Goal: Task Accomplishment & Management: Manage account settings

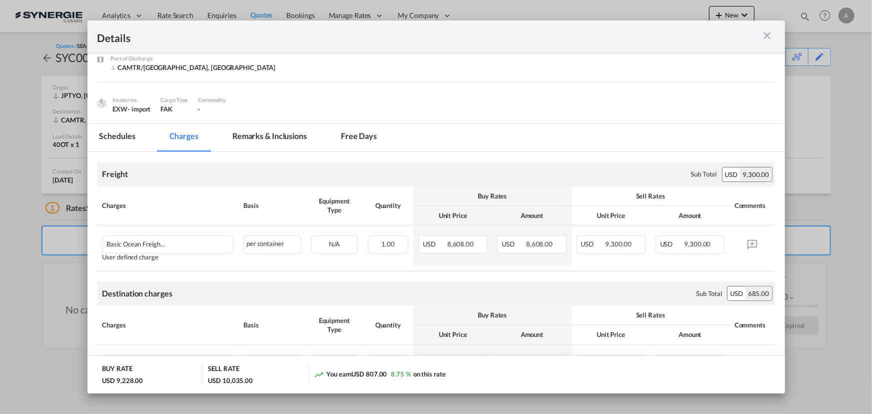
scroll to position [99, 0]
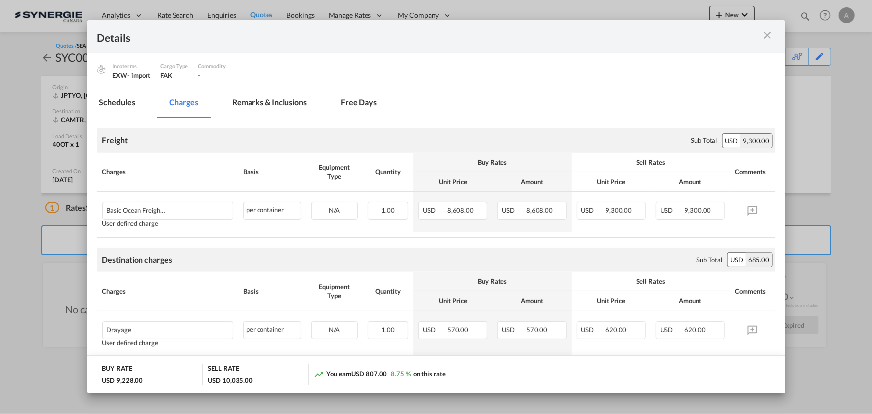
click at [765, 35] on md-icon "icon-close m-3 fg-AAA8AD cursor" at bounding box center [768, 35] width 12 height 12
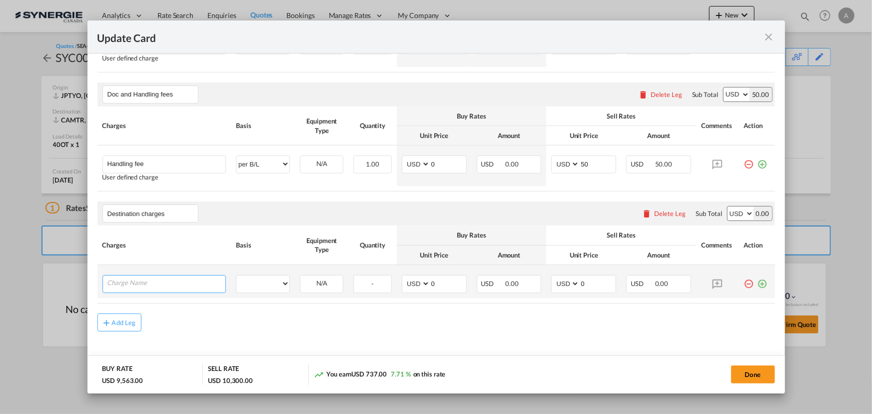
scroll to position [370, 0]
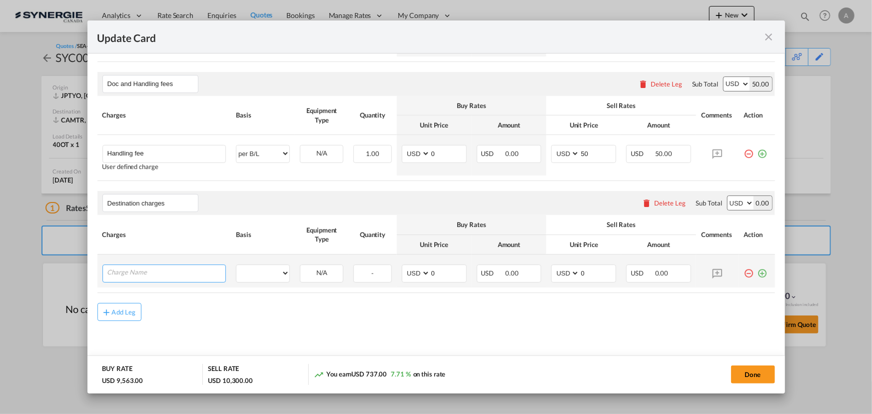
click at [130, 271] on input "Charge Name" at bounding box center [166, 272] width 118 height 15
type input "Drayage + de-stuffing + delivery on flat bed"
click at [257, 272] on select "per equipment per container per B/L per shipping bill per shipment per pallet p…" at bounding box center [262, 271] width 53 height 16
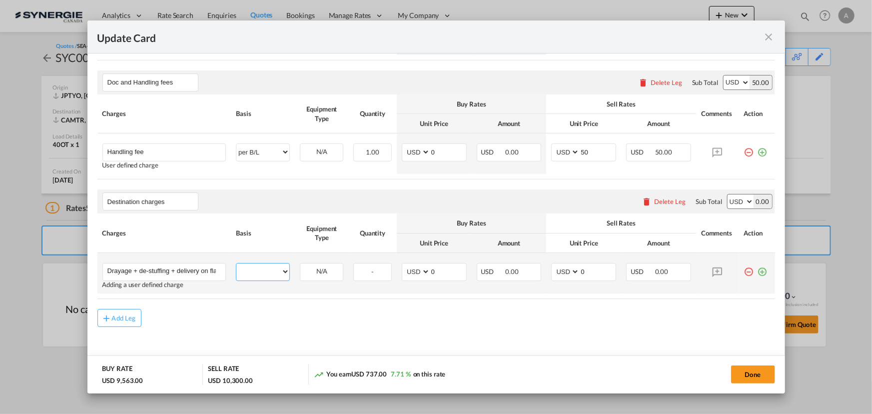
select select "per container"
click at [236, 263] on select "per equipment per container per B/L per shipping bill per shipment per pallet p…" at bounding box center [262, 271] width 53 height 16
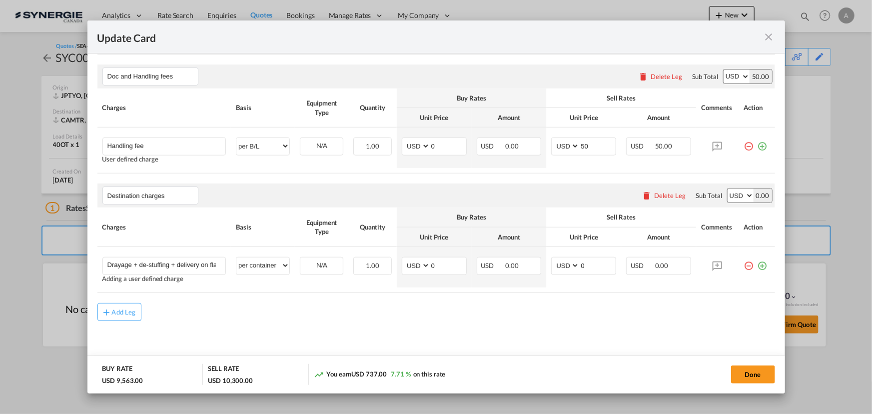
drag, startPoint x: 468, startPoint y: 290, endPoint x: 321, endPoint y: 294, distance: 147.5
click at [321, 294] on rate-modification "Freight Please enter leg name Leg Name Already Exists Delete Leg Sub Total AED …" at bounding box center [436, 128] width 678 height 386
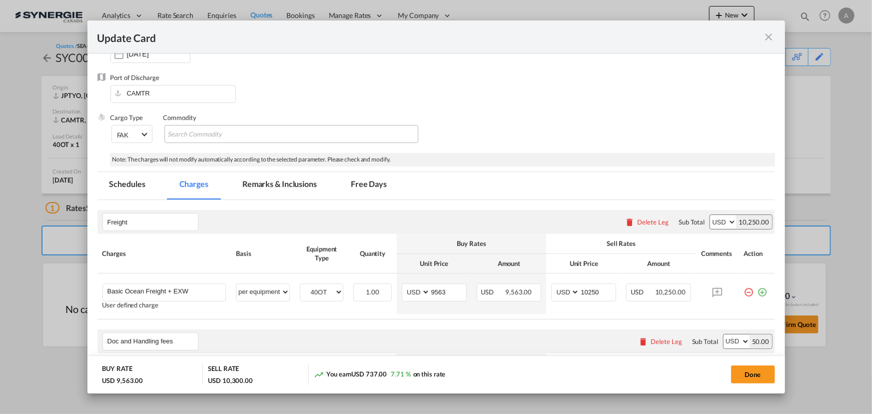
scroll to position [59, 0]
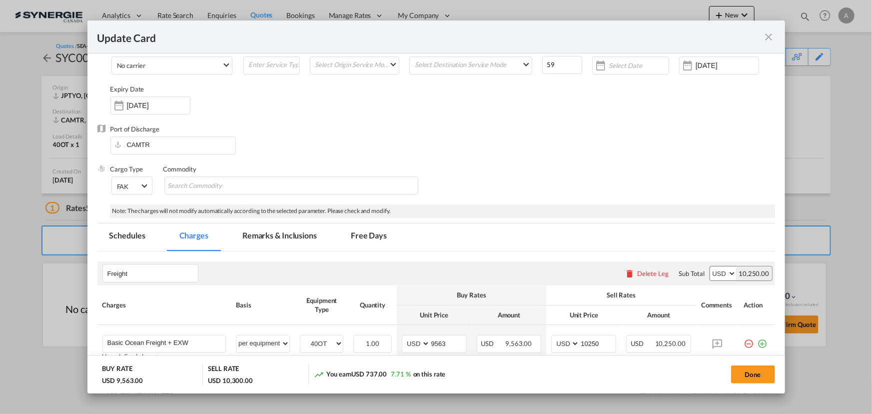
click at [278, 238] on md-tab-item "Remarks & Inclusions" at bounding box center [279, 236] width 98 height 27
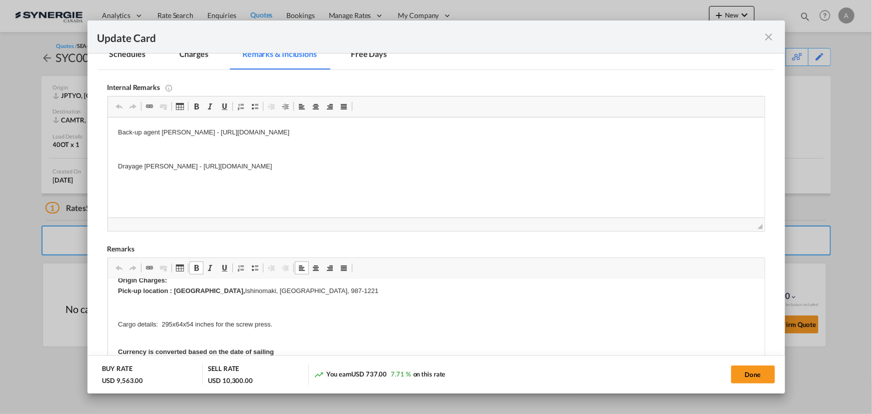
scroll to position [0, 0]
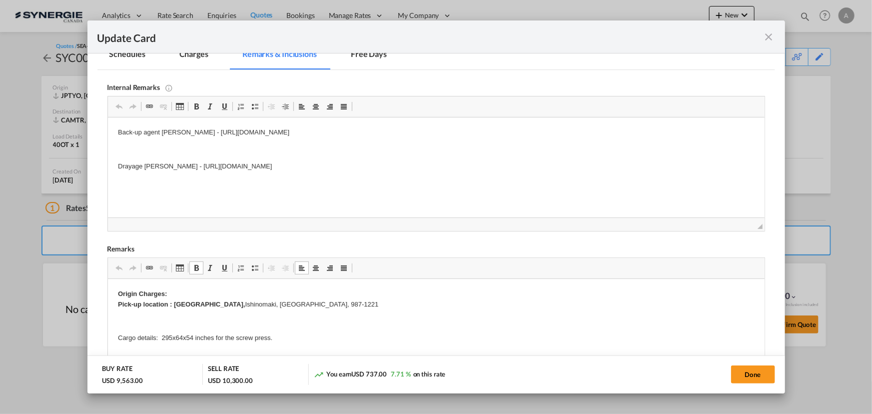
click at [278, 319] on p "Editor, editor11" at bounding box center [435, 321] width 637 height 10
click at [300, 320] on p "Cargo details: 295x64x54 inches for the screw press." at bounding box center [435, 321] width 637 height 10
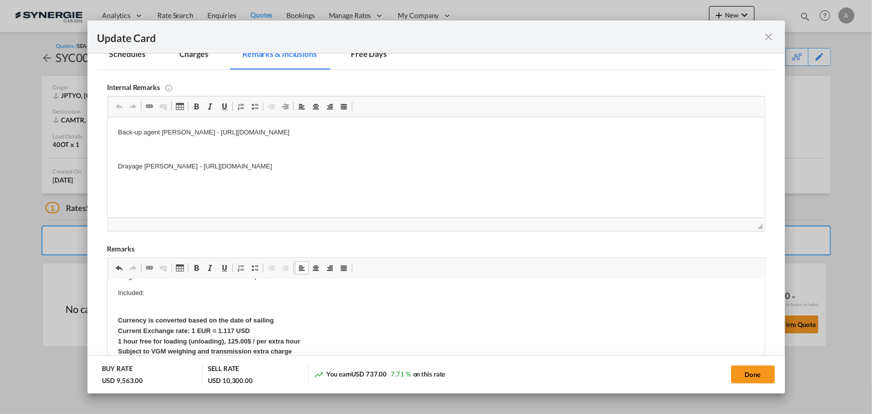
click at [181, 292] on p "Included:" at bounding box center [435, 293] width 637 height 10
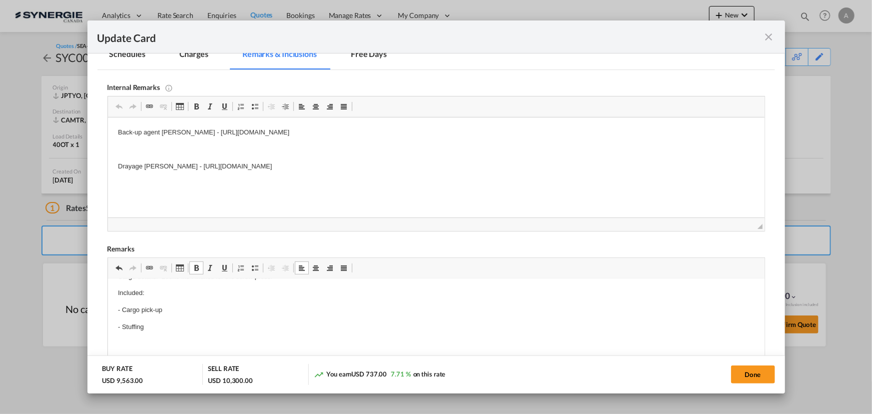
scroll to position [0, 0]
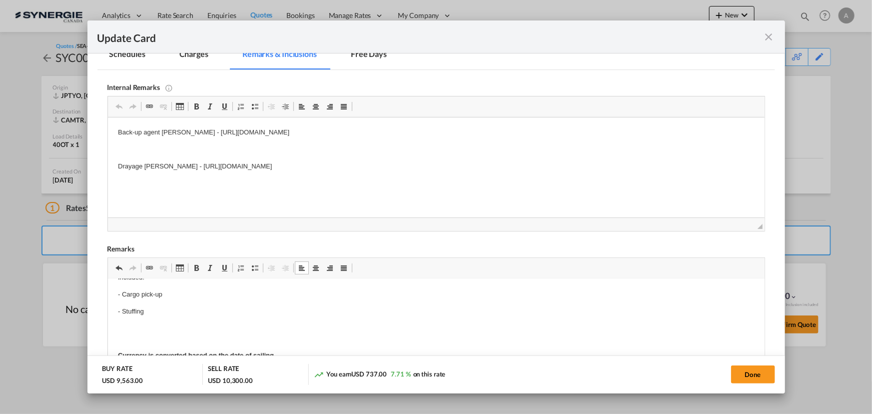
scroll to position [45, 0]
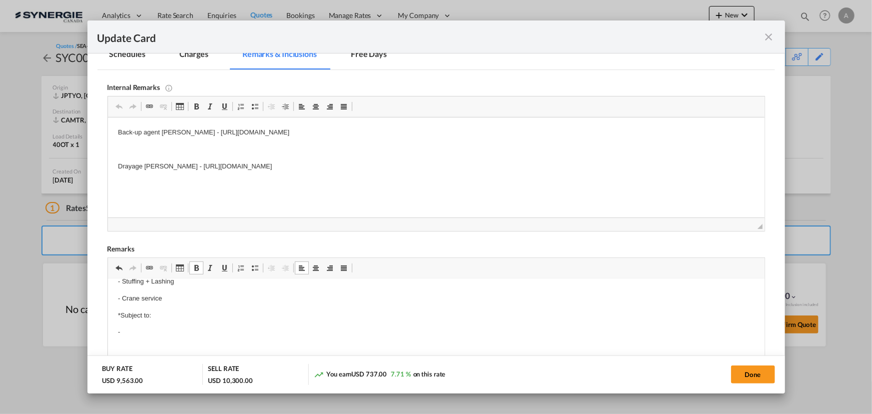
click at [137, 331] on p "-" at bounding box center [435, 332] width 637 height 10
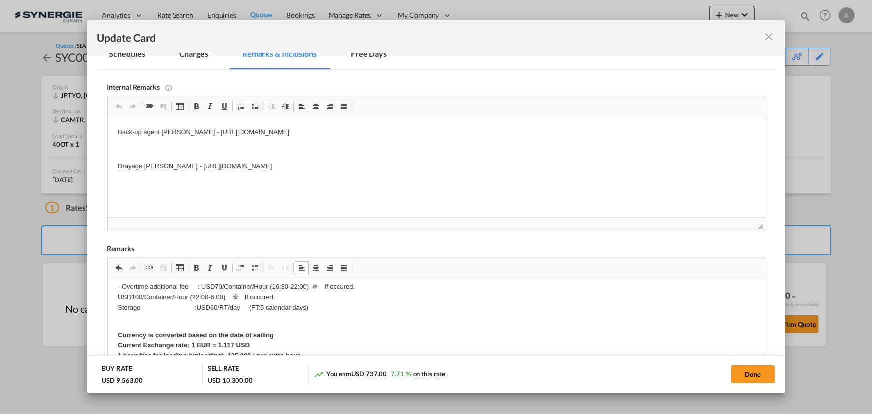
scroll to position [136, 0]
click at [218, 286] on p "- Overtime additional fee : USD70/Container/Hour (16:30-22:00) ※　If occured. 　　…" at bounding box center [435, 296] width 637 height 31
click at [219, 297] on p "- Overtime additional fee : USD75/Container/Hour (16:30-22:00) ※　If occured. 　　…" at bounding box center [435, 296] width 637 height 31
click at [212, 308] on p "- Overtime additional fee : USD75/Container/Hour (16:30-22:00) ※　If occured. 　　…" at bounding box center [435, 296] width 637 height 31
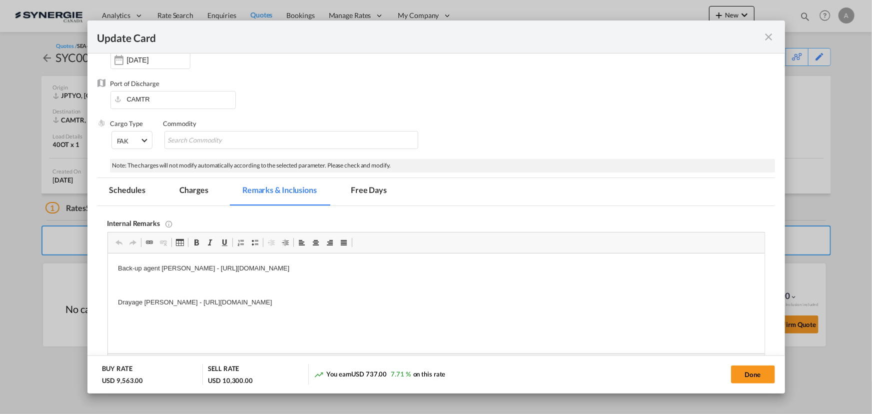
scroll to position [105, 0]
click at [197, 187] on md-tab-item "Charges" at bounding box center [193, 191] width 53 height 27
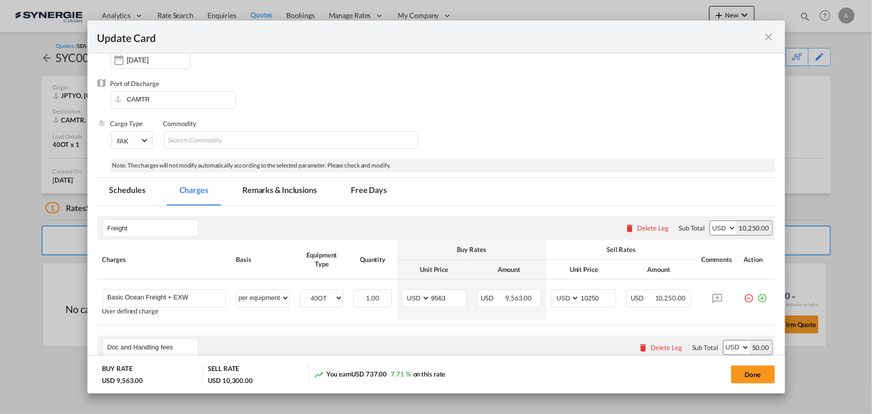
click at [250, 179] on md-tab-item "Remarks & Inclusions" at bounding box center [279, 191] width 98 height 27
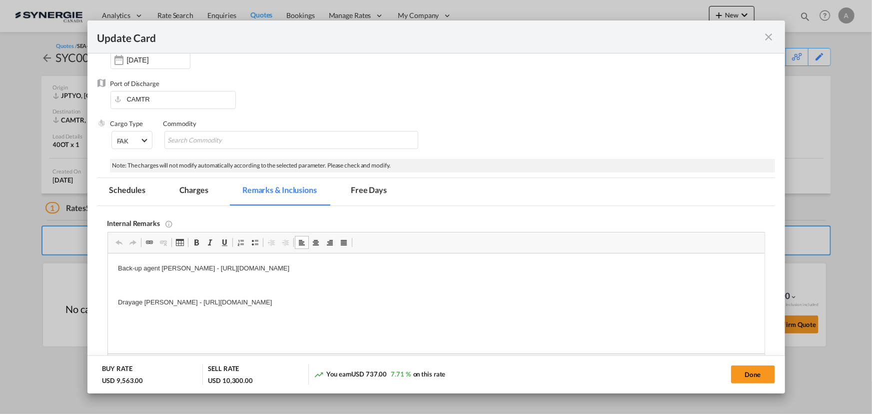
drag, startPoint x: 459, startPoint y: 301, endPoint x: 146, endPoint y: 301, distance: 312.9
click at [146, 301] on p "Drayage LAFRANCE - https://app.frontapp.com/open/cnv_q0oshxr?key=zsD0_Je-w46el0…" at bounding box center [435, 302] width 637 height 10
click at [179, 301] on p "Drayage E4C -" at bounding box center [435, 302] width 637 height 10
click at [183, 186] on md-tab-item "Charges" at bounding box center [193, 191] width 53 height 27
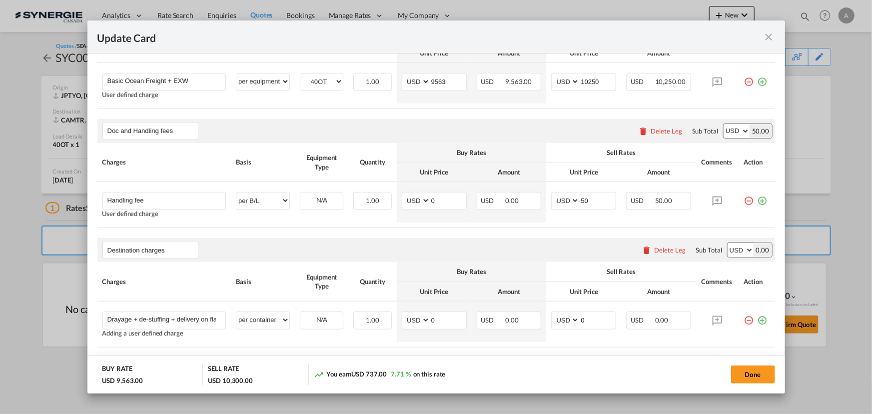
scroll to position [332, 0]
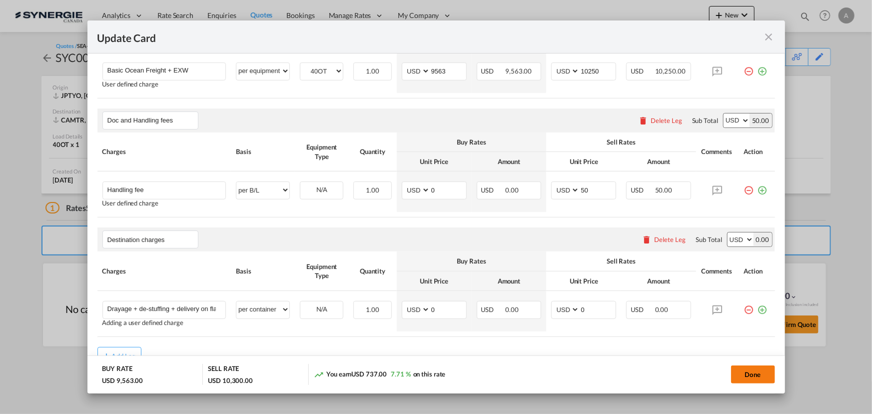
click at [756, 372] on button "Done" at bounding box center [753, 374] width 44 height 18
type input "23 Jul 2025"
type input "18 Sep 2025"
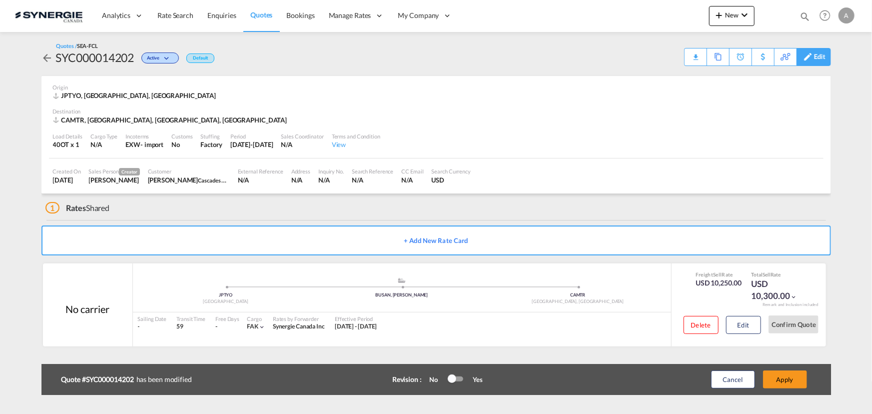
click at [815, 60] on div "Edit" at bounding box center [819, 56] width 11 height 17
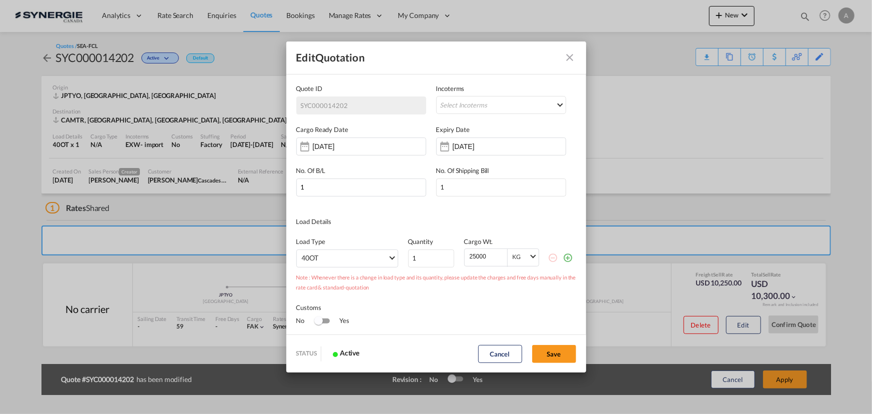
scroll to position [0, 0]
click at [466, 146] on input "19 Sep 2025" at bounding box center [484, 146] width 63 height 8
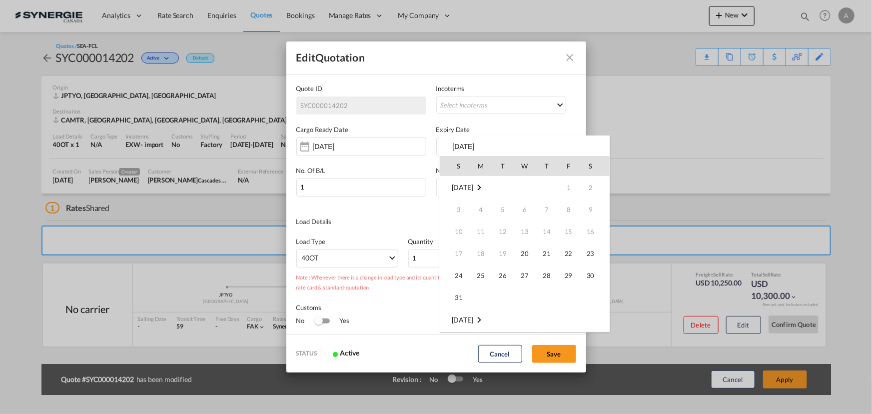
scroll to position [132, 0]
click at [505, 288] on span "30" at bounding box center [503, 297] width 20 height 20
type input "[DATE]"
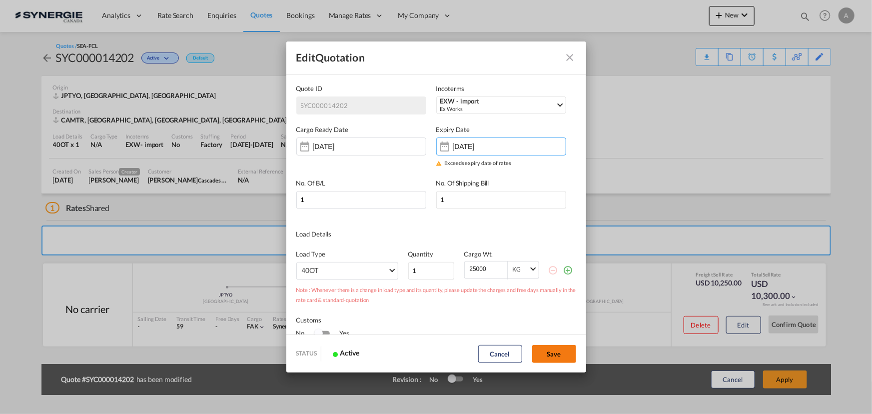
click at [557, 353] on button "Save" at bounding box center [554, 354] width 44 height 18
type input "19 Aug 2025"
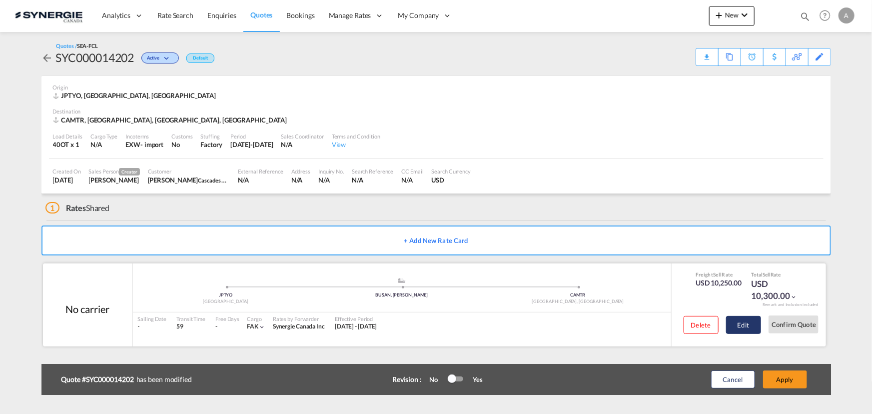
click at [736, 326] on button "Edit" at bounding box center [743, 325] width 35 height 18
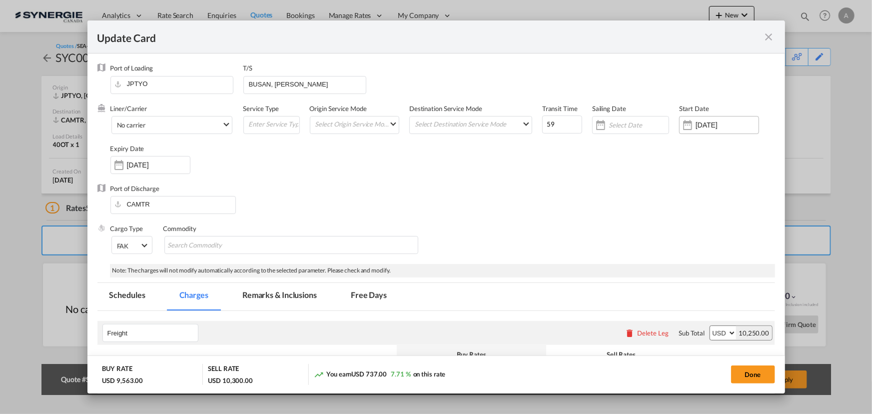
click at [707, 124] on input "24 Jul 2025" at bounding box center [727, 125] width 63 height 8
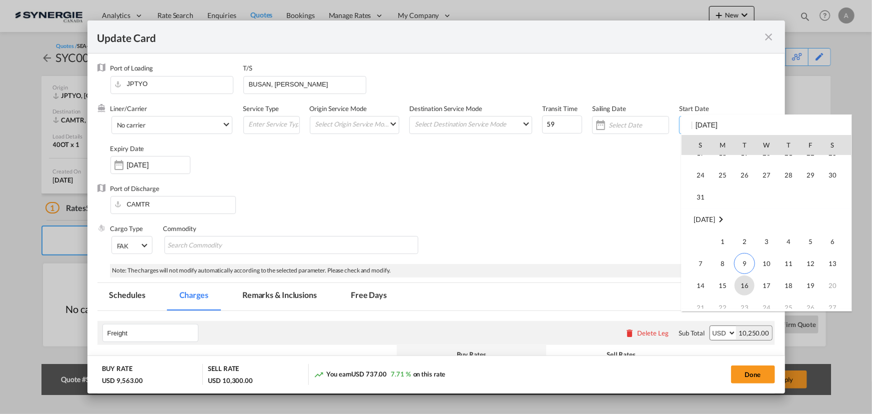
scroll to position [231496, 0]
click at [742, 249] on span "9" at bounding box center [744, 248] width 21 height 21
type input "09 Sep 2025"
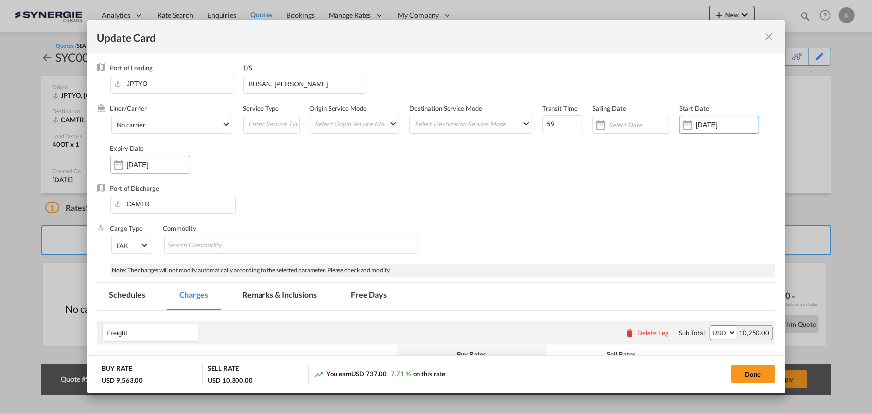
click at [154, 163] on input "19 Sep 2025" at bounding box center [158, 165] width 63 height 8
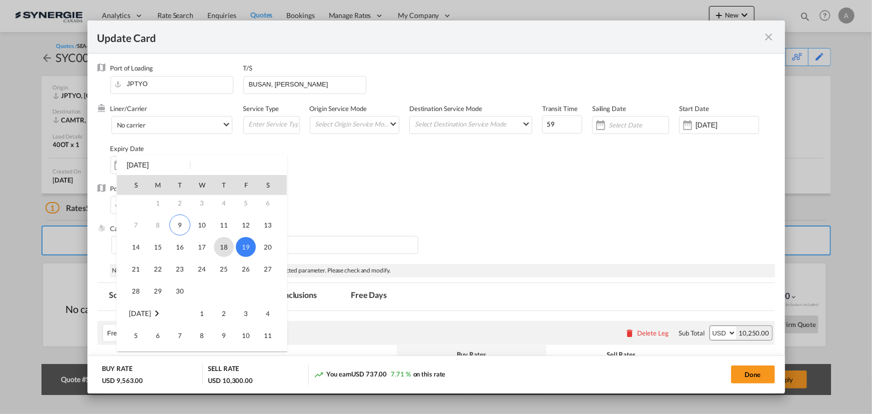
scroll to position [45, 0]
click at [185, 268] on span "30" at bounding box center [180, 271] width 20 height 20
type input "[DATE]"
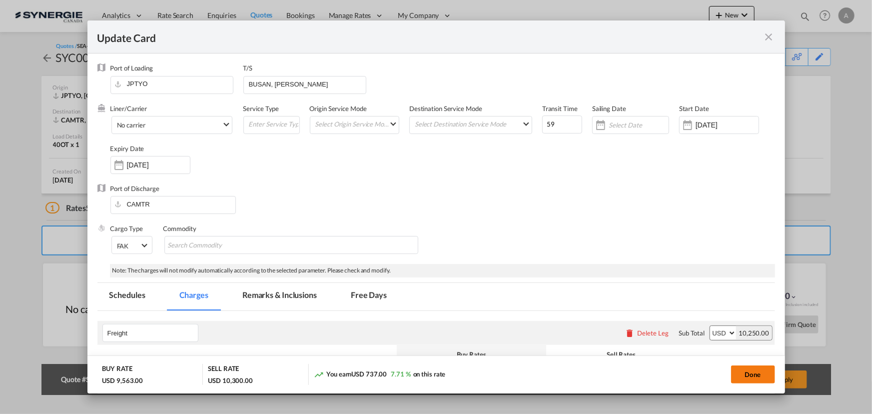
click at [753, 373] on button "Done" at bounding box center [753, 374] width 44 height 18
type input "[DATE]"
type input "29 Sep 2025"
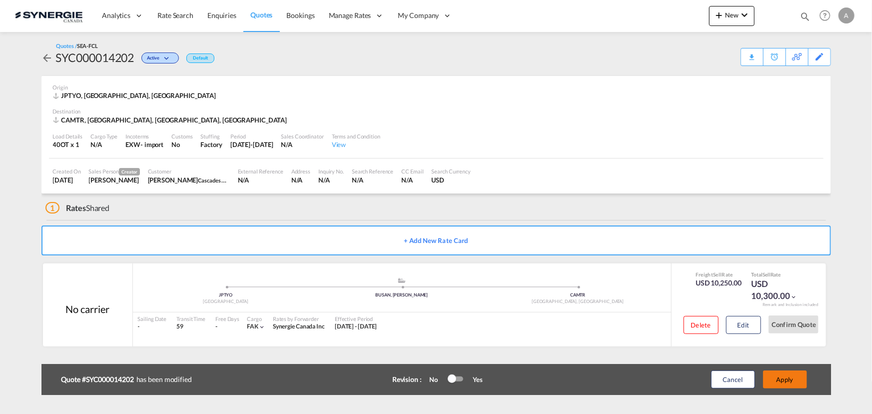
click at [796, 386] on button "Apply" at bounding box center [785, 379] width 44 height 18
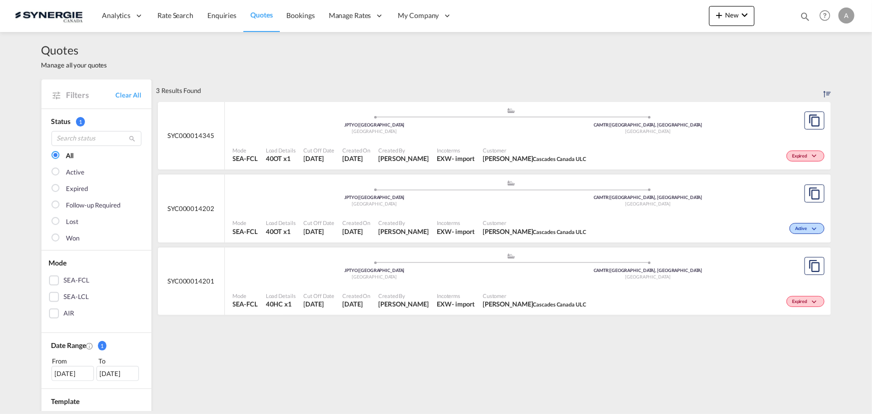
click at [496, 283] on div ".a{fill:#aaa8ad;} .a{fill:#aaa8ad;} JPTYO | Tokyo Japan CAMTR | Montreal, QC Ca…" at bounding box center [511, 268] width 557 height 32
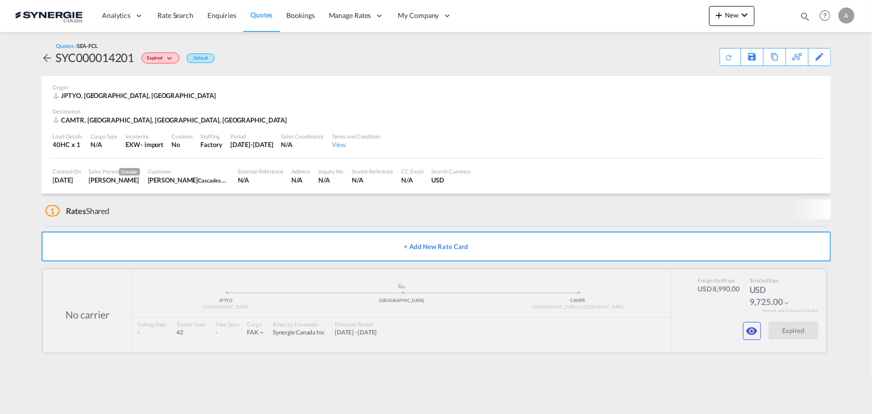
click at [761, 333] on div at bounding box center [434, 310] width 783 height 83
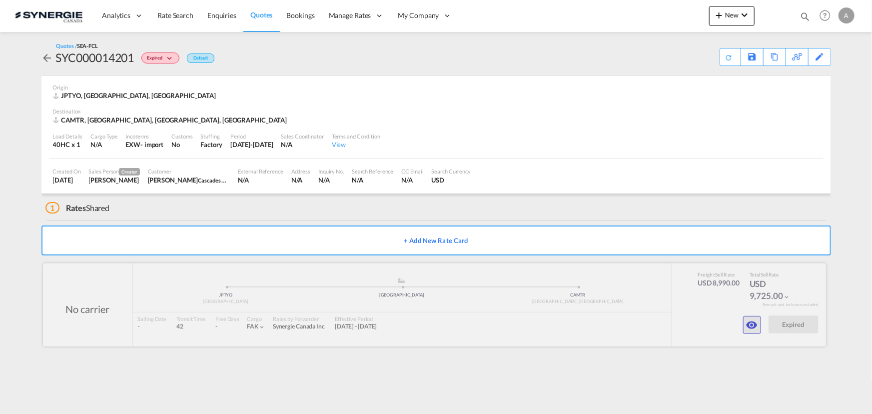
click at [751, 326] on md-icon "icon-eye" at bounding box center [752, 325] width 12 height 12
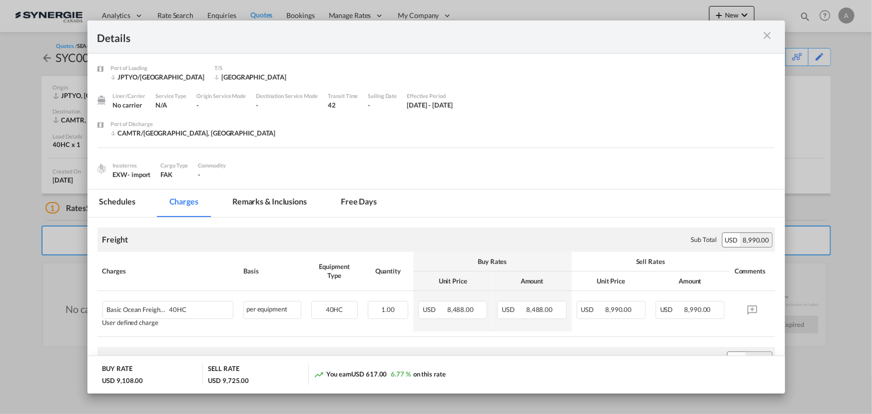
click at [248, 199] on md-tab-item "Remarks & Inclusions" at bounding box center [269, 202] width 98 height 27
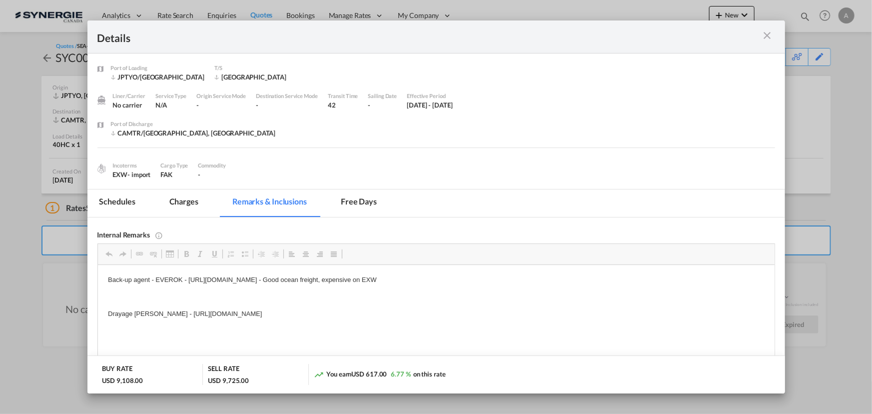
click at [767, 33] on md-icon "icon-close m-3 fg-AAA8AD cursor" at bounding box center [768, 35] width 12 height 12
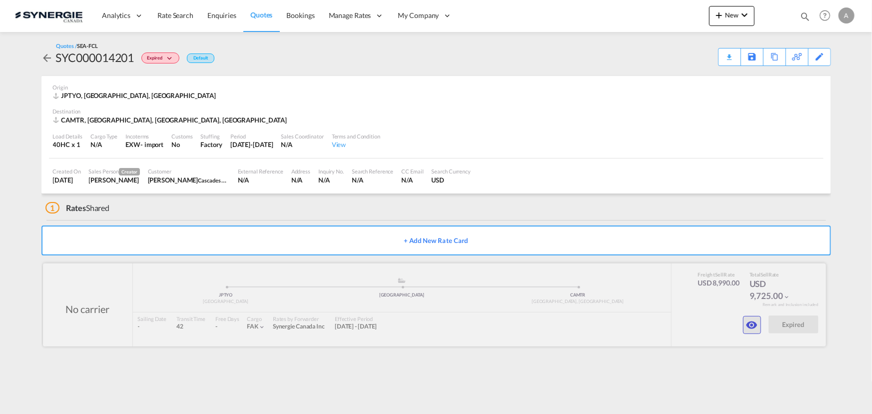
click at [751, 323] on md-icon "icon-eye" at bounding box center [752, 325] width 12 height 12
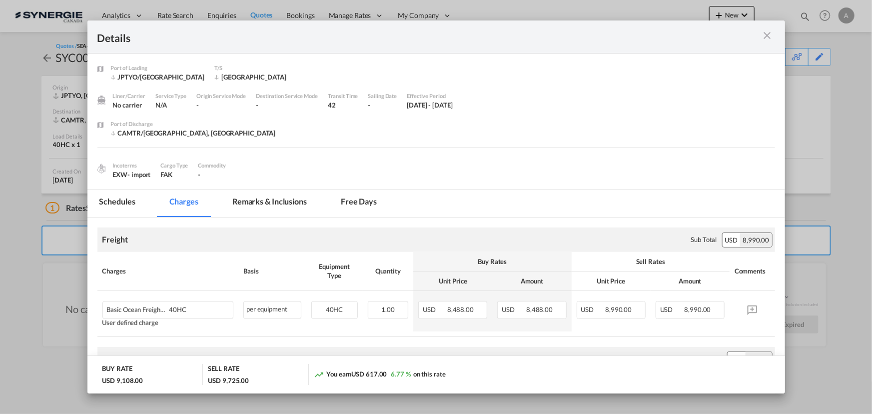
click at [290, 198] on md-tab-item "Remarks & Inclusions" at bounding box center [269, 202] width 98 height 27
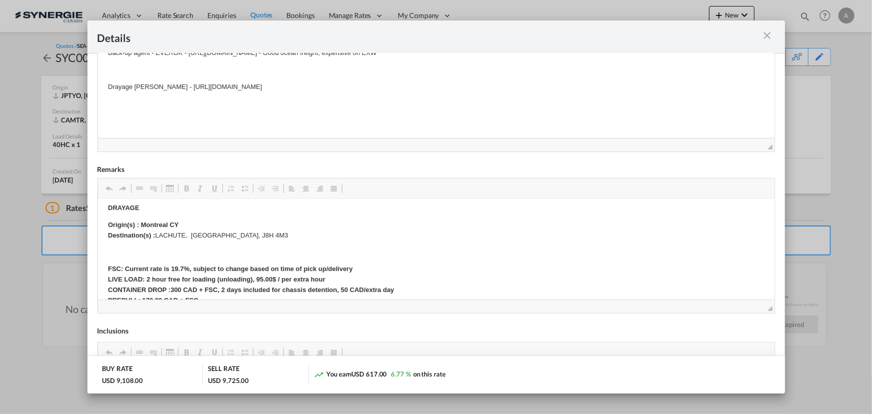
scroll to position [191, 0]
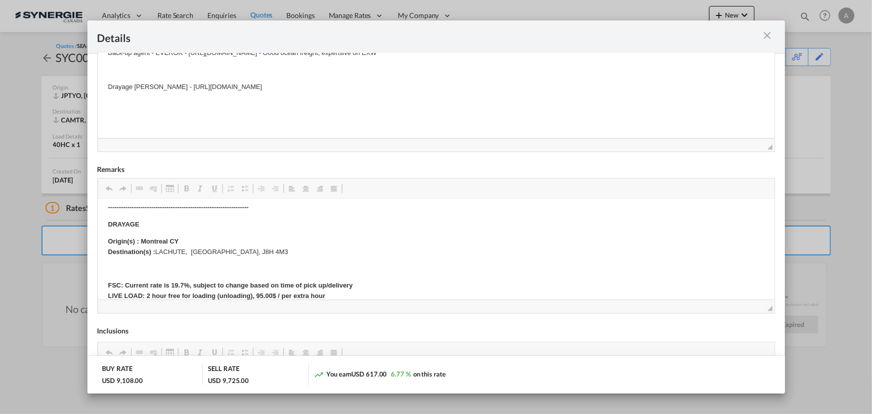
click at [252, 251] on p "Origin(s) : Montreal CY Destination(s) : LACHUTE, Canada, J8H 4M3" at bounding box center [435, 246] width 657 height 21
drag, startPoint x: 252, startPoint y: 251, endPoint x: 161, endPoint y: 255, distance: 91.5
click at [161, 255] on p "Origin(s) : Montreal CY Destination(s) : LACHUTE, Canada, J8H 4M3" at bounding box center [435, 246] width 657 height 21
copy strong "Origin(s) : Montreal CY Destination(s) :"
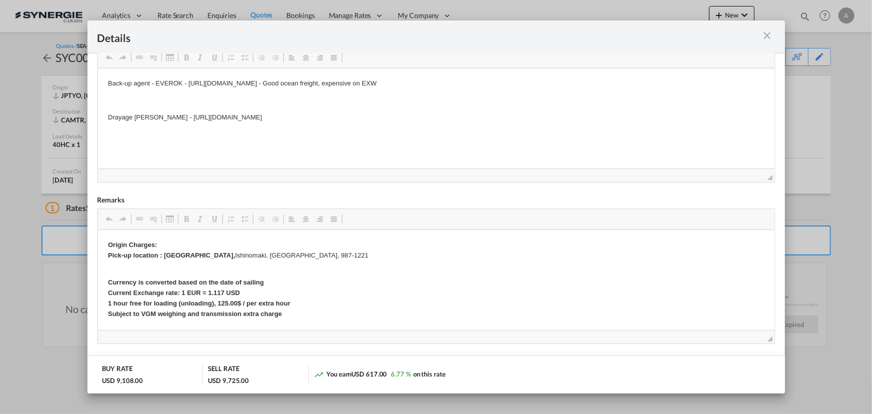
scroll to position [70, 0]
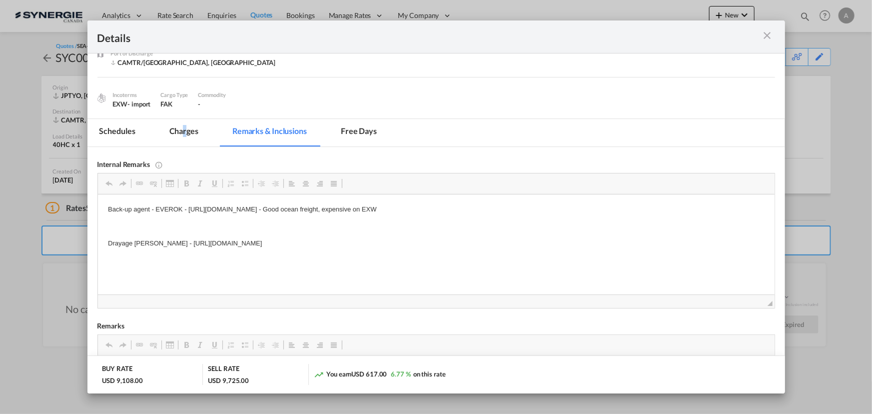
click at [184, 130] on md-tab-item "Charges" at bounding box center [183, 132] width 53 height 27
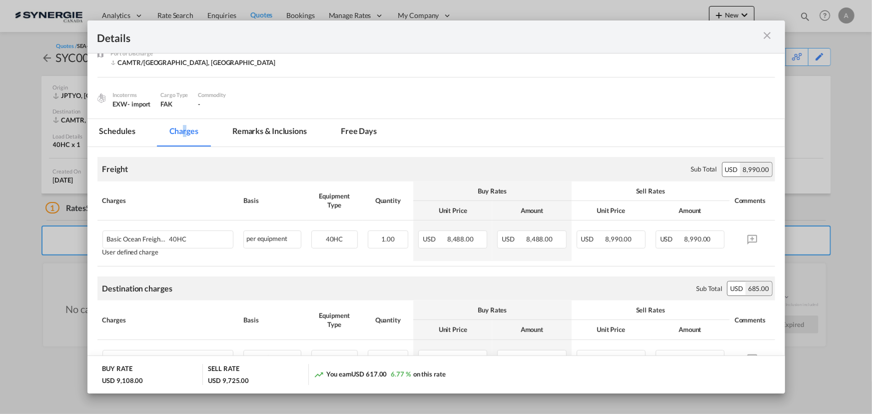
scroll to position [161, 0]
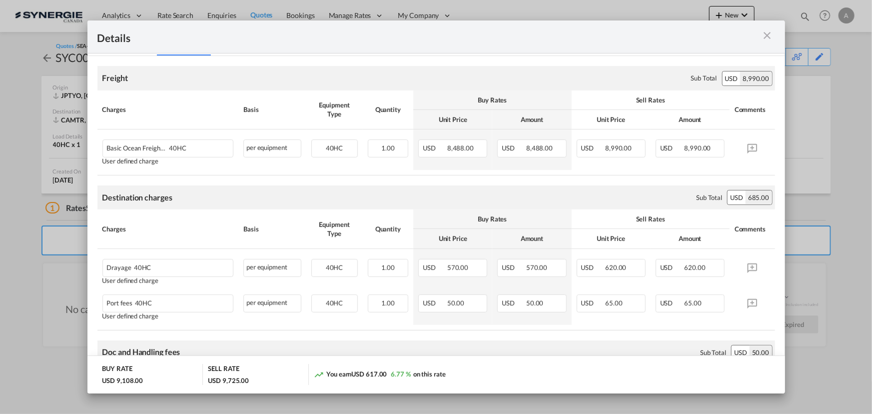
click at [766, 40] on md-icon "icon-close m-3 fg-AAA8AD cursor" at bounding box center [768, 35] width 12 height 12
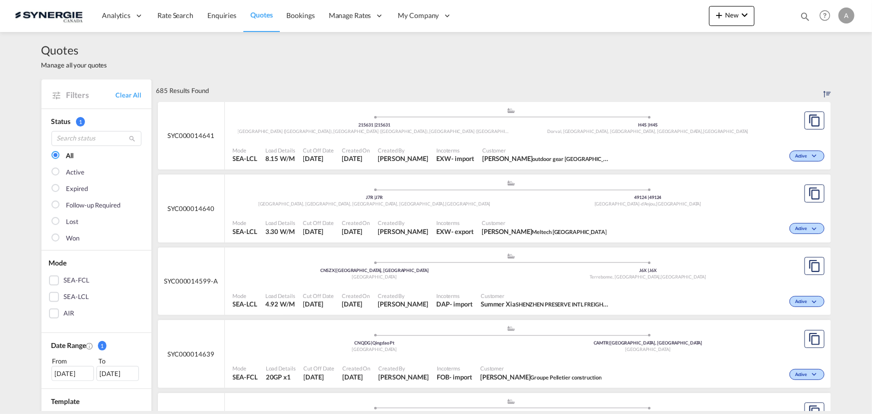
click at [805, 17] on md-icon "icon-magnify" at bounding box center [805, 16] width 11 height 11
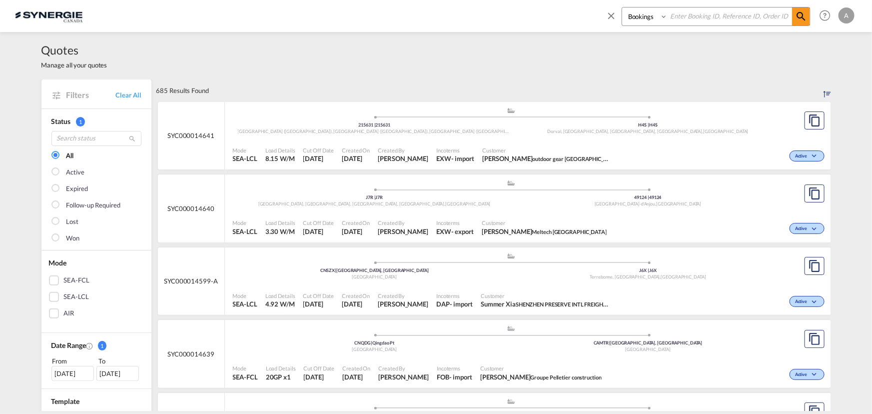
click at [636, 16] on select "Bookings Quotes Enquiries" at bounding box center [645, 16] width 47 height 18
select select "Quotes"
click at [622, 7] on select "Bookings Quotes Enquiries" at bounding box center [645, 16] width 47 height 18
click at [687, 21] on input at bounding box center [730, 15] width 124 height 17
type input "14623"
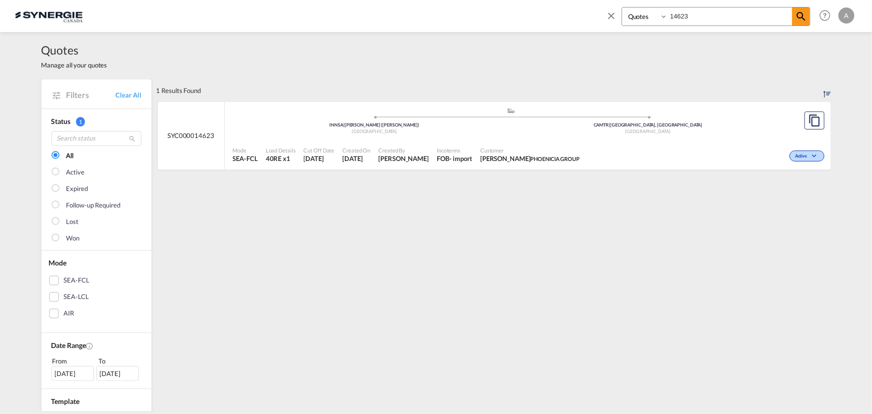
click at [484, 152] on span "Customer" at bounding box center [529, 149] width 99 height 7
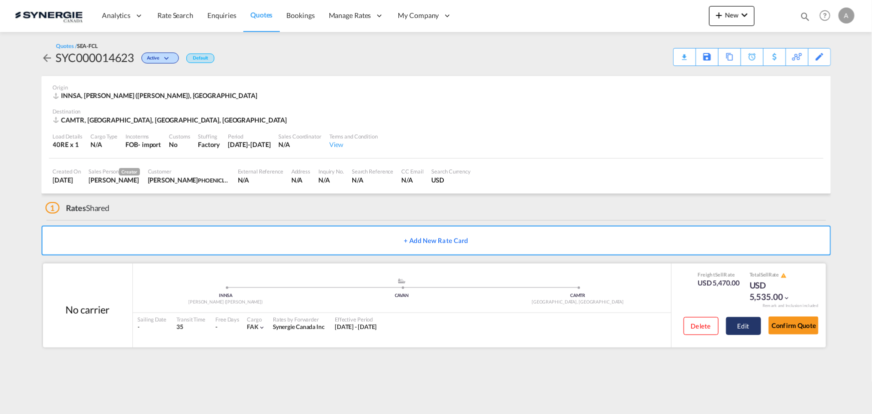
click at [729, 331] on button "Edit" at bounding box center [743, 326] width 35 height 18
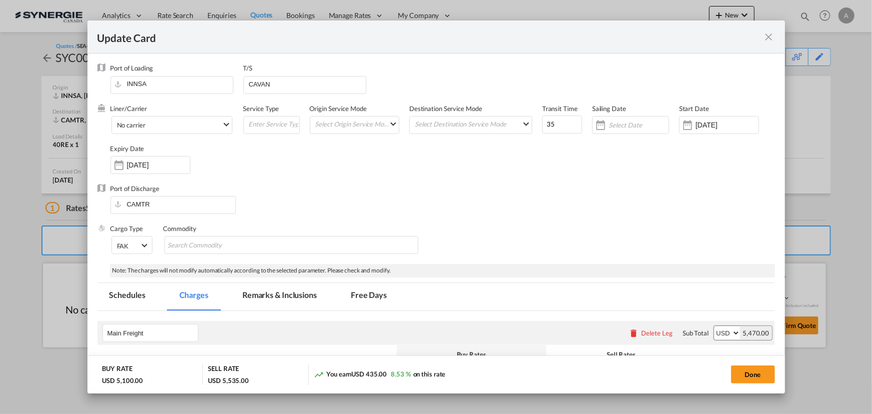
select select "per container"
select select "per B/L"
select select "per shipment"
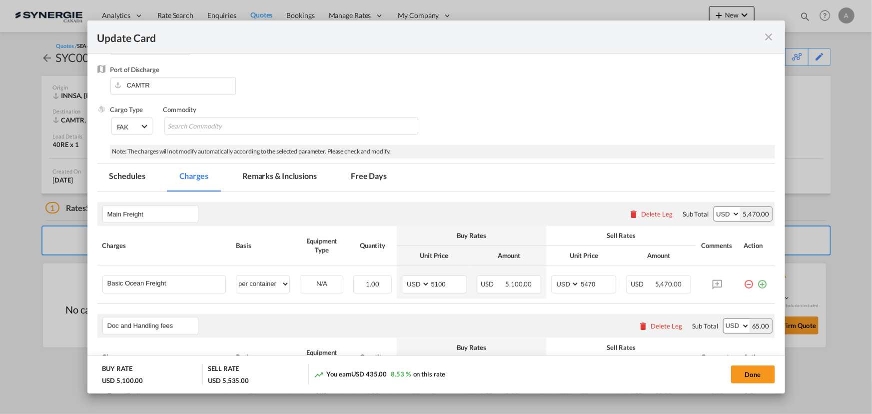
scroll to position [136, 0]
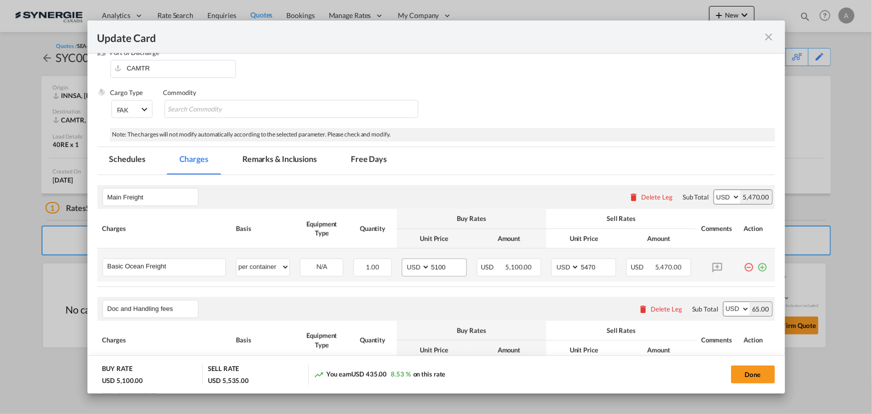
click at [457, 264] on span "Update CardPort of ..." at bounding box center [461, 266] width 8 height 8
drag, startPoint x: 444, startPoint y: 266, endPoint x: 381, endPoint y: 264, distance: 63.5
click at [383, 265] on tr "Basic Ocean Freight Please Enter User Defined Charges Cannot Be Published per e…" at bounding box center [436, 264] width 678 height 33
type input "5470"
click at [580, 268] on input "5470" at bounding box center [598, 266] width 36 height 15
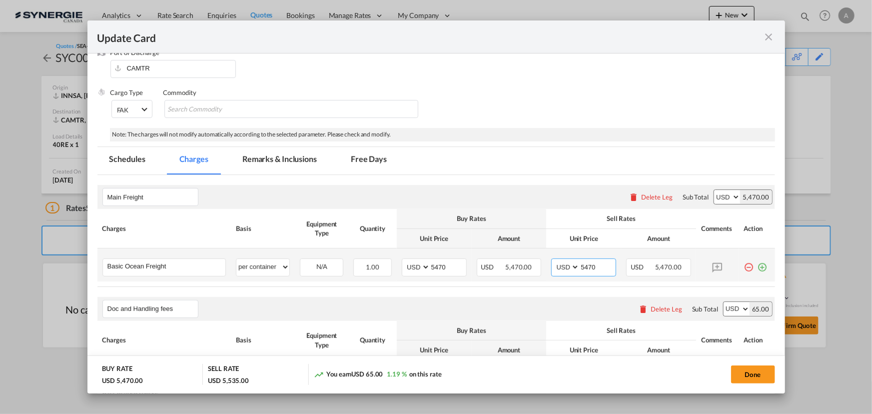
click at [580, 268] on input "5470" at bounding box center [598, 266] width 36 height 15
click at [263, 153] on md-tab-item "Remarks & Inclusions" at bounding box center [279, 160] width 98 height 27
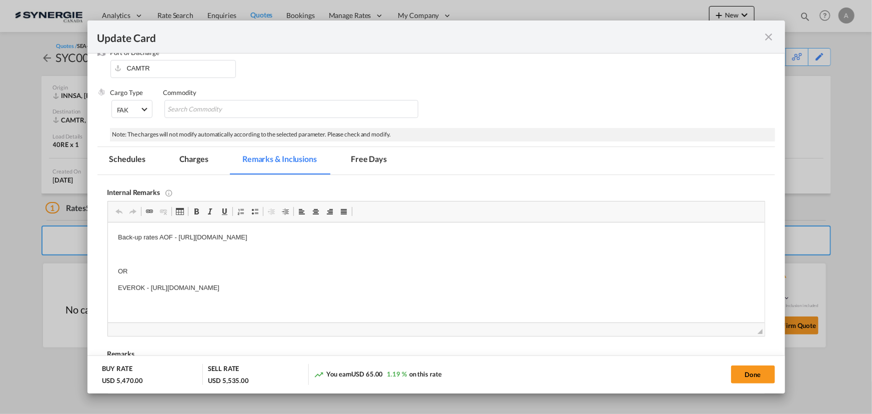
scroll to position [0, 0]
drag, startPoint x: 449, startPoint y: 235, endPoint x: 156, endPoint y: 238, distance: 292.9
click at [156, 238] on p "Back-up rates AOF - https://app.frontapp.com/open/cnv_qc4js7j?key=Mj2veTSa6dfOy…" at bounding box center [435, 237] width 637 height 10
drag, startPoint x: 117, startPoint y: 274, endPoint x: 434, endPoint y: 283, distance: 317.0
click at [445, 292] on html "Back-up rates GLOBUS - https://app.frontapp.com/open/cnv_qd1tjbj?key=1CZkoSABDg…" at bounding box center [435, 262] width 657 height 81
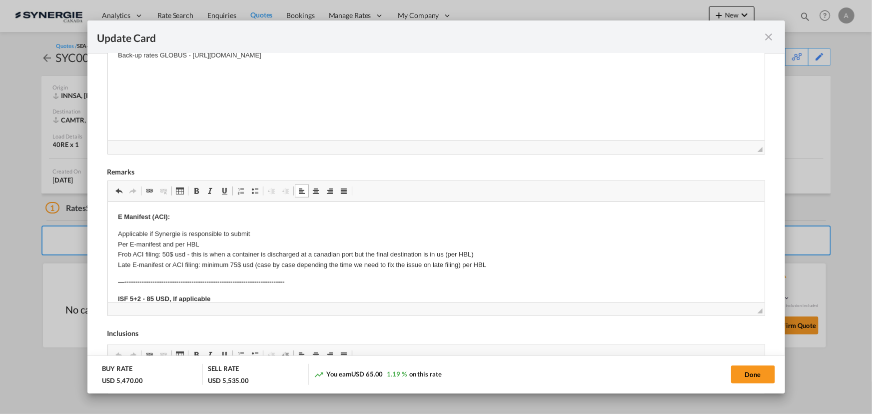
scroll to position [136, 0]
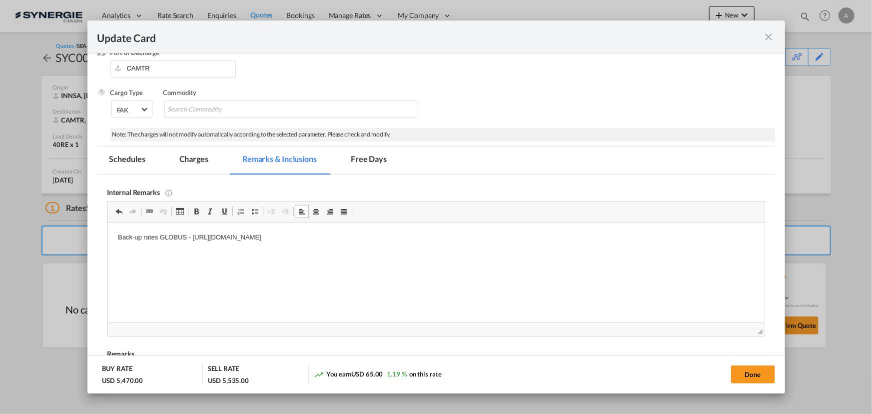
click at [197, 161] on md-tab-item "Charges" at bounding box center [193, 160] width 53 height 27
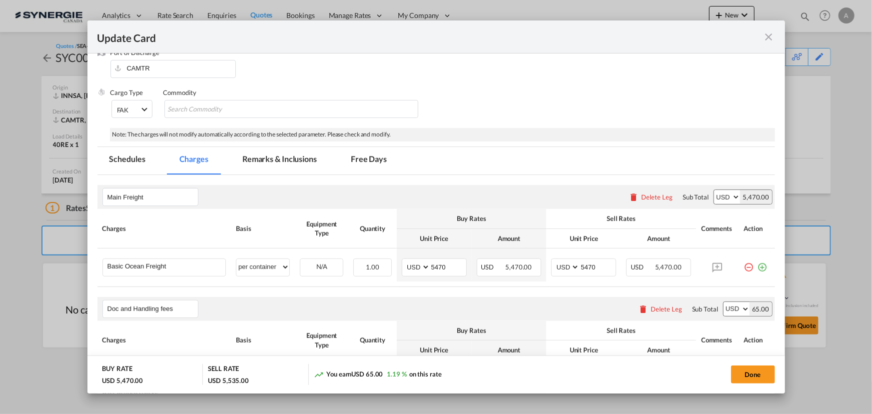
scroll to position [181, 0]
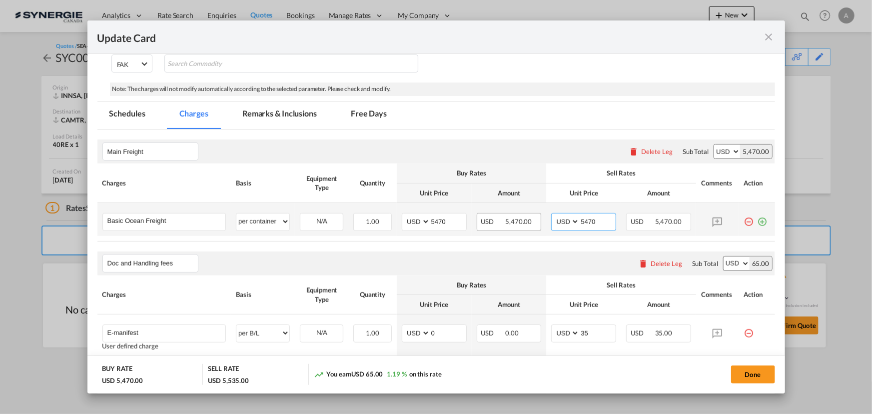
drag, startPoint x: 593, startPoint y: 223, endPoint x: 514, endPoint y: 214, distance: 79.5
click at [516, 214] on tr "Basic Ocean Freight Please Enter User Defined Charges Cannot Be Published per e…" at bounding box center [436, 219] width 678 height 33
click at [580, 225] on input "5870" at bounding box center [598, 220] width 36 height 15
type input "5860"
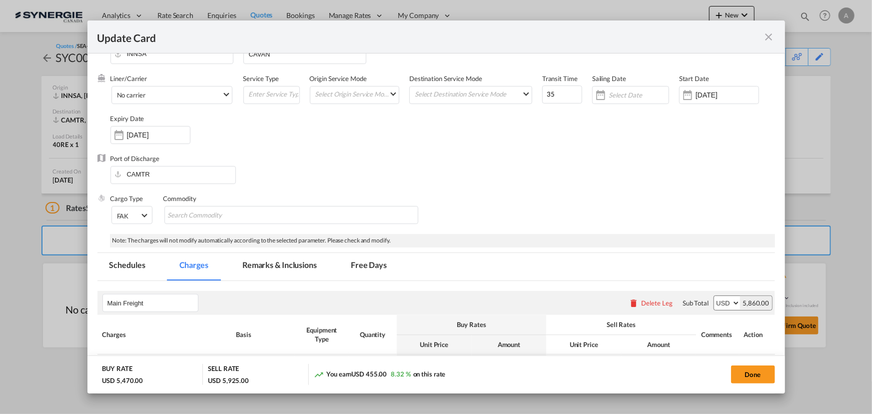
scroll to position [29, 0]
click at [757, 375] on button "Done" at bounding box center [753, 374] width 44 height 18
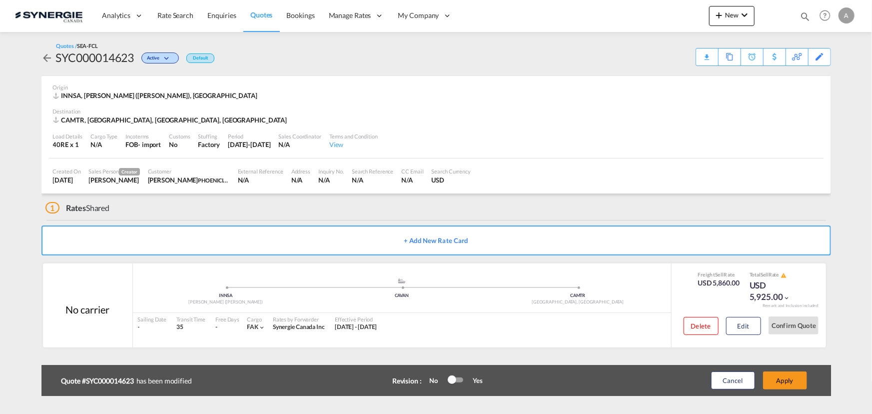
type input "04 Sep 2025"
type input "13 Sep 2025"
click at [820, 63] on div "Edit" at bounding box center [819, 56] width 11 height 17
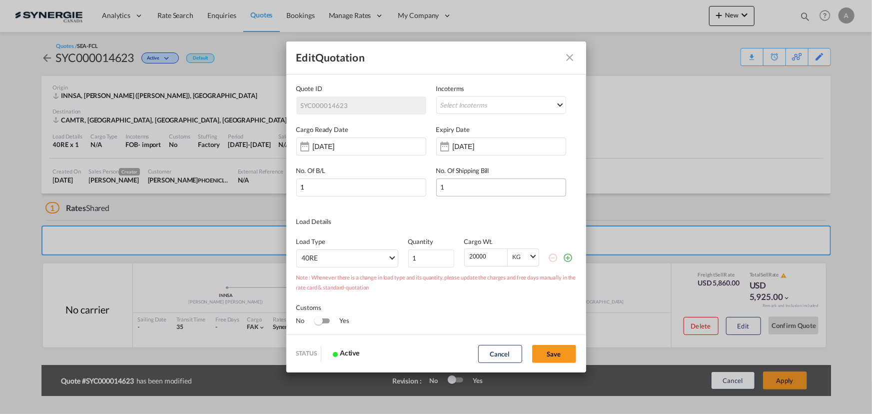
scroll to position [0, 0]
click at [466, 147] on input "14 Sep 2025" at bounding box center [484, 146] width 63 height 8
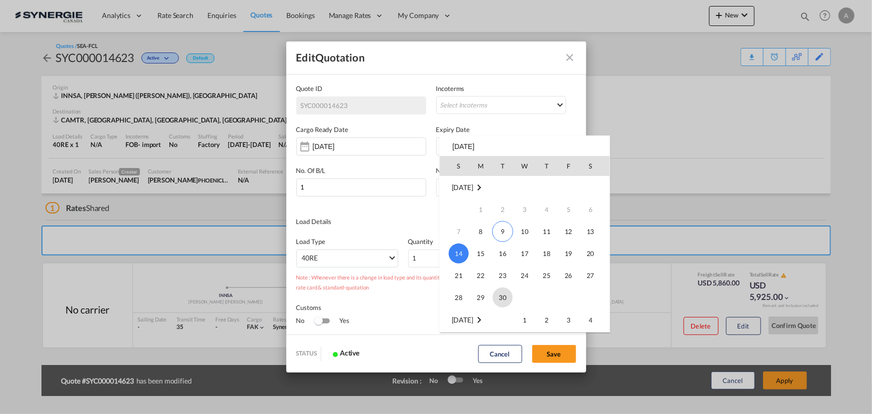
click at [501, 294] on span "30" at bounding box center [503, 297] width 20 height 20
type input "[DATE]"
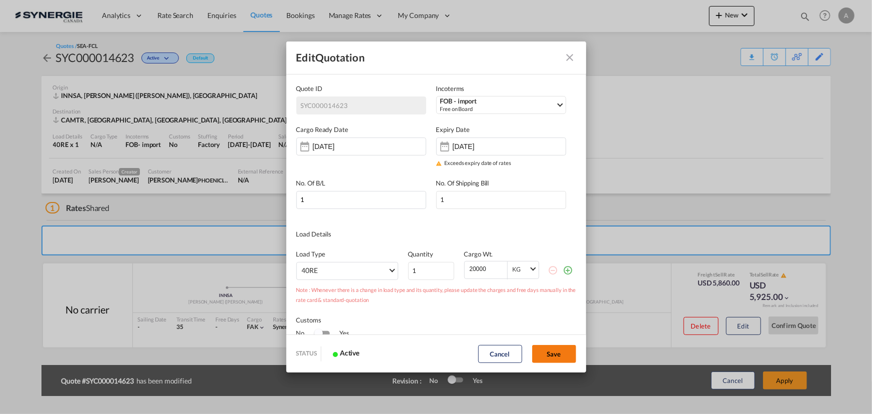
click at [561, 349] on button "Save" at bounding box center [554, 354] width 44 height 18
type input "07 Sep 2025"
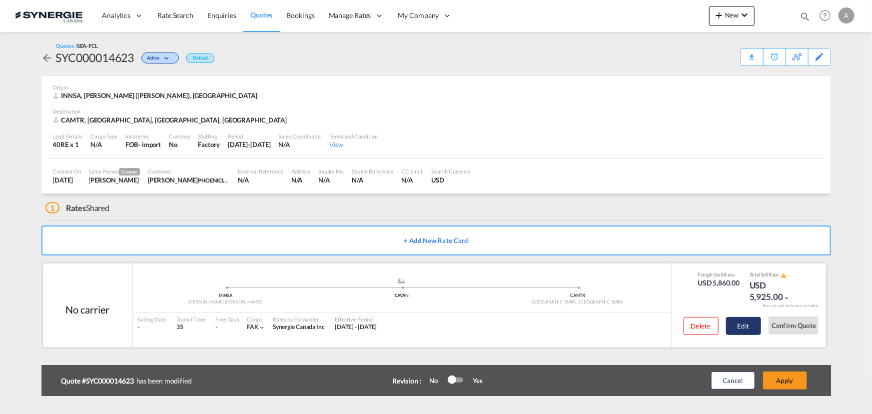
click at [751, 326] on button "Edit" at bounding box center [743, 326] width 35 height 18
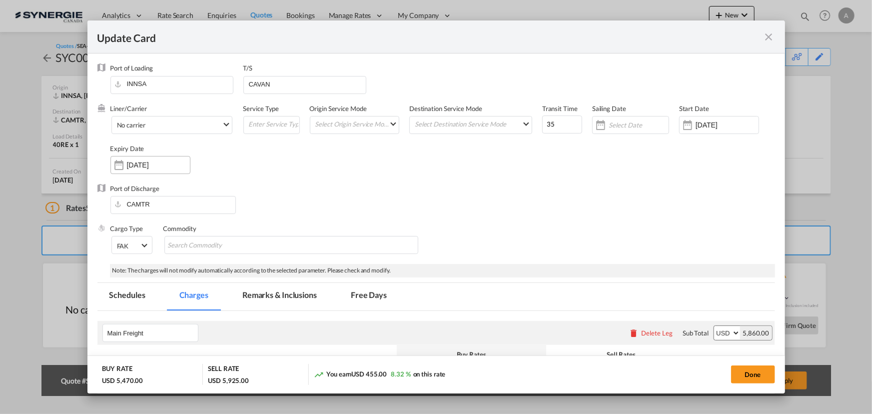
click at [160, 163] on input "14 Sep 2025" at bounding box center [158, 165] width 63 height 8
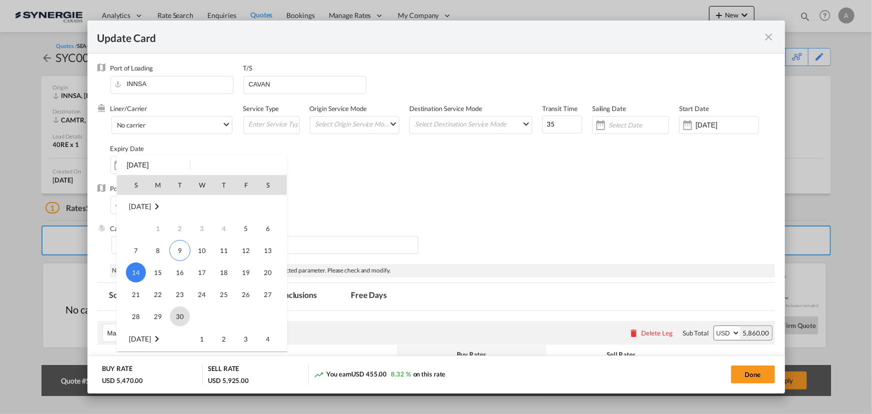
click at [176, 313] on span "30" at bounding box center [180, 316] width 20 height 20
type input "[DATE]"
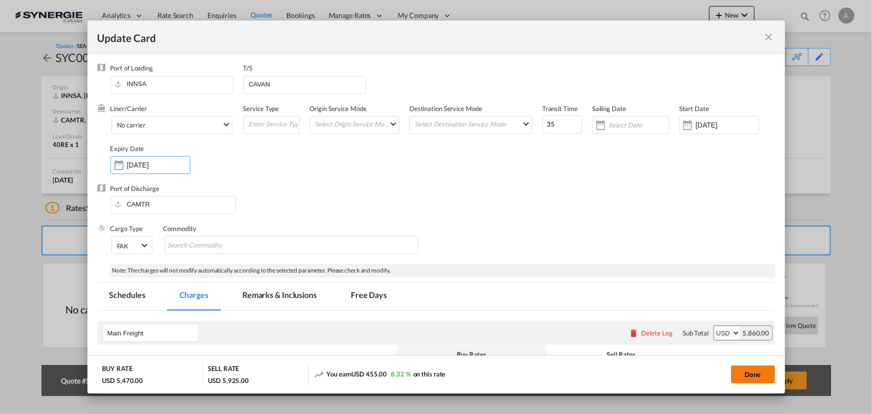
click at [753, 372] on button "Done" at bounding box center [753, 374] width 44 height 18
type input "04 Sep 2025"
type input "29 Sep 2025"
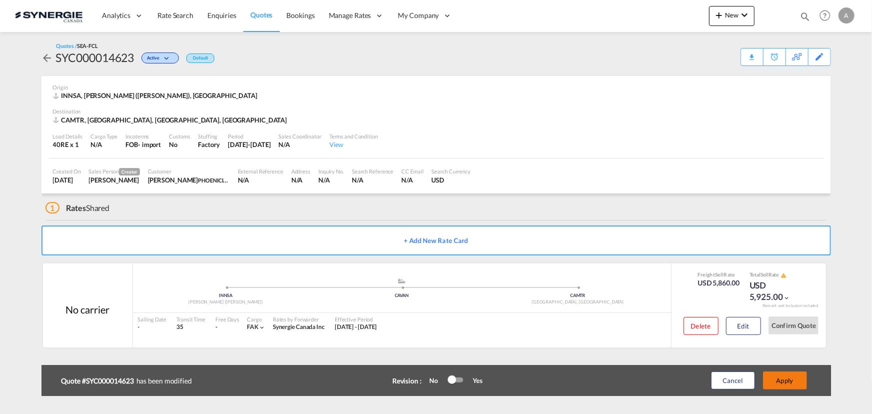
click at [784, 381] on button "Apply" at bounding box center [785, 380] width 44 height 18
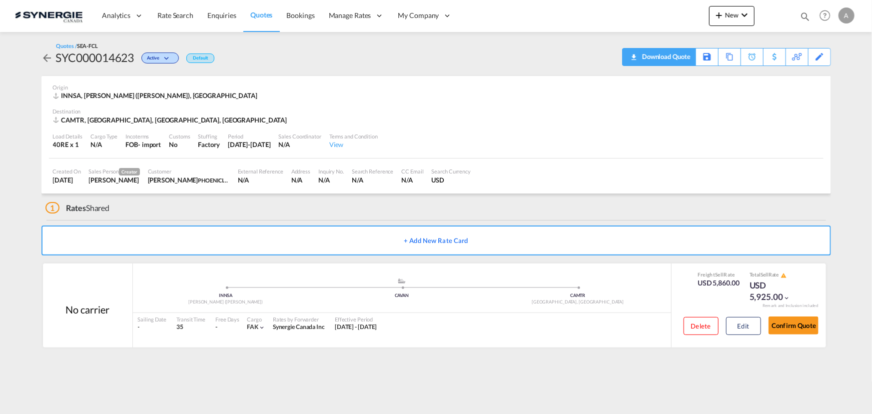
click at [675, 59] on div "Download Quote" at bounding box center [665, 56] width 51 height 16
click at [753, 322] on button "Edit" at bounding box center [743, 326] width 35 height 18
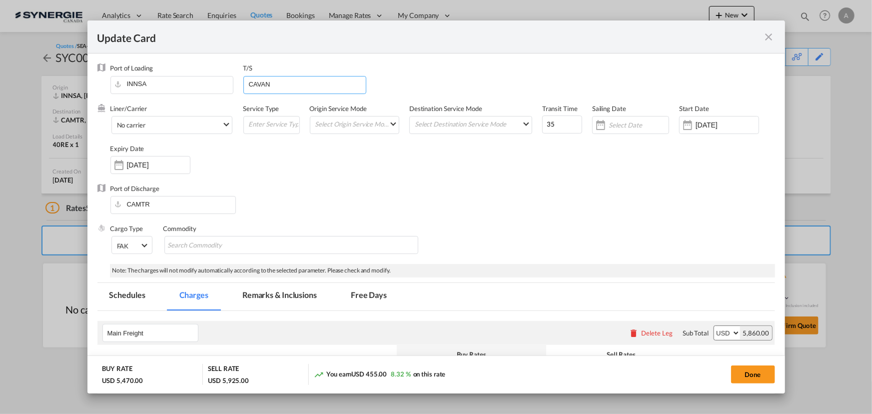
drag, startPoint x: 293, startPoint y: 84, endPoint x: 132, endPoint y: 99, distance: 161.1
click at [132, 99] on div "Port of Loading INNSA T/S CAVAN" at bounding box center [442, 83] width 665 height 40
drag, startPoint x: 552, startPoint y: 129, endPoint x: 454, endPoint y: 94, distance: 103.6
click at [494, 119] on div "Liner/Carrier No carrier 2HM LOGISTICS D.O.O AAXL GLOBAL SHIPPING LINES LLC ABD…" at bounding box center [442, 144] width 665 height 80
type input "50"
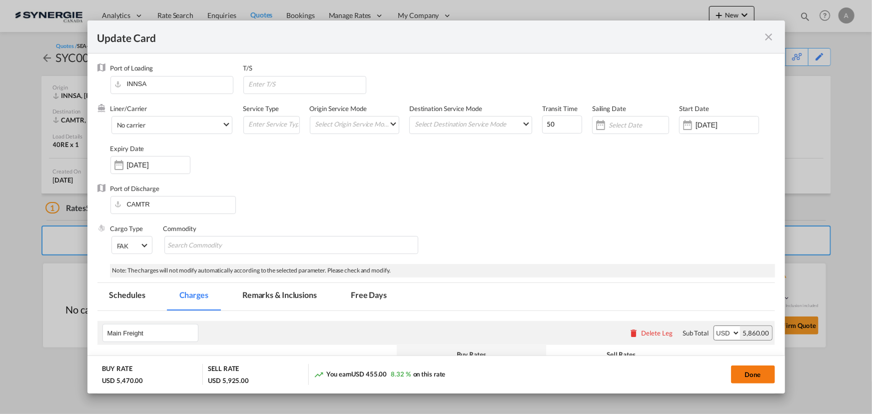
drag, startPoint x: 737, startPoint y: 372, endPoint x: 751, endPoint y: 374, distance: 14.1
click at [738, 372] on button "Done" at bounding box center [753, 374] width 44 height 18
type input "04 Sep 2025"
type input "29 Sep 2025"
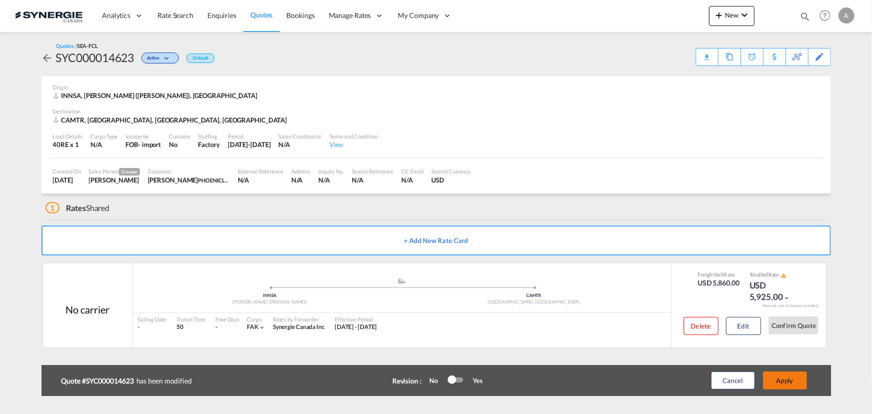
click at [787, 380] on button "Apply" at bounding box center [785, 380] width 44 height 18
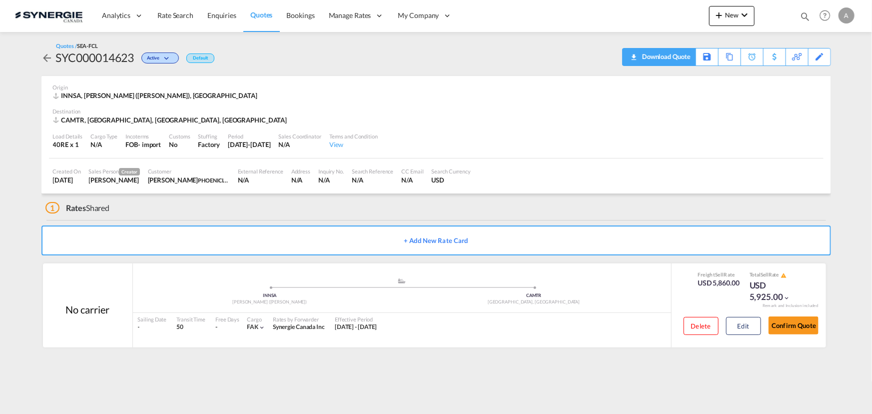
click at [676, 59] on div "Download Quote" at bounding box center [665, 56] width 51 height 16
drag, startPoint x: 805, startPoint y: 17, endPoint x: 714, endPoint y: 24, distance: 91.2
click at [805, 17] on md-icon "icon-magnify" at bounding box center [805, 16] width 11 height 11
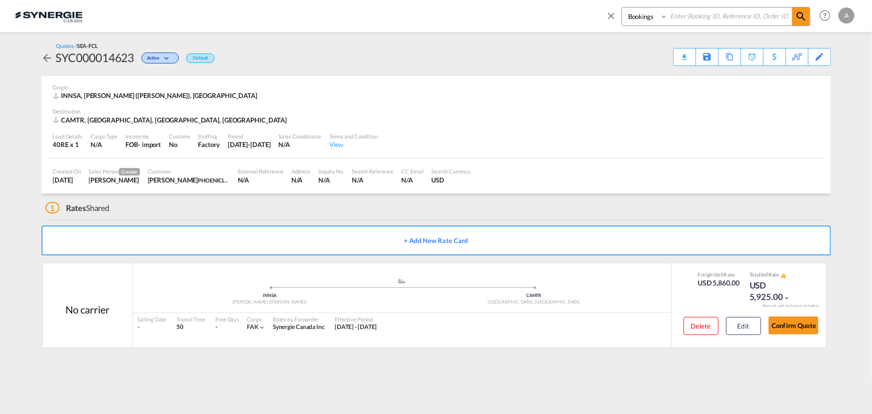
drag, startPoint x: 649, startPoint y: 18, endPoint x: 650, endPoint y: 24, distance: 6.5
click at [649, 18] on select "Bookings Quotes Enquiries" at bounding box center [645, 16] width 47 height 18
select select "Quotes"
click at [622, 7] on select "Bookings Quotes Enquiries" at bounding box center [645, 16] width 47 height 18
click at [701, 14] on input at bounding box center [730, 15] width 124 height 17
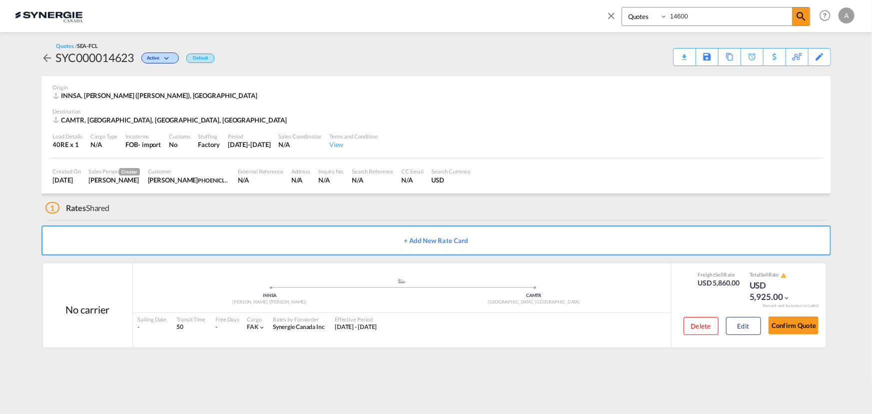
type input "14600"
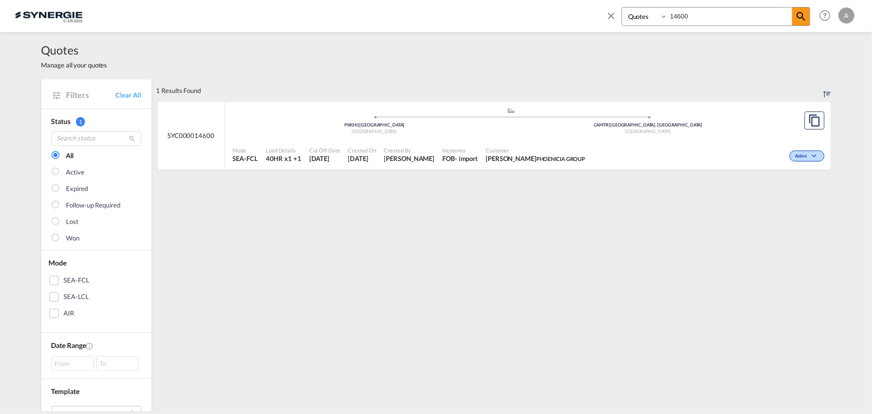
click at [541, 148] on span "Customer" at bounding box center [535, 149] width 99 height 7
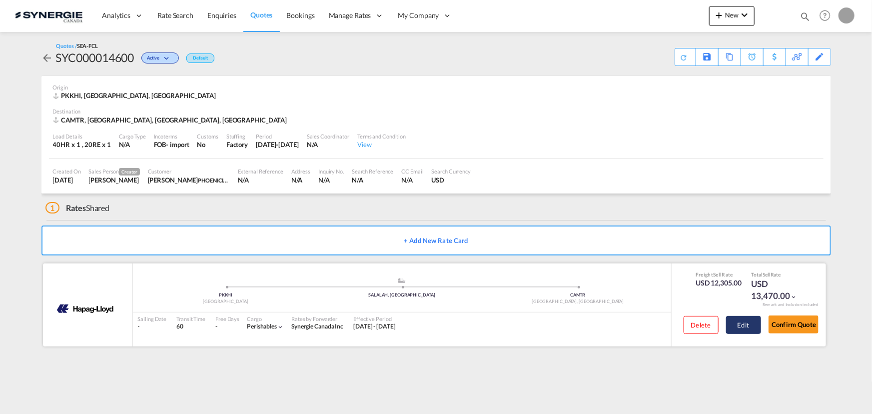
click at [741, 318] on button "Edit" at bounding box center [743, 325] width 35 height 18
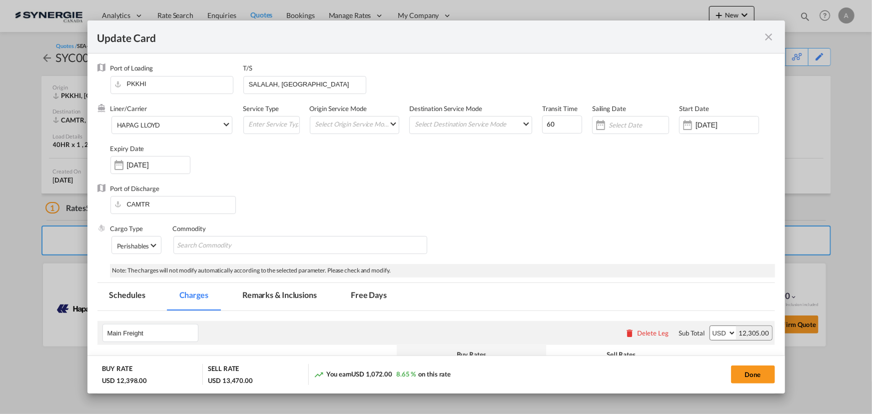
scroll to position [136, 0]
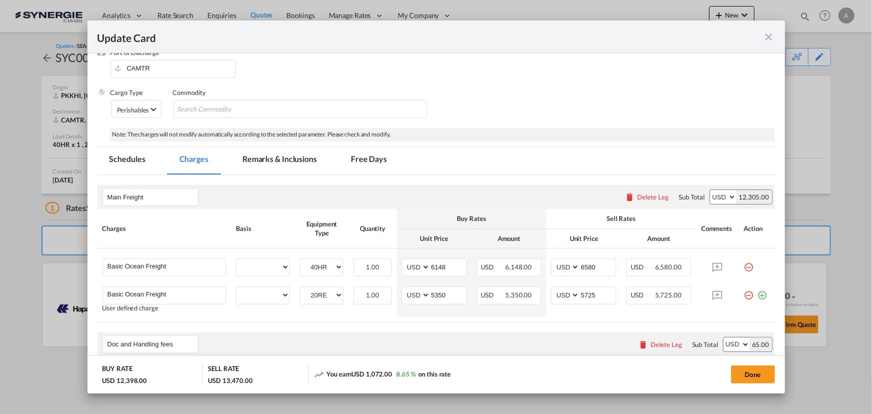
select select "per equipment"
select select "per B/L"
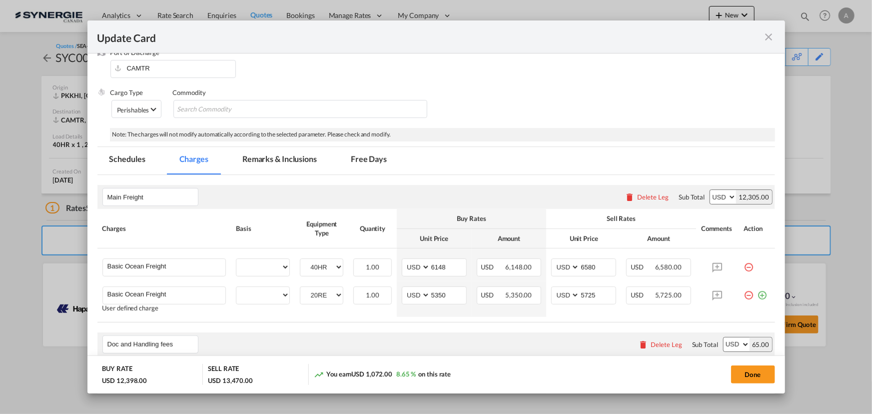
select select "per shipment"
select select "per container"
drag, startPoint x: 769, startPoint y: 35, endPoint x: 754, endPoint y: 0, distance: 38.5
click at [769, 35] on md-icon "icon-close fg-AAA8AD m-0 pointer" at bounding box center [769, 37] width 12 height 12
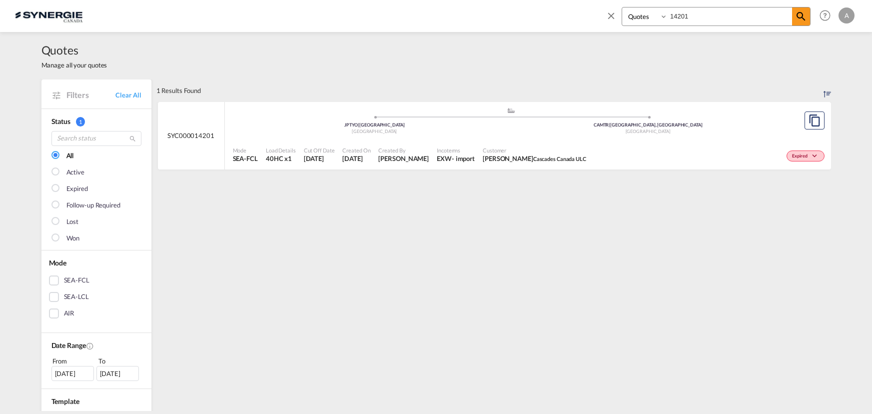
select select "Quotes"
drag, startPoint x: 691, startPoint y: 19, endPoint x: 630, endPoint y: 17, distance: 60.5
click at [650, 20] on div "Bookings Quotes Enquiries 14201" at bounding box center [716, 16] width 189 height 19
drag, startPoint x: 686, startPoint y: 19, endPoint x: 688, endPoint y: 12, distance: 6.8
click at [687, 14] on input "14" at bounding box center [730, 15] width 124 height 17
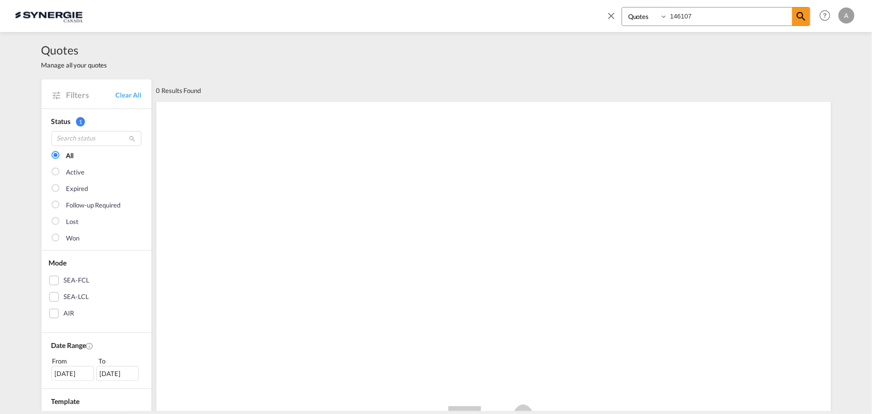
click at [693, 19] on input "146107" at bounding box center [730, 15] width 124 height 17
drag, startPoint x: 693, startPoint y: 19, endPoint x: 631, endPoint y: 16, distance: 62.1
click at [631, 16] on div "Bookings Quotes Enquiries 146107" at bounding box center [716, 16] width 189 height 19
type input "146107"
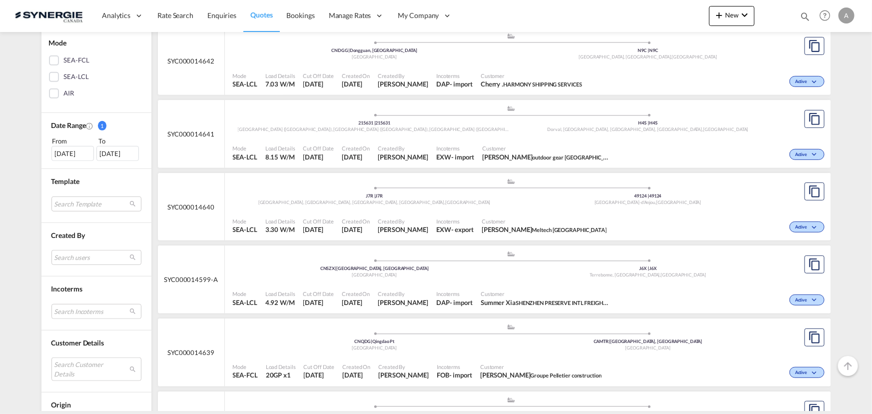
scroll to position [227, 0]
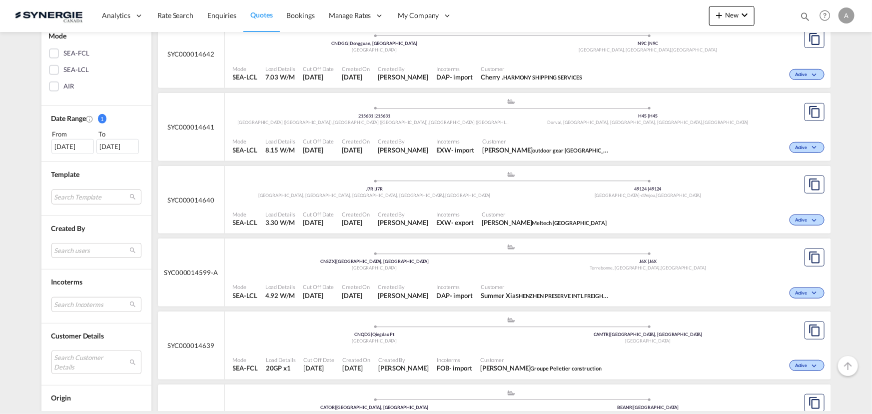
click at [75, 258] on div "Search users [PERSON_NAME] [PERSON_NAME][EMAIL_ADDRESS][DOMAIN_NAME] [PERSON_NA…" at bounding box center [96, 252] width 90 height 18
click at [76, 249] on md-select "Search users [PERSON_NAME] [PERSON_NAME][EMAIL_ADDRESS][DOMAIN_NAME] [PERSON_NA…" at bounding box center [96, 250] width 90 height 15
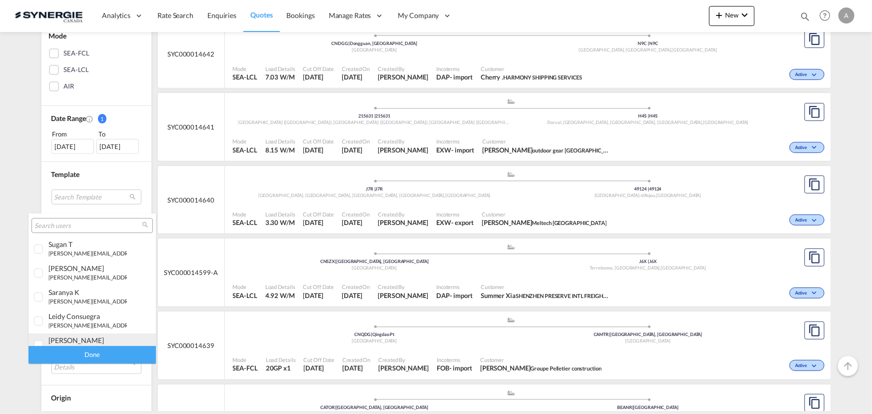
drag, startPoint x: 78, startPoint y: 336, endPoint x: 92, endPoint y: 352, distance: 21.3
click at [79, 336] on div "adriana Groposila" at bounding box center [87, 340] width 78 height 8
click at [94, 355] on div "Done" at bounding box center [91, 354] width 127 height 17
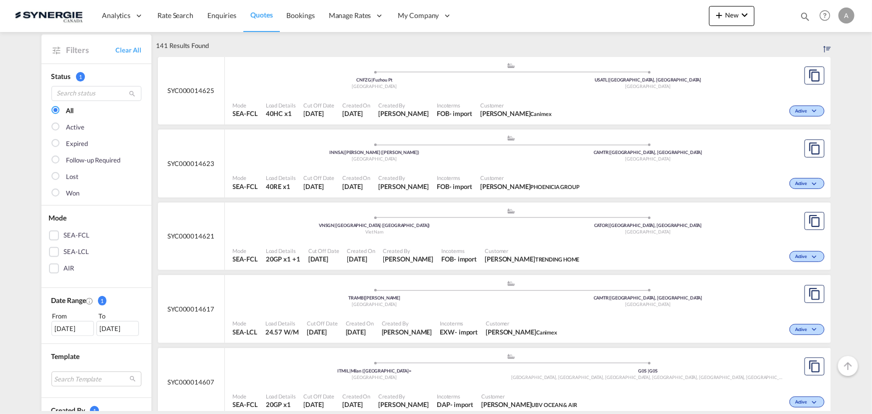
scroll to position [90, 0]
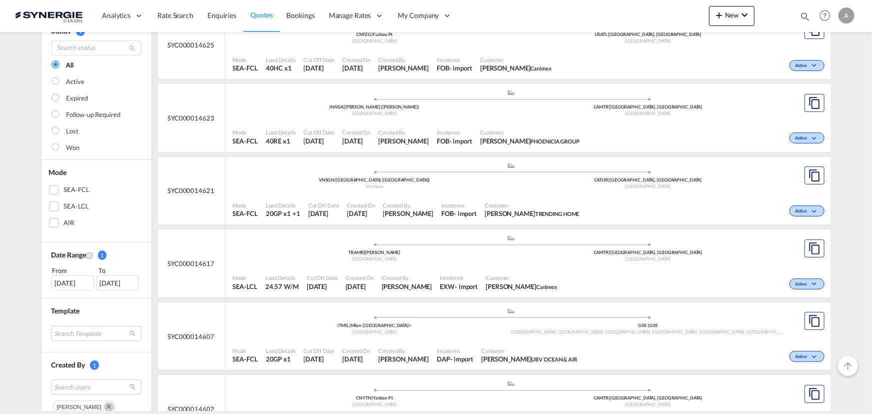
click at [477, 275] on span "Incoterms" at bounding box center [459, 277] width 38 height 7
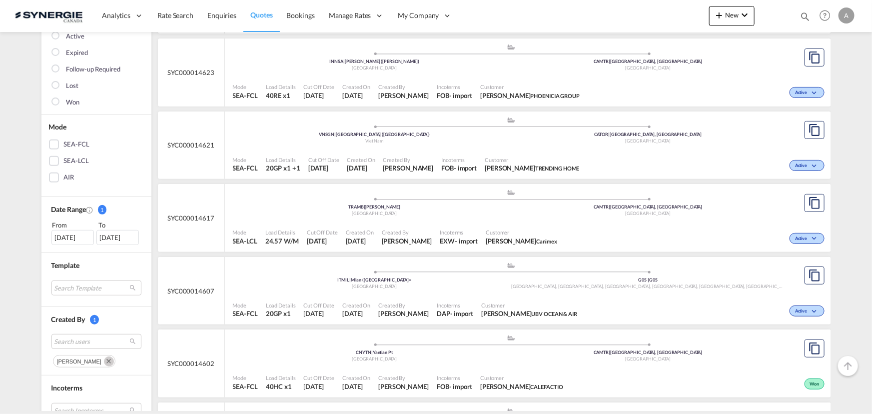
click at [104, 359] on md-icon "Remove" at bounding box center [109, 361] width 10 height 10
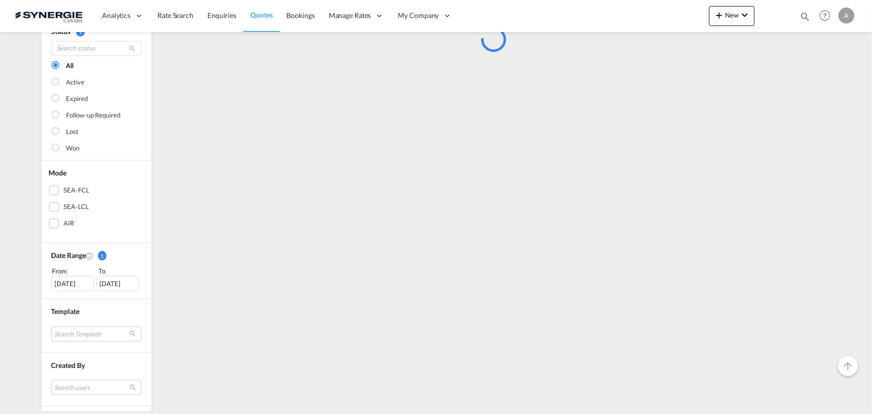
scroll to position [271, 0]
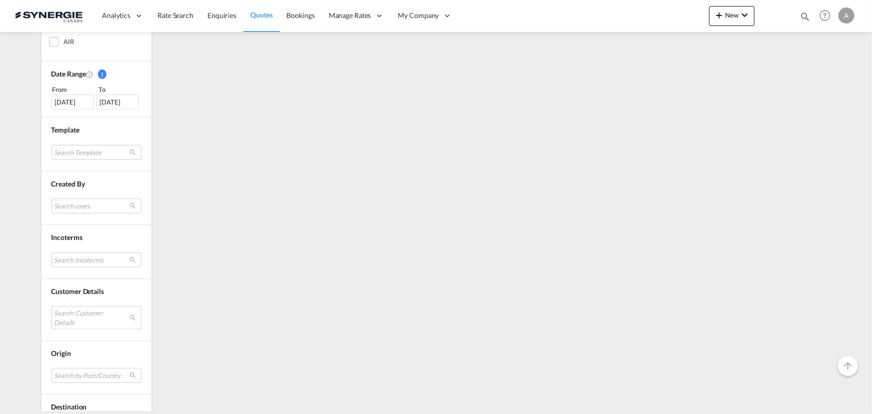
click at [82, 320] on md-select "Search Customer Details user name user moawad Ibrahim mibrahim@meltech-canada.c…" at bounding box center [96, 317] width 90 height 23
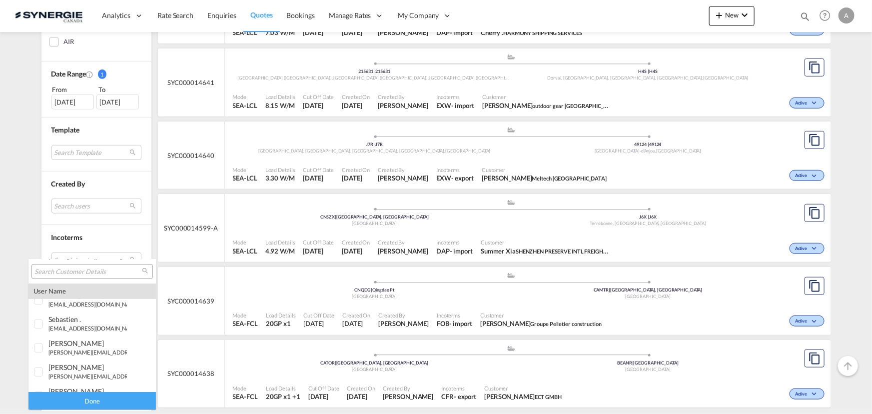
scroll to position [136, 0]
click at [77, 271] on input "search" at bounding box center [87, 271] width 107 height 9
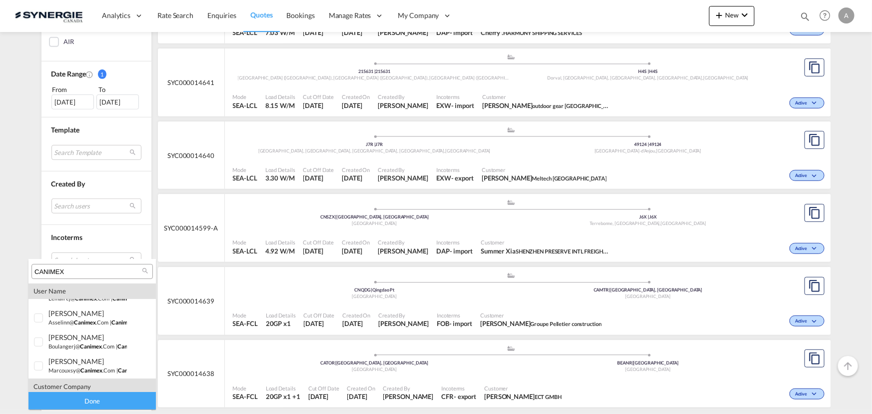
scroll to position [211, 0]
type input "CANIMEX"
click at [67, 379] on span "canimex" at bounding box center [61, 379] width 27 height 8
click at [78, 400] on div "Done" at bounding box center [91, 400] width 127 height 17
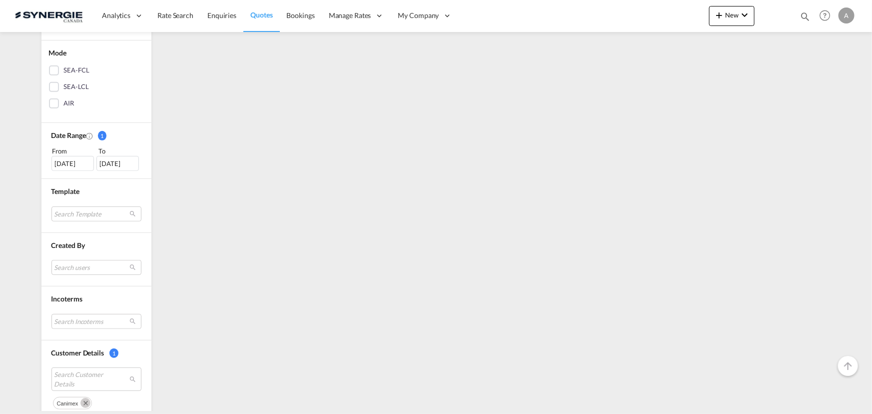
scroll to position [90, 0]
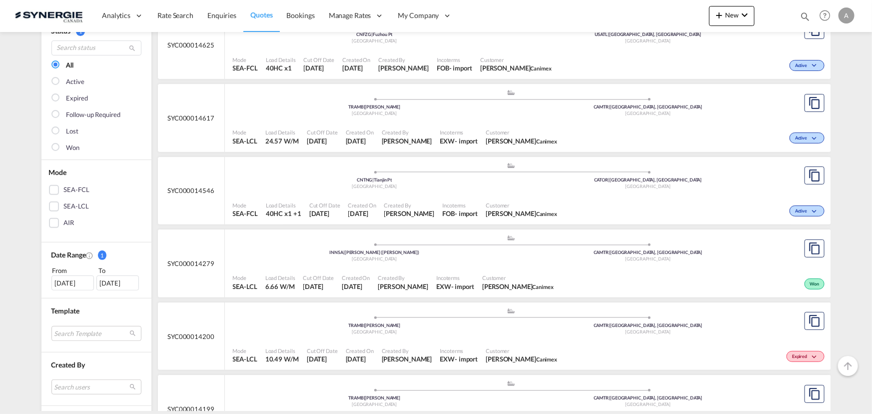
click at [71, 280] on div "10 Aug 2025" at bounding box center [72, 282] width 42 height 15
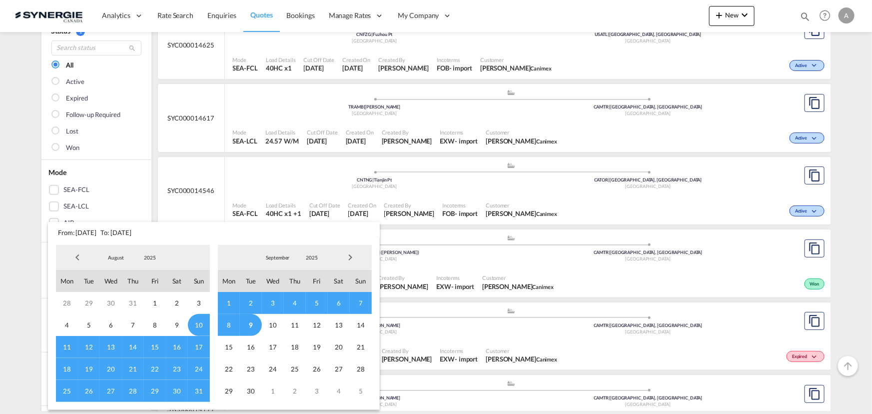
click at [143, 255] on span "2025" at bounding box center [150, 257] width 32 height 7
click at [141, 208] on md-option "2023" at bounding box center [159, 210] width 68 height 24
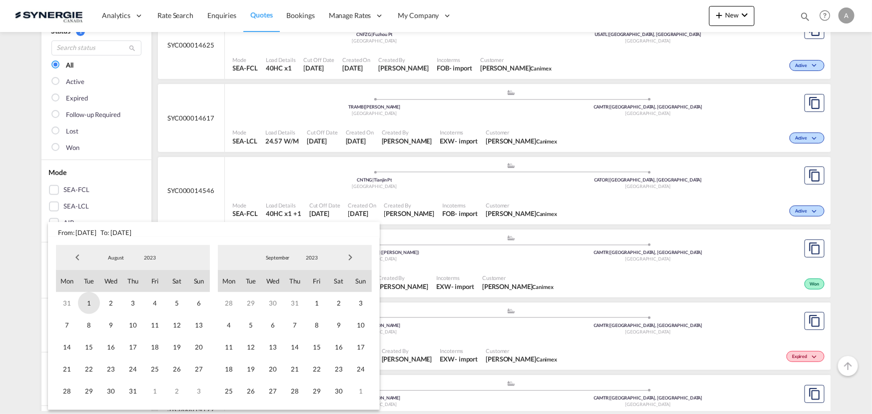
click at [91, 302] on span "1" at bounding box center [89, 303] width 22 height 22
click at [319, 253] on md-select-value "2023" at bounding box center [312, 257] width 34 height 15
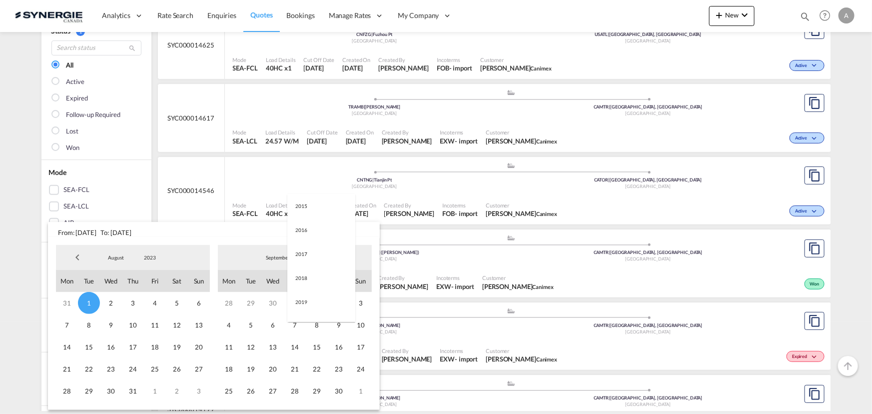
scroll to position [140, 0]
drag, startPoint x: 315, startPoint y: 304, endPoint x: 312, endPoint y: 310, distance: 6.0
click at [315, 304] on md-option "2025" at bounding box center [321, 306] width 68 height 24
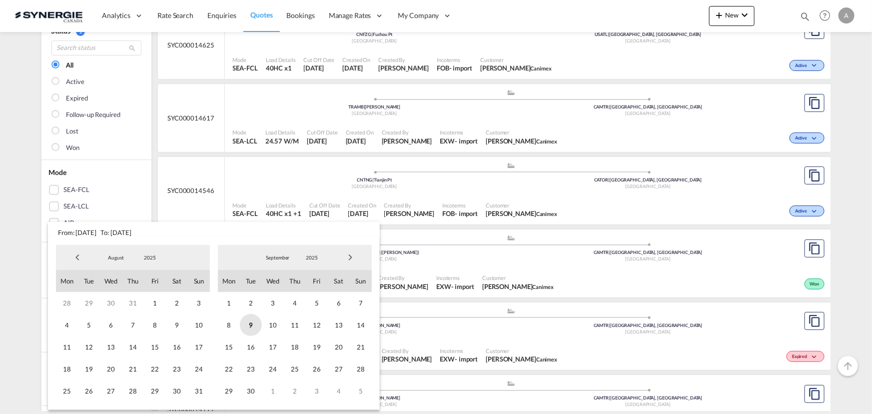
click at [257, 330] on span "9" at bounding box center [251, 325] width 22 height 22
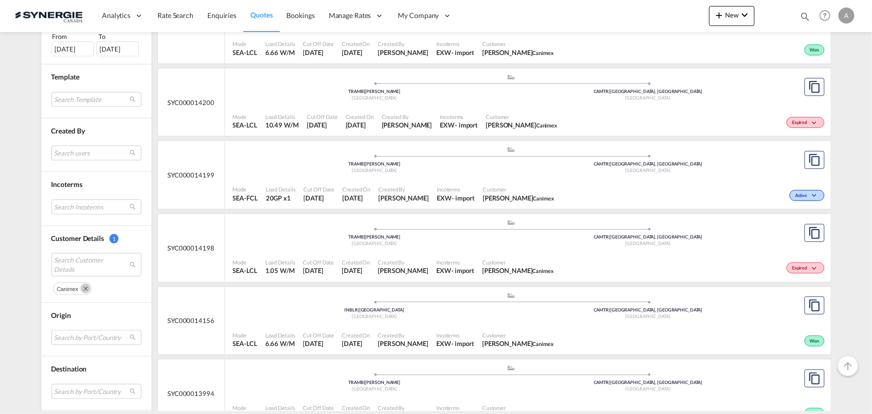
scroll to position [363, 0]
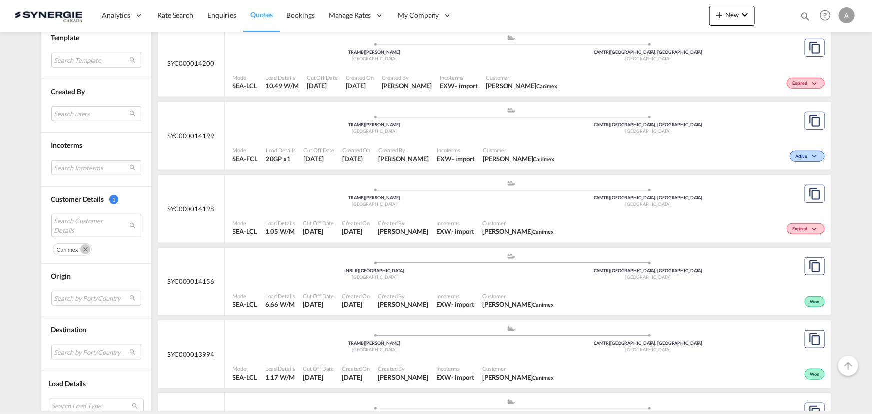
click at [407, 145] on div "Created By Pablo Gomez Saldarriaga" at bounding box center [403, 154] width 58 height 25
click at [409, 149] on span "Created By" at bounding box center [403, 149] width 50 height 7
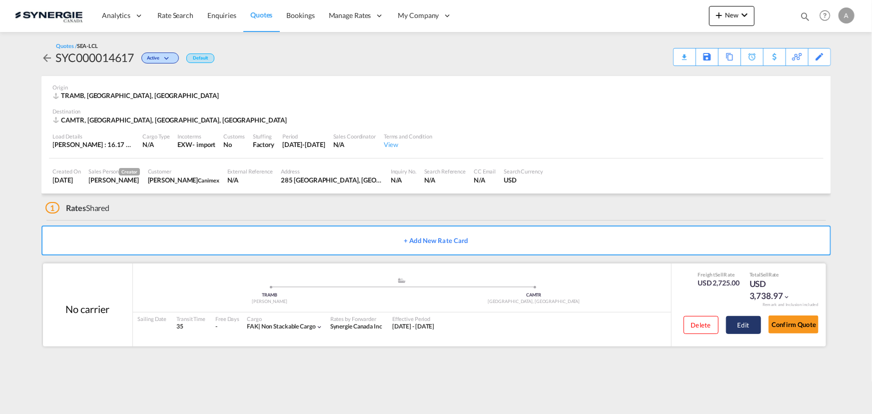
click at [741, 328] on button "Edit" at bounding box center [743, 325] width 35 height 18
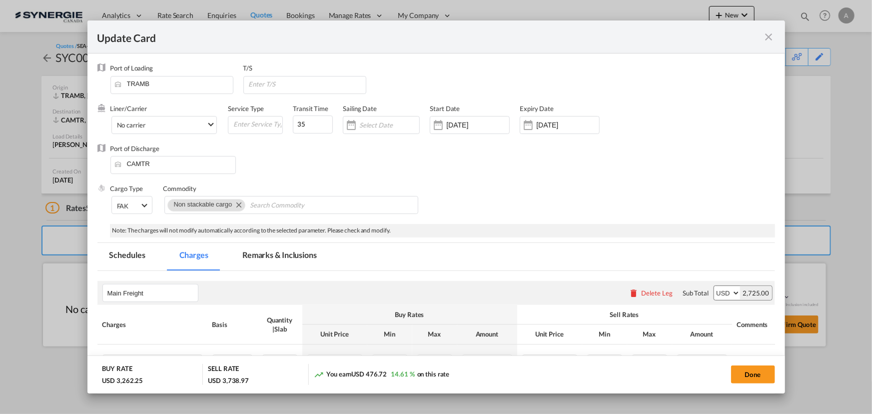
select select "flat"
select select "per_hbl"
select select "per_w/m"
select select "per_bl"
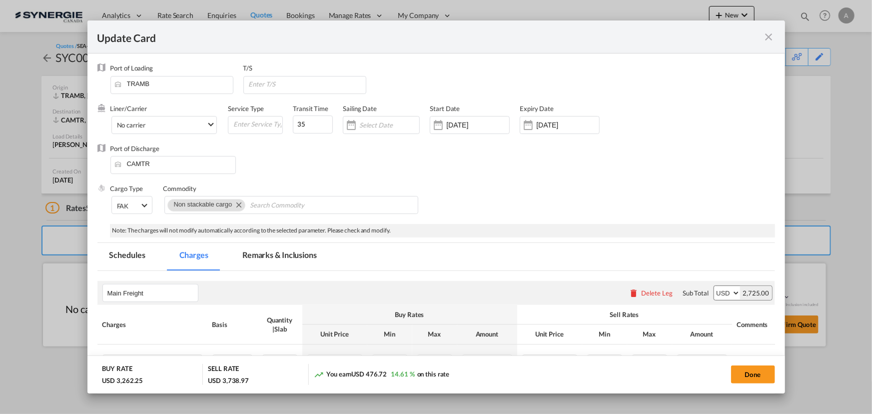
select select "per_bl"
click at [264, 260] on md-tab-item "Remarks & Inclusions" at bounding box center [279, 256] width 98 height 27
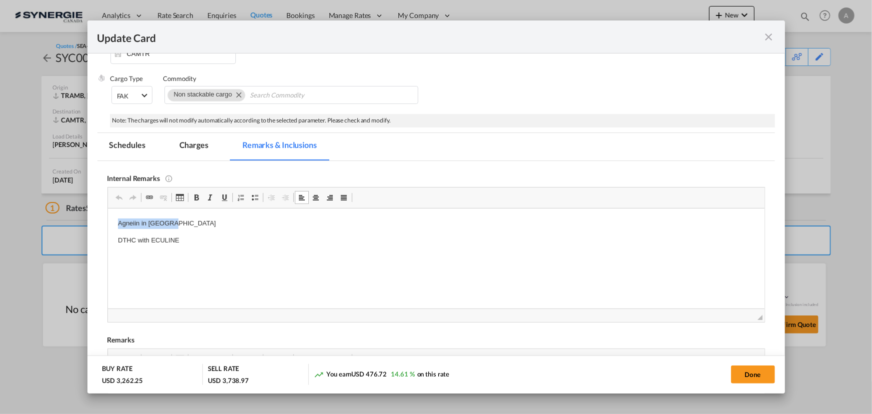
drag, startPoint x: 184, startPoint y: 223, endPoint x: 182, endPoint y: 419, distance: 195.9
click at [107, 220] on html "Agneiin in Turkey DTHC with ECULINE" at bounding box center [435, 231] width 657 height 47
click at [140, 227] on p "Agent TCF - https://app.frontapp.com/open/cnv_qd17ngv?key=7HMxwS_MeJy8guDiq14co…" at bounding box center [435, 223] width 637 height 10
click at [203, 141] on md-tab-item "Charges" at bounding box center [193, 146] width 53 height 27
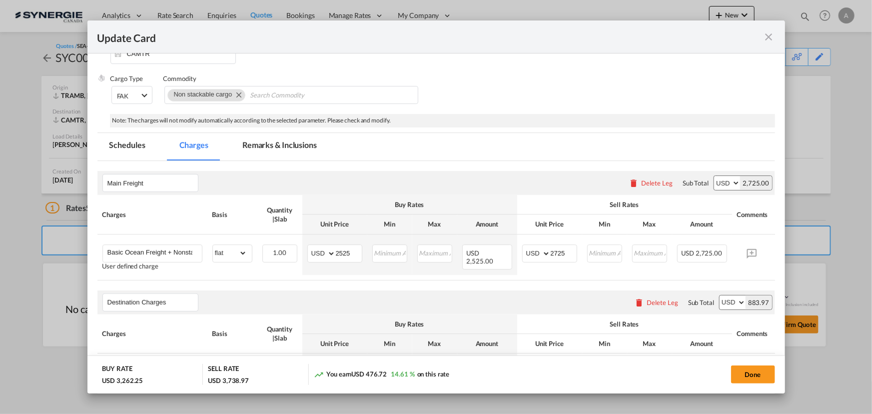
click at [767, 40] on md-icon "icon-close fg-AAA8AD m-0 pointer" at bounding box center [769, 37] width 12 height 12
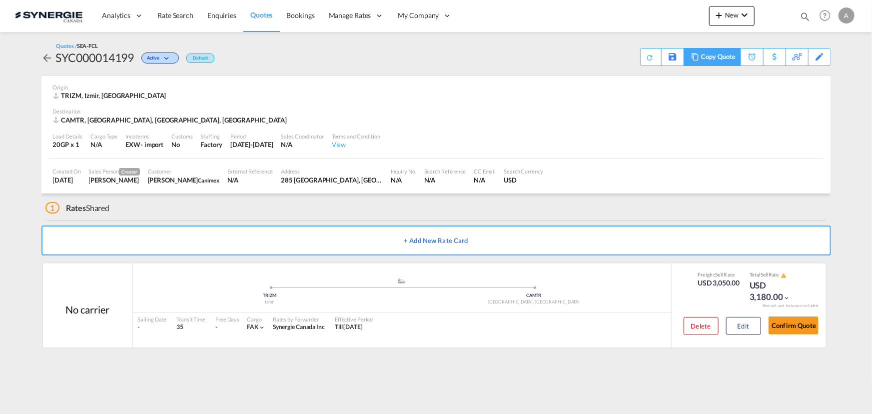
click at [696, 60] on div "Copy Quote" at bounding box center [712, 57] width 56 height 18
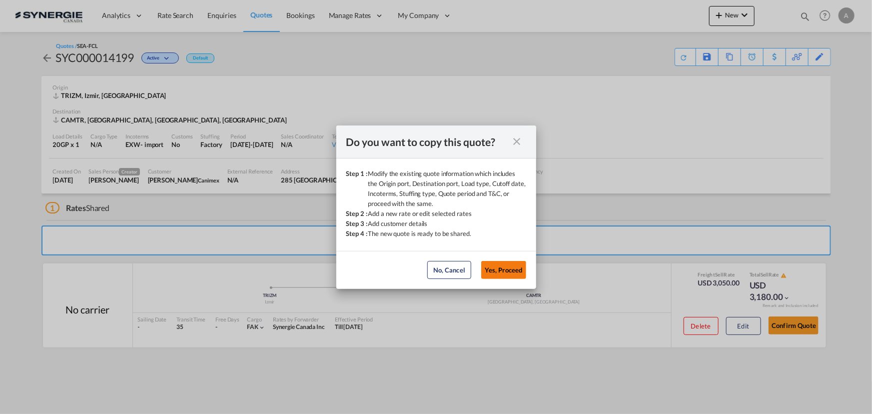
click at [511, 261] on button "Yes, Proceed" at bounding box center [503, 270] width 45 height 18
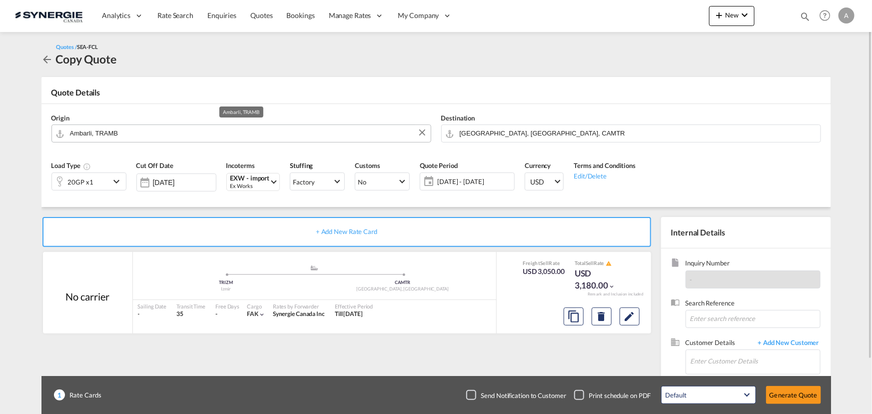
click at [149, 137] on input "Ambarli, TRAMB" at bounding box center [248, 132] width 356 height 17
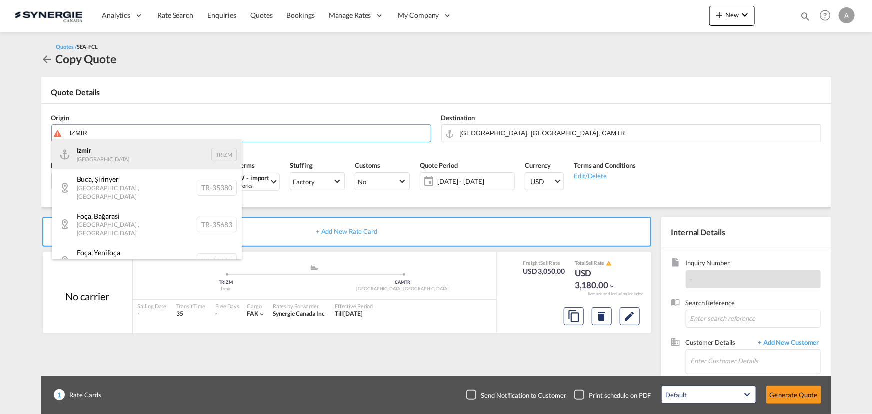
click at [121, 154] on div "Izmir Turkey TRIZM" at bounding box center [147, 154] width 190 height 30
type input "Izmir, TRIZM"
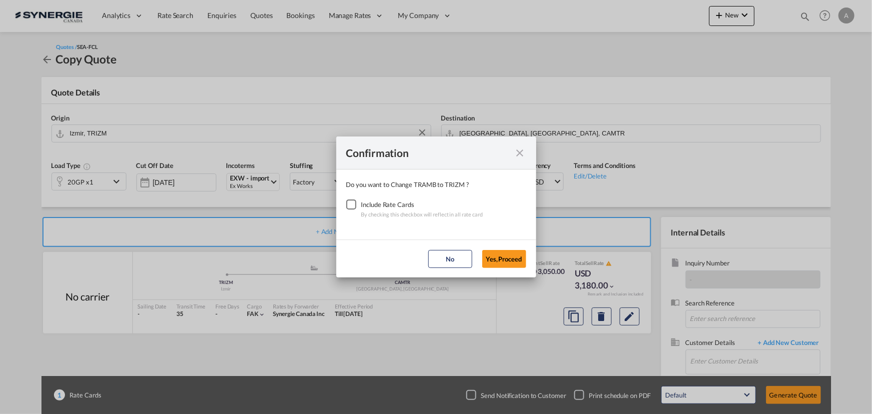
click at [346, 208] on div "Checkbox No Ink" at bounding box center [351, 204] width 10 height 10
click at [507, 260] on button "Yes,Proceed" at bounding box center [504, 259] width 44 height 18
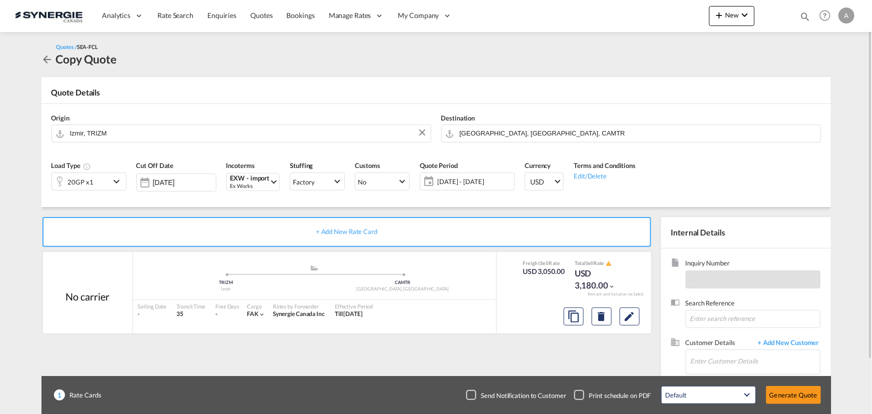
click at [482, 179] on span "[DATE] - [DATE]" at bounding box center [474, 181] width 74 height 9
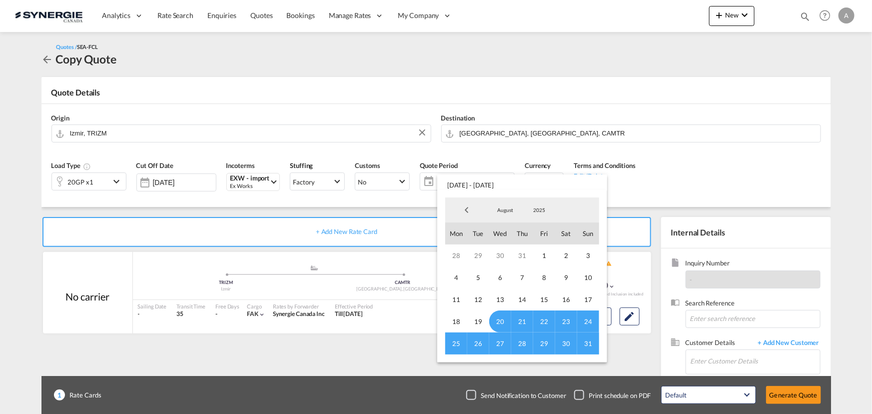
click at [498, 208] on span "August" at bounding box center [505, 209] width 32 height 7
click at [504, 226] on md-option "September" at bounding box center [515, 234] width 68 height 24
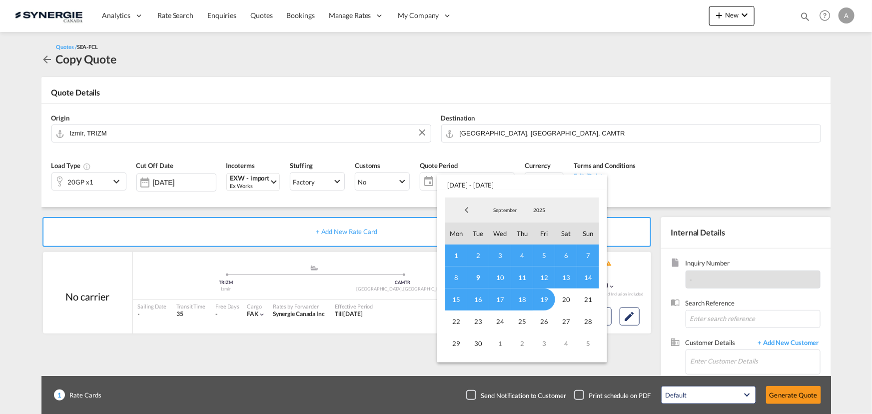
click at [479, 277] on span "9" at bounding box center [478, 277] width 22 height 22
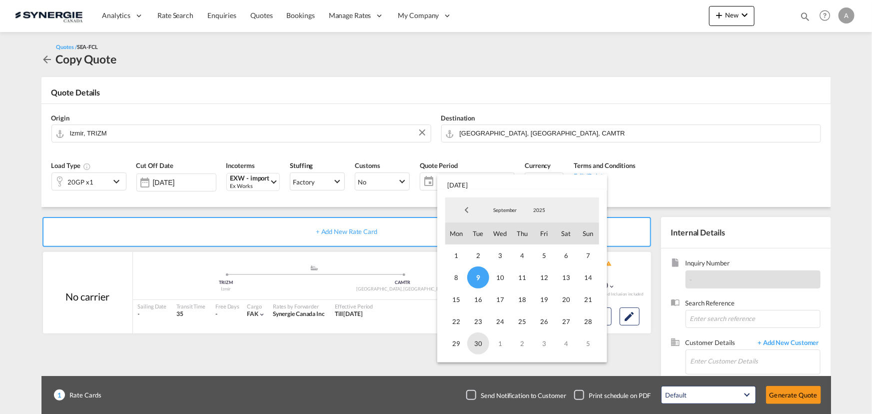
click at [482, 342] on span "30" at bounding box center [478, 343] width 22 height 22
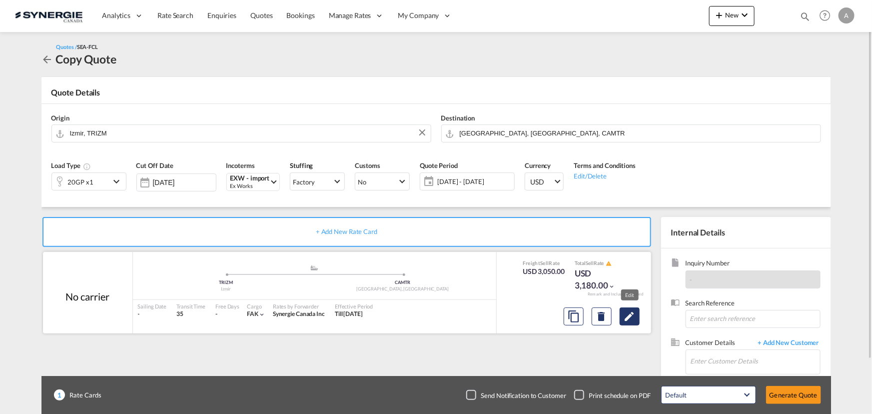
click at [628, 317] on md-icon "Edit" at bounding box center [630, 316] width 12 height 12
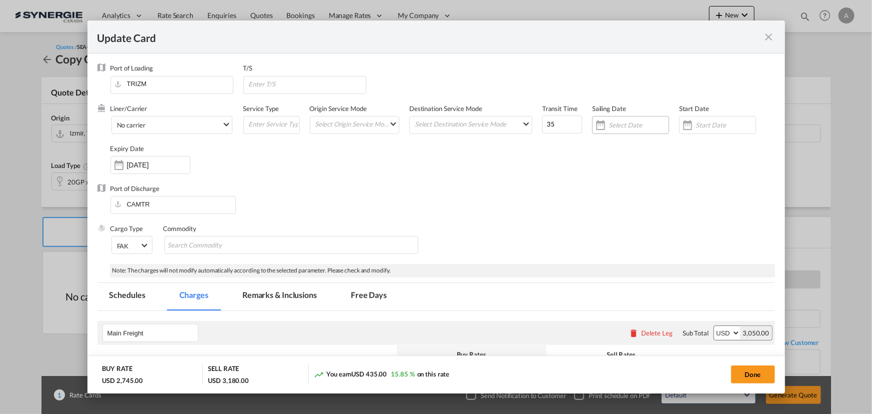
select select "per container"
select select "per B/L"
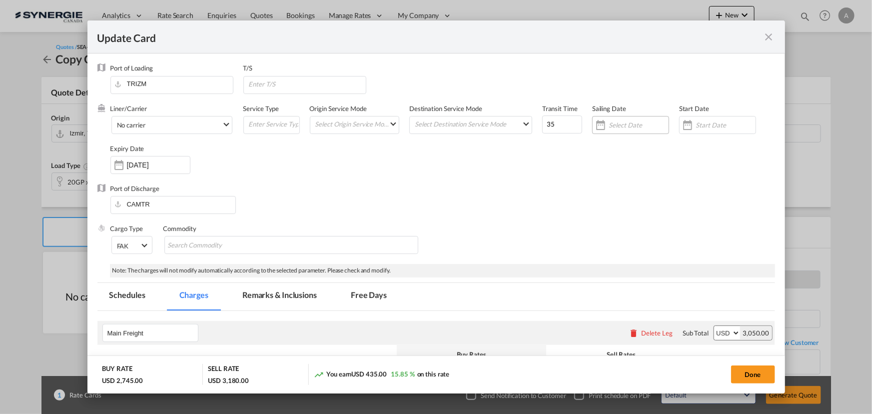
select select "per shipment"
click at [718, 123] on input "Update CardPort of ..." at bounding box center [726, 125] width 60 height 8
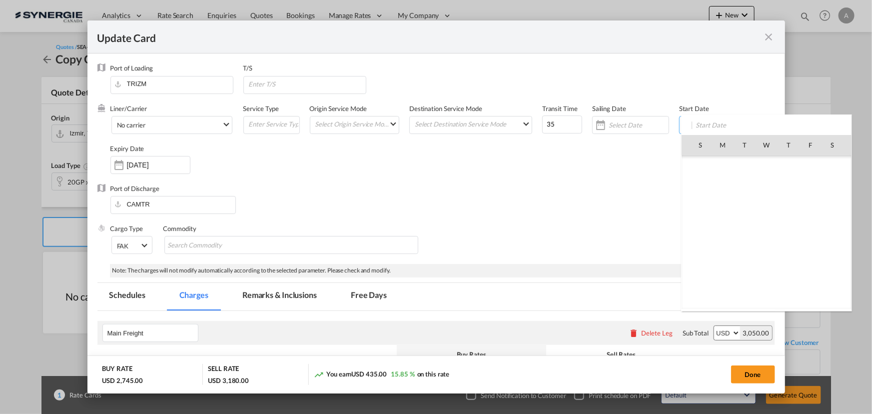
scroll to position [231534, 0]
click at [753, 208] on span "9" at bounding box center [744, 210] width 21 height 21
type input "[DATE]"
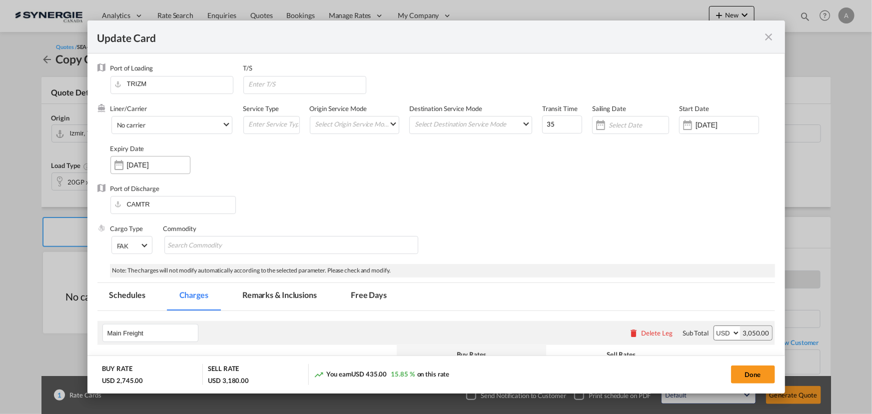
drag, startPoint x: 156, startPoint y: 168, endPoint x: 171, endPoint y: 187, distance: 23.9
click at [156, 169] on div "19 Sep 2025" at bounding box center [158, 164] width 63 height 9
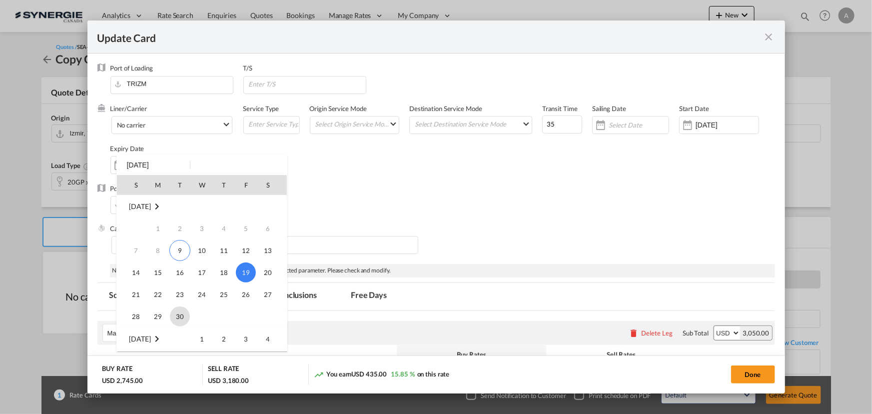
click at [176, 316] on span "30" at bounding box center [180, 316] width 20 height 20
type input "30 Sep 2025"
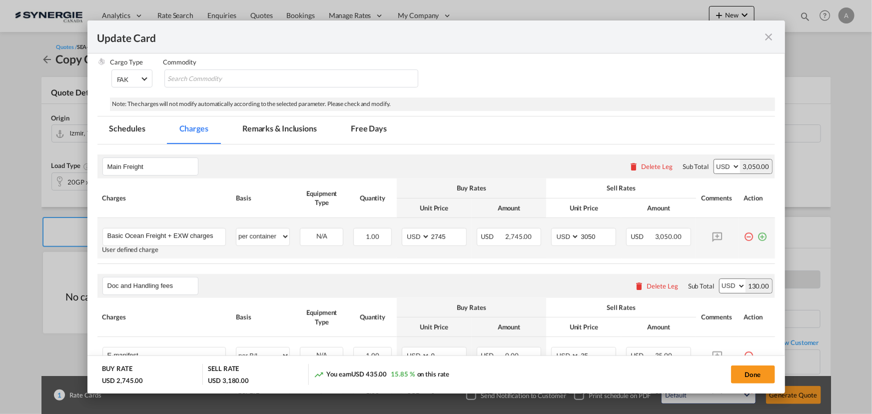
scroll to position [181, 0]
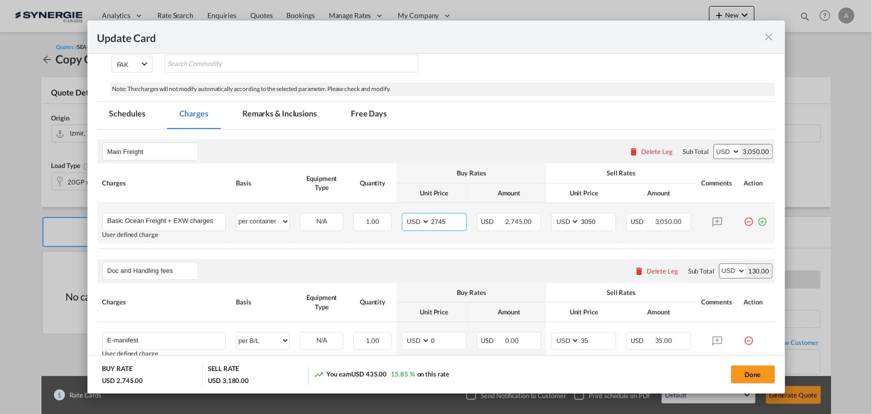
click at [438, 218] on input "2745" at bounding box center [448, 220] width 36 height 15
type input "2895"
click at [584, 222] on input "3050" at bounding box center [598, 220] width 36 height 15
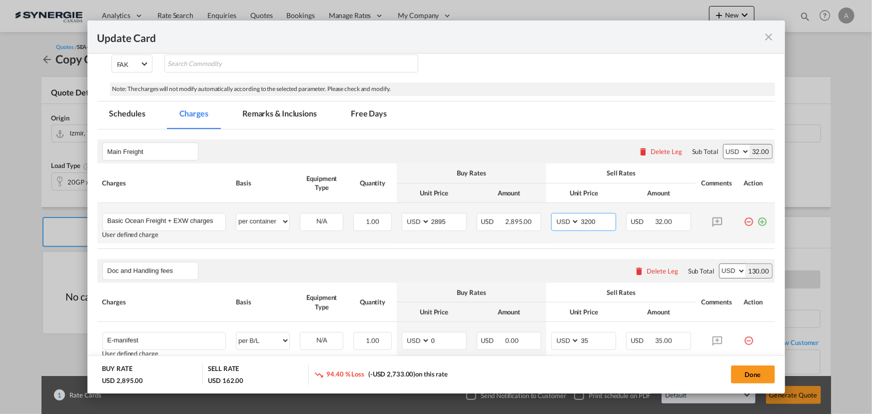
type input "3200"
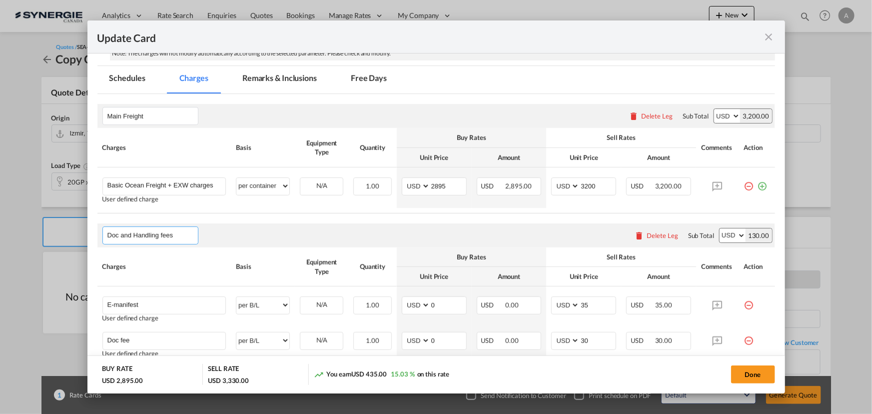
scroll to position [163, 0]
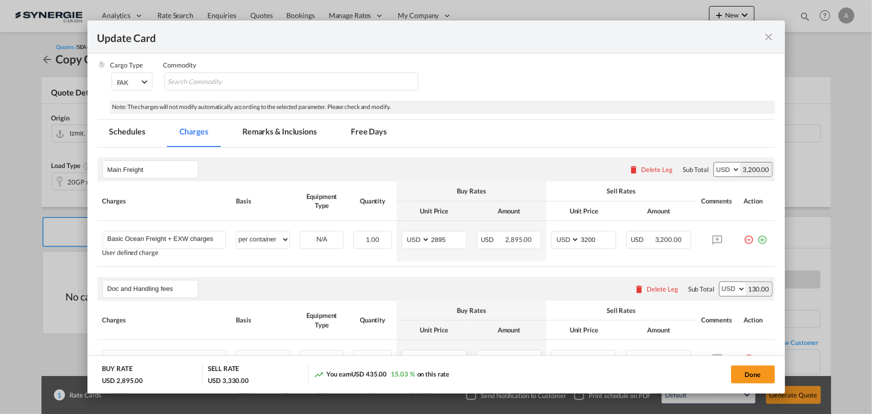
click at [274, 133] on md-tab-item "Remarks & Inclusions" at bounding box center [279, 132] width 98 height 27
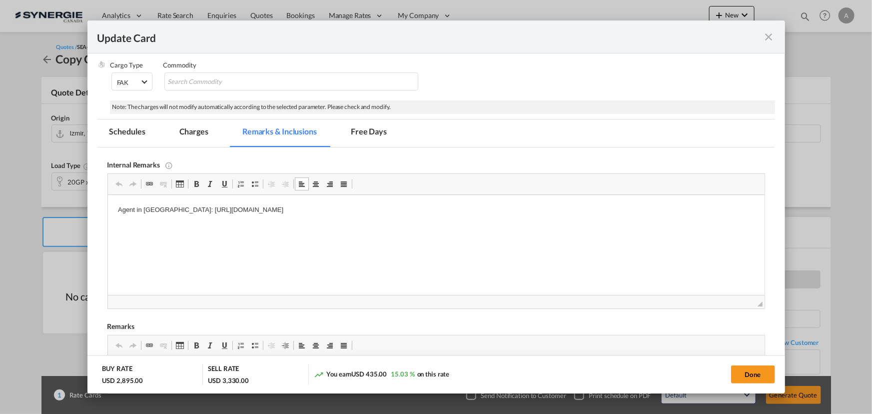
drag, startPoint x: 455, startPoint y: 208, endPoint x: 167, endPoint y: 216, distance: 288.5
click at [167, 216] on html "Agent in Turkey: https://app.frontapp.com/open/cnv_q7ra13j?key=y38-mJHoaElqYRnu…" at bounding box center [435, 210] width 657 height 30
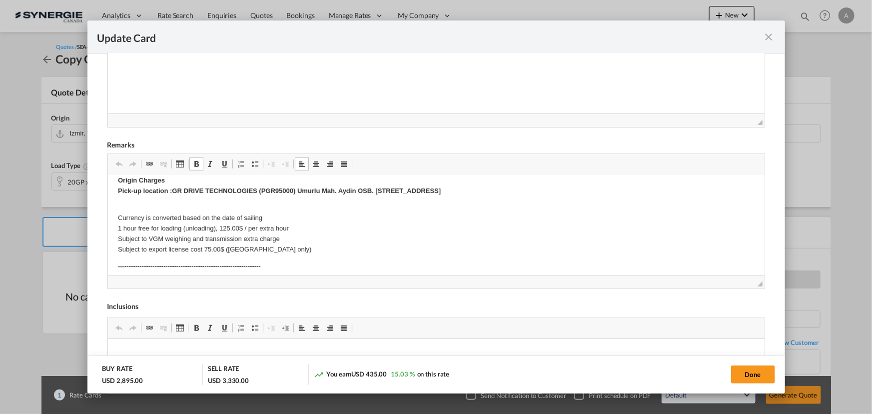
scroll to position [0, 0]
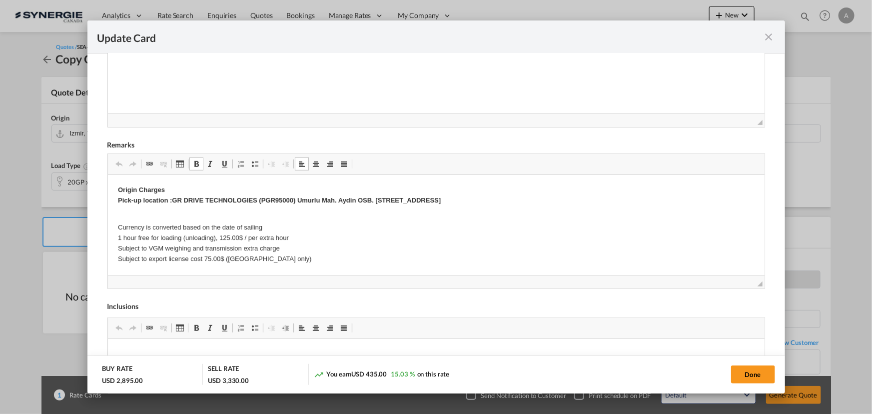
drag, startPoint x: 172, startPoint y: 199, endPoint x: 187, endPoint y: 209, distance: 18.3
click at [173, 199] on strong "Origin Charges Pick-up location :GR DRIVE TECHNOLOGIES (PGR95000) Umurlu Mah. A…" at bounding box center [278, 195] width 323 height 18
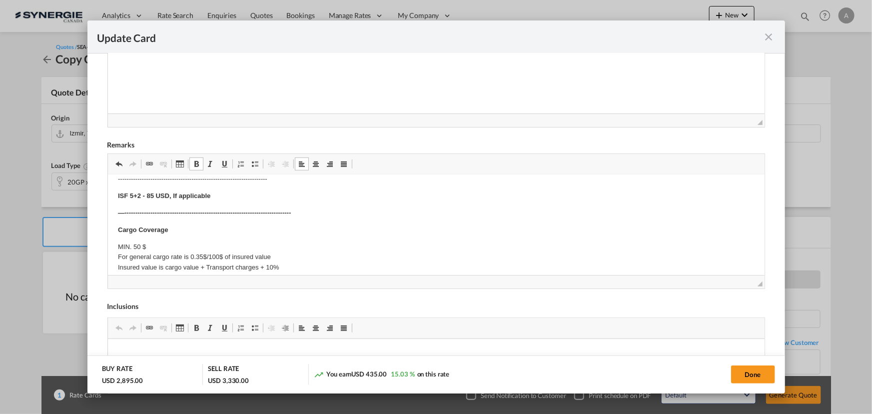
scroll to position [181, 0]
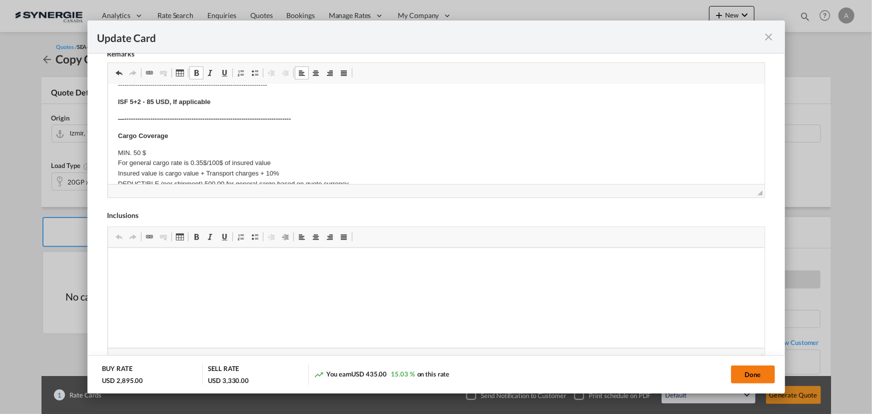
click at [750, 378] on button "Done" at bounding box center [753, 374] width 44 height 18
type input "08 Sep 2025"
type input "29 Sep 2025"
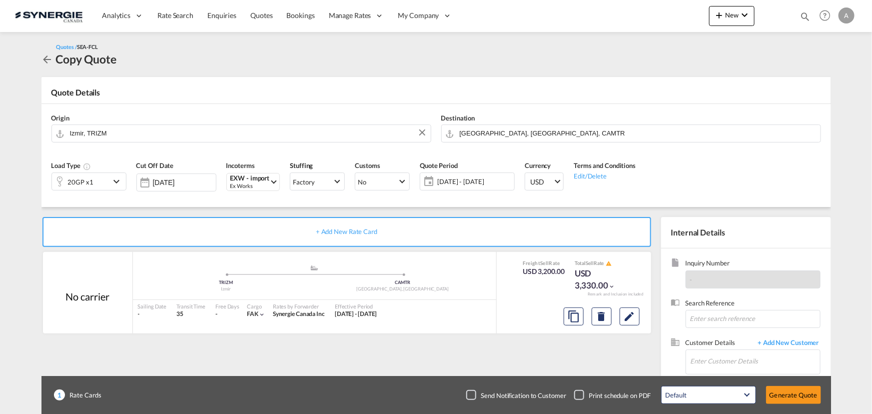
scroll to position [150, 0]
click at [729, 361] on input "Enter Customer Details" at bounding box center [755, 361] width 129 height 22
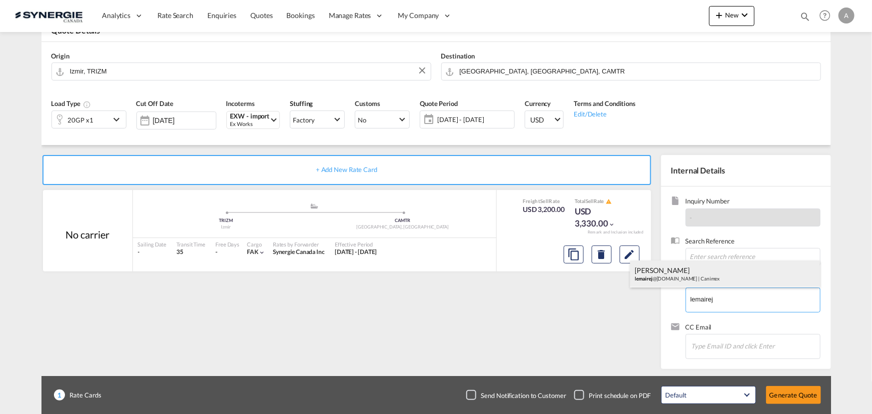
click at [701, 277] on div "JOSEE LEMAIRE lemairej @canimex.com | Canimex" at bounding box center [725, 273] width 190 height 27
type input "Canimex, JOSEE LEMAIRE, lemairej@canimex.com"
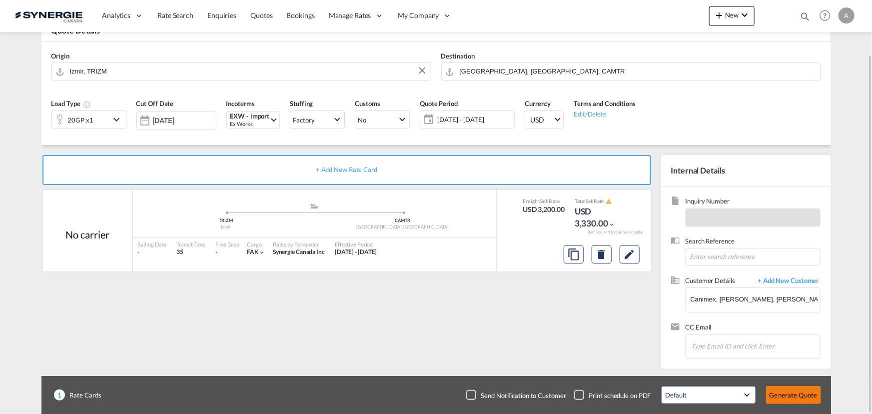
click at [796, 393] on button "Generate Quote" at bounding box center [793, 395] width 55 height 18
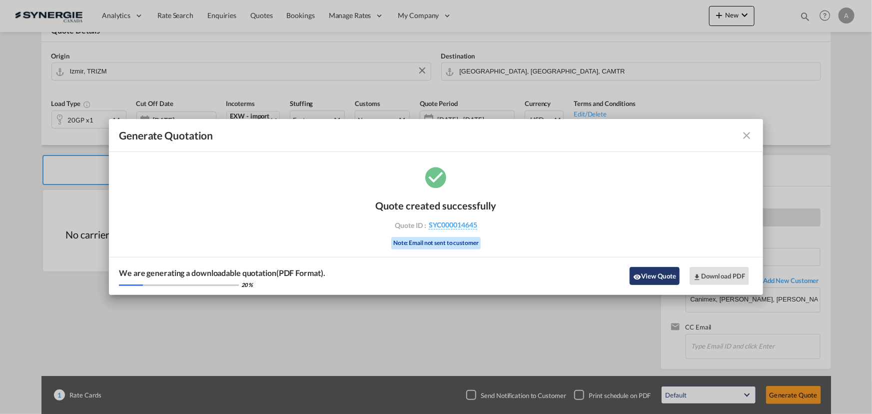
click at [656, 276] on button "View Quote" at bounding box center [655, 276] width 50 height 18
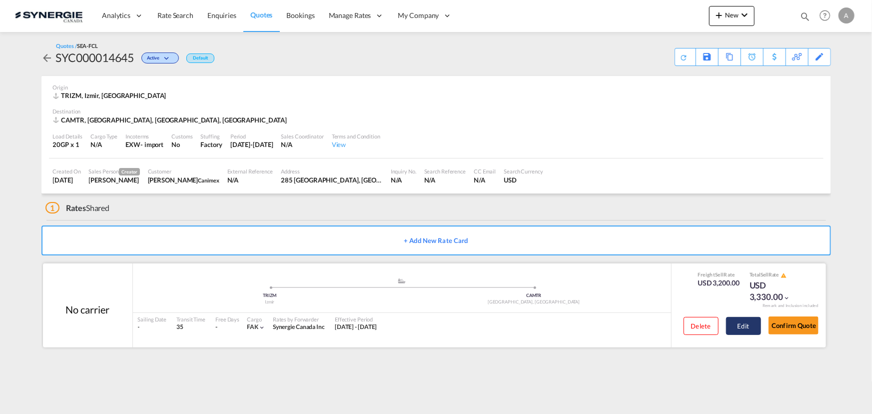
click at [745, 322] on button "Edit" at bounding box center [743, 326] width 35 height 18
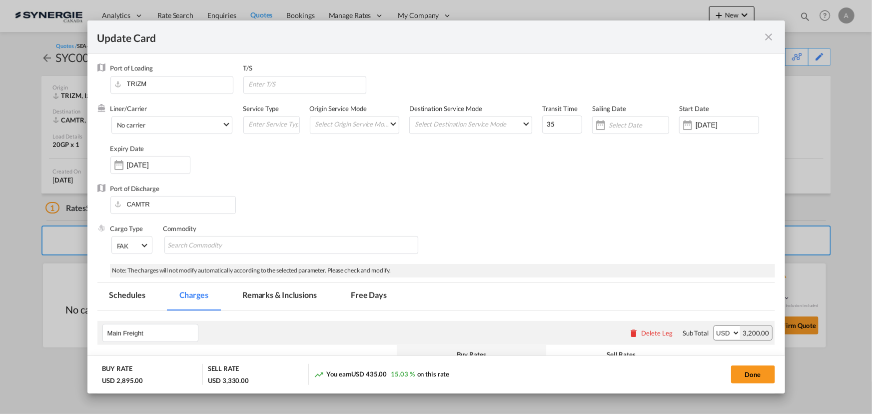
click at [766, 40] on md-icon "icon-close fg-AAA8AD m-0 pointer" at bounding box center [769, 37] width 12 height 12
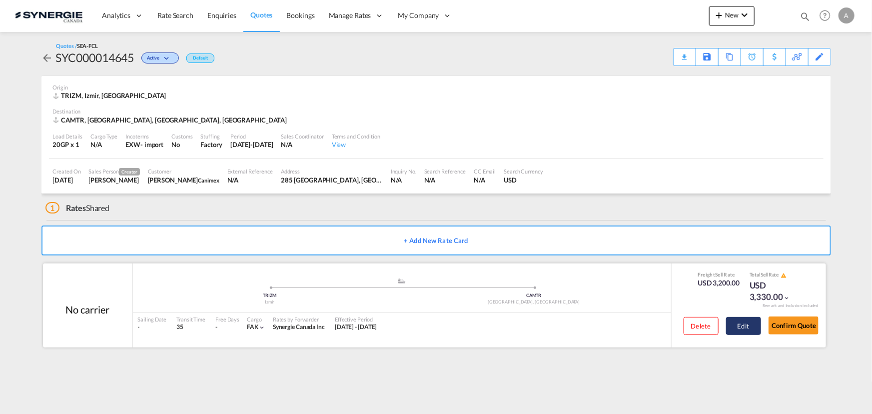
click at [739, 329] on button "Edit" at bounding box center [743, 326] width 35 height 18
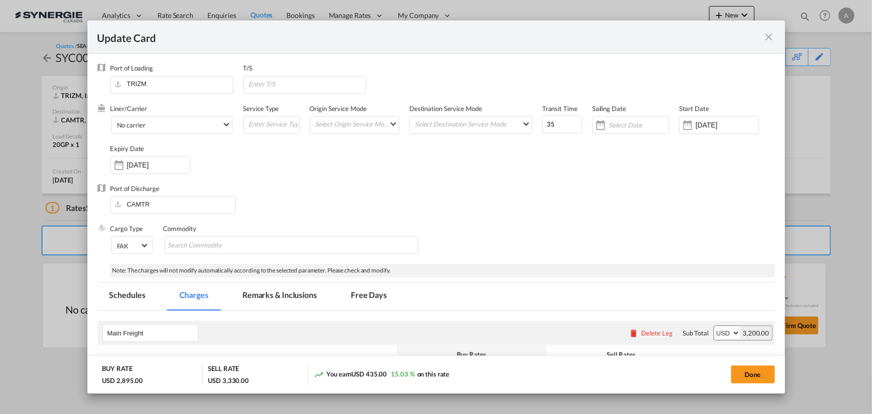
click at [769, 36] on md-icon "icon-close fg-AAA8AD m-0 pointer" at bounding box center [769, 37] width 12 height 12
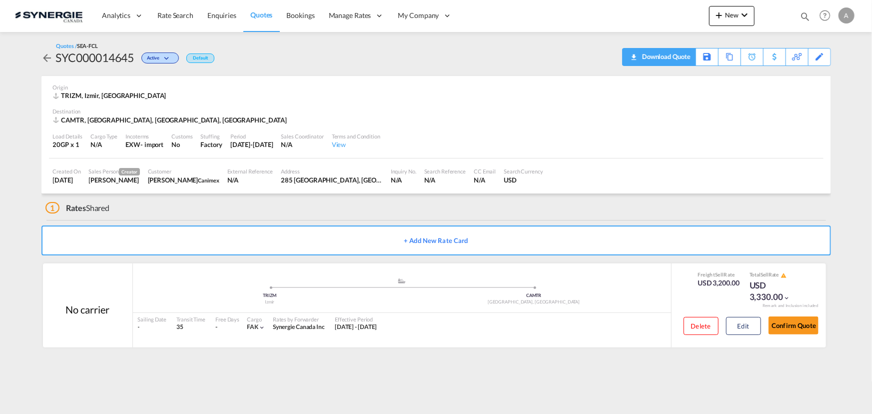
click at [682, 58] on div "Download Quote" at bounding box center [665, 56] width 51 height 16
click at [743, 326] on button "Edit" at bounding box center [743, 326] width 35 height 18
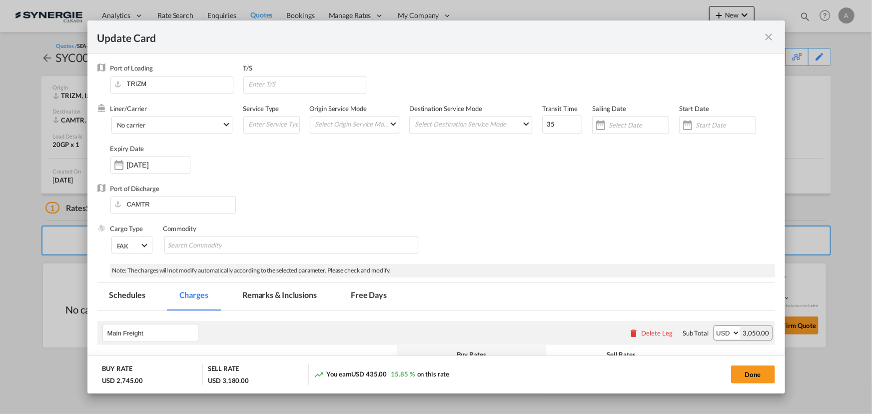
select select "per container"
select select "per B/L"
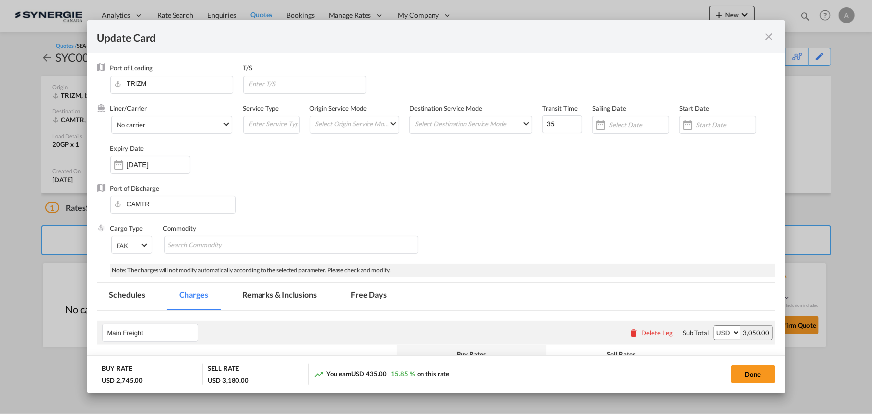
select select "per shipment"
drag, startPoint x: 770, startPoint y: 34, endPoint x: 744, endPoint y: 5, distance: 39.3
click at [770, 34] on md-icon "icon-close fg-AAA8AD m-0 pointer" at bounding box center [769, 37] width 12 height 12
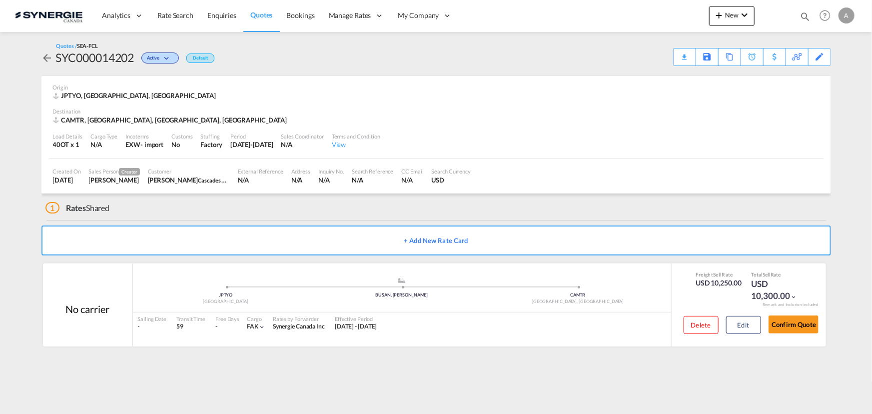
click at [114, 58] on div "SYC000014202" at bounding box center [95, 57] width 78 height 16
copy div "SYC000014202"
click at [735, 328] on button "Edit" at bounding box center [743, 325] width 35 height 18
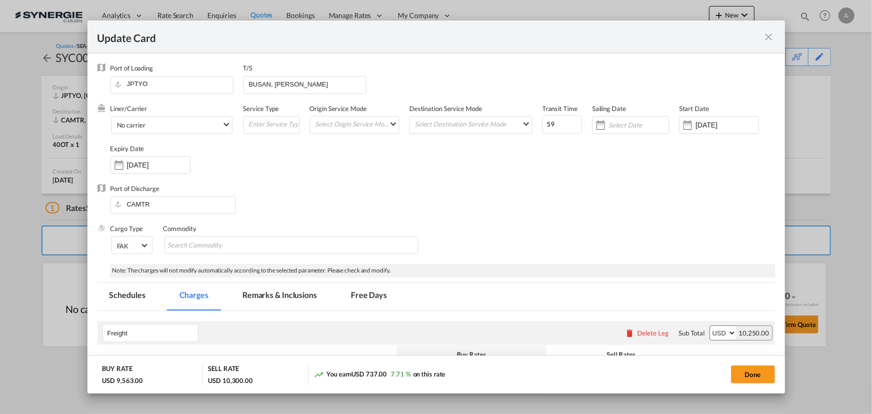
click at [277, 297] on md-tab-item "Remarks & Inclusions" at bounding box center [279, 296] width 98 height 27
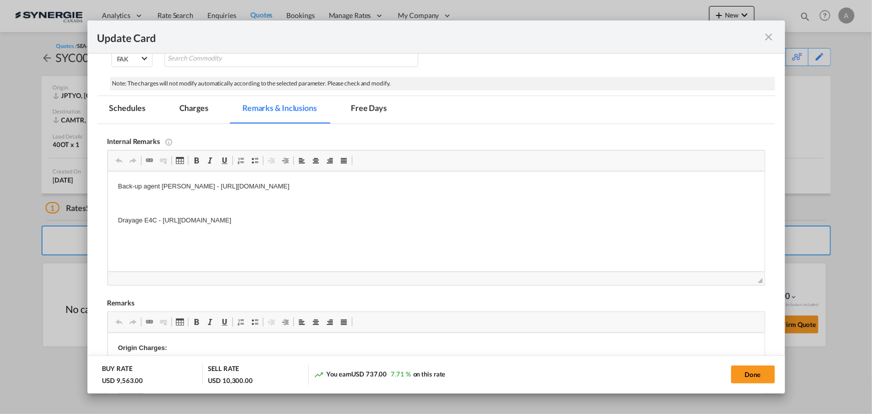
scroll to position [181, 0]
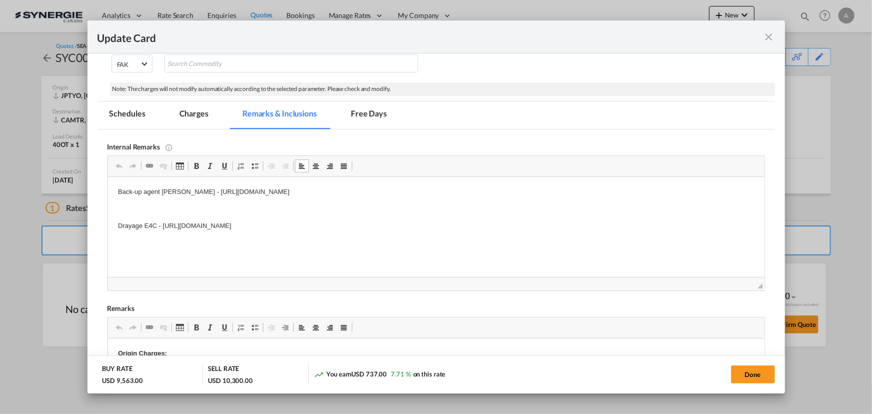
click at [182, 196] on p "Back-up agent EVEROK - https://app.frontapp.com/open/cnv_pzzdabz?key=Mp8nSG--SD…" at bounding box center [435, 192] width 637 height 10
drag, startPoint x: 159, startPoint y: 191, endPoint x: 519, endPoint y: 186, distance: 359.9
click at [519, 186] on html "Back-up agent EVEROK - https://app.frontapp.com/open/cnv_pzzdabz?key=Mp8nSG--SD…" at bounding box center [435, 209] width 657 height 64
click at [473, 223] on p "Drayage E4C - https://app.frontapp.com/open/cnv_qdbd5an?key=uip3sr8I_fGuR968UiL…" at bounding box center [435, 226] width 637 height 10
click at [415, 226] on p "Drayage E4C - https://app.frontapp.com/open/cnv_qdbd5an?key=uip3sr8I_fGuR968UiL…" at bounding box center [435, 226] width 637 height 10
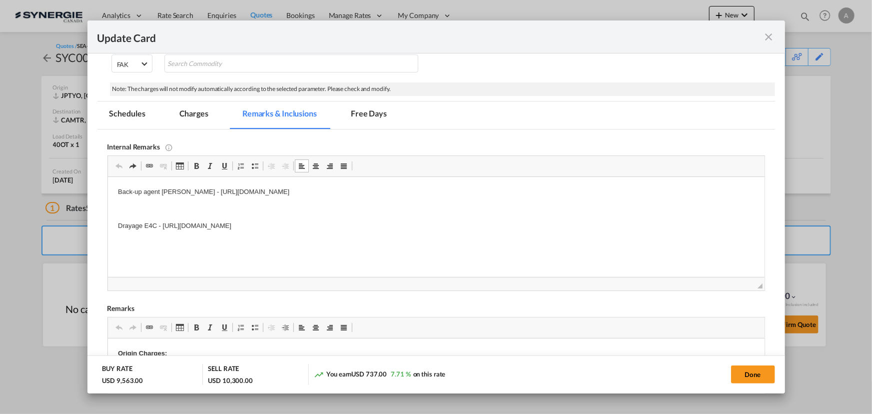
drag, startPoint x: 421, startPoint y: 228, endPoint x: 163, endPoint y: 228, distance: 257.4
click at [163, 228] on p "Drayage E4C - https://app.frontapp.com/open/cnv_qdbd5an?key=uip3sr8I_fGuR968UiL…" at bounding box center [435, 226] width 637 height 10
click at [190, 112] on md-tab-item "Charges" at bounding box center [193, 114] width 53 height 27
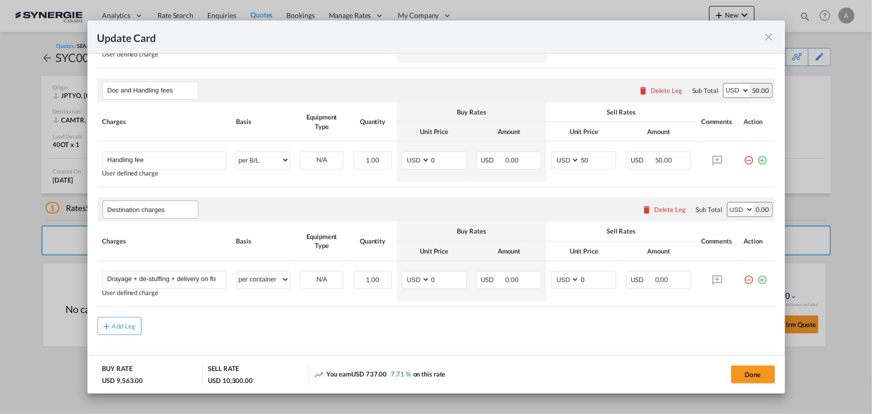
scroll to position [363, 0]
drag, startPoint x: 440, startPoint y: 274, endPoint x: 359, endPoint y: 271, distance: 81.5
click at [387, 272] on tr "Drayage + de-stuffing + delivery on flat bed Please Enter User Defined Charges …" at bounding box center [436, 279] width 678 height 40
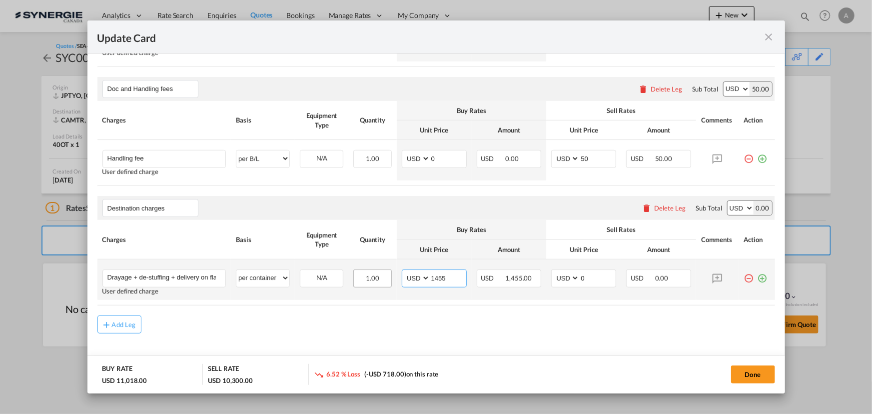
type input "1455"
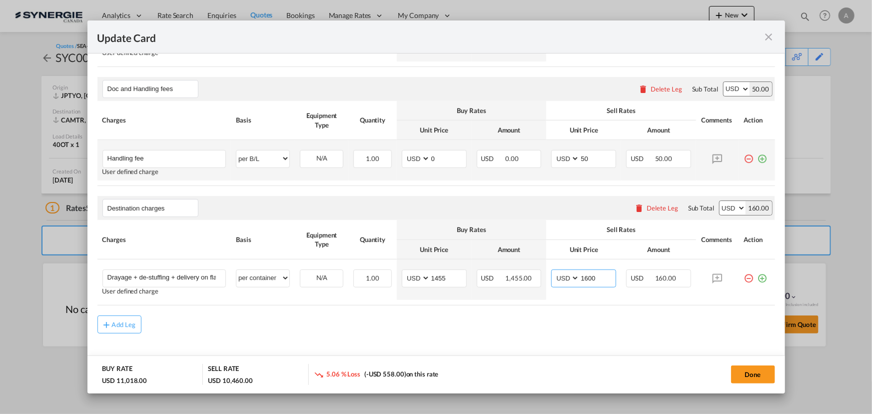
type input "1600"
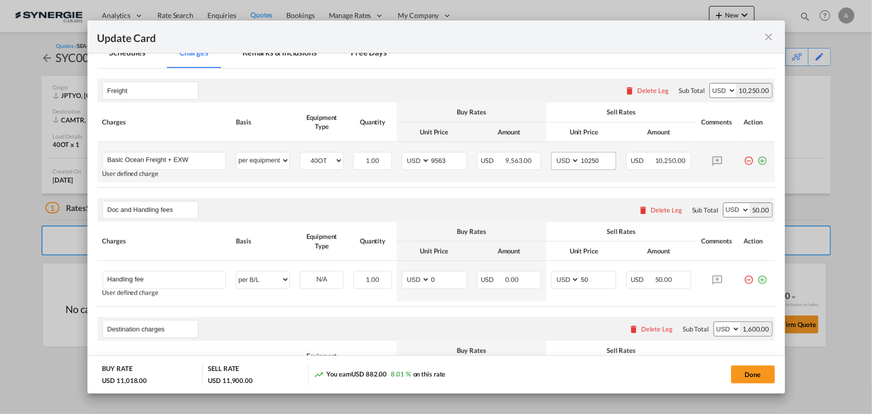
scroll to position [227, 0]
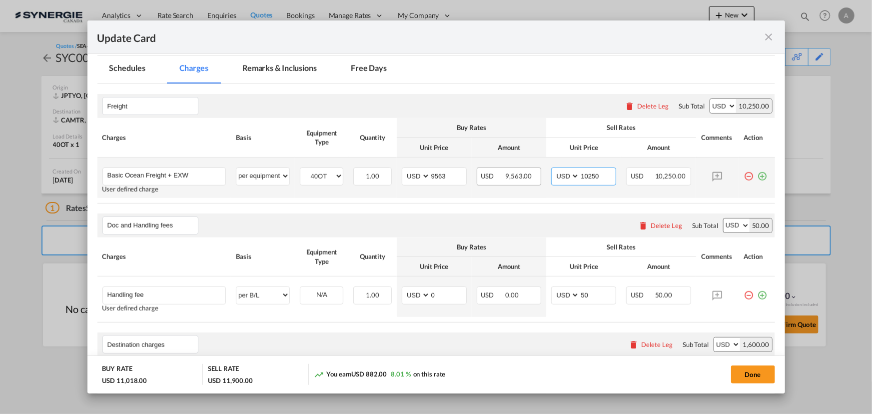
drag, startPoint x: 597, startPoint y: 176, endPoint x: 535, endPoint y: 174, distance: 62.0
click at [535, 175] on tr "Basic Ocean Freight + EXW Please Enter User Defined Charges Cannot Be Published…" at bounding box center [436, 177] width 678 height 40
click at [585, 172] on input "10250" at bounding box center [598, 175] width 36 height 15
click at [582, 176] on input "10250" at bounding box center [598, 175] width 36 height 15
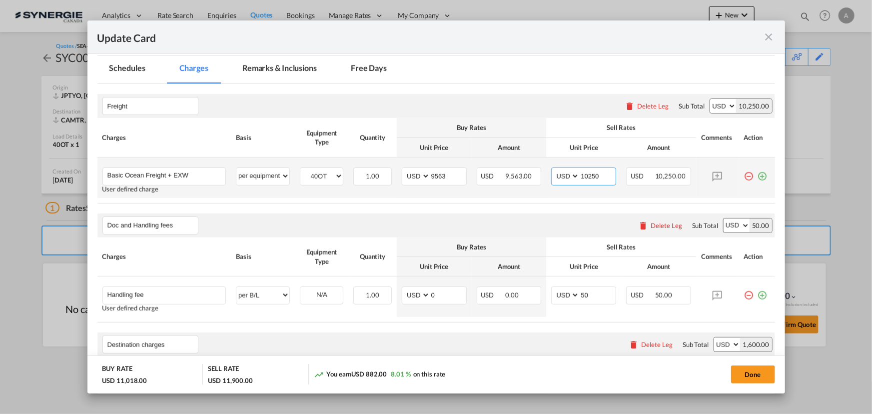
click at [582, 176] on input "10250" at bounding box center [598, 175] width 36 height 15
type input "3"
type input "10315"
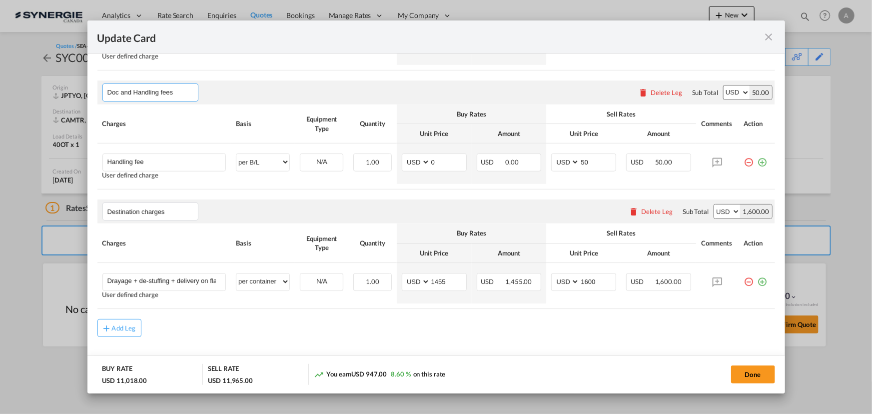
scroll to position [377, 0]
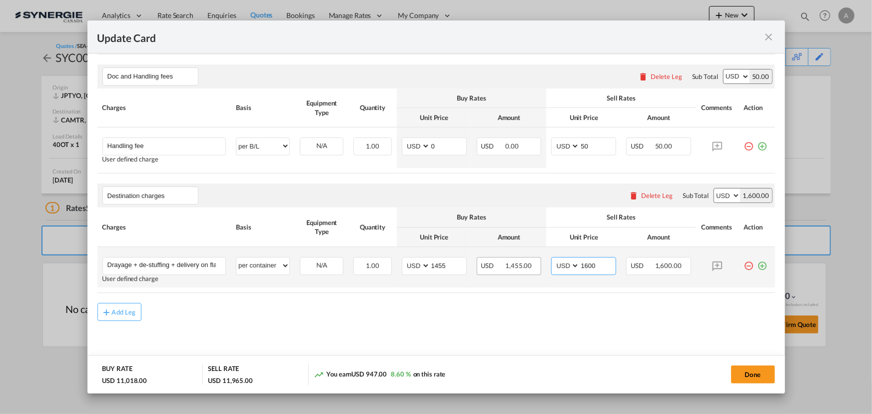
drag, startPoint x: 581, startPoint y: 266, endPoint x: 530, endPoint y: 263, distance: 51.6
click at [530, 263] on tr "Drayage + de-stuffing + delivery on flat bed Please Enter User Defined Charges …" at bounding box center [436, 267] width 678 height 40
type input "1650"
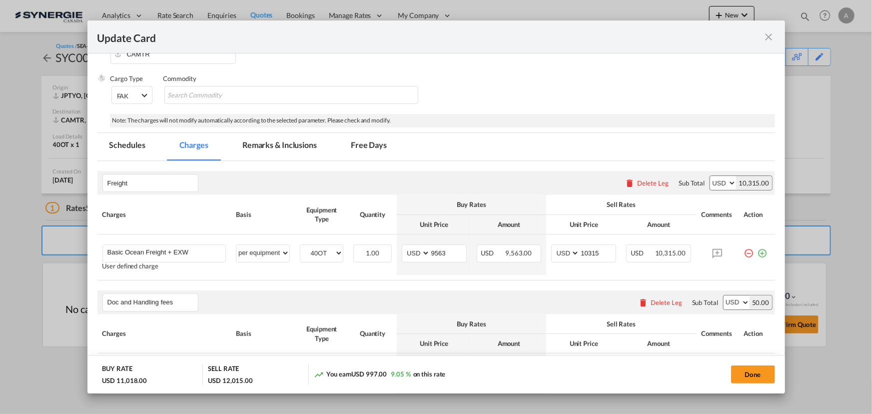
scroll to position [147, 0]
click at [274, 146] on md-tab-item "Remarks & Inclusions" at bounding box center [279, 148] width 98 height 27
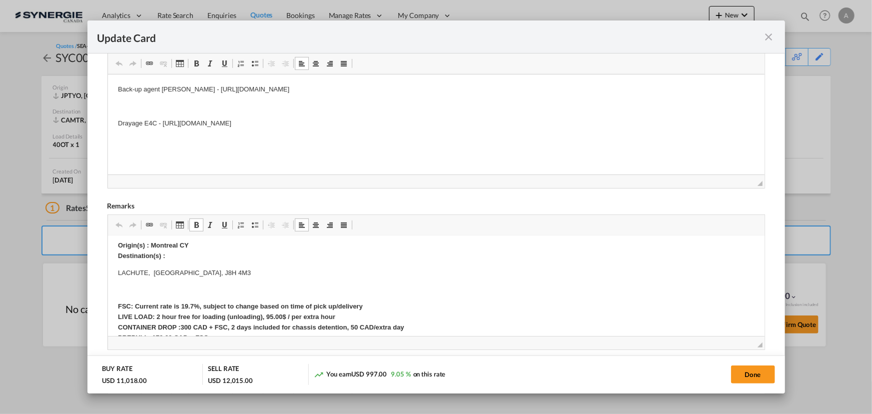
scroll to position [363, 0]
click at [208, 300] on body "Origin Charges: Pick-up location : Fukoku Kogyo, Ishinomaki, Japan, 987-1221 Ca…" at bounding box center [435, 217] width 637 height 668
drag, startPoint x: 181, startPoint y: 305, endPoint x: 194, endPoint y: 305, distance: 13.5
click at [194, 305] on strong "FSC: Current rate is 19.7%, subject to change based on time of pick up/delivery…" at bounding box center [354, 331] width 475 height 59
click at [158, 316] on strong "FSC: Current rate is %, subject to change based on time of pick up/delivery LIV…" at bounding box center [354, 331] width 475 height 59
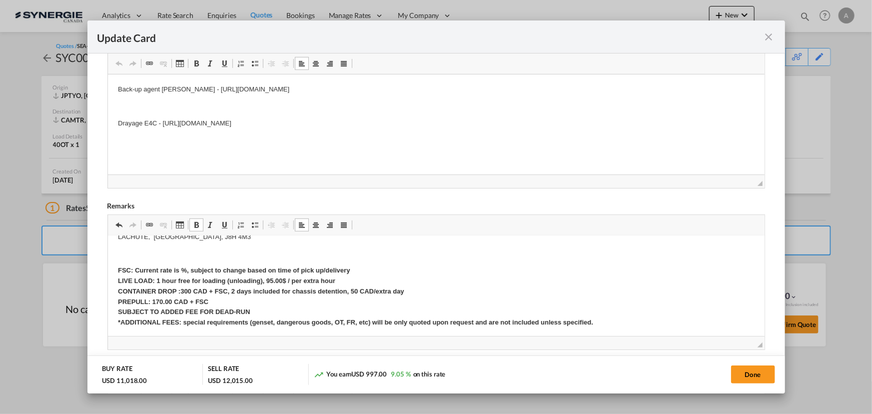
scroll to position [409, 0]
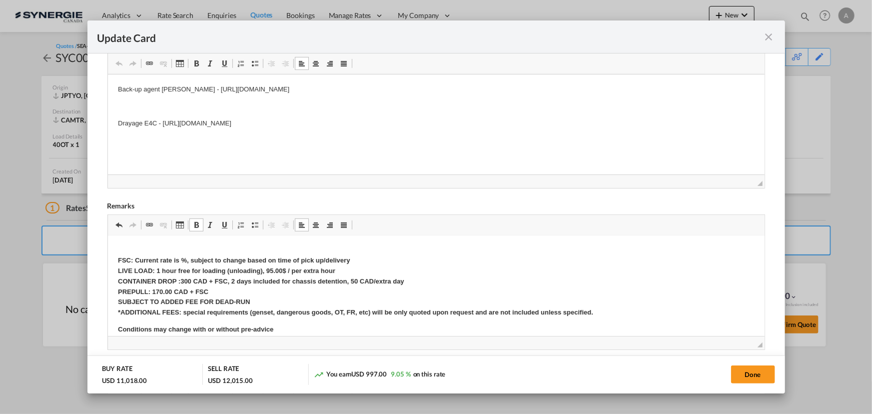
click at [307, 275] on p "FSC: Current rate is %, subject to change based on time of pick up/delivery LIV…" at bounding box center [435, 286] width 637 height 62
click at [268, 268] on strong "FSC: Current rate is %, subject to change based on time of pick up/delivery LIV…" at bounding box center [354, 285] width 475 height 59
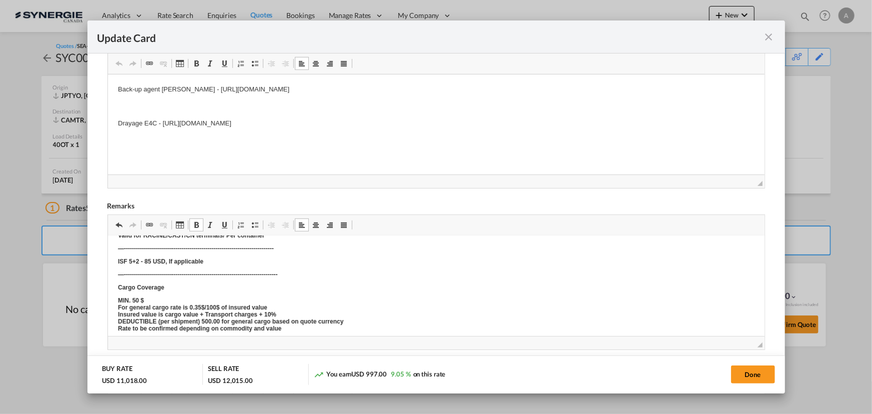
scroll to position [0, 0]
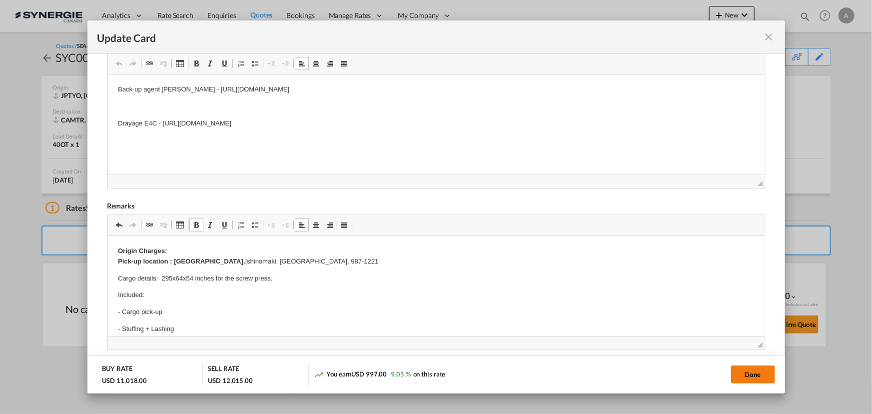
click at [758, 375] on button "Done" at bounding box center [753, 374] width 44 height 18
type input "[DATE]"
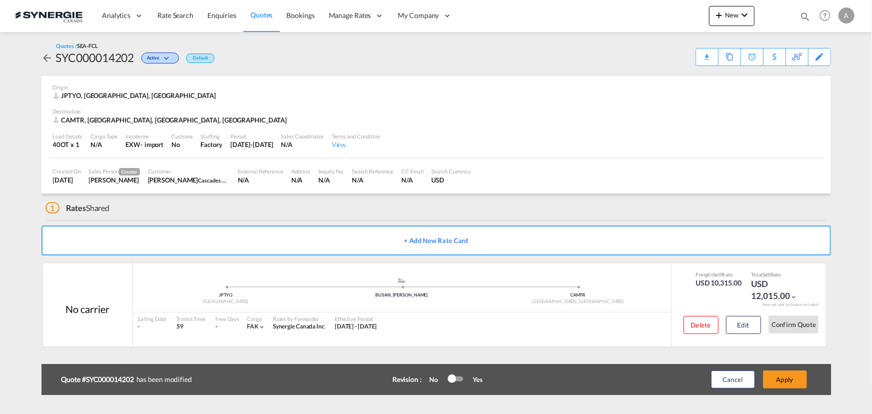
scroll to position [150, 0]
click at [789, 380] on button "Apply" at bounding box center [785, 379] width 44 height 18
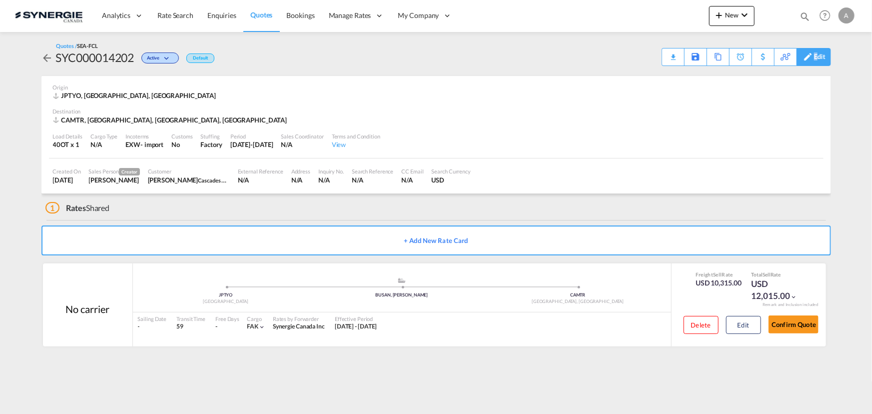
click at [816, 59] on div "Edit" at bounding box center [819, 56] width 11 height 17
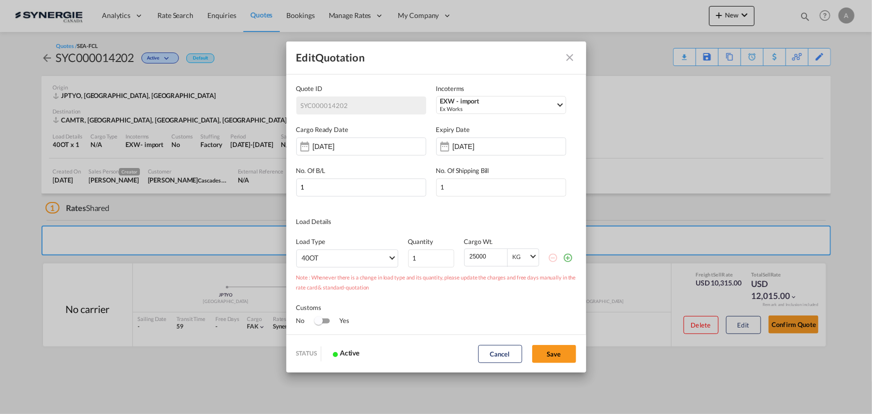
scroll to position [0, 0]
click at [342, 147] on input "[DATE]" at bounding box center [344, 146] width 63 height 8
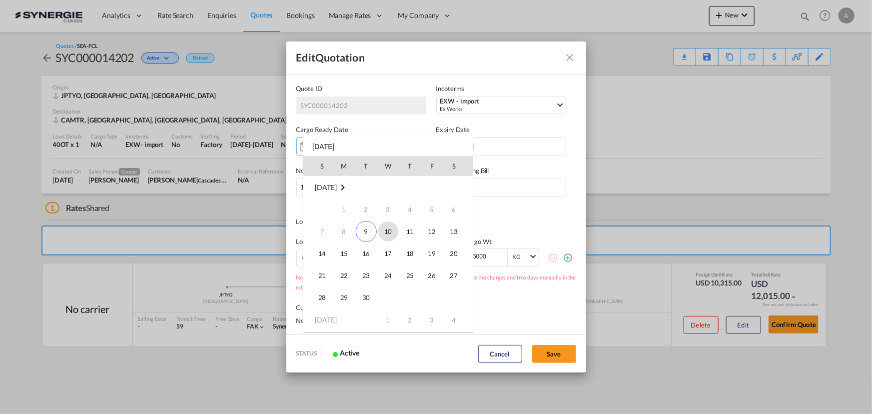
scroll to position [1, 0]
click at [363, 237] on span "9" at bounding box center [366, 230] width 21 height 21
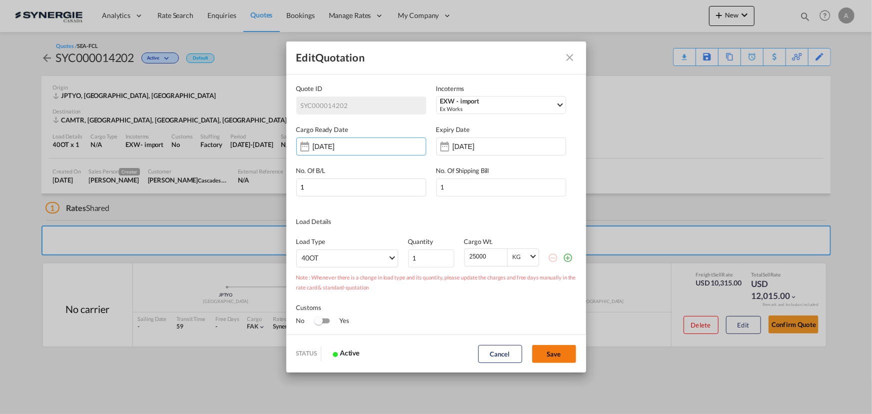
click at [545, 351] on button "Save" at bounding box center [554, 354] width 44 height 18
type input "08 Sep 2025"
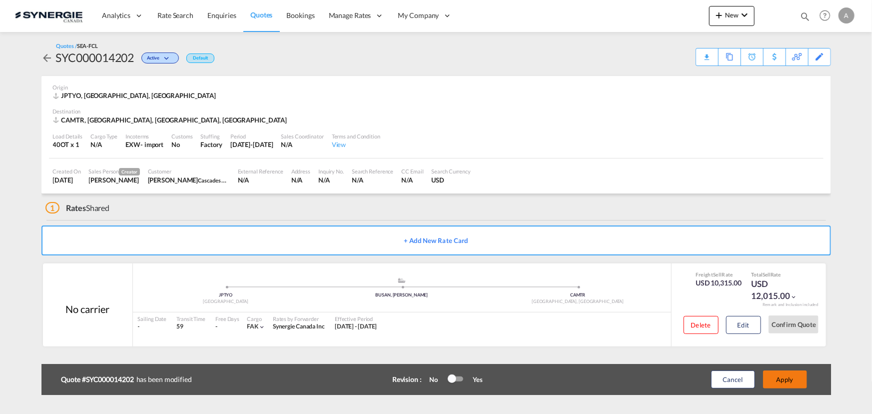
click at [775, 375] on button "Apply" at bounding box center [785, 379] width 44 height 18
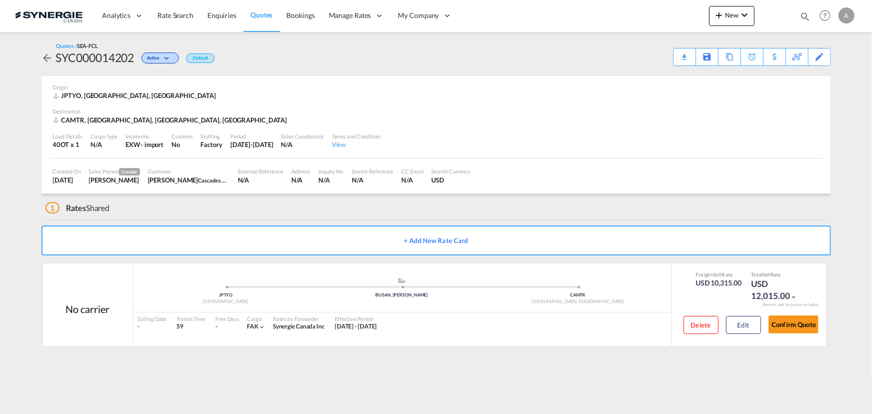
click at [609, 56] on div "Quotes / SEA-FCL SYC000014202 Active Default Download Quote Save As Template Co…" at bounding box center [436, 54] width 790 height 24
click at [621, 55] on div "Quotes / SEA-FCL SYC000014202 Active Default Download Quote Save As Template Co…" at bounding box center [436, 54] width 790 height 24
click at [640, 57] on div "Download Quote" at bounding box center [665, 56] width 51 height 16
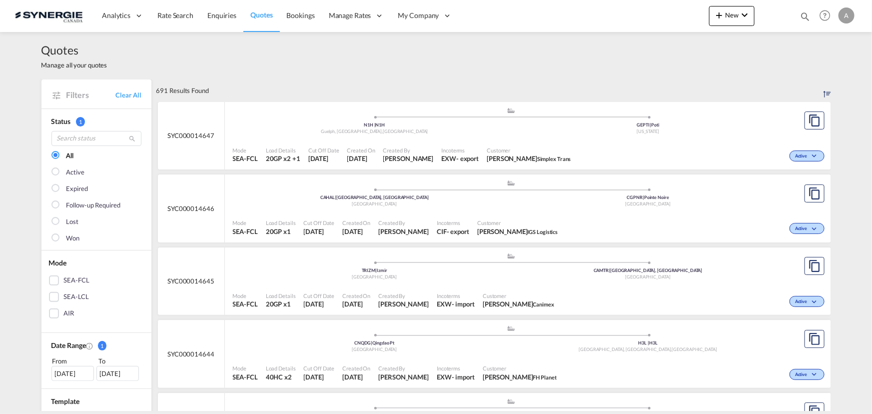
click at [805, 14] on md-icon "icon-magnify" at bounding box center [805, 16] width 11 height 11
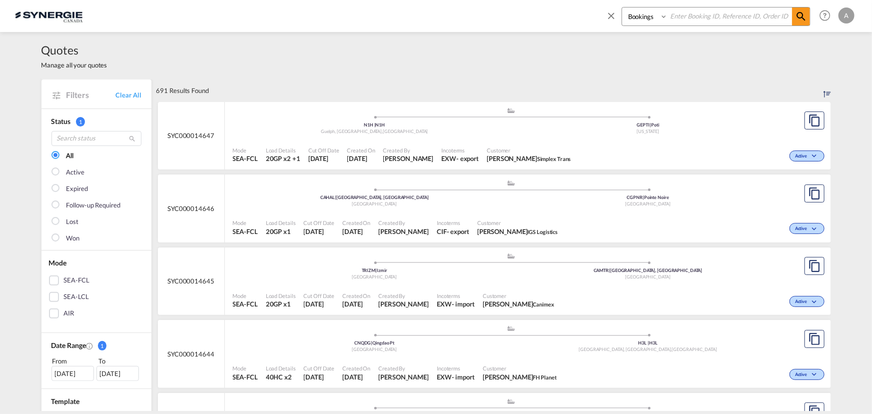
drag, startPoint x: 652, startPoint y: 20, endPoint x: 650, endPoint y: 25, distance: 5.6
click at [652, 20] on select "Bookings Quotes Enquiries" at bounding box center [645, 16] width 47 height 18
select select "Quotes"
click at [622, 7] on select "Bookings Quotes Enquiries" at bounding box center [645, 16] width 47 height 18
click at [706, 14] on input at bounding box center [730, 15] width 124 height 17
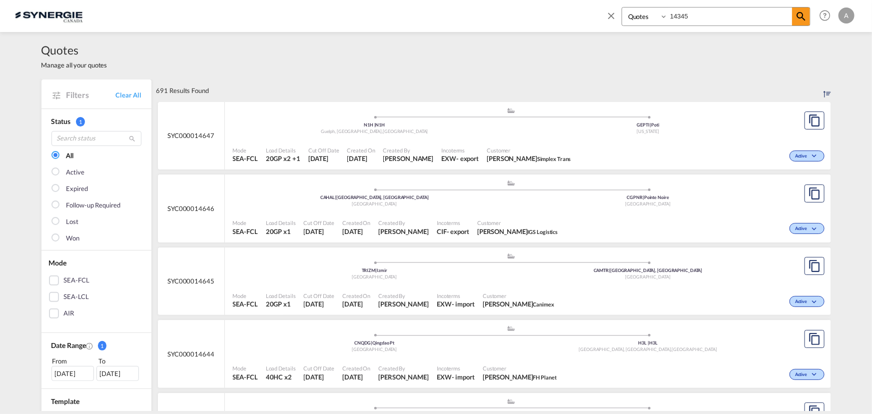
type input "14345"
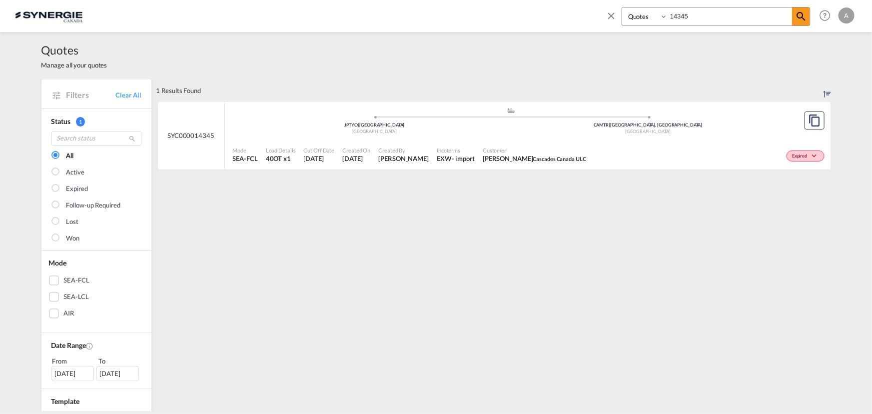
click at [580, 151] on span "Customer" at bounding box center [534, 149] width 103 height 7
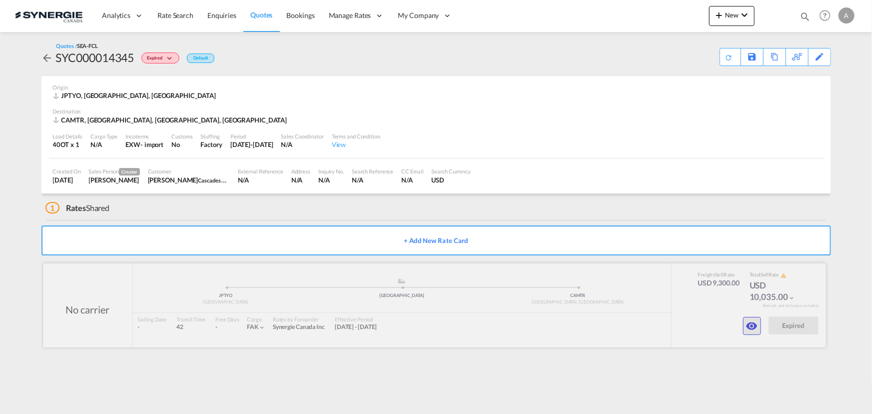
click at [750, 333] on button "button" at bounding box center [752, 326] width 18 height 18
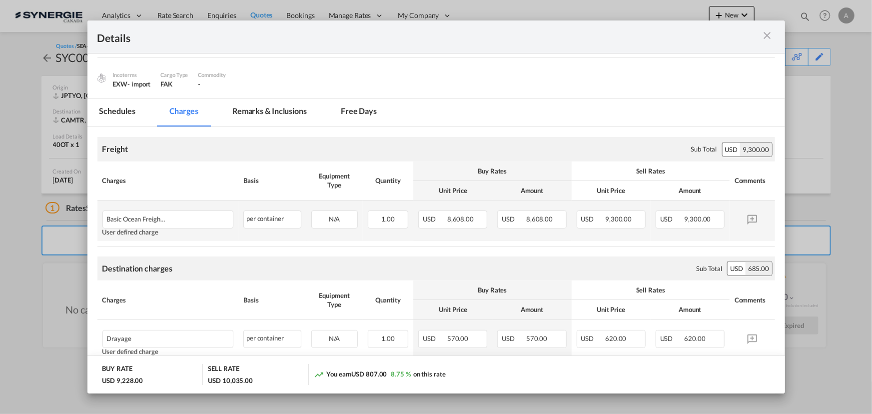
scroll to position [45, 0]
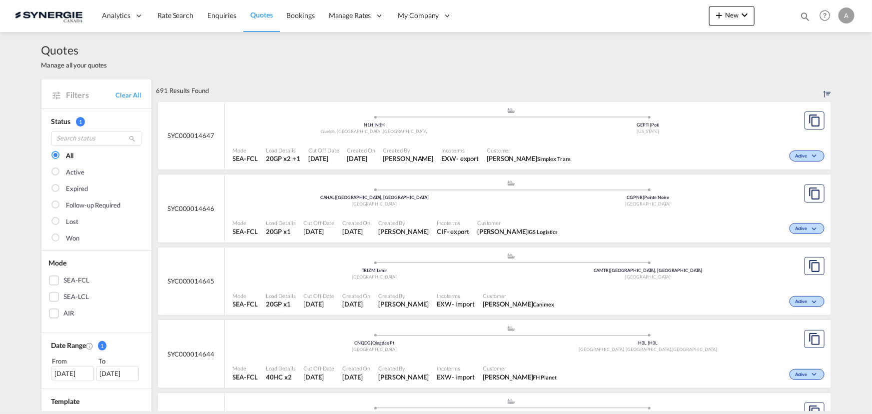
click at [804, 18] on md-icon "icon-magnify" at bounding box center [805, 16] width 11 height 11
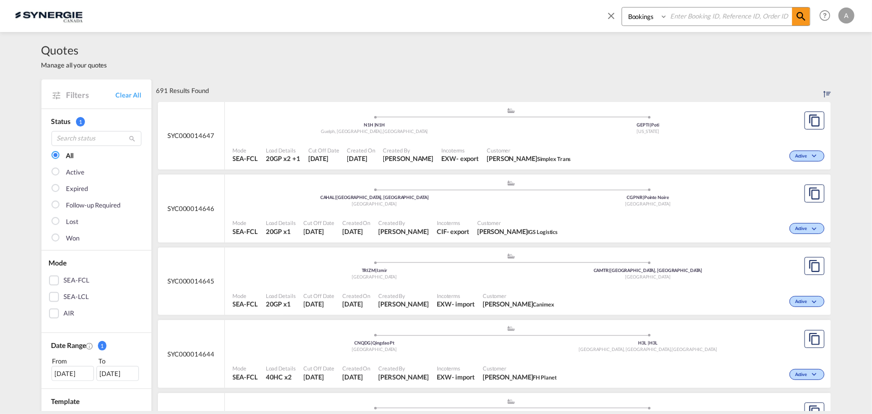
click at [638, 19] on select "Bookings Quotes Enquiries" at bounding box center [645, 16] width 47 height 18
select select "Quotes"
click at [622, 7] on select "Bookings Quotes Enquiries" at bounding box center [645, 16] width 47 height 18
click at [693, 21] on input at bounding box center [730, 15] width 124 height 17
type input "1"
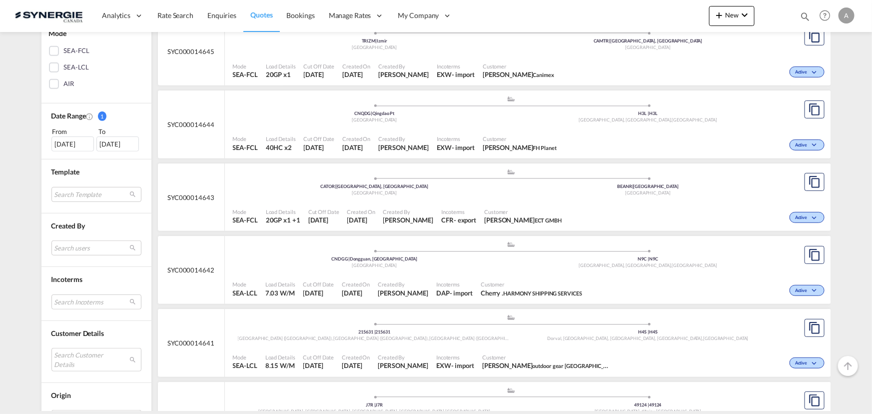
scroll to position [272, 0]
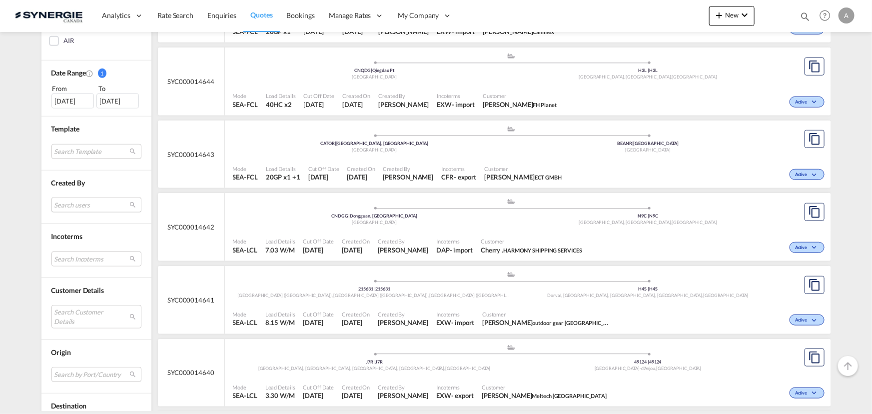
click at [79, 197] on md-select "Search users [PERSON_NAME] [PERSON_NAME][EMAIL_ADDRESS][DOMAIN_NAME] [PERSON_NA…" at bounding box center [96, 204] width 90 height 15
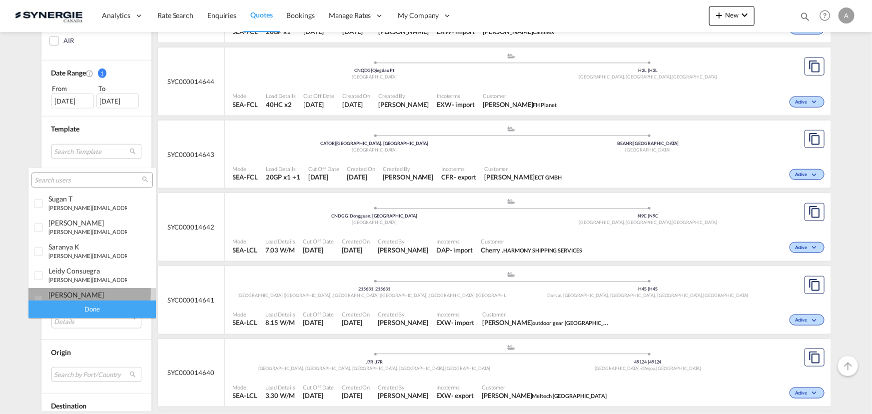
click at [65, 293] on div "[PERSON_NAME]" at bounding box center [87, 294] width 78 height 8
click at [75, 308] on div "Done" at bounding box center [91, 308] width 127 height 17
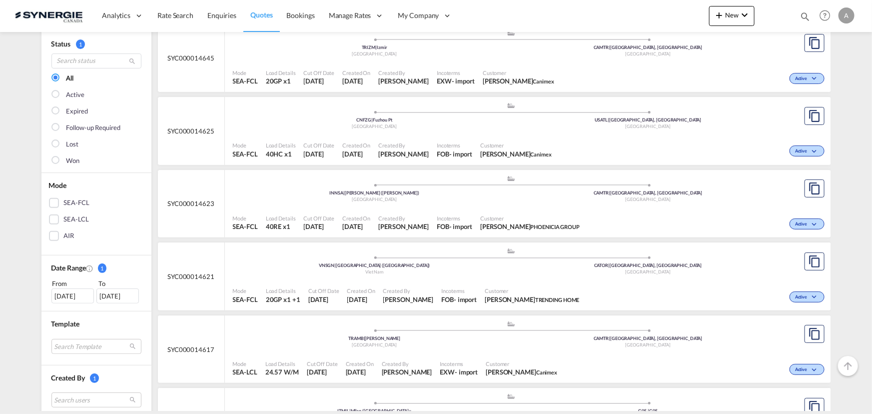
scroll to position [90, 0]
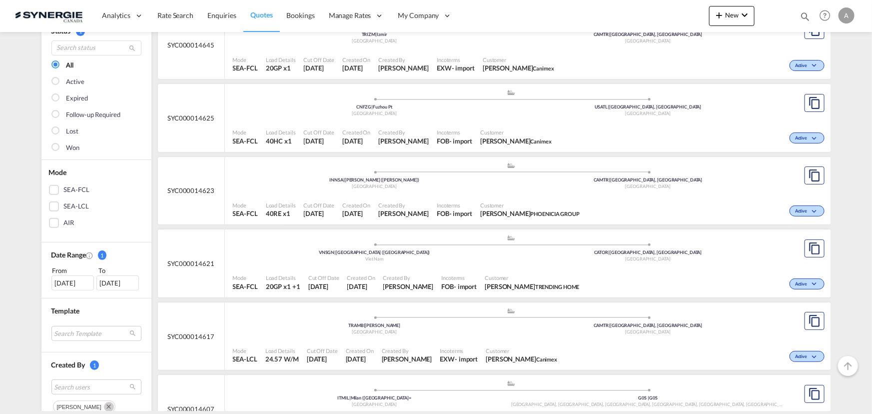
click at [470, 122] on div "Mode SEA-FCL Load Details 40HC x1 Cut Off Date [DATE] Created On [DATE] Created…" at bounding box center [528, 137] width 606 height 30
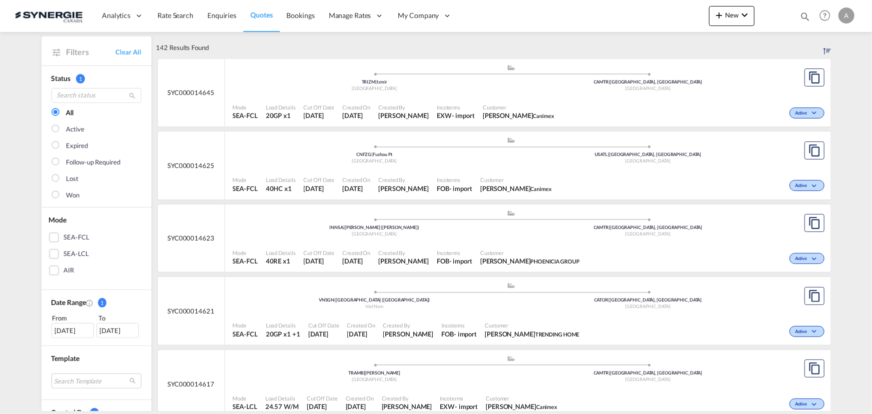
scroll to position [0, 0]
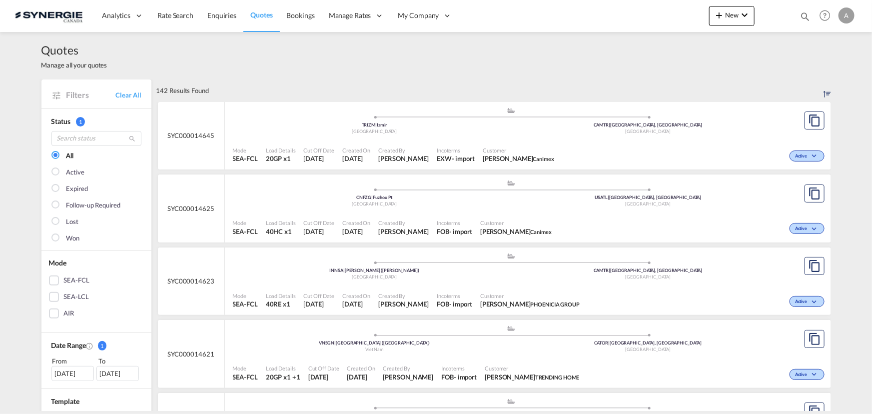
click at [467, 215] on div "Incoterms FOB - import" at bounding box center [454, 227] width 43 height 25
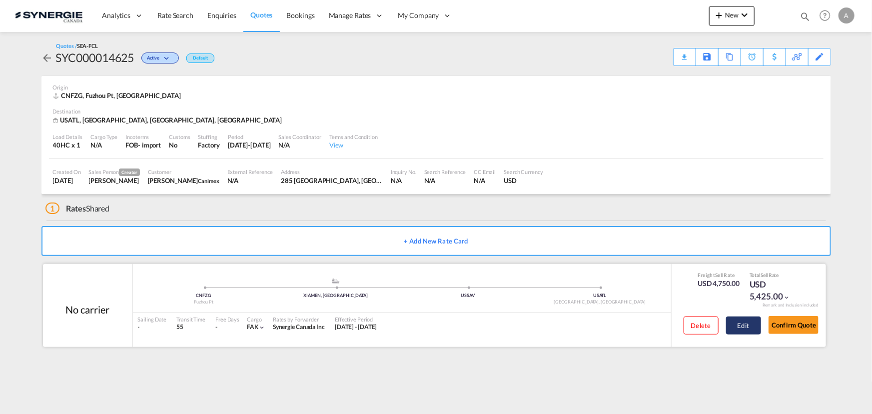
click at [740, 320] on button "Edit" at bounding box center [743, 325] width 35 height 18
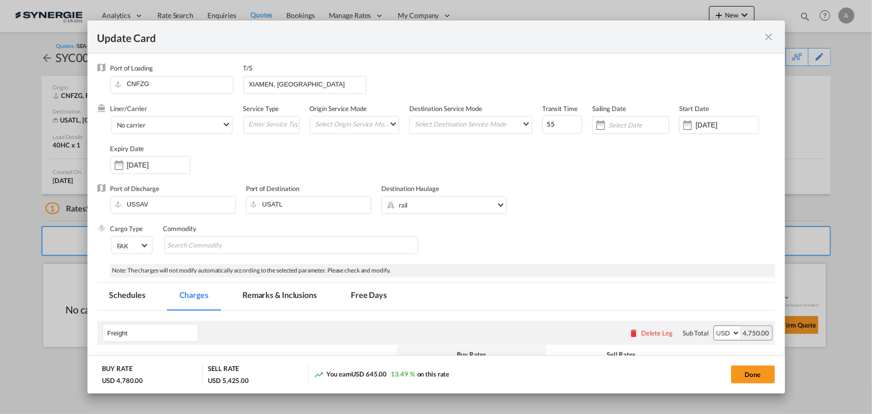
select select "per equipment"
select select "per B/L"
select select "per shipment"
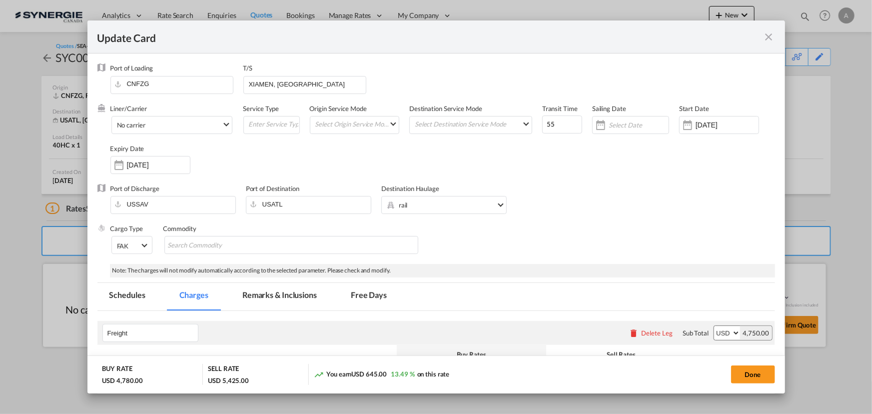
select select "per container"
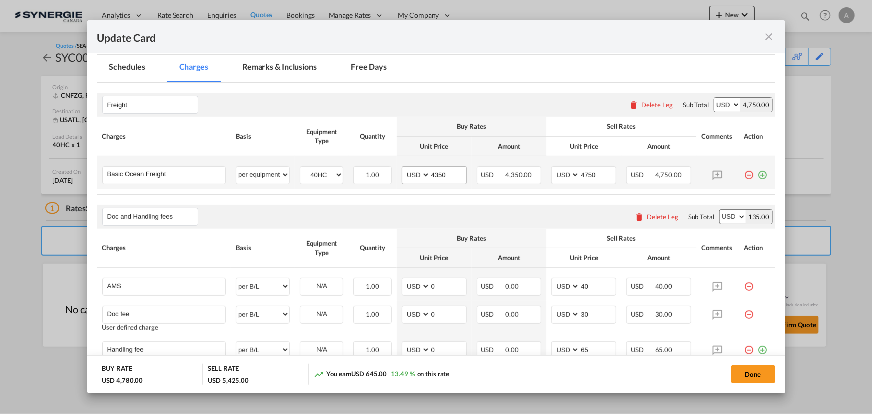
scroll to position [227, 0]
drag, startPoint x: 757, startPoint y: 179, endPoint x: 710, endPoint y: 171, distance: 48.2
click at [758, 177] on md-icon "icon-plus-circle-outline green-400-fg" at bounding box center [763, 172] width 10 height 10
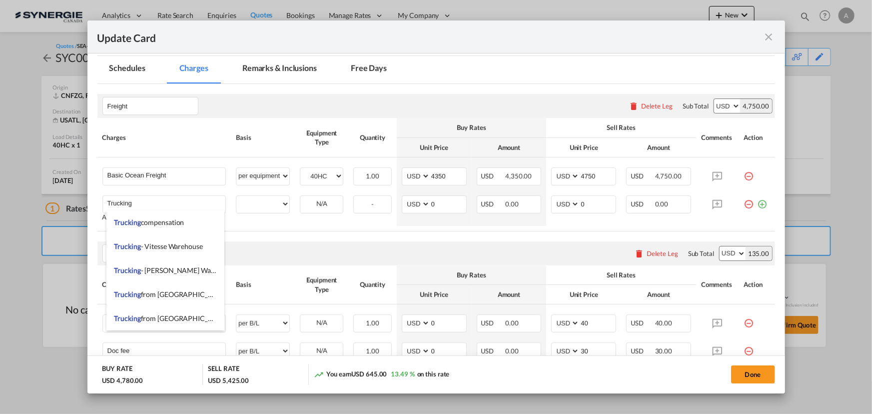
type input "Trucking"
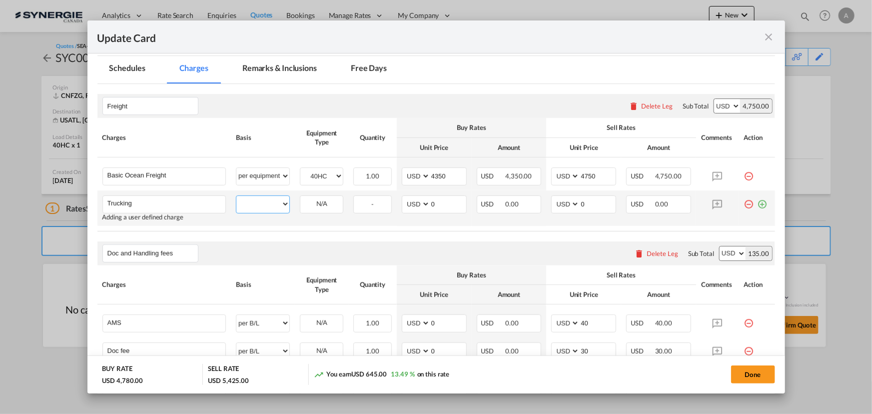
drag, startPoint x: 257, startPoint y: 202, endPoint x: 260, endPoint y: 206, distance: 5.7
click at [257, 202] on select "per equipment per container per B/L per shipping bill per shipment % on freight…" at bounding box center [262, 204] width 53 height 16
select select "per container"
click at [236, 196] on select "per equipment per container per B/L per shipping bill per shipment % on freight…" at bounding box center [262, 204] width 53 height 16
drag, startPoint x: 430, startPoint y: 205, endPoint x: 332, endPoint y: 202, distance: 98.5
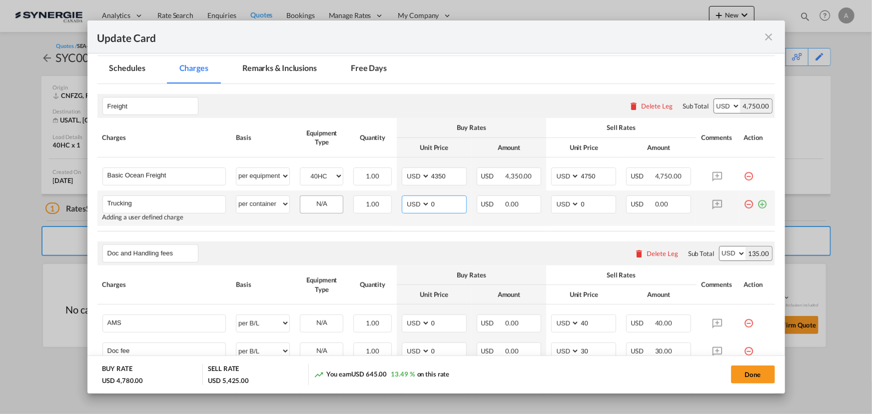
click at [350, 207] on tr "Trucking Please Enter User Defined Charges Cannot Be Published Adding a user de…" at bounding box center [436, 207] width 678 height 35
type input "140"
type input "160"
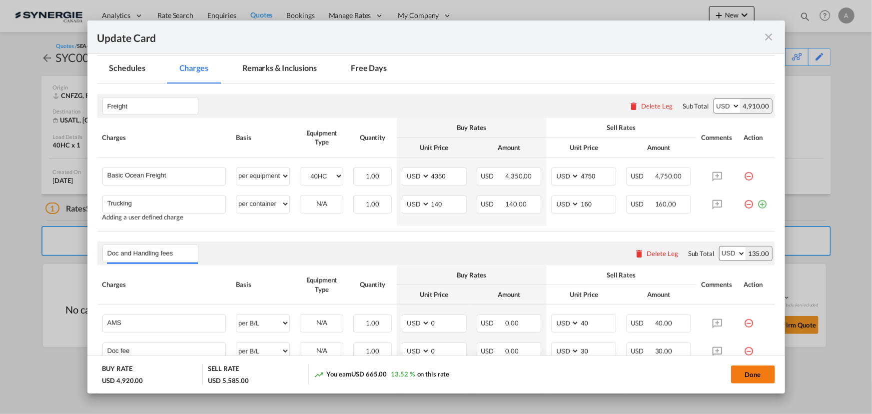
click at [760, 376] on button "Done" at bounding box center [753, 374] width 44 height 18
type input "07 Sep 2025"
type input "[DATE]"
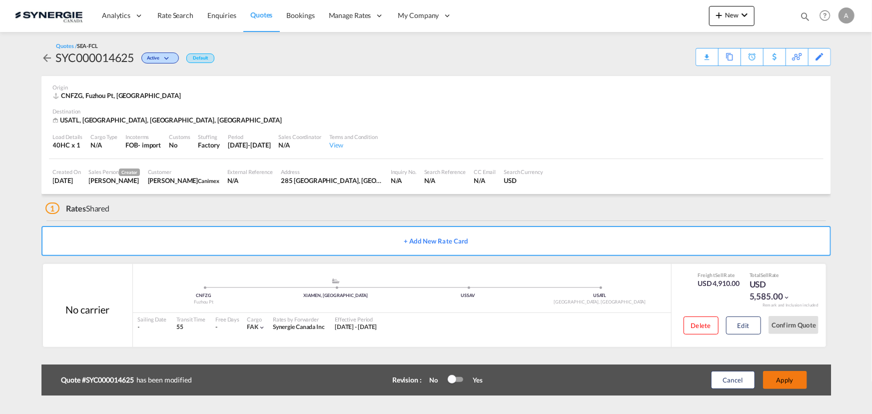
click at [789, 378] on button "Apply" at bounding box center [785, 380] width 44 height 18
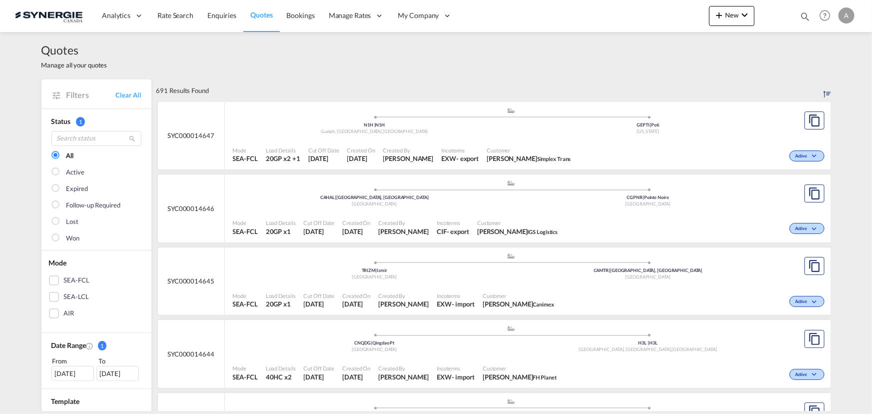
drag, startPoint x: 803, startPoint y: 14, endPoint x: 772, endPoint y: 25, distance: 33.2
click at [804, 14] on md-icon "icon-magnify" at bounding box center [805, 16] width 11 height 11
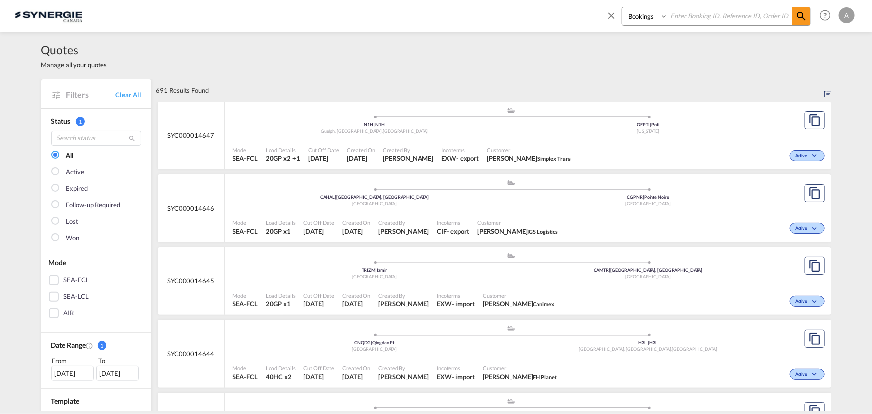
click at [640, 20] on select "Bookings Quotes Enquiries" at bounding box center [645, 16] width 47 height 18
select select "Quotes"
click at [622, 7] on select "Bookings Quotes Enquiries" at bounding box center [645, 16] width 47 height 18
click at [702, 13] on input at bounding box center [730, 15] width 124 height 17
type input "14202"
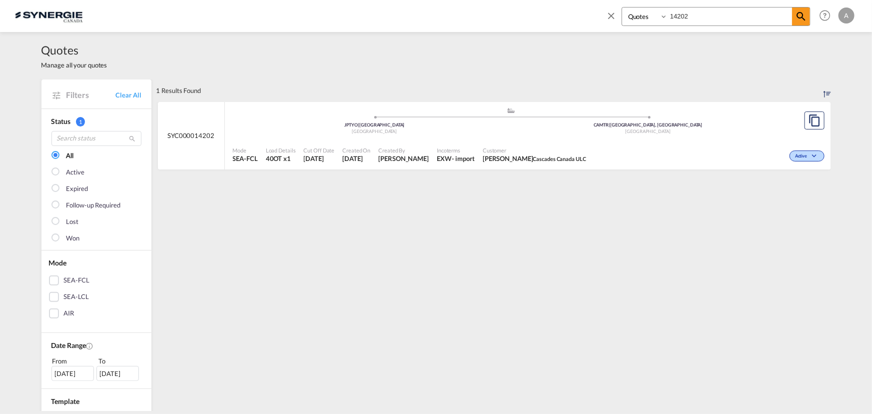
click at [385, 140] on div "Mode SEA-FCL Load Details 40OT x1 Cut Off Date [DATE] Created On [DATE] Created…" at bounding box center [528, 155] width 606 height 30
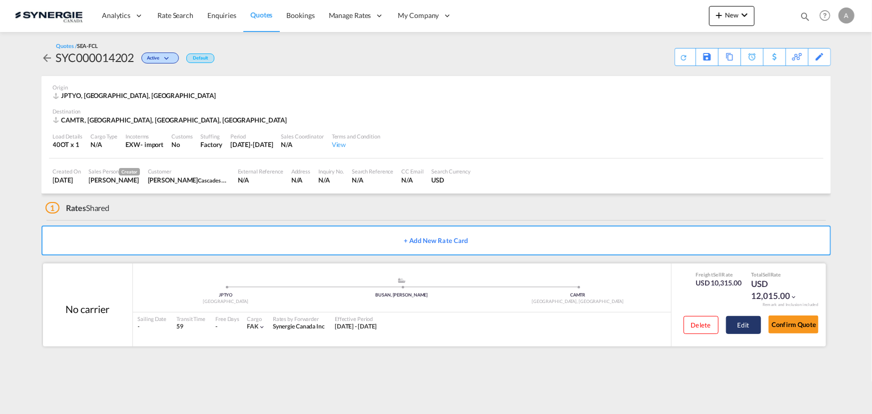
click at [746, 328] on button "Edit" at bounding box center [743, 325] width 35 height 18
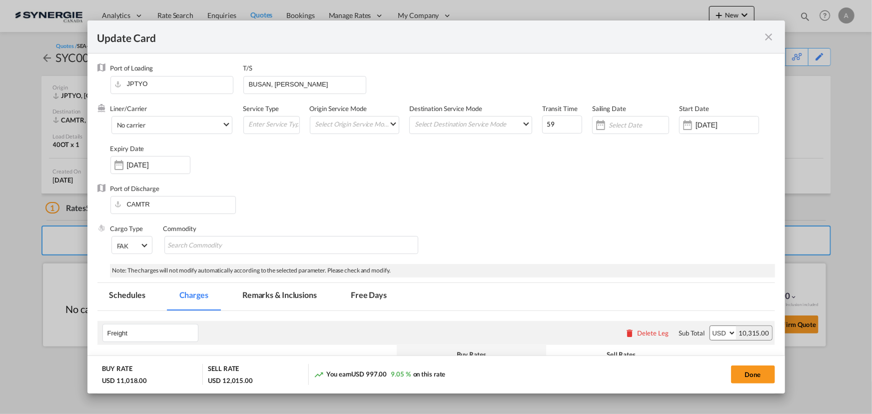
select select "per equipment"
select select "per B/L"
select select "per container"
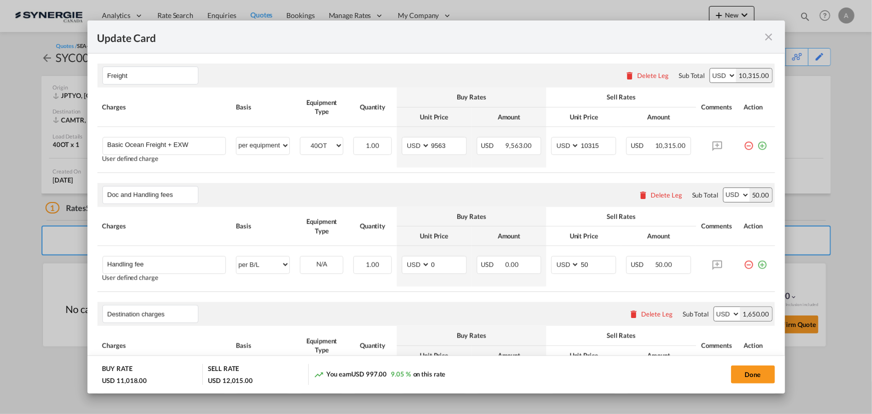
scroll to position [375, 0]
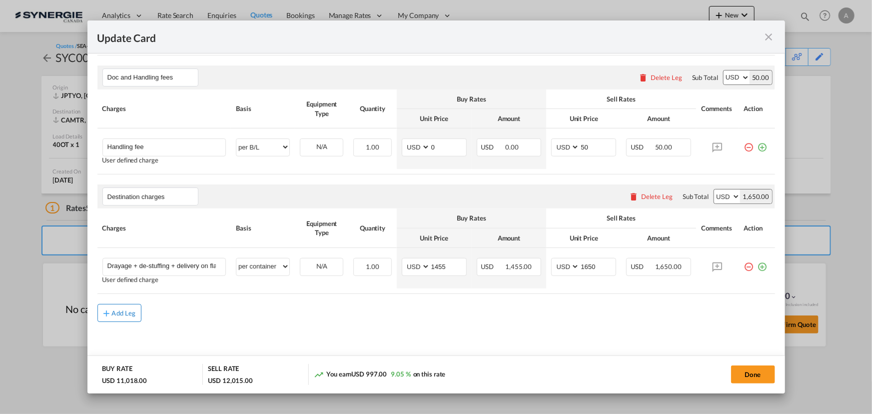
click at [138, 313] on button "Add Leg" at bounding box center [119, 313] width 44 height 18
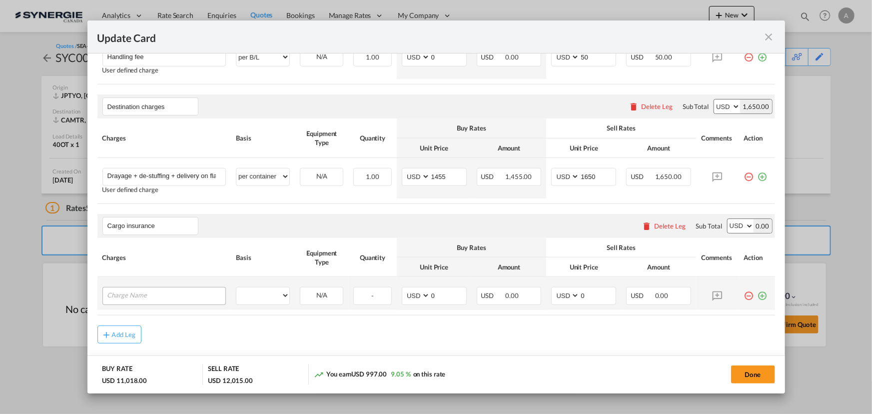
scroll to position [465, 0]
drag, startPoint x: 59, startPoint y: 225, endPoint x: 27, endPoint y: 221, distance: 32.2
click at [27, 221] on div "Update Card Port of Loading JPTYO T/S BUSAN, SINES Liner/Carrier No carrier 2HM…" at bounding box center [436, 207] width 872 height 414
drag, startPoint x: 151, startPoint y: 226, endPoint x: 7, endPoint y: 217, distance: 144.3
click at [7, 217] on div "Update Card Port of Loading JPTYO T/S BUSAN, SINES Liner/Carrier No carrier 2HM…" at bounding box center [436, 207] width 872 height 414
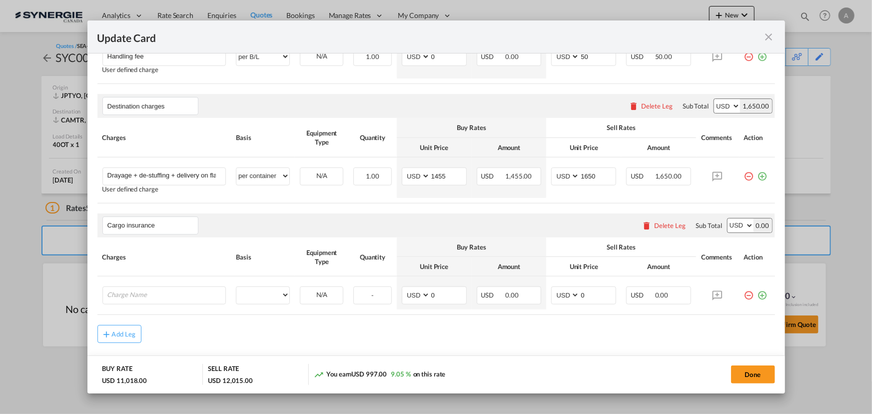
type input "Cargo insurance"
click at [159, 299] on input "Charge Name" at bounding box center [166, 294] width 118 height 15
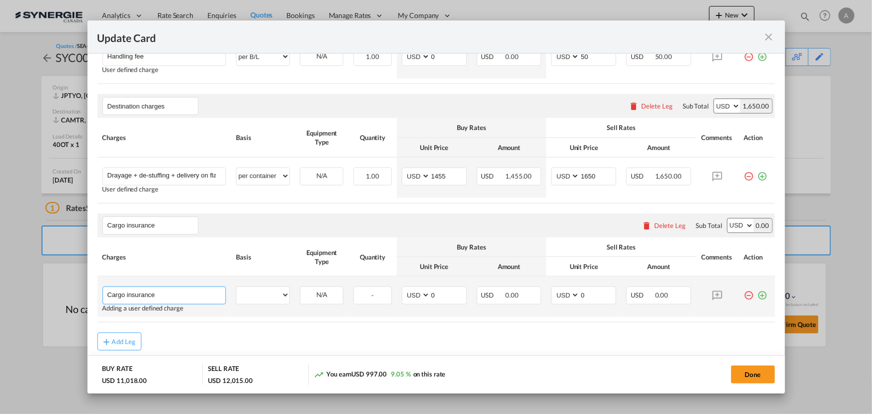
type input "Cargo insurance"
click at [259, 292] on select "per equipment per container per B/L per shipping bill per shipment per pallet p…" at bounding box center [262, 295] width 53 height 16
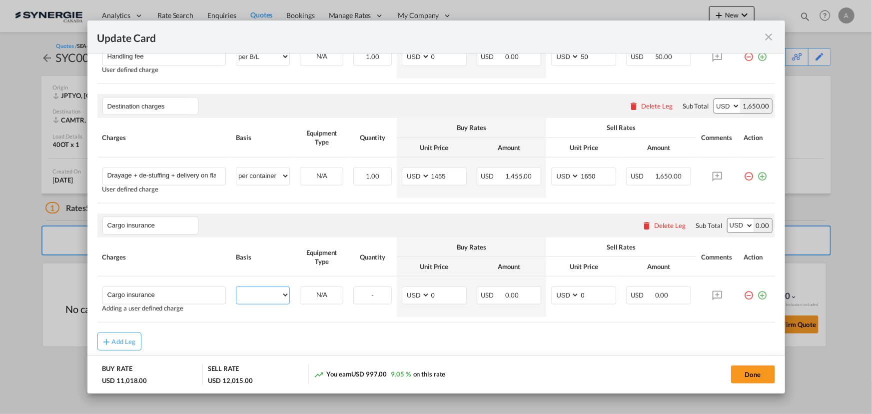
select select "per shipment"
click at [236, 287] on select "per equipment per container per B/L per shipping bill per shipment per pallet p…" at bounding box center [262, 295] width 53 height 16
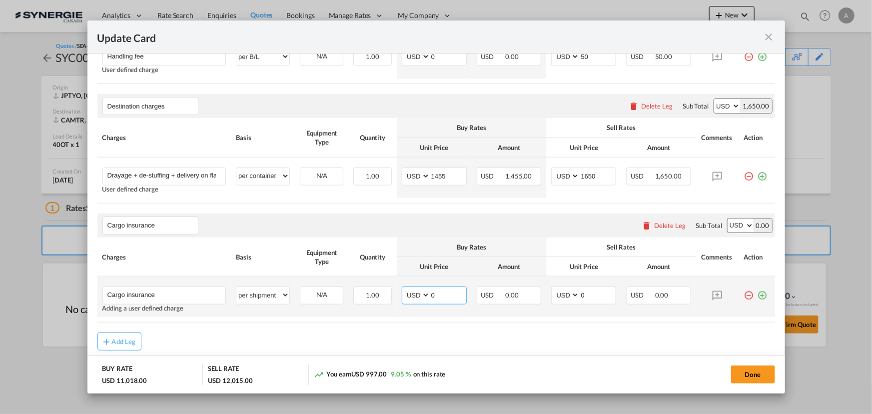
drag, startPoint x: 438, startPoint y: 293, endPoint x: 391, endPoint y: 294, distance: 47.0
click at [397, 295] on td "AED AFN ALL AMD ANG AOA ARS AUD AWG AZN BAM BBD BDT BGN BHD BIF BMD BND BOB BRL…" at bounding box center [434, 296] width 75 height 40
type input "165.21"
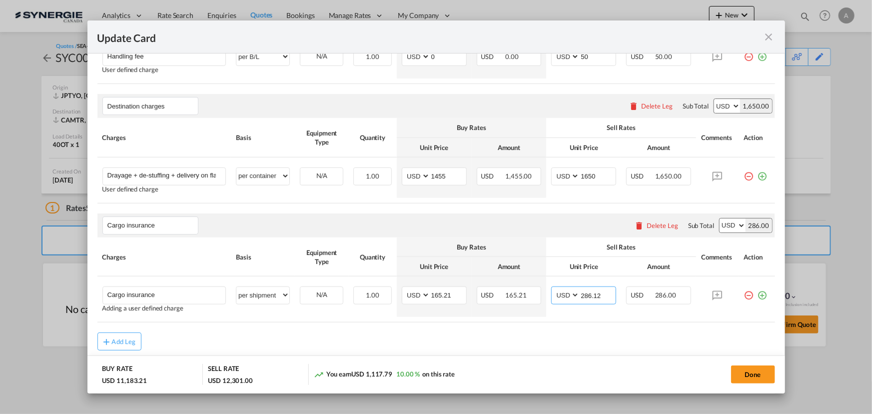
type input "286.12"
click at [172, 226] on input "Cargo insurance" at bounding box center [152, 225] width 90 height 15
click at [170, 222] on input "Cargo insurance" at bounding box center [152, 225] width 90 height 15
click at [138, 222] on input "Cargo insurance" at bounding box center [152, 225] width 90 height 15
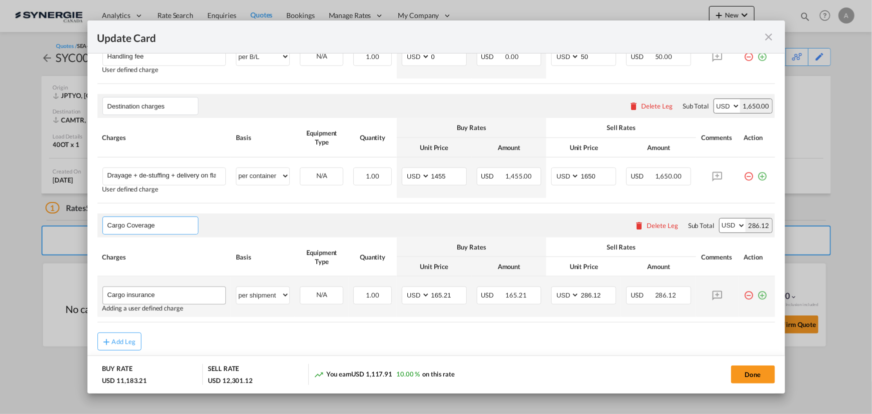
type input "Cargo Coverage"
click at [139, 293] on input "Cargo insurance" at bounding box center [166, 294] width 118 height 15
click at [134, 291] on input "Cargo COverage" at bounding box center [166, 294] width 118 height 15
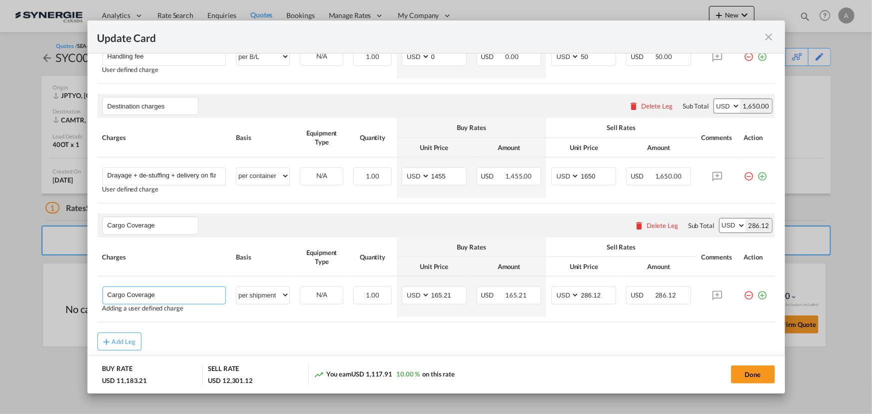
type input "Cargo Coverage"
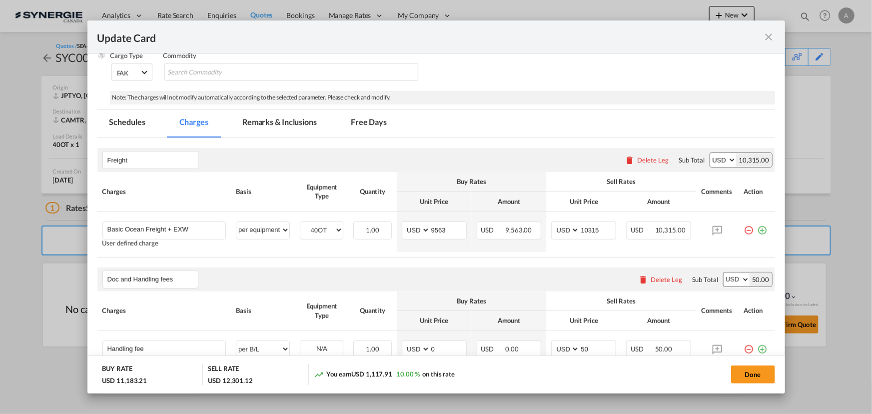
scroll to position [56, 0]
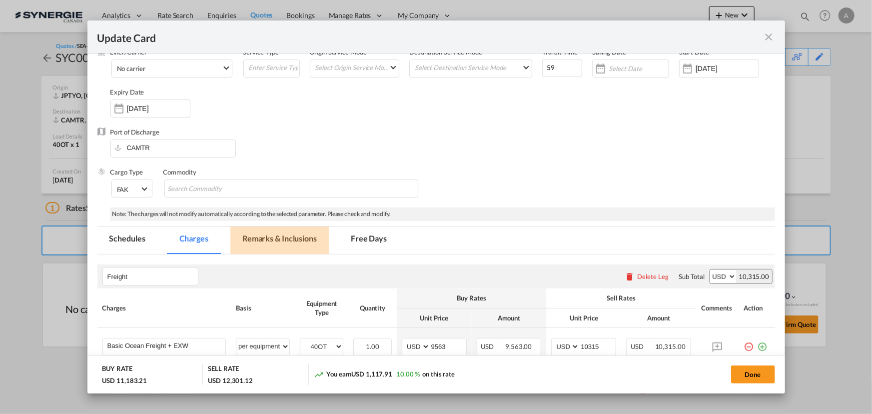
click at [271, 240] on md-tab-item "Remarks & Inclusions" at bounding box center [279, 239] width 98 height 27
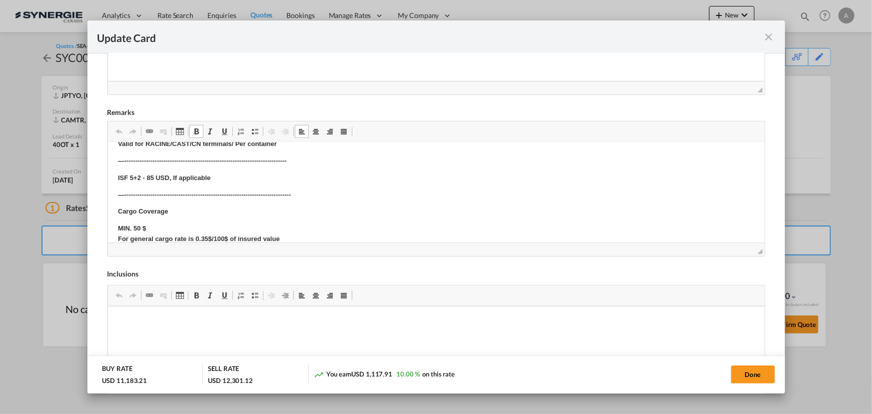
scroll to position [588, 0]
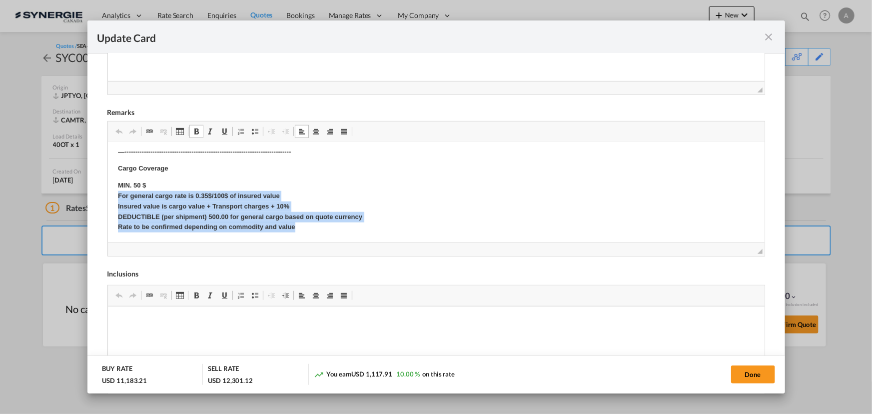
drag, startPoint x: 115, startPoint y: 198, endPoint x: 307, endPoint y: 234, distance: 195.3
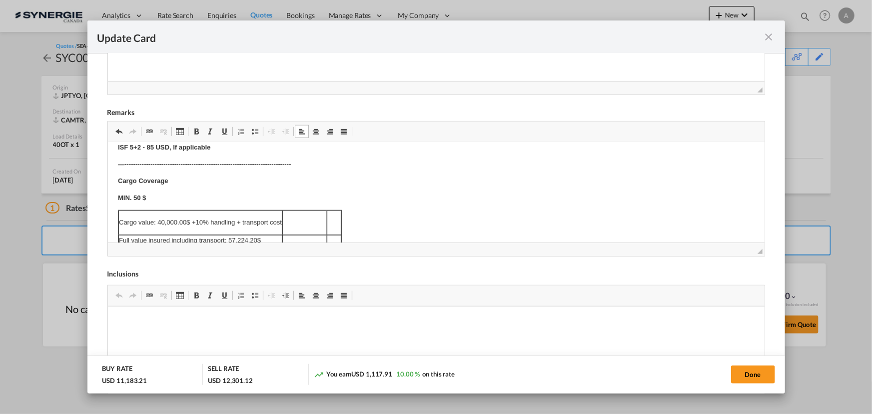
scroll to position [621, 0]
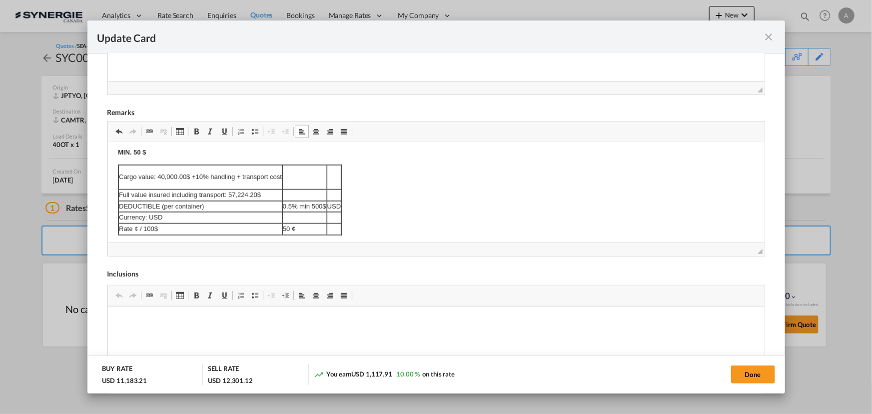
click at [240, 176] on p "Cargo value: 40,000.00$ +10% handling + transport cost" at bounding box center [199, 177] width 163 height 10
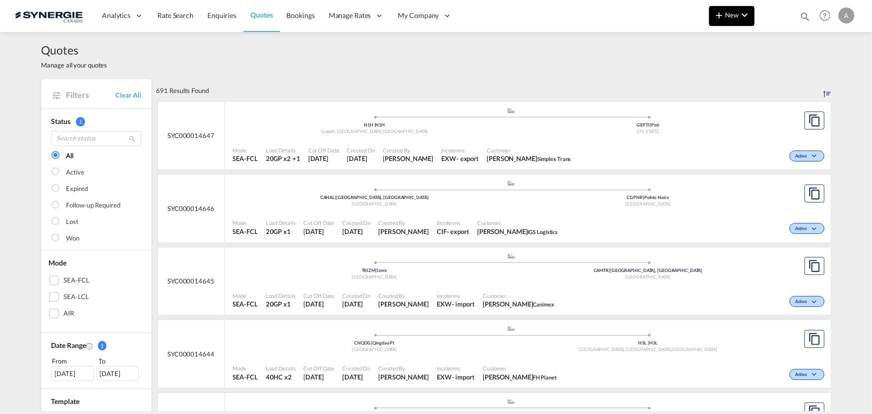
click at [740, 12] on md-icon "icon-chevron-down" at bounding box center [745, 15] width 12 height 12
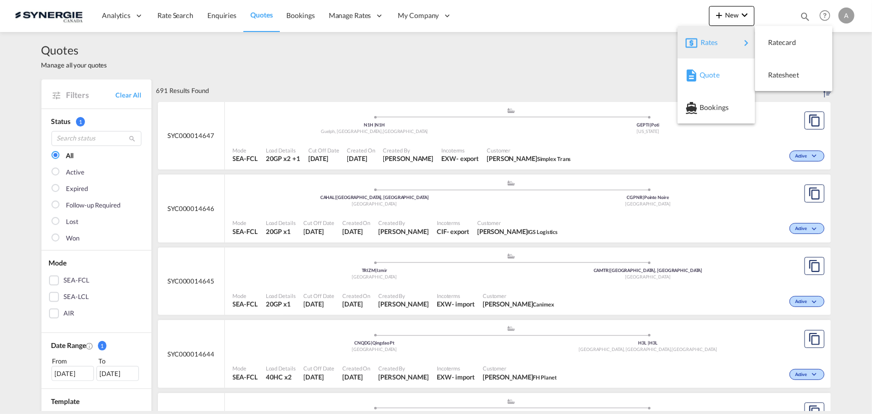
click at [702, 70] on span "Quote" at bounding box center [705, 75] width 11 height 20
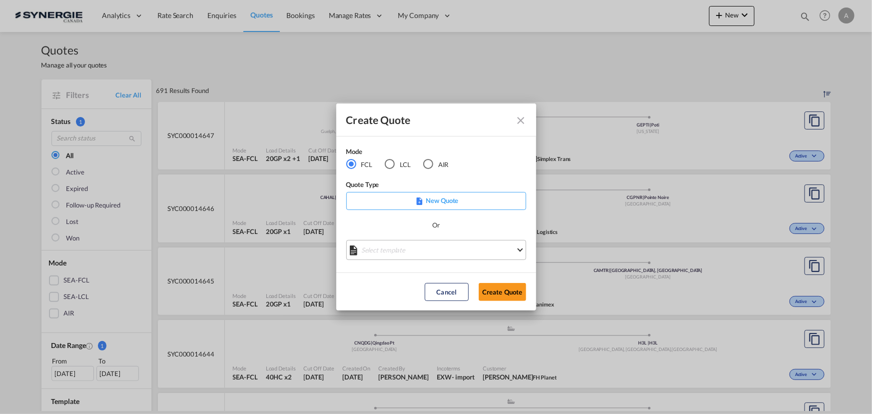
click at [402, 251] on md-select "Select template *NEW* FCL FREEHAND / DAP Pablo Gomez Saldarriaga | 10 Jul 2025 …" at bounding box center [436, 250] width 180 height 20
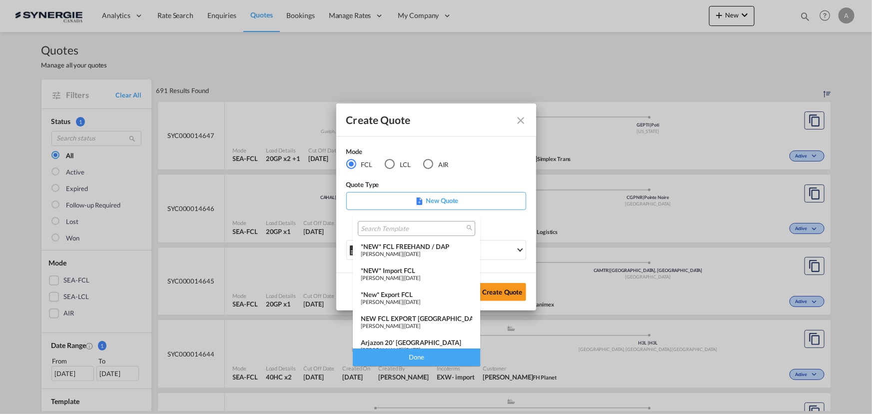
click at [392, 268] on div "*NEW* Import FCL" at bounding box center [416, 270] width 111 height 8
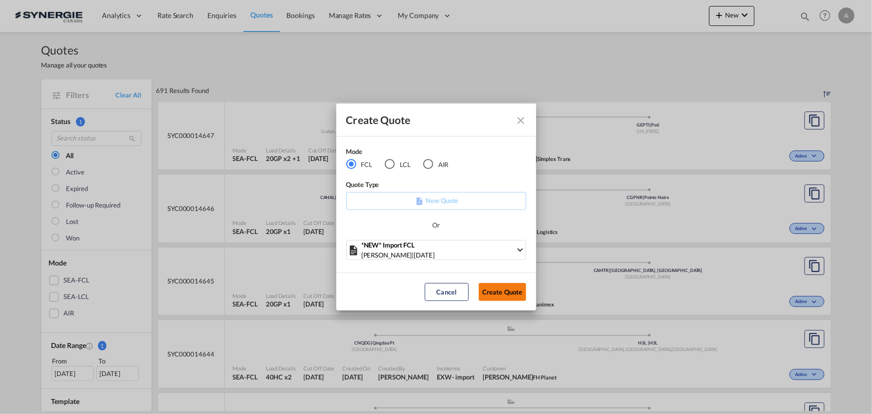
click at [512, 291] on button "Create Quote" at bounding box center [502, 292] width 47 height 18
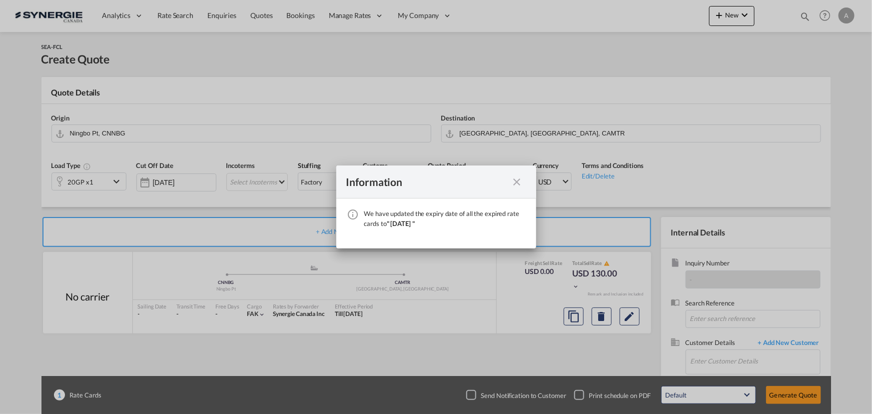
click at [518, 178] on md-icon "icon-close fg-AAA8AD cursor" at bounding box center [517, 182] width 12 height 12
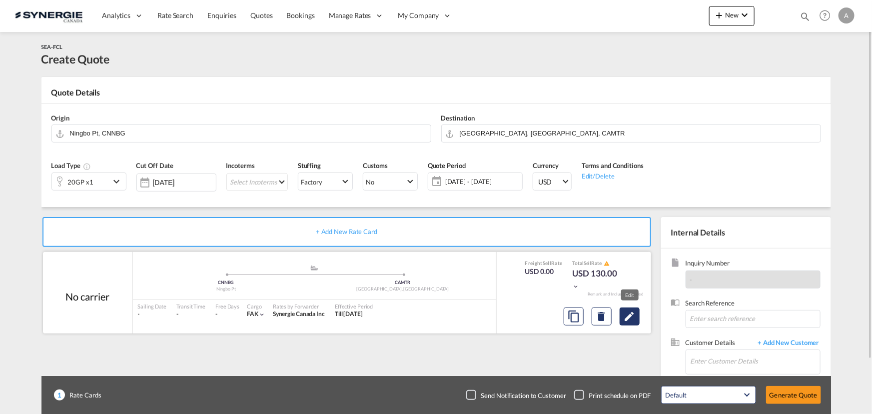
click at [633, 319] on md-icon "Edit" at bounding box center [630, 316] width 12 height 12
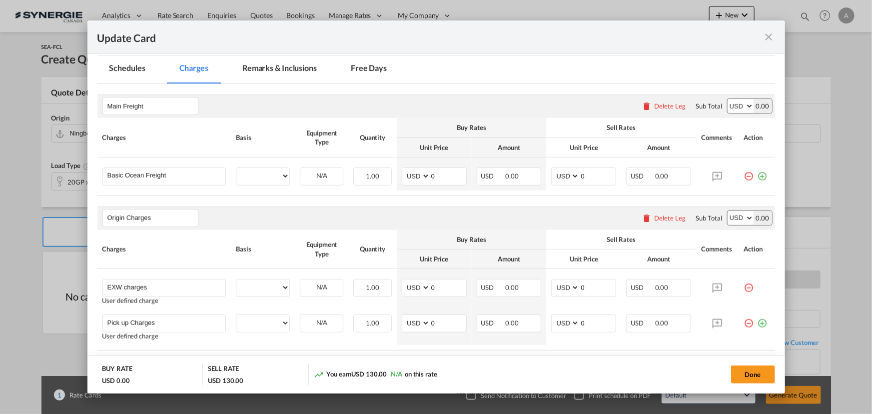
select select "per container"
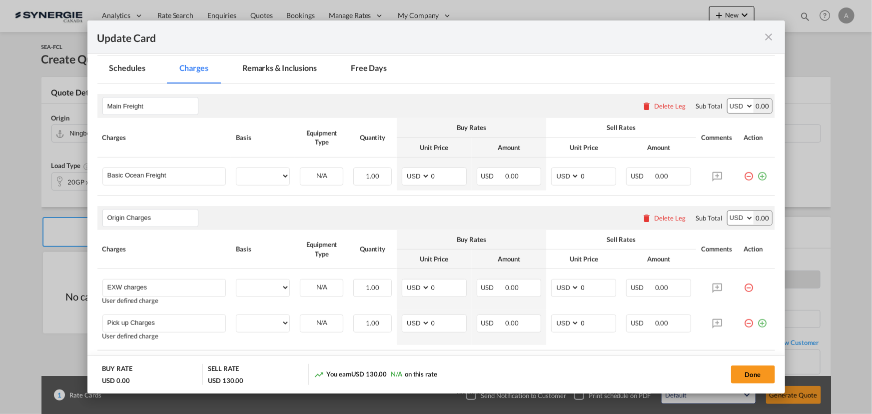
select select "per container"
select select "per B/L"
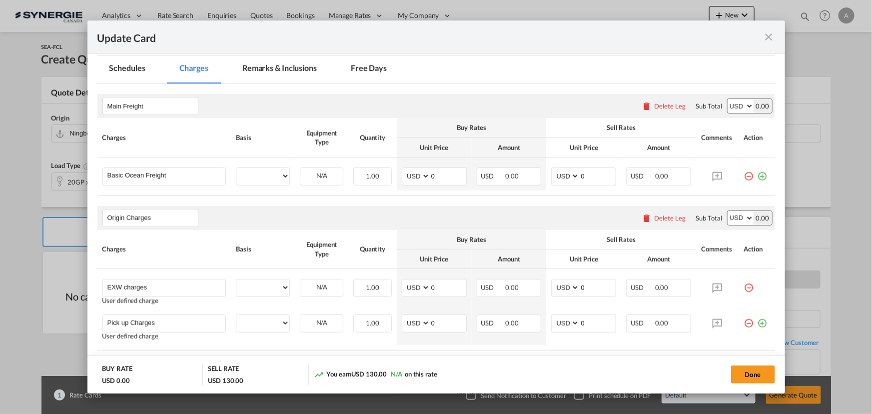
select select "per shipment"
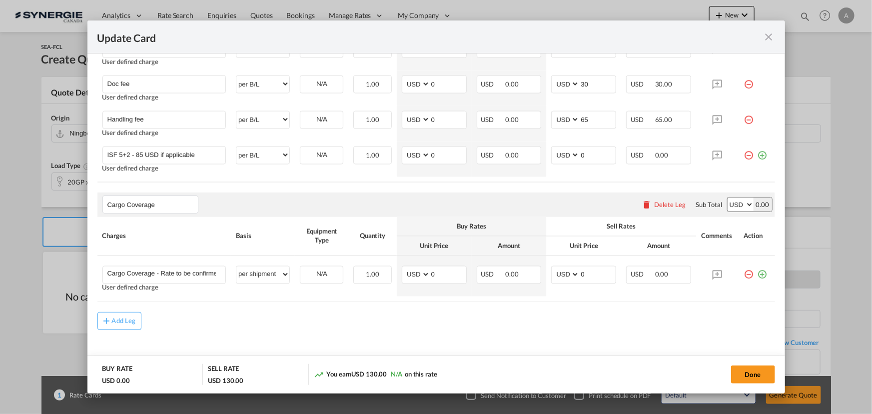
scroll to position [811, 0]
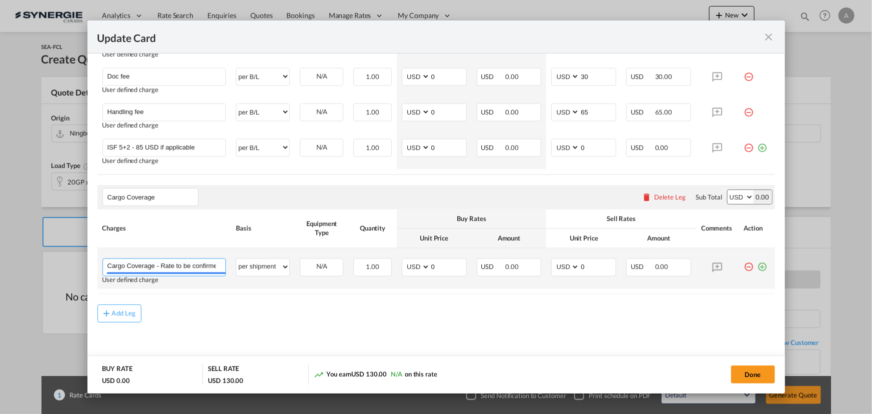
click at [173, 259] on input "Cargo Coverage - Rate to be confirmed depending on commodity and value Min 50 U…" at bounding box center [166, 266] width 118 height 15
click at [185, 262] on input "Cargo Coverage - Rate to be confirmed depending on commodity and value Min 50 U…" at bounding box center [166, 266] width 118 height 15
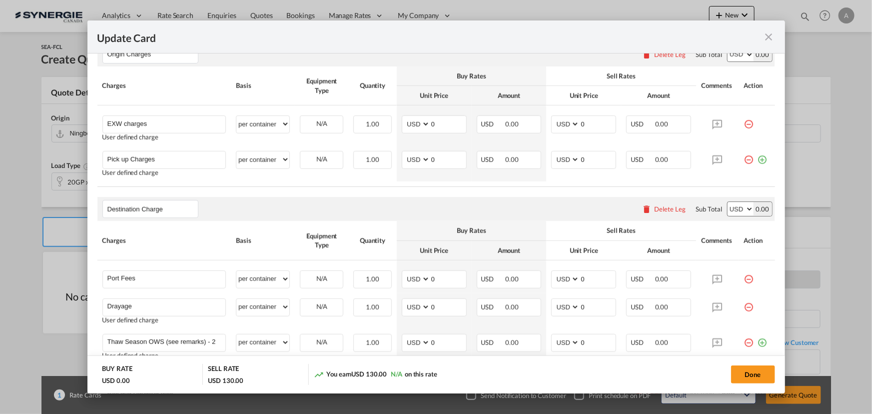
scroll to position [265, 0]
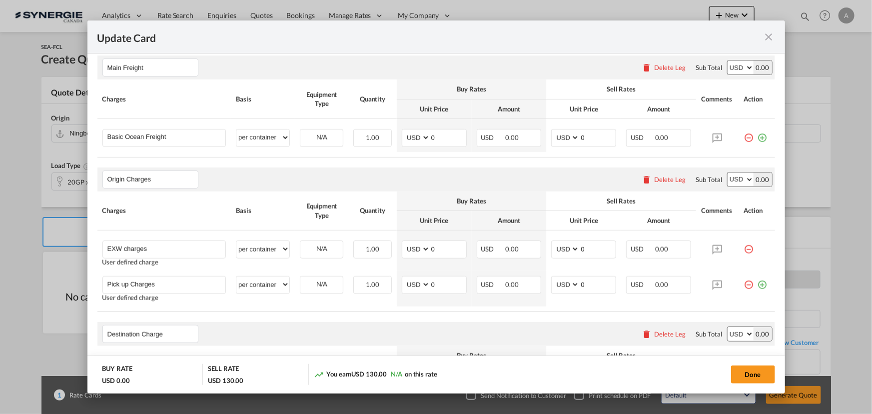
click at [769, 36] on md-icon "icon-close fg-AAA8AD m-0 pointer" at bounding box center [769, 37] width 12 height 12
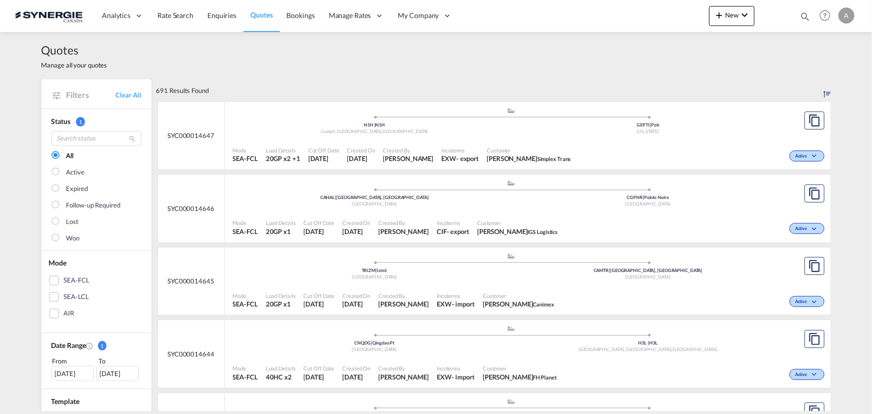
click at [816, 55] on div "Quotes Manage all your quotes" at bounding box center [436, 55] width 790 height 47
click at [803, 18] on md-icon "icon-magnify" at bounding box center [805, 16] width 11 height 11
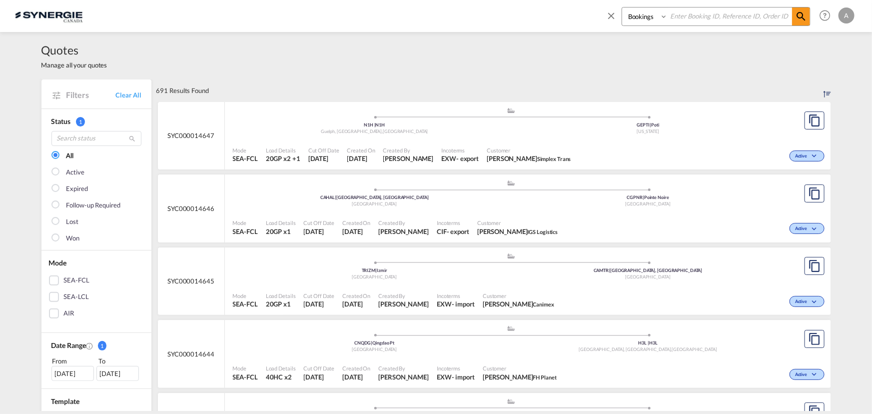
click at [623, 23] on select "Bookings Quotes Enquiries" at bounding box center [645, 16] width 47 height 18
select select "Quotes"
click at [622, 7] on select "Bookings Quotes Enquiries" at bounding box center [645, 16] width 47 height 18
click at [675, 18] on input at bounding box center [730, 15] width 124 height 17
type input "14617"
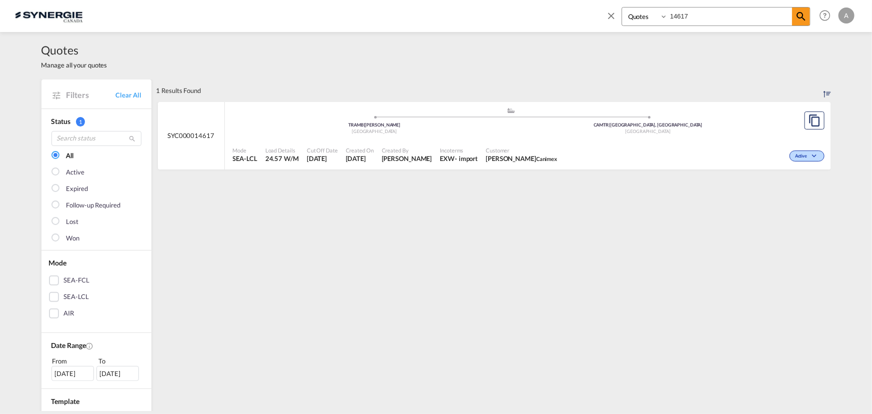
click at [567, 139] on div "Mode SEA-LCL Load Details 24.57 W/M Cut Off Date [DATE] Created On [DATE] Creat…" at bounding box center [528, 154] width 606 height 30
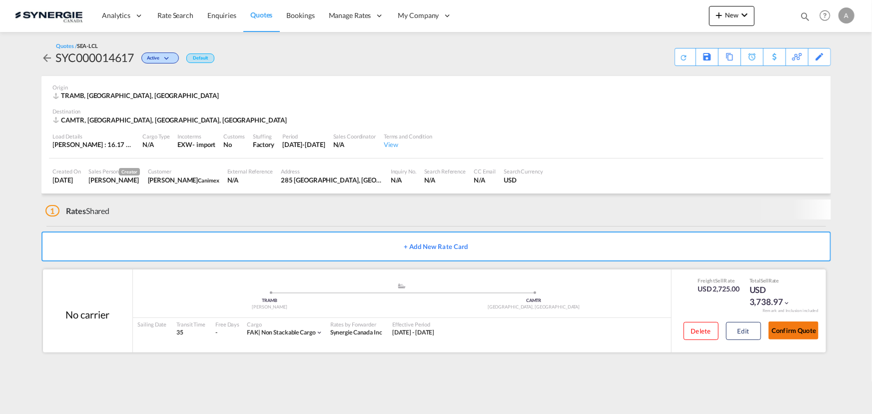
click at [781, 330] on button "Confirm Quote" at bounding box center [794, 330] width 50 height 18
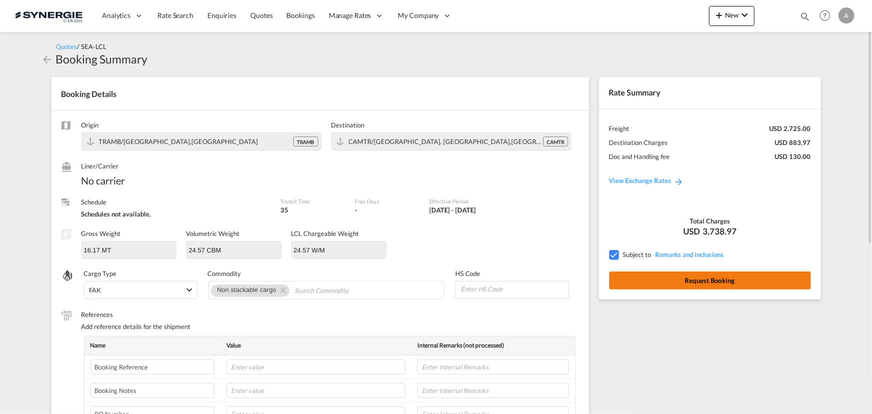
click at [716, 283] on button "Request Booking" at bounding box center [710, 280] width 202 height 18
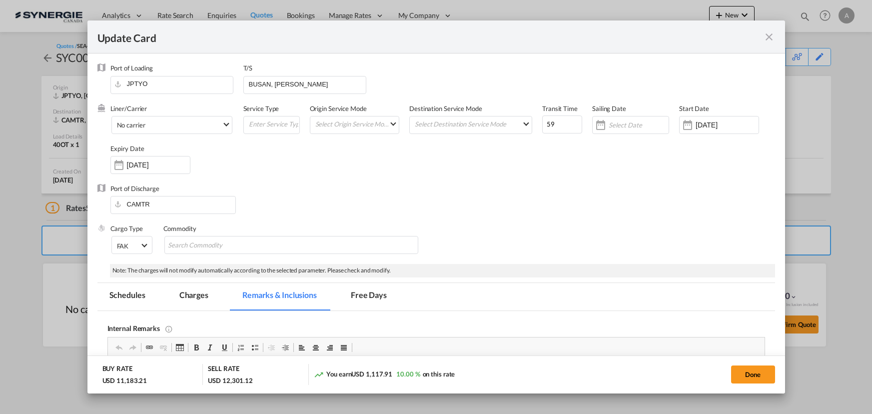
select select "per shipment"
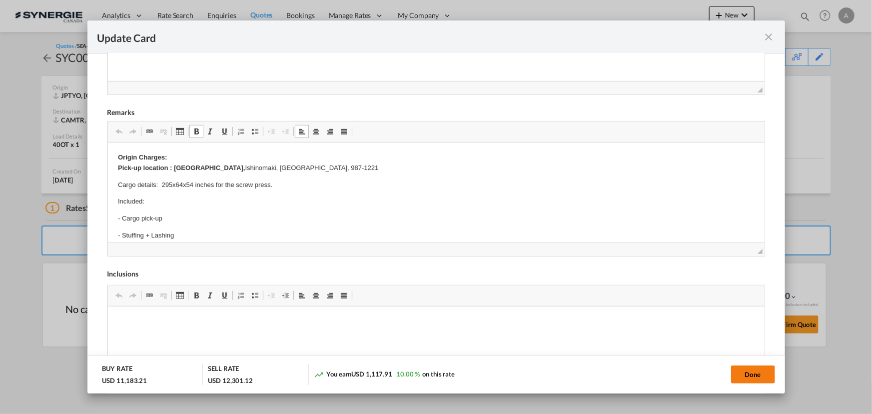
click at [739, 372] on button "Done" at bounding box center [753, 374] width 44 height 18
type input "[DATE]"
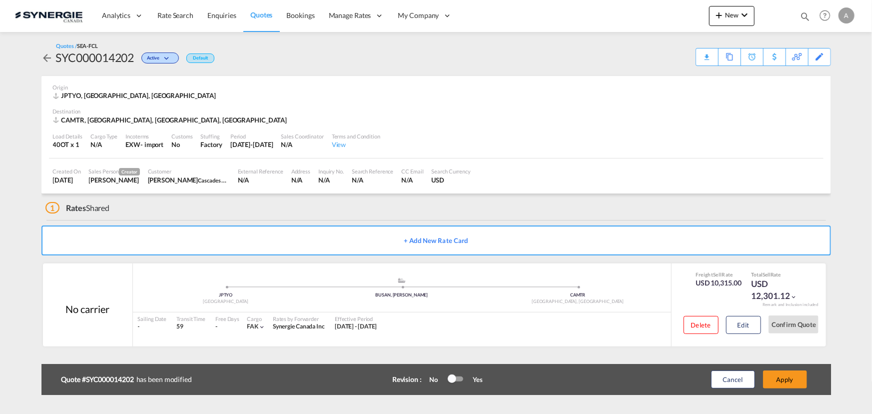
scroll to position [150, 0]
click at [787, 379] on button "Apply" at bounding box center [785, 379] width 44 height 18
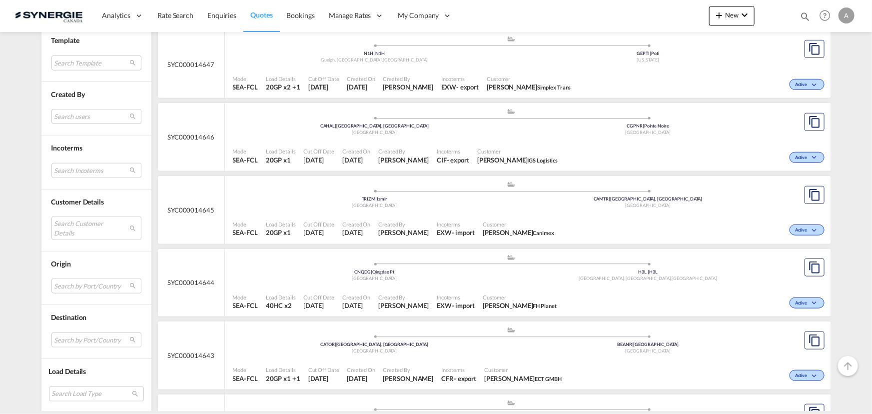
scroll to position [363, 0]
click at [81, 228] on md-select "Search Customer Details user name user [PERSON_NAME] [PERSON_NAME][EMAIL_ADDRES…" at bounding box center [96, 227] width 90 height 23
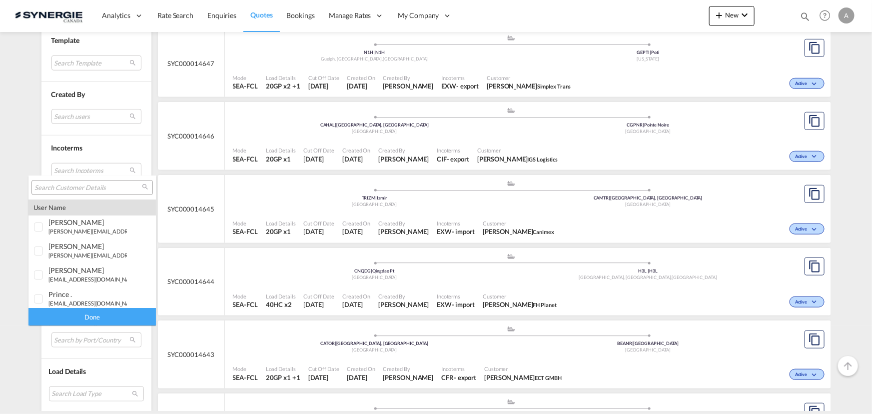
click at [86, 180] on div at bounding box center [91, 187] width 121 height 15
click at [85, 185] on input "search" at bounding box center [87, 187] width 107 height 9
paste input "wellington.lopes@salcologistics.com.br"
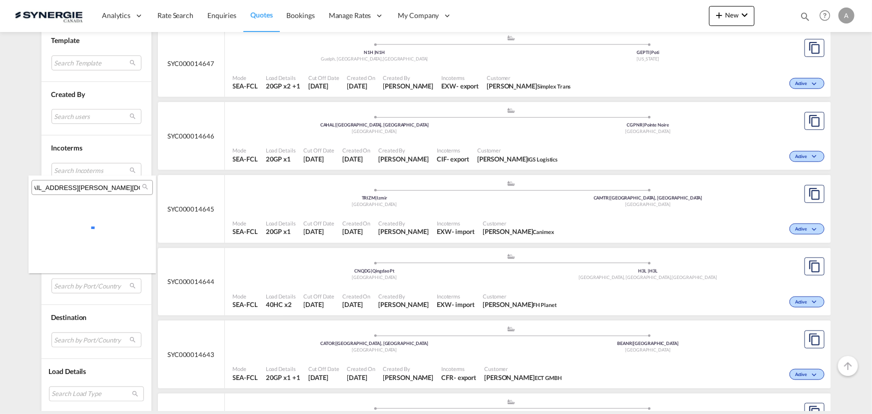
scroll to position [0, 7]
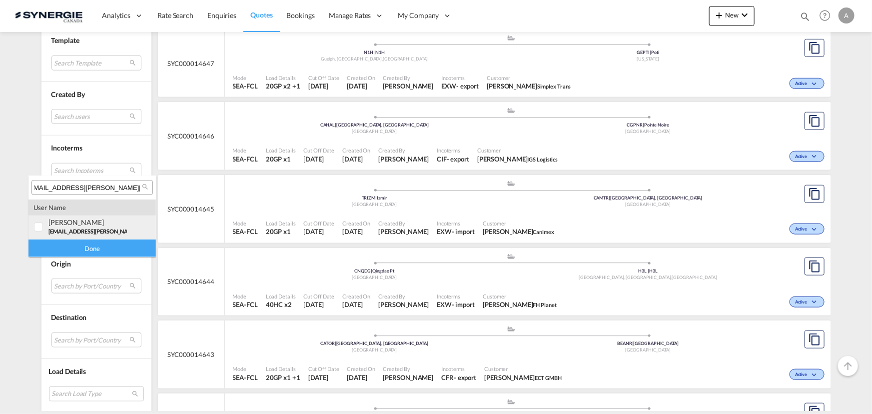
type input "wellington.lopes@salcologistics.com.br"
click at [92, 228] on span "wellington.lopes@salcologistics.com.br" at bounding box center [114, 231] width 133 height 6
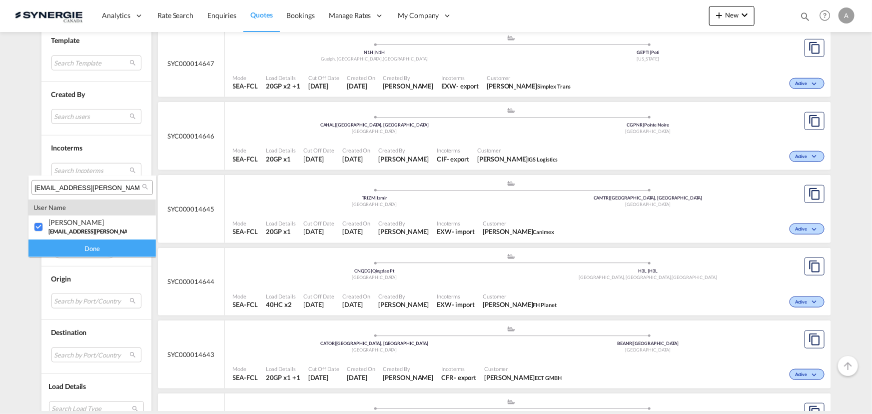
click at [93, 251] on div "Done" at bounding box center [91, 247] width 127 height 17
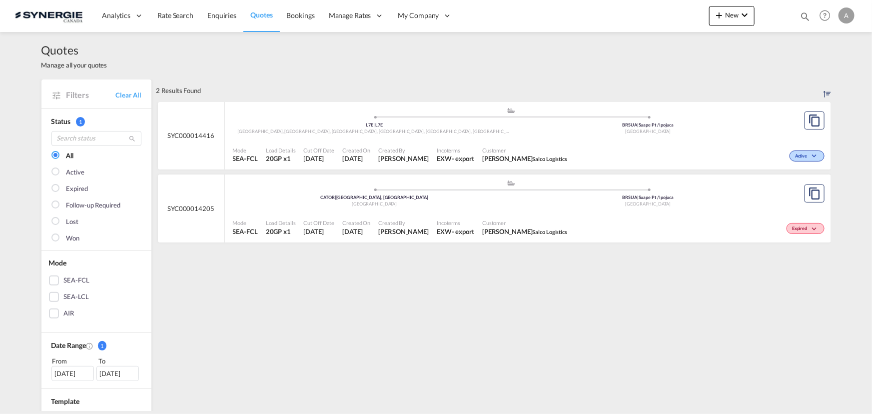
click at [436, 129] on div "Bolton, ON, Caledon East, Caledon, Palgrave, ON , Canada" at bounding box center [375, 131] width 274 height 6
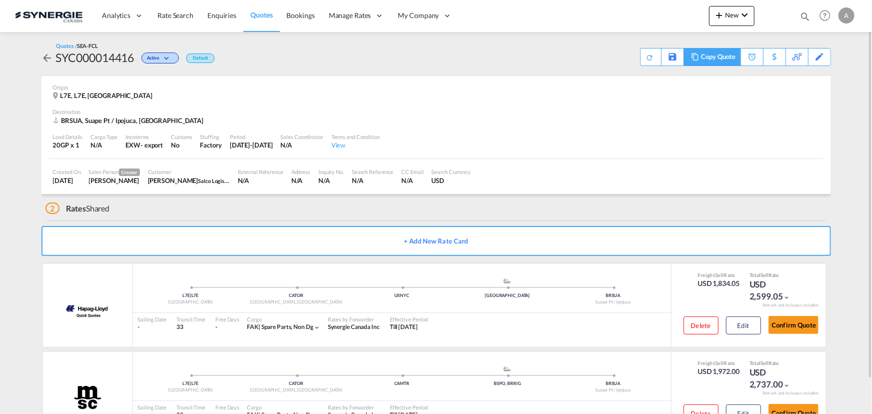
click at [730, 60] on div "Copy Quote" at bounding box center [718, 56] width 34 height 17
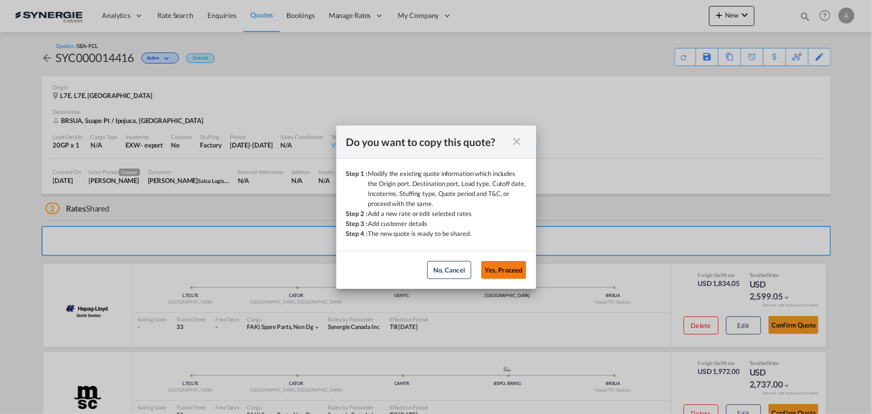
click at [494, 270] on button "Yes, Proceed" at bounding box center [503, 270] width 45 height 18
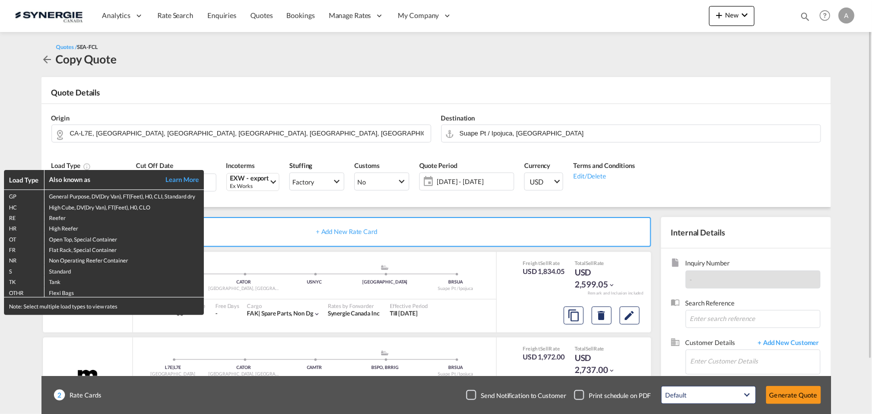
drag, startPoint x: 853, startPoint y: 209, endPoint x: 843, endPoint y: 213, distance: 11.0
click at [853, 209] on div "Load Type Also known as Learn More GP General Purpose, DV(Dry Van), FT(Feet), H…" at bounding box center [436, 207] width 872 height 414
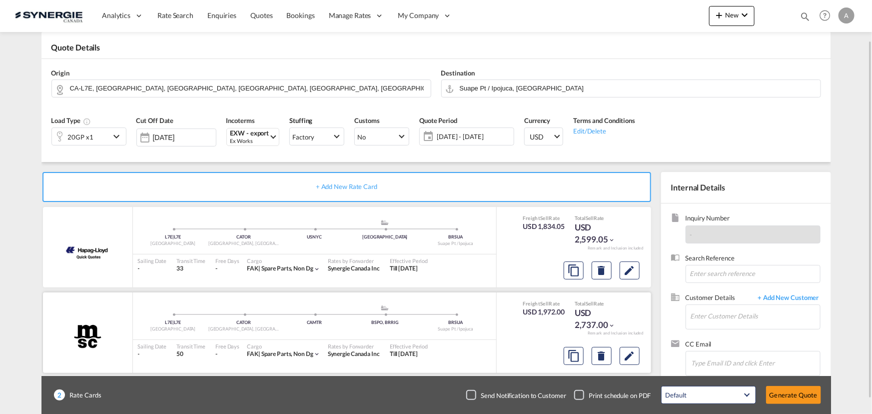
scroll to position [62, 0]
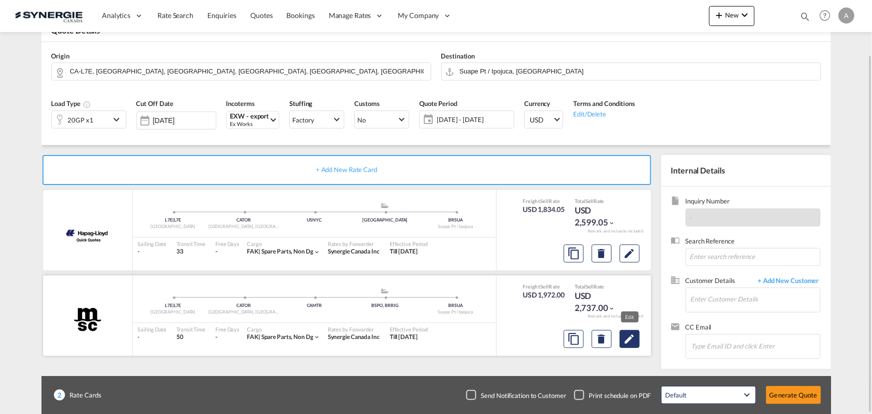
click at [630, 334] on md-icon "Edit" at bounding box center [630, 339] width 12 height 12
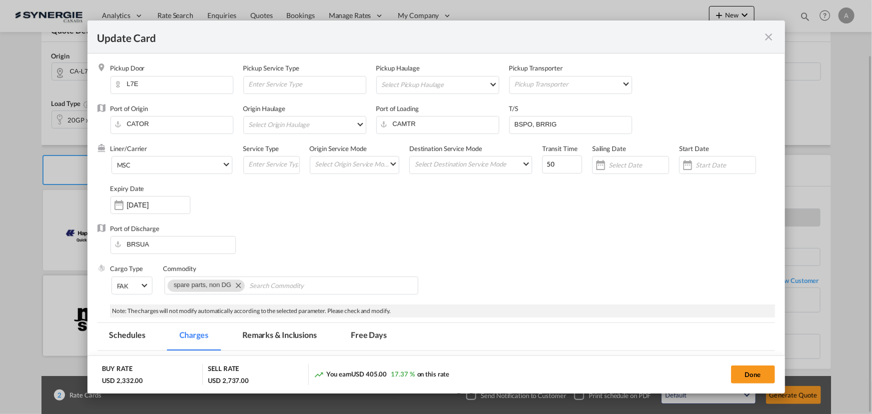
select select "per equipment"
select select "per container"
select select "per B/L"
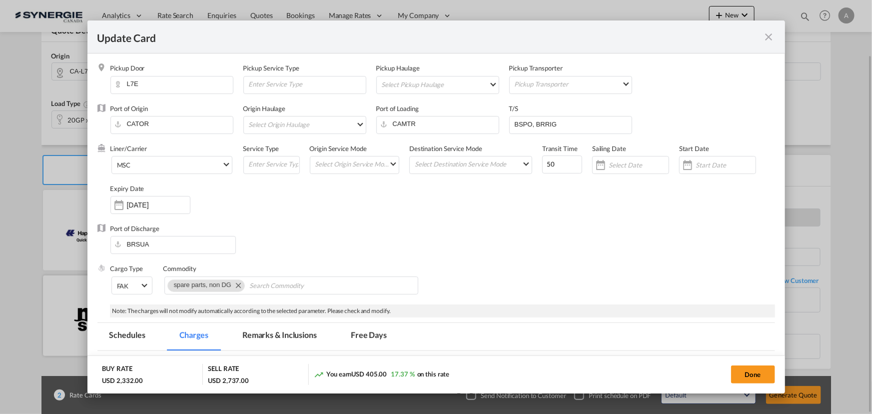
select select "per B/L"
select select "per container"
drag, startPoint x: 547, startPoint y: 209, endPoint x: 498, endPoint y: 197, distance: 49.9
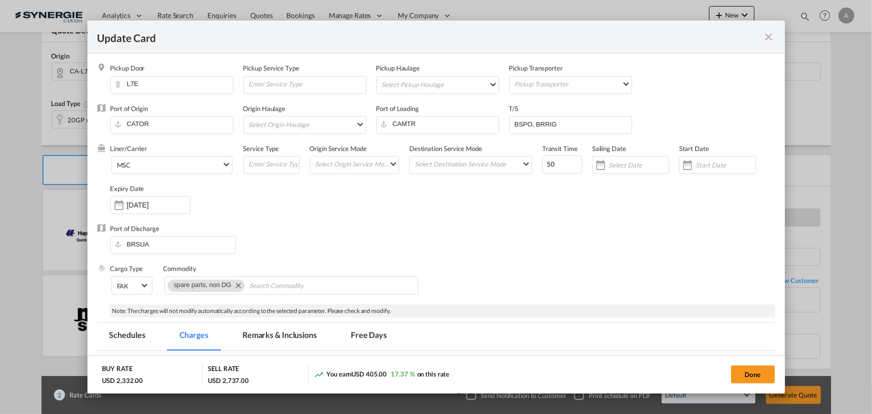
click at [547, 209] on div "Liner/Carrier MSC 2HM LOGISTICS D.O.O AAXL GLOBAL SHIPPING LINES LLC ABDUL MUHS…" at bounding box center [442, 184] width 665 height 80
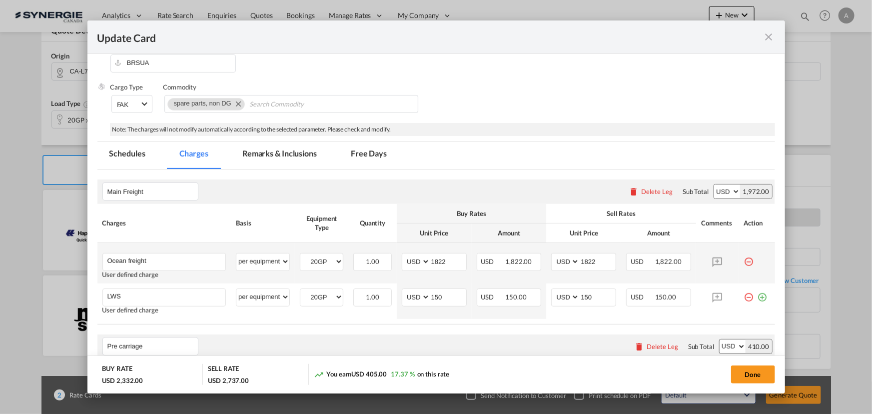
scroll to position [227, 0]
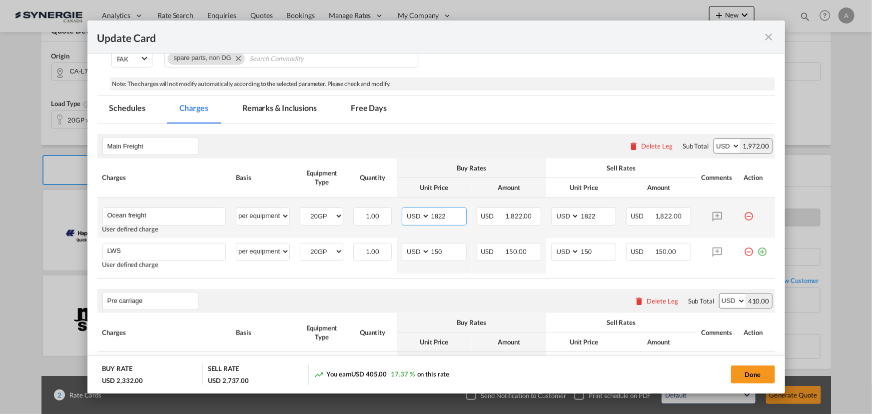
click at [446, 214] on input "1822" at bounding box center [448, 215] width 36 height 15
drag, startPoint x: 450, startPoint y: 214, endPoint x: 363, endPoint y: 206, distance: 87.9
click at [373, 209] on tr "Ocean freight Please Enter User Defined Charges Cannot Be Published User define…" at bounding box center [436, 217] width 678 height 40
type input "2015"
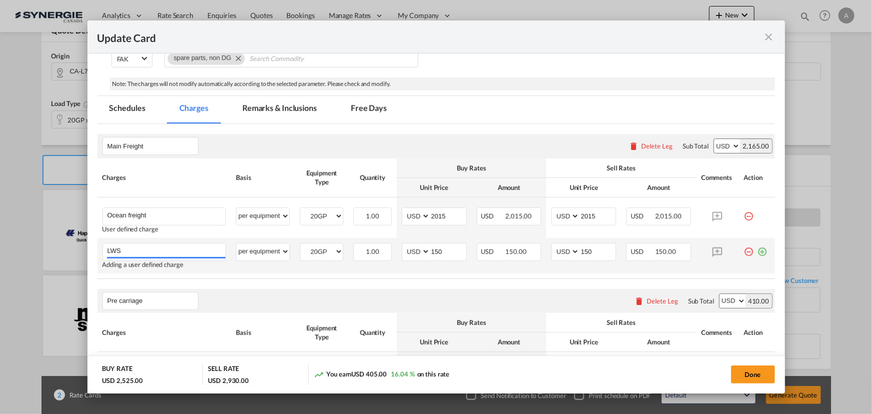
click at [744, 250] on md-icon "icon-minus-circle-outline red-400-fg" at bounding box center [749, 248] width 10 height 10
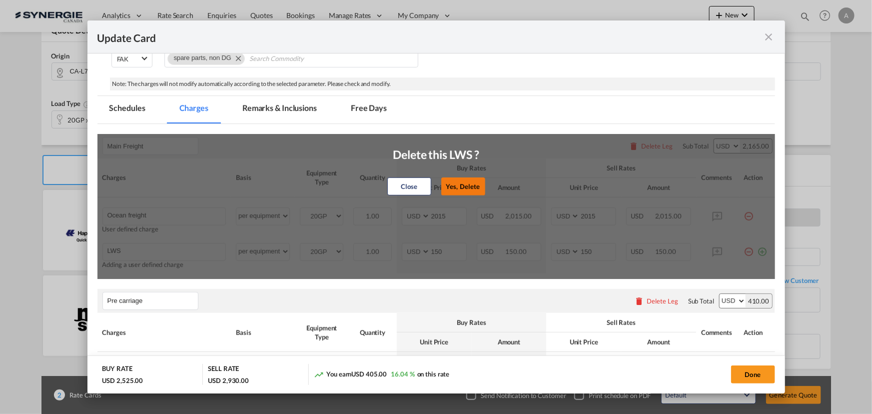
click at [465, 185] on button "Yes, Delete" at bounding box center [463, 186] width 44 height 18
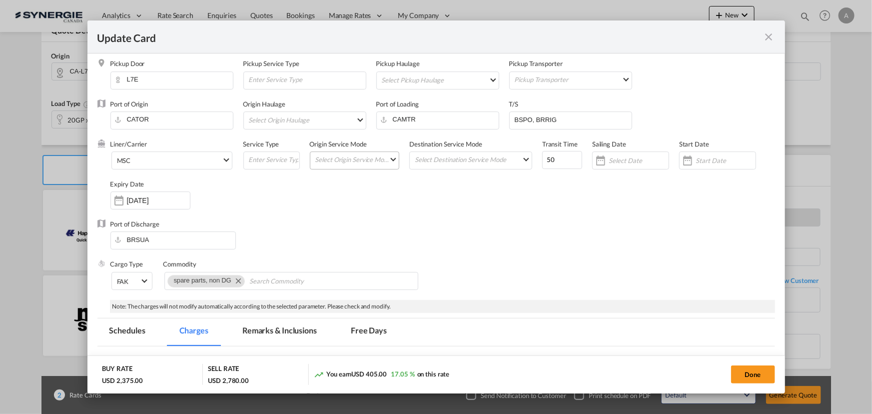
scroll to position [0, 0]
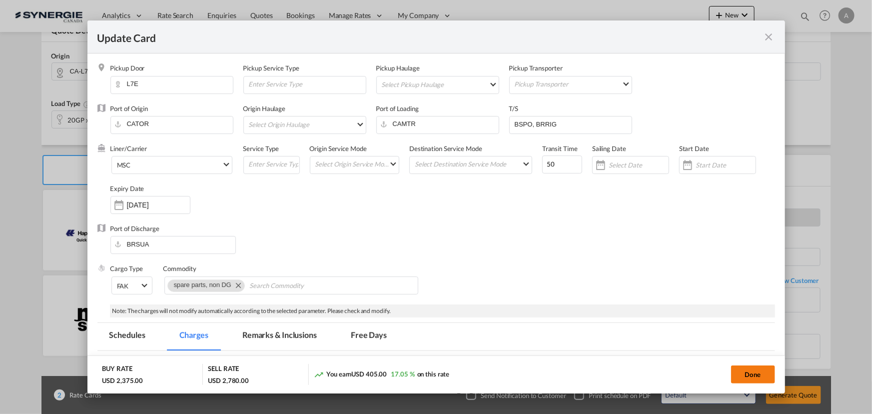
click at [745, 375] on button "Done" at bounding box center [753, 374] width 44 height 18
type input "19 Sep 2025"
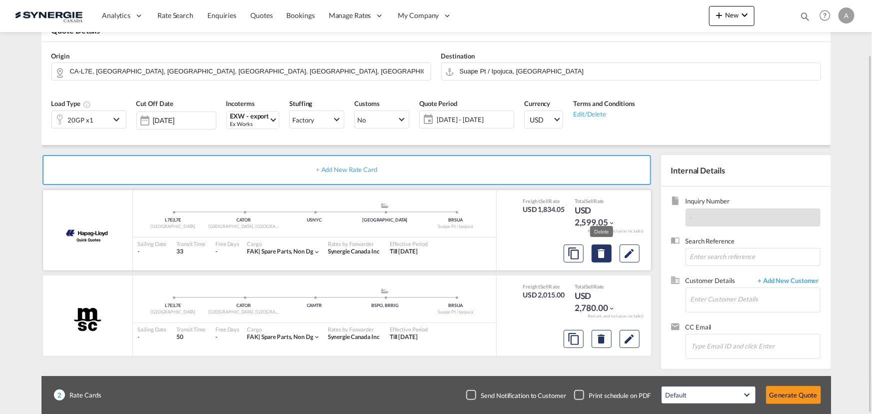
click at [600, 250] on md-icon "Delete" at bounding box center [602, 253] width 12 height 12
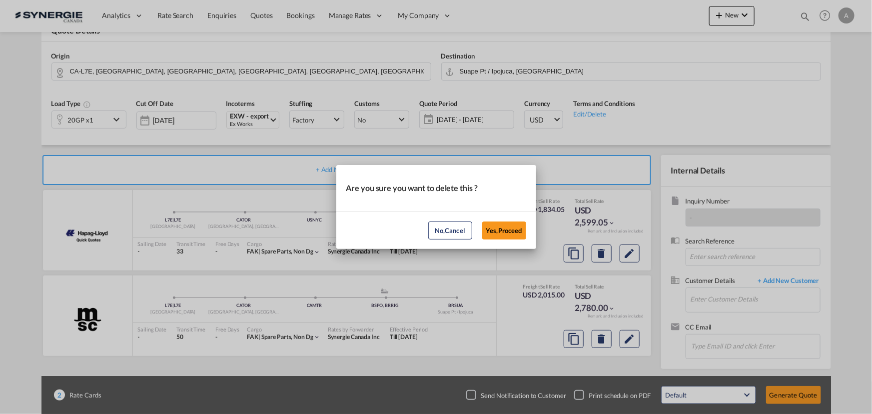
drag, startPoint x: 500, startPoint y: 226, endPoint x: 524, endPoint y: 232, distance: 24.9
click at [500, 226] on button "Yes,Proceed" at bounding box center [504, 230] width 44 height 18
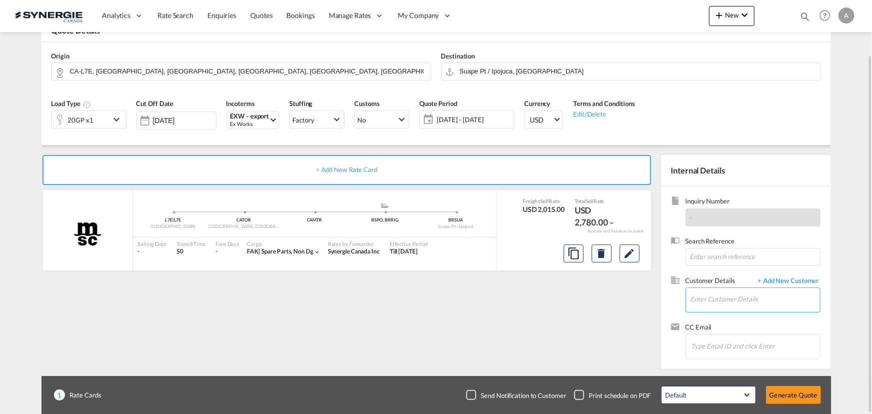
click at [724, 300] on input "Enter Customer Details" at bounding box center [755, 299] width 129 height 22
click at [707, 276] on div "Wellington Lopes wellington .lopes@salcologistics.com.br | Salco Logistics" at bounding box center [755, 273] width 130 height 27
type input "Salco Logistics, Wellington Lopes, wellington.lopes@salcologistics.com.br"
click at [626, 250] on md-icon "Edit" at bounding box center [630, 253] width 12 height 12
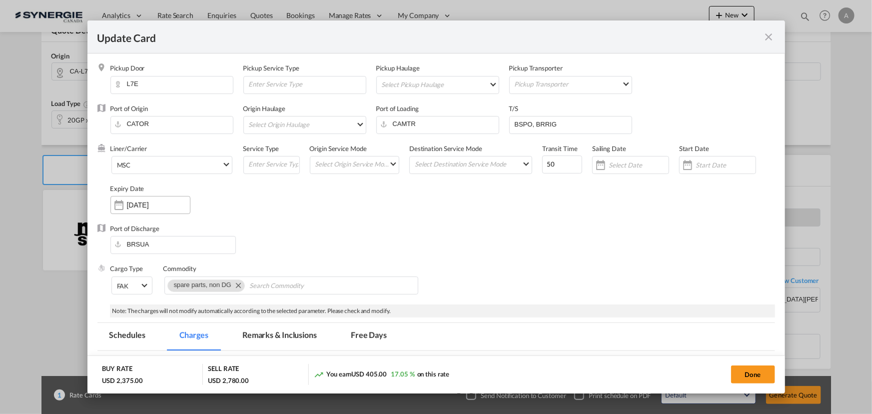
click at [163, 203] on input "20 Sep 2025" at bounding box center [158, 205] width 63 height 8
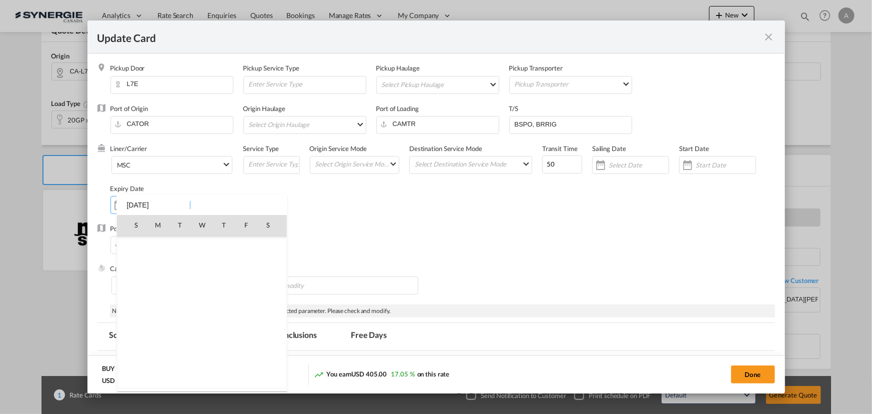
scroll to position [231534, 0]
click at [172, 350] on span "30" at bounding box center [180, 356] width 20 height 20
type input "30 Sep 2025"
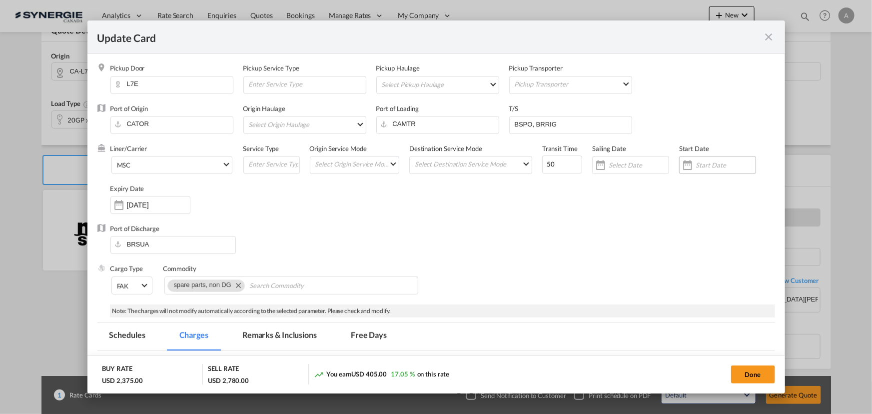
drag, startPoint x: 701, startPoint y: 163, endPoint x: 707, endPoint y: 171, distance: 9.7
click at [701, 163] on input "Update Card Pickup ..." at bounding box center [726, 165] width 60 height 8
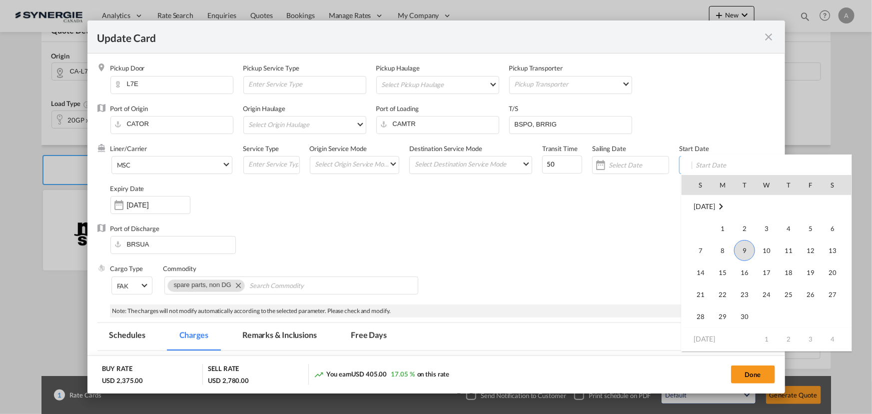
click at [749, 244] on span "9" at bounding box center [744, 250] width 21 height 21
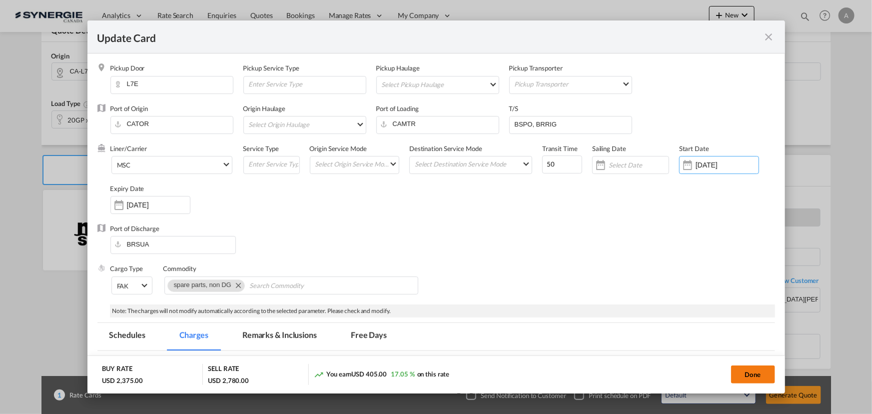
drag, startPoint x: 742, startPoint y: 374, endPoint x: 747, endPoint y: 369, distance: 7.8
click at [742, 374] on button "Done" at bounding box center [753, 374] width 44 height 18
type input "08 Sep 2025"
type input "29 Sep 2025"
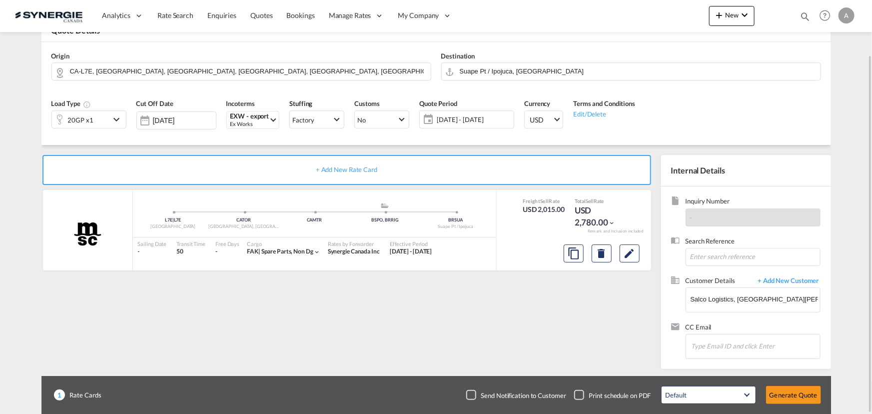
click at [489, 115] on span "31 Aug - 30 Sep 2025" at bounding box center [474, 119] width 74 height 9
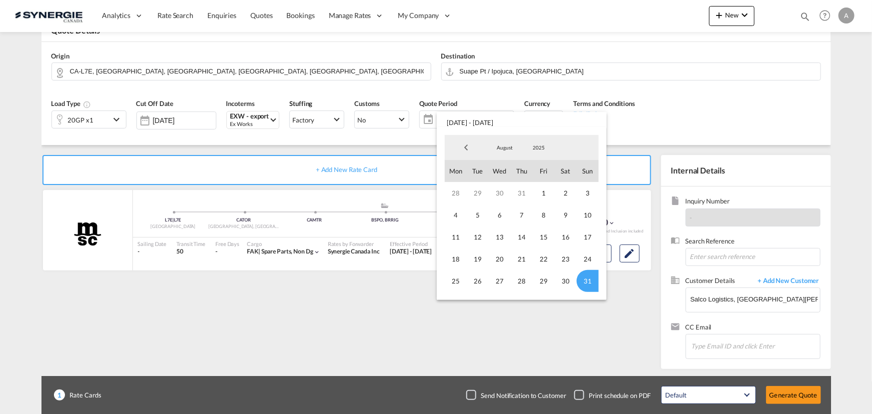
click at [504, 152] on md-select-value "August" at bounding box center [505, 147] width 34 height 15
click at [494, 173] on md-option "September" at bounding box center [515, 172] width 68 height 24
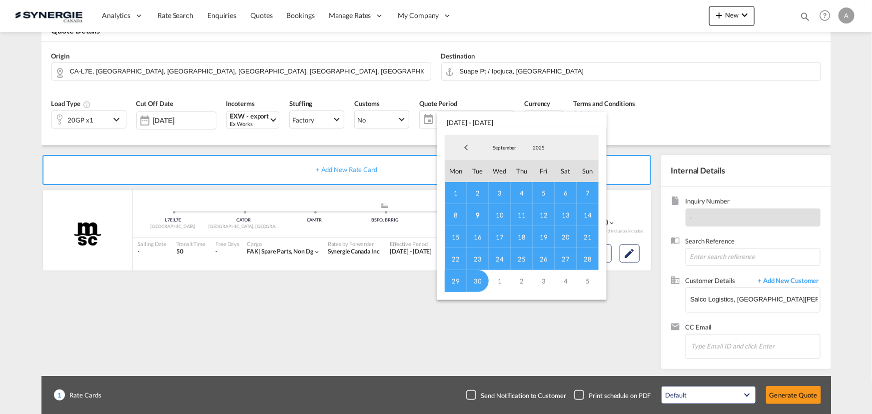
click at [477, 214] on span "9" at bounding box center [478, 215] width 22 height 22
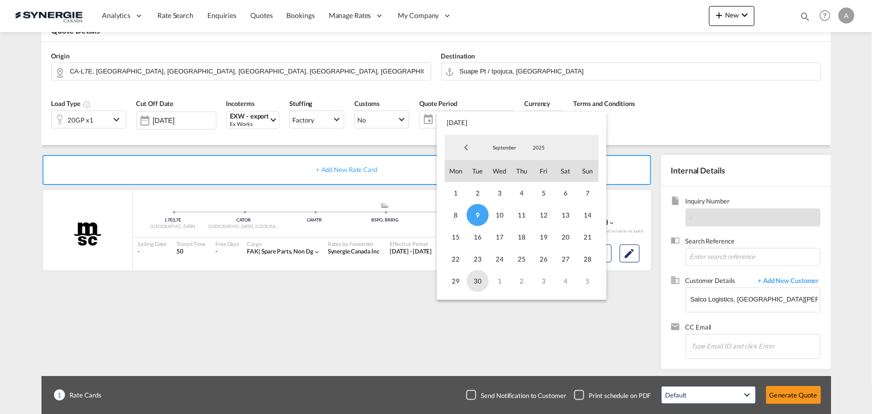
click at [482, 277] on span "30" at bounding box center [478, 281] width 22 height 22
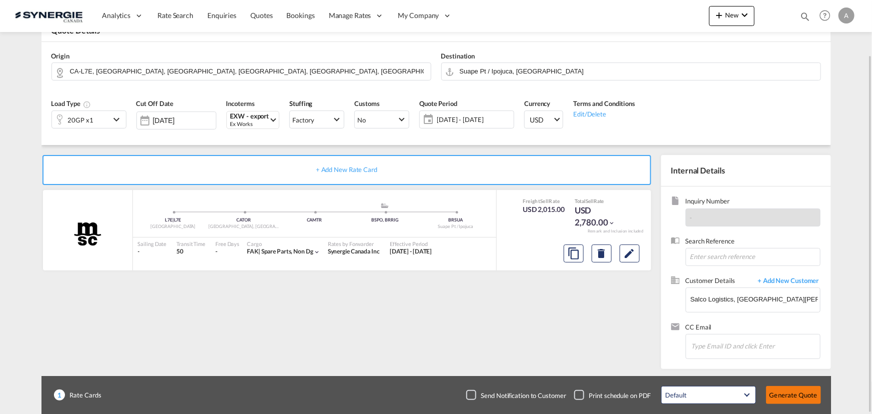
click at [799, 393] on button "Generate Quote" at bounding box center [793, 395] width 55 height 18
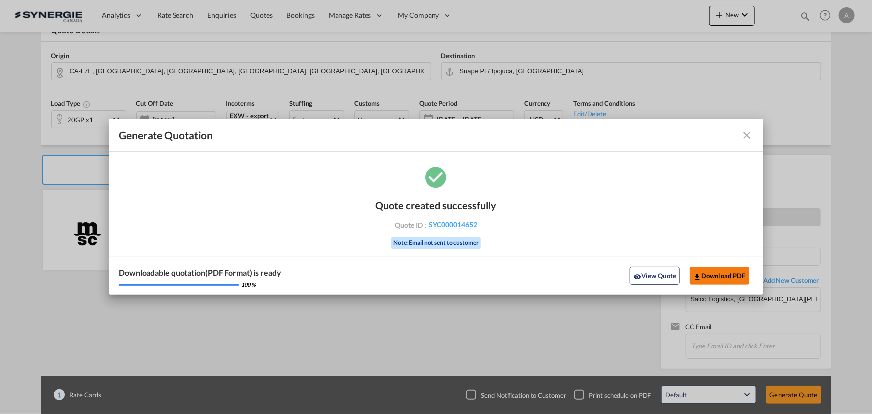
click at [742, 272] on button "Download PDF" at bounding box center [719, 276] width 59 height 18
click at [643, 276] on button "View Quote" at bounding box center [655, 276] width 50 height 18
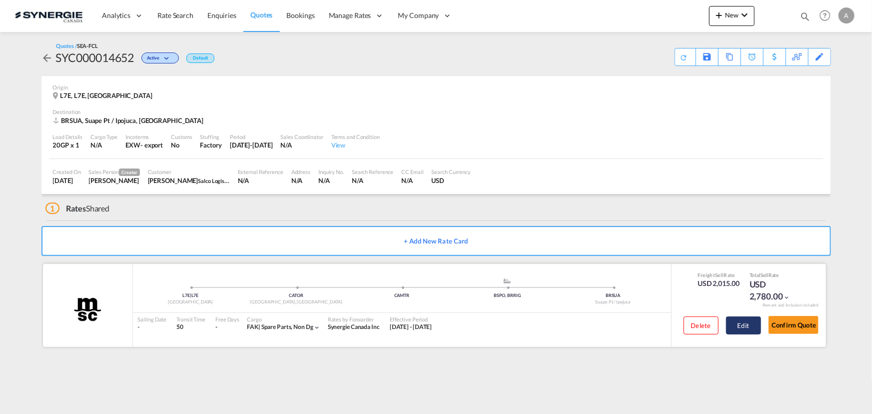
click at [752, 333] on button "Edit" at bounding box center [743, 325] width 35 height 18
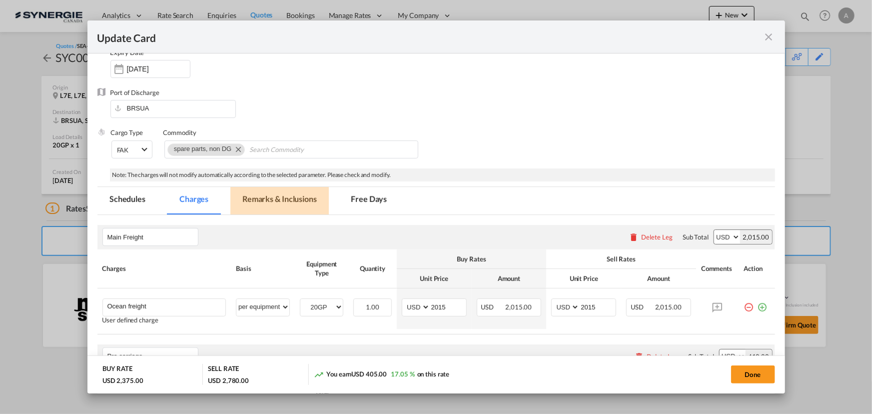
click at [290, 202] on md-tab-item "Remarks & Inclusions" at bounding box center [279, 200] width 98 height 27
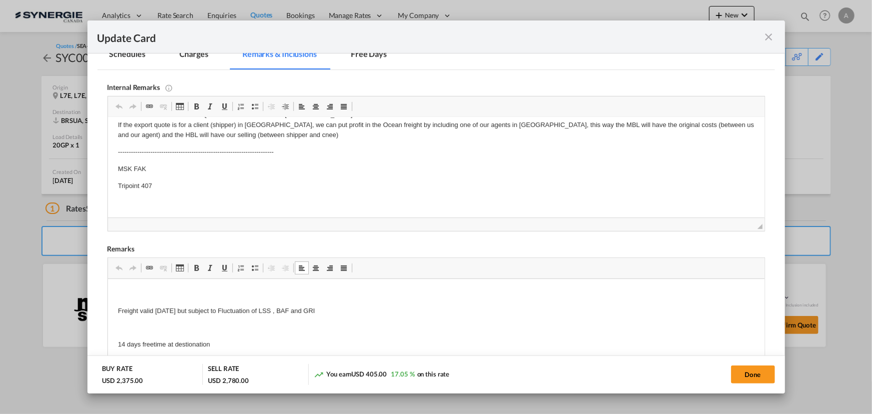
drag, startPoint x: 208, startPoint y: 308, endPoint x: 181, endPoint y: 577, distance: 269.7
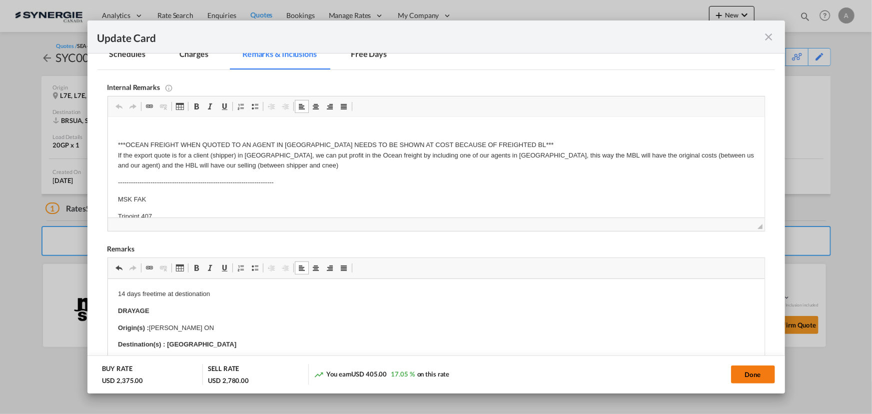
click at [742, 376] on button "Done" at bounding box center [753, 374] width 44 height 18
type input "08 Sep 2025"
type input "29 Sep 2025"
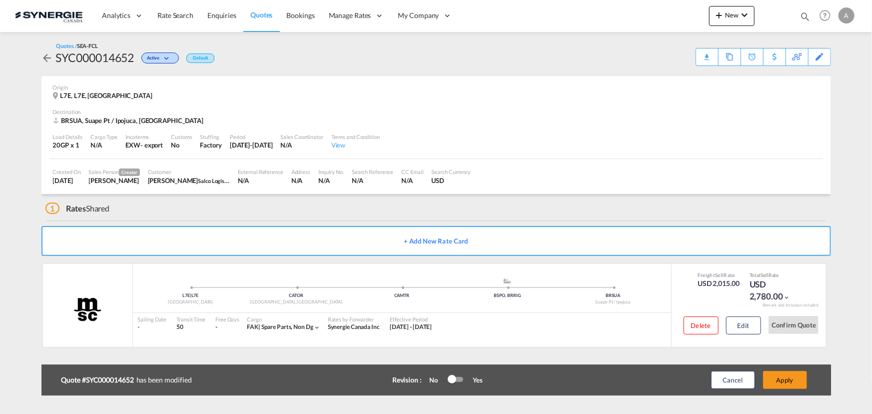
scroll to position [190, 0]
click at [780, 380] on button "Apply" at bounding box center [785, 380] width 44 height 18
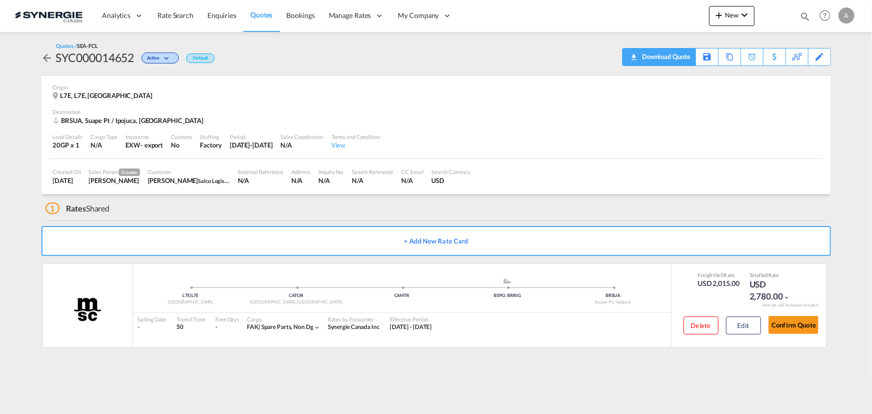
click at [678, 57] on div "Download Quote" at bounding box center [665, 56] width 51 height 16
click at [802, 16] on md-icon "icon-magnify" at bounding box center [805, 16] width 11 height 11
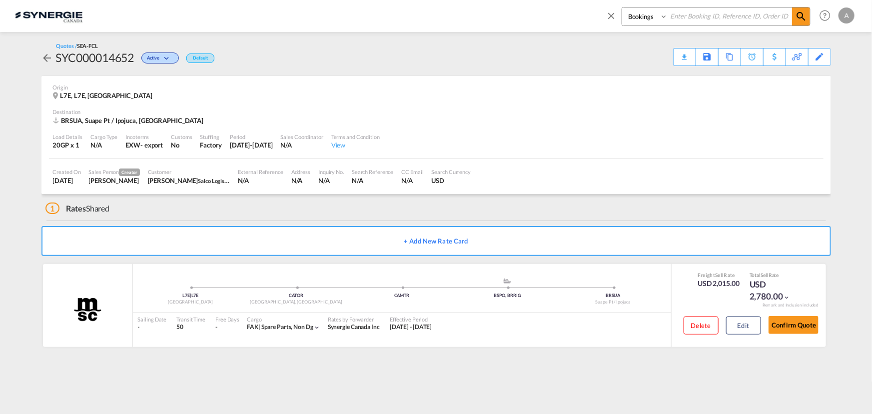
click at [646, 17] on select "Bookings Quotes Enquiries" at bounding box center [645, 16] width 47 height 18
select select "Quotes"
click at [622, 7] on select "Bookings Quotes Enquiries" at bounding box center [645, 16] width 47 height 18
click at [710, 14] on input at bounding box center [730, 15] width 124 height 17
type input "13072"
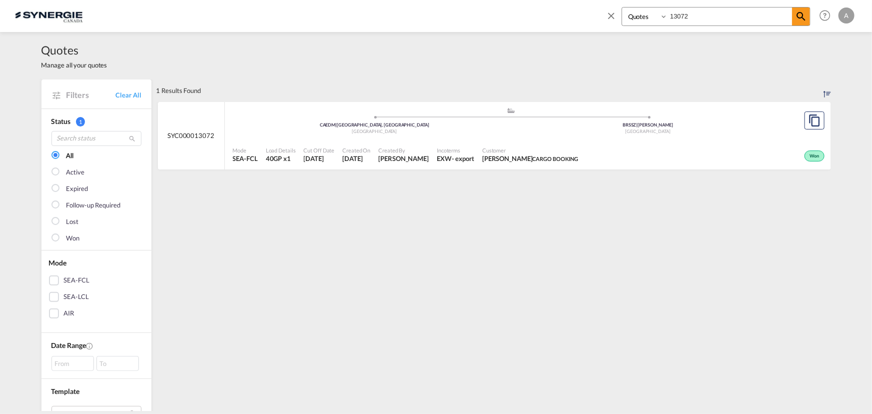
click at [524, 142] on div "Customer FABIANA FIERRO CARGO BOOKING" at bounding box center [530, 154] width 104 height 25
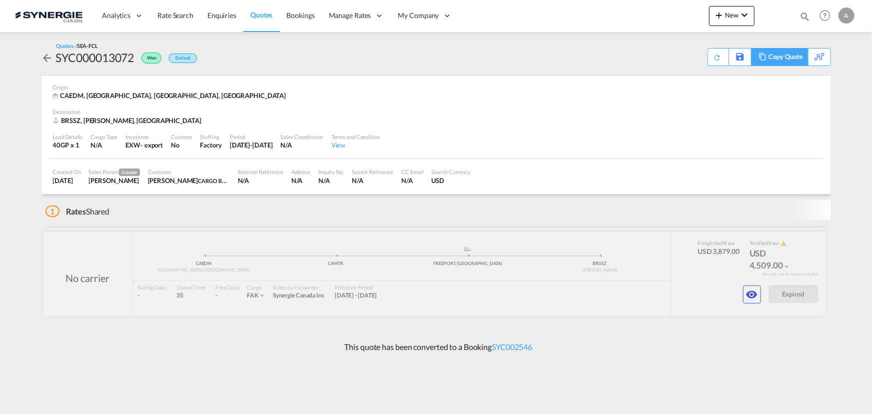
click at [790, 57] on div "Copy Quote" at bounding box center [786, 56] width 34 height 17
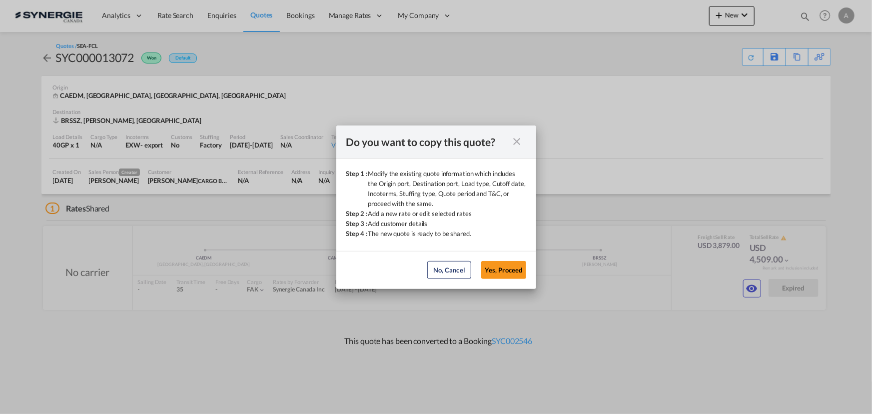
drag, startPoint x: 501, startPoint y: 270, endPoint x: 504, endPoint y: 262, distance: 8.5
click at [500, 270] on button "Yes, Proceed" at bounding box center [503, 270] width 45 height 18
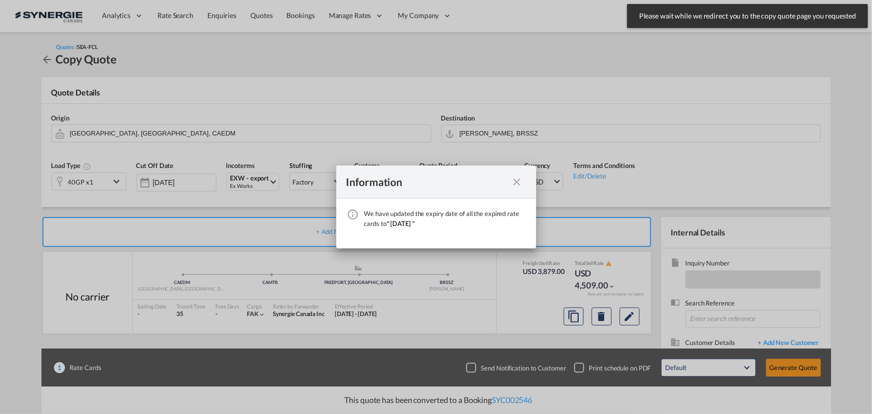
click at [517, 183] on md-icon "icon-close fg-AAA8AD cursor" at bounding box center [517, 182] width 12 height 12
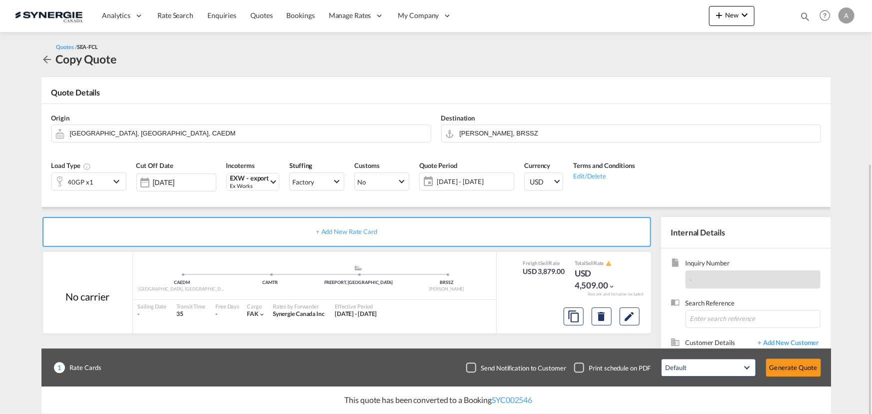
scroll to position [89, 0]
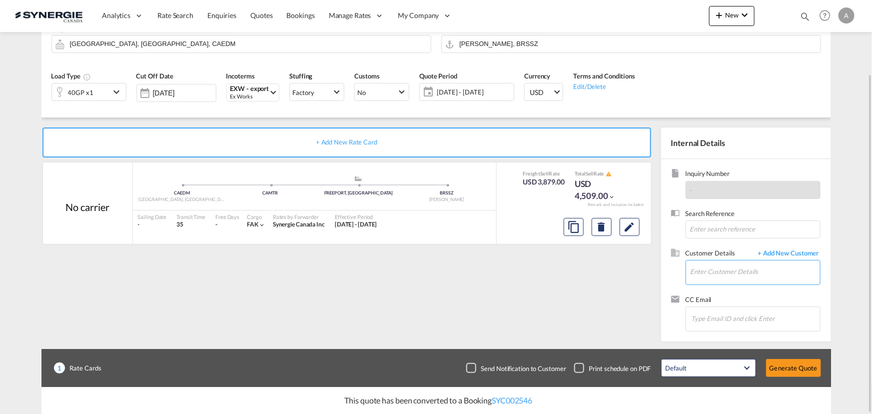
click at [713, 281] on input "Enter Customer Details" at bounding box center [755, 271] width 129 height 22
click at [736, 276] on input "Enter Customer Details" at bounding box center [755, 271] width 129 height 22
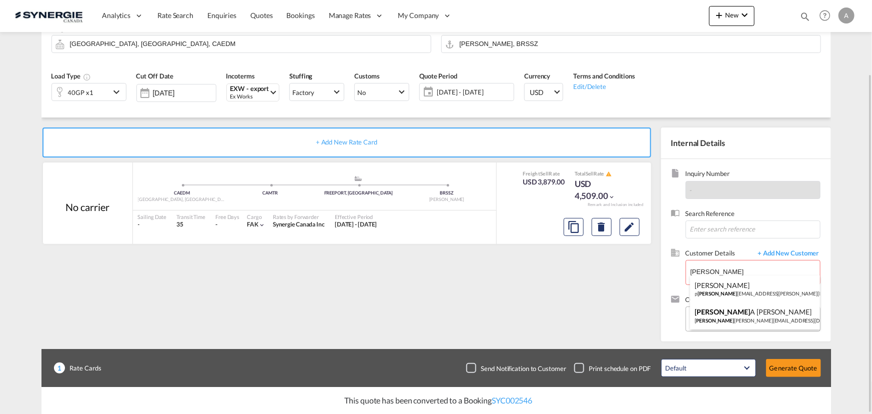
drag, startPoint x: 709, startPoint y: 311, endPoint x: 723, endPoint y: 307, distance: 14.7
click at [709, 311] on div "FABIAN A FIERRO fabian a.fierro@cargobooking.com.br | CARGO BOOKING" at bounding box center [755, 315] width 130 height 27
type input "CARGO BOOKING, FABIANA FIERRO, fabiana.fierro@cargobooking.com.br"
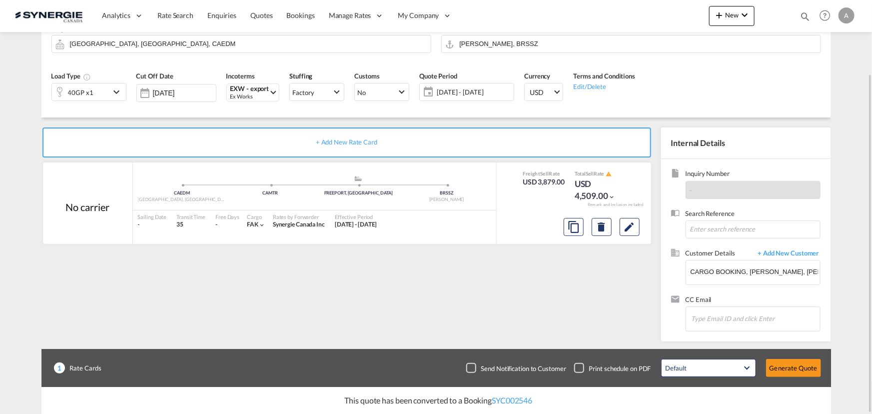
click at [466, 85] on span "09 Sep - 09 Oct 2025" at bounding box center [473, 92] width 79 height 14
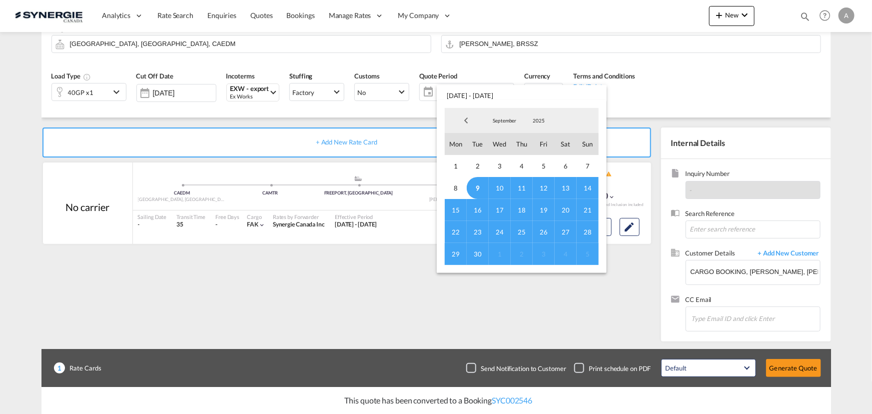
click at [483, 189] on span "9" at bounding box center [478, 188] width 22 height 22
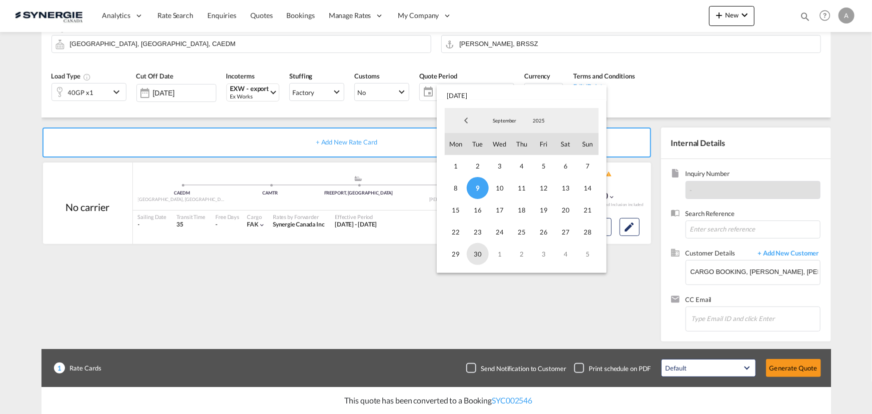
click at [476, 249] on span "30" at bounding box center [478, 254] width 22 height 22
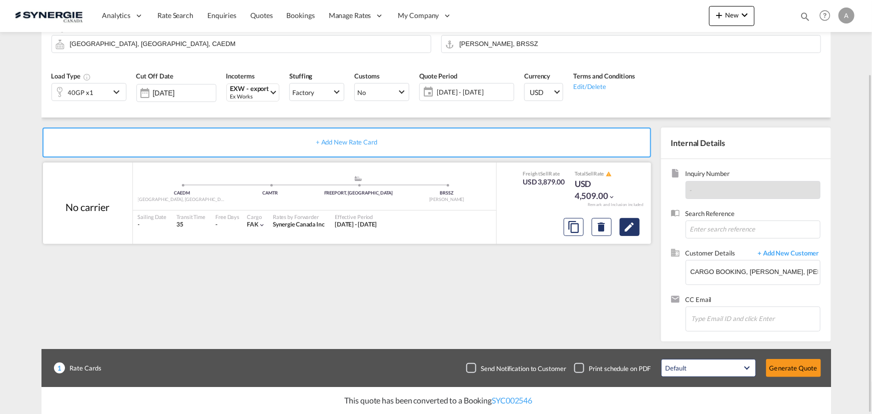
click at [627, 227] on md-icon "Edit" at bounding box center [630, 227] width 12 height 12
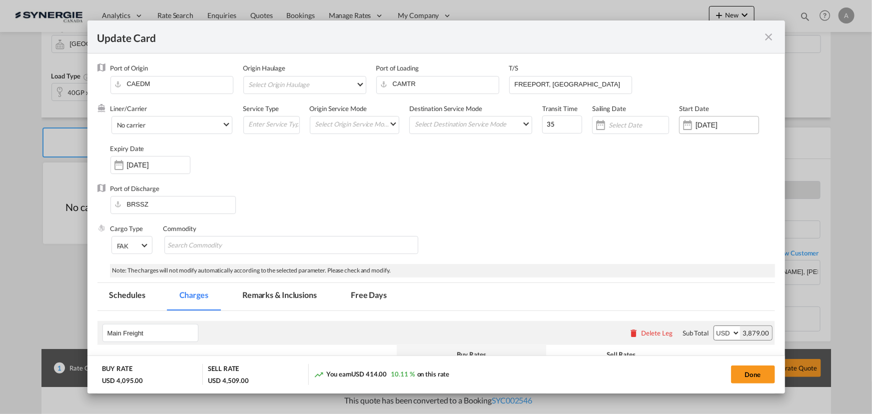
select select "per container"
select select "per B/L"
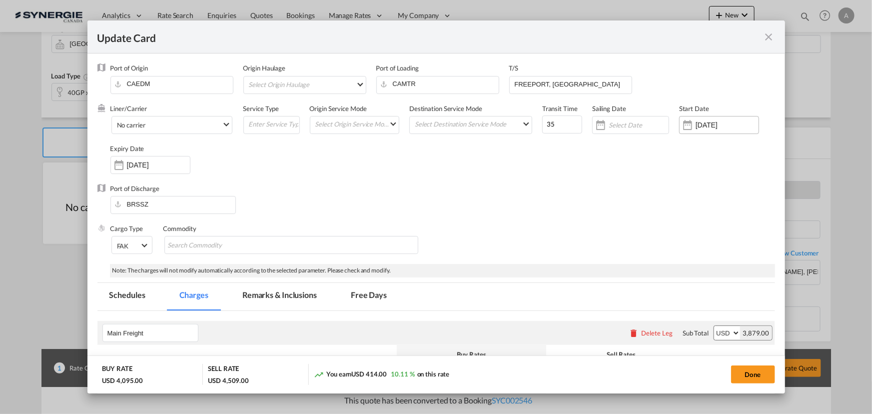
select select "per B/L"
select select "per container"
click at [699, 126] on input "08 Jul 2025" at bounding box center [727, 125] width 63 height 8
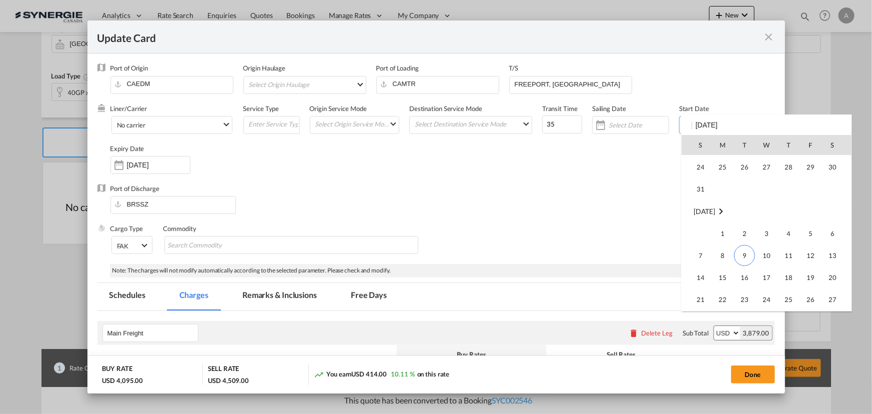
scroll to position [231541, 0]
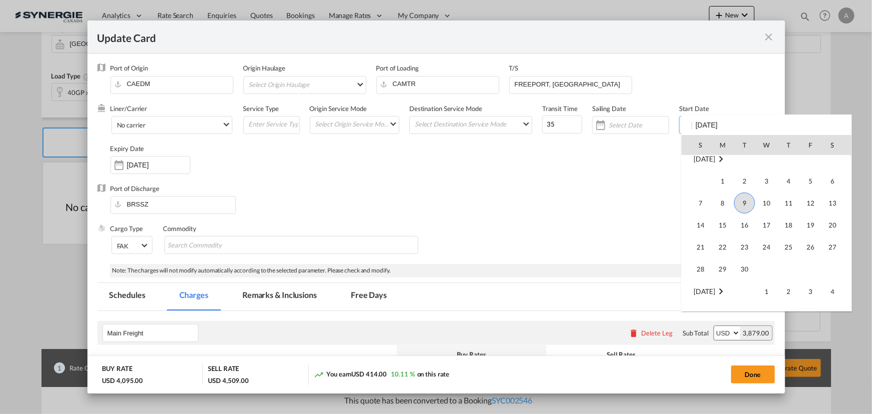
click at [745, 208] on span "9" at bounding box center [744, 202] width 21 height 21
type input "[DATE]"
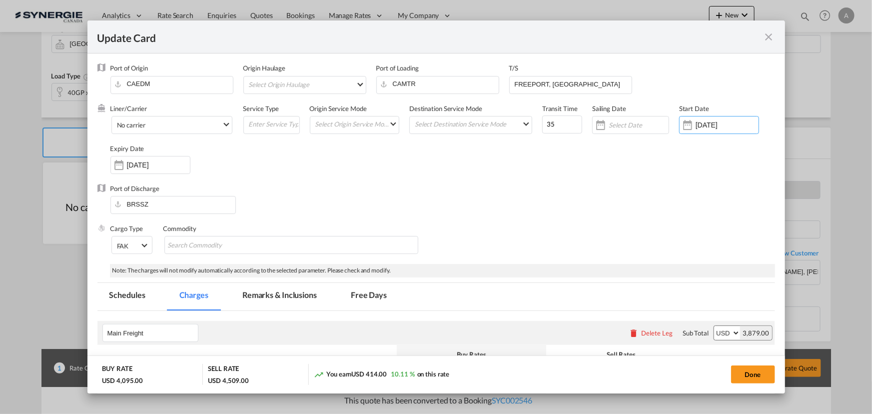
drag, startPoint x: 139, startPoint y: 162, endPoint x: 155, endPoint y: 176, distance: 21.3
click at [139, 163] on input "09 Oct 2025" at bounding box center [158, 165] width 63 height 8
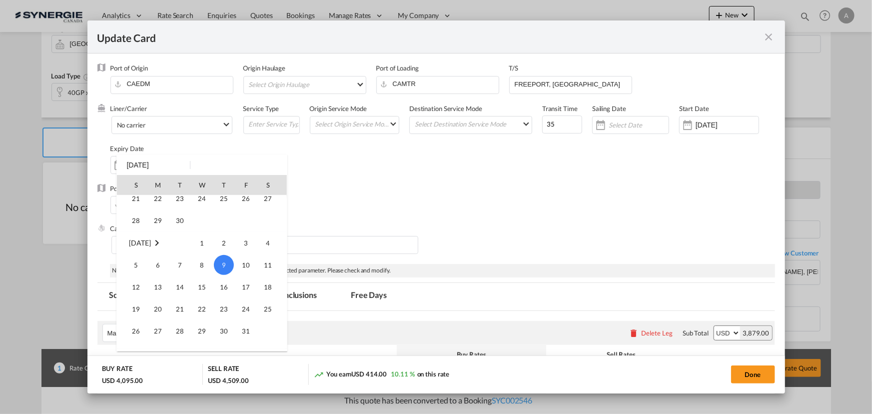
scroll to position [87, 0]
click at [188, 229] on span "30" at bounding box center [180, 229] width 20 height 20
type input "30 Sep 2025"
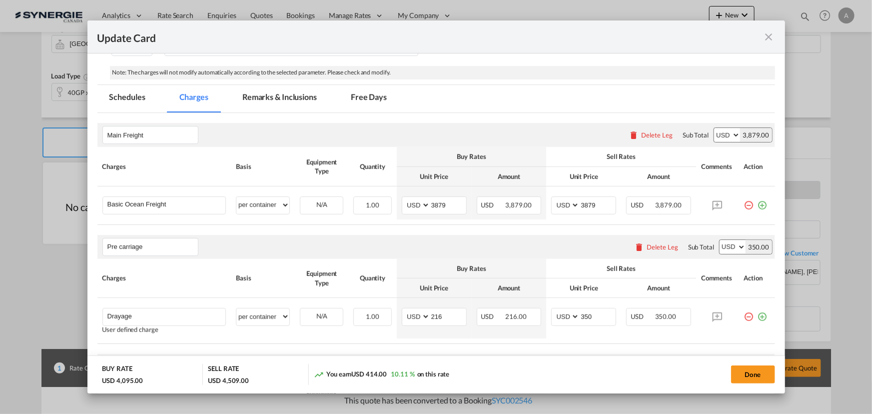
scroll to position [227, 0]
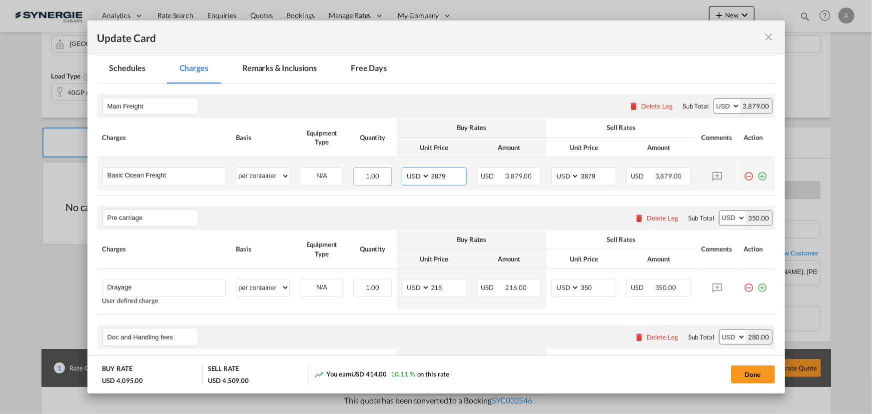
drag, startPoint x: 444, startPoint y: 173, endPoint x: 369, endPoint y: 170, distance: 75.0
click at [380, 167] on tr "Basic Ocean Freight Please Enter User Defined Charges Cannot Be Published per e…" at bounding box center [436, 173] width 678 height 33
type input "4183"
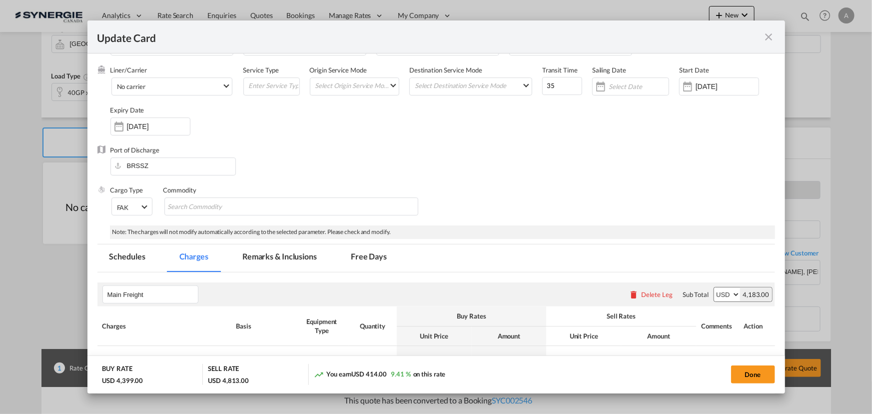
scroll to position [0, 0]
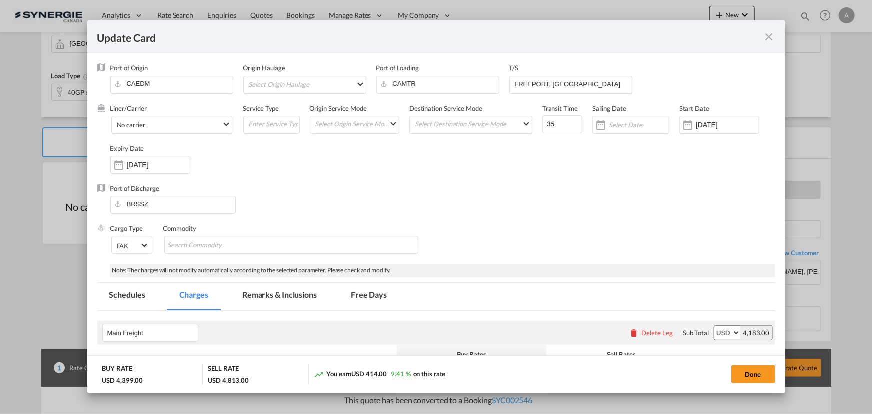
click at [755, 373] on button "Done" at bounding box center [753, 374] width 44 height 18
type input "08 Sep 2025"
type input "29 Sep 2025"
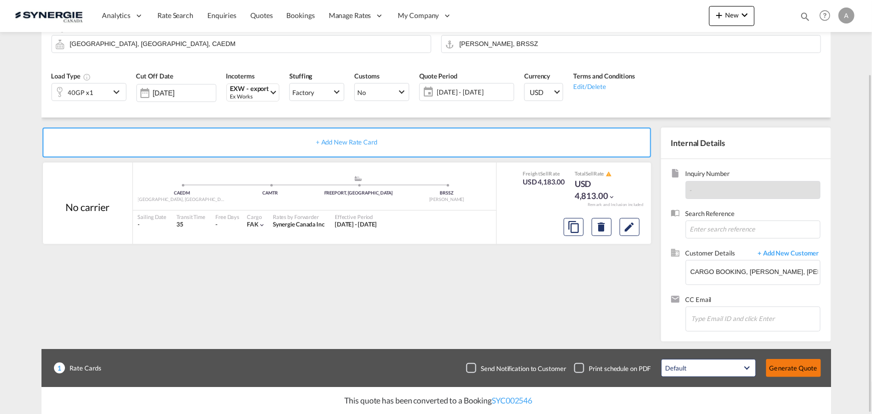
click at [788, 367] on button "Generate Quote" at bounding box center [793, 368] width 55 height 18
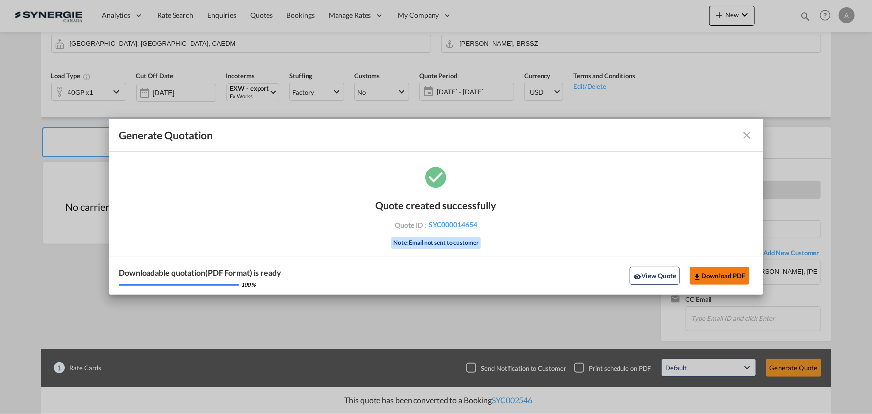
click at [730, 276] on button "Download PDF" at bounding box center [719, 276] width 59 height 18
click at [653, 278] on button "View Quote" at bounding box center [655, 276] width 50 height 18
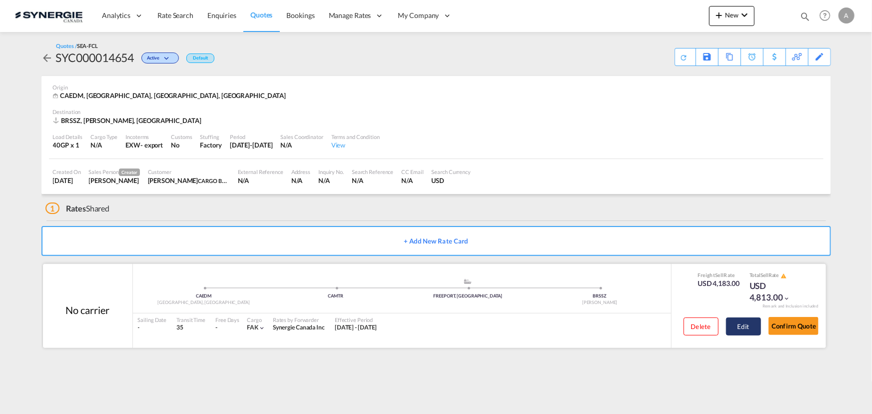
click at [734, 328] on button "Edit" at bounding box center [743, 326] width 35 height 18
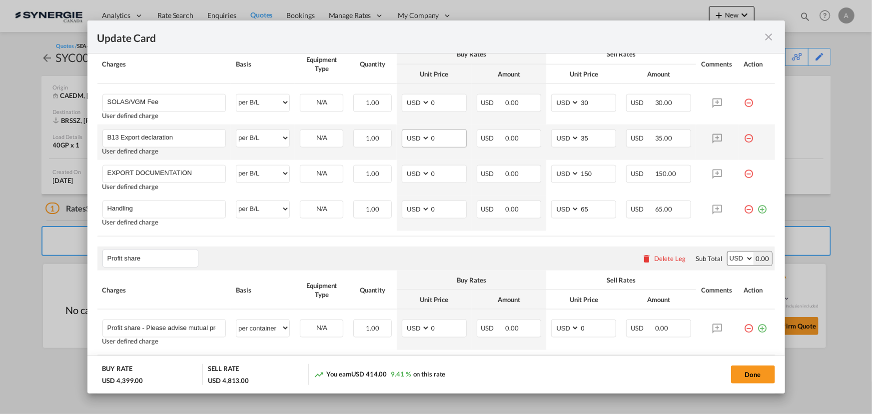
scroll to position [545, 0]
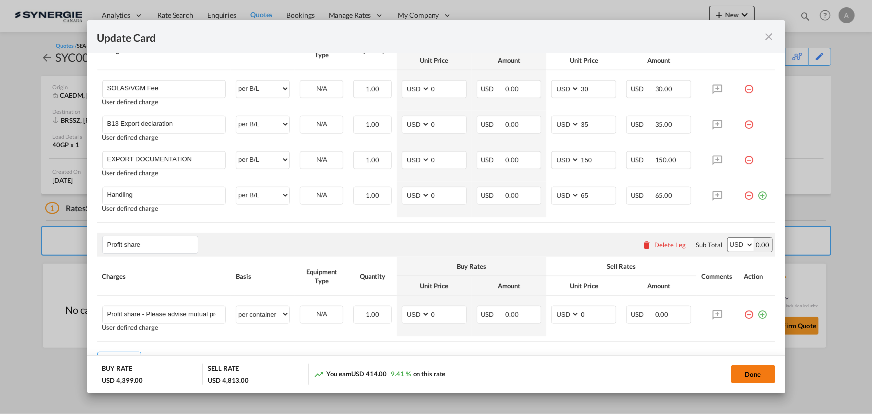
drag, startPoint x: 739, startPoint y: 374, endPoint x: 742, endPoint y: 370, distance: 5.3
click at [739, 374] on button "Done" at bounding box center [753, 374] width 44 height 18
type input "08 Sep 2025"
type input "29 Sep 2025"
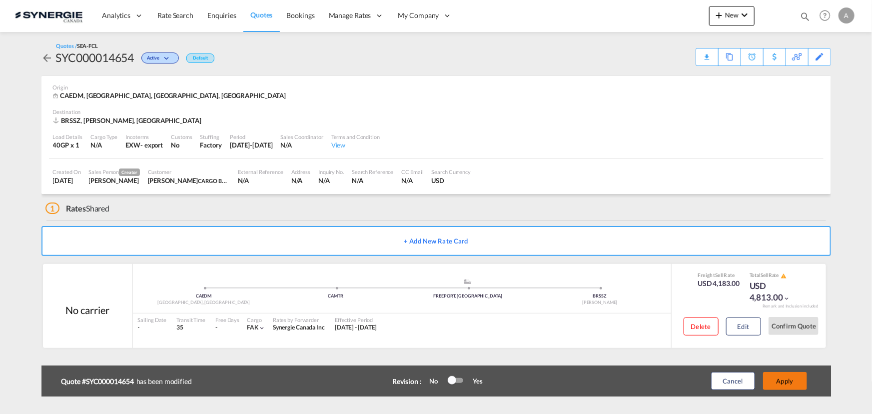
click at [797, 380] on button "Apply" at bounding box center [785, 381] width 44 height 18
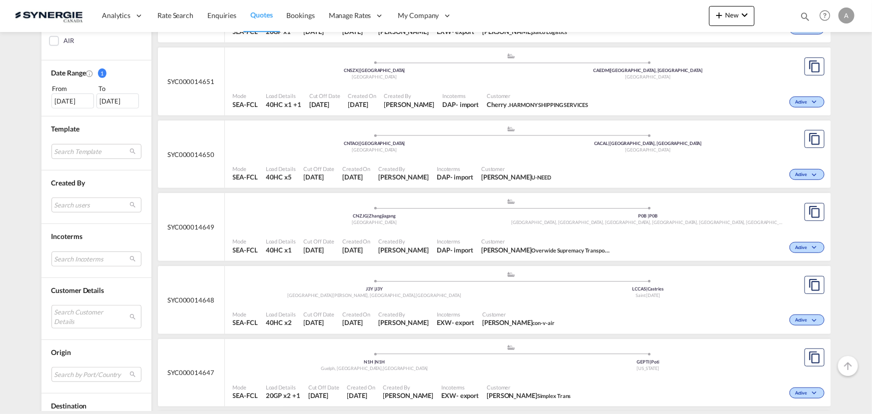
scroll to position [363, 0]
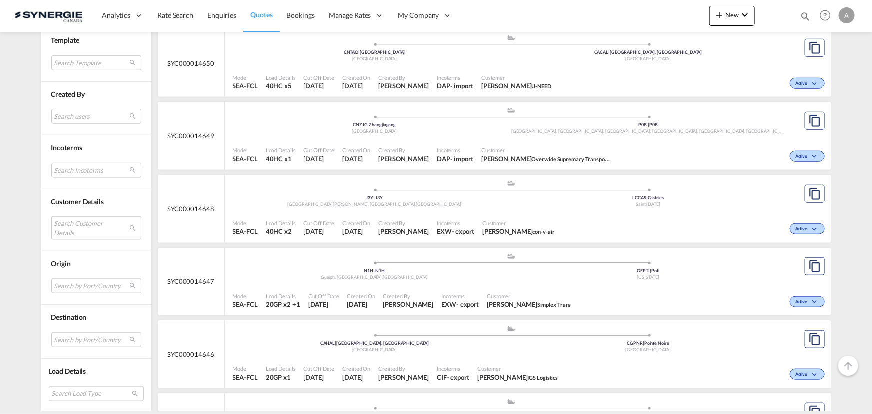
drag, startPoint x: 65, startPoint y: 227, endPoint x: 75, endPoint y: 229, distance: 10.2
click at [65, 227] on md-select "Search Customer Details user name user [PERSON_NAME] [PERSON_NAME][EMAIL_ADDRES…" at bounding box center [96, 227] width 90 height 23
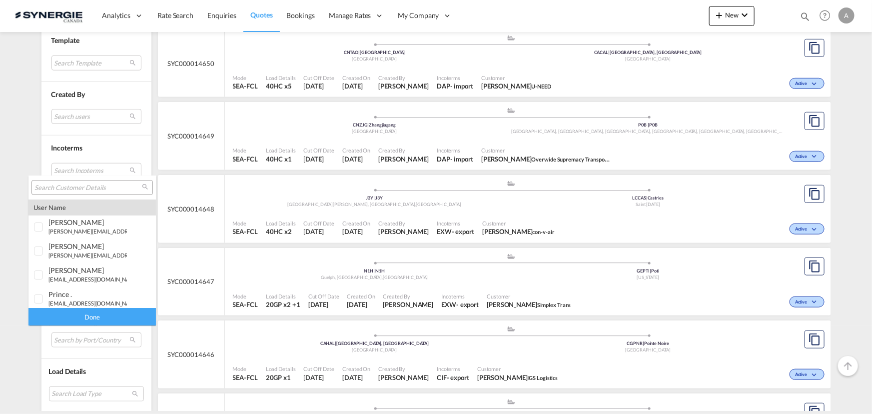
click at [84, 186] on input "search" at bounding box center [87, 187] width 107 height 9
type input "RULE"
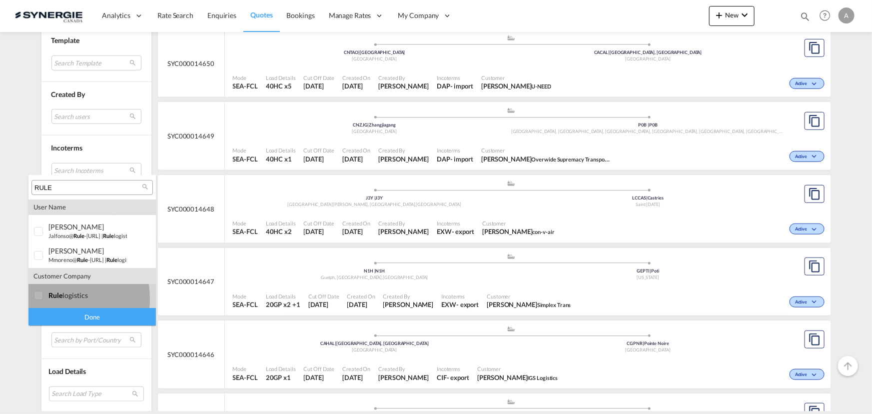
click at [44, 298] on div at bounding box center [39, 296] width 10 height 10
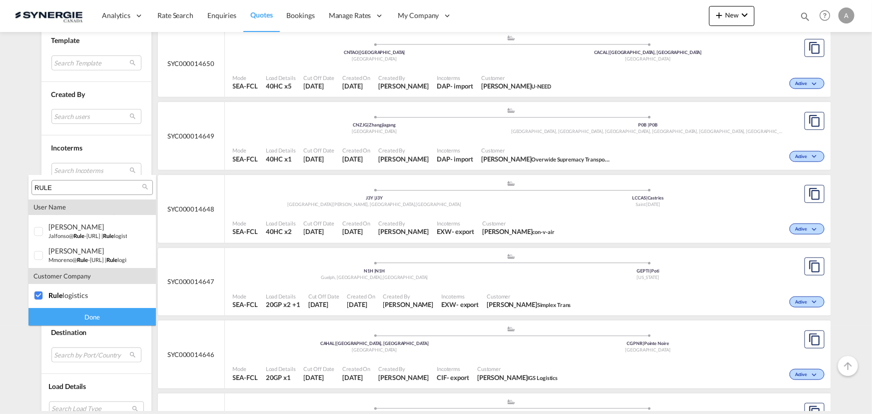
click at [54, 318] on div "Done" at bounding box center [91, 316] width 127 height 17
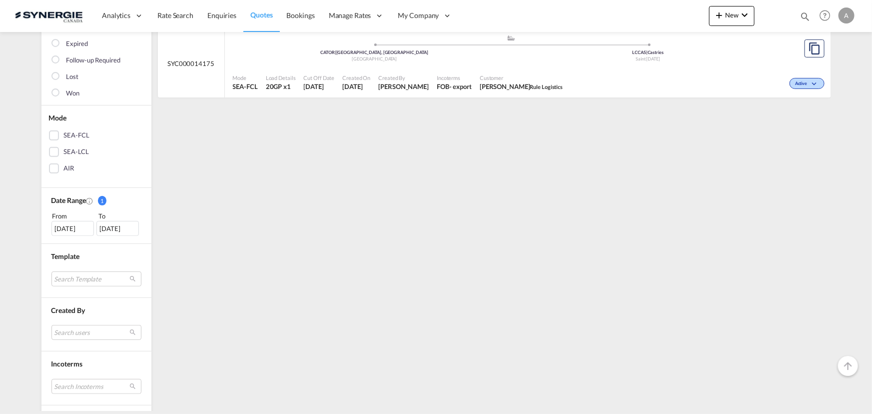
scroll to position [136, 0]
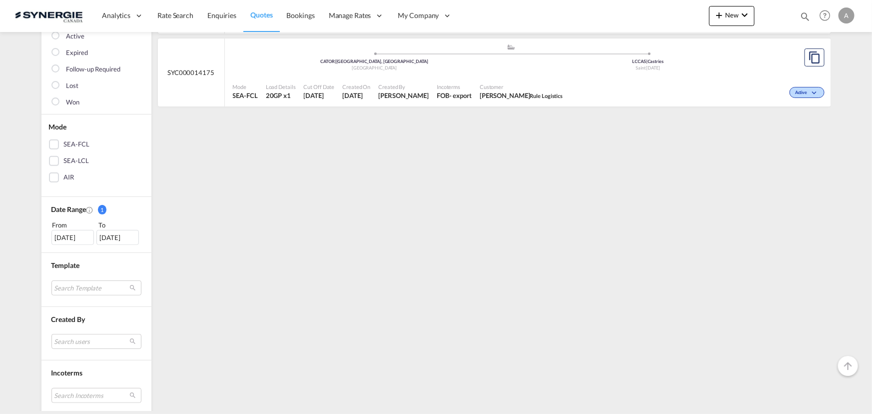
click at [72, 234] on div "[DATE]" at bounding box center [72, 237] width 42 height 15
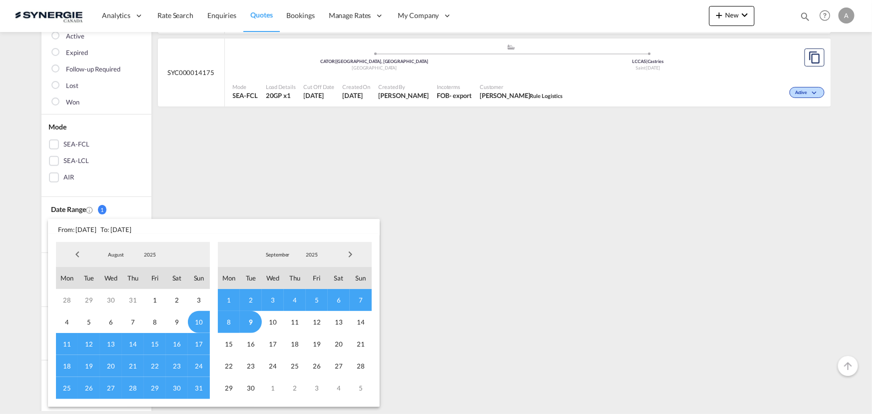
click at [149, 254] on span "2025" at bounding box center [150, 254] width 32 height 7
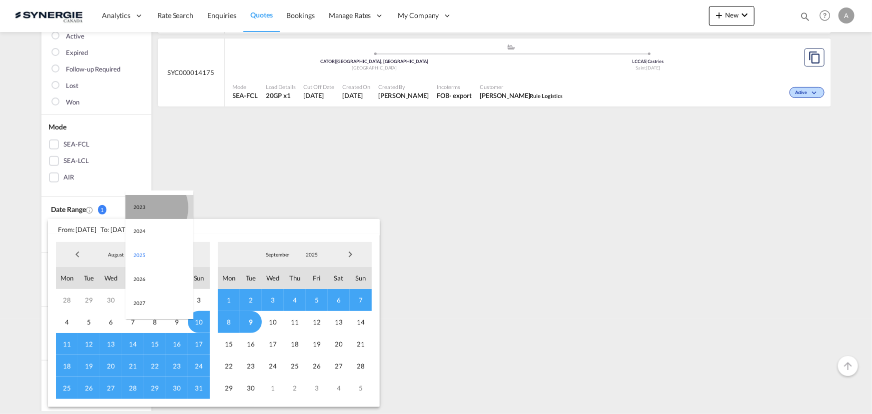
click at [147, 207] on md-option "2023" at bounding box center [159, 207] width 68 height 24
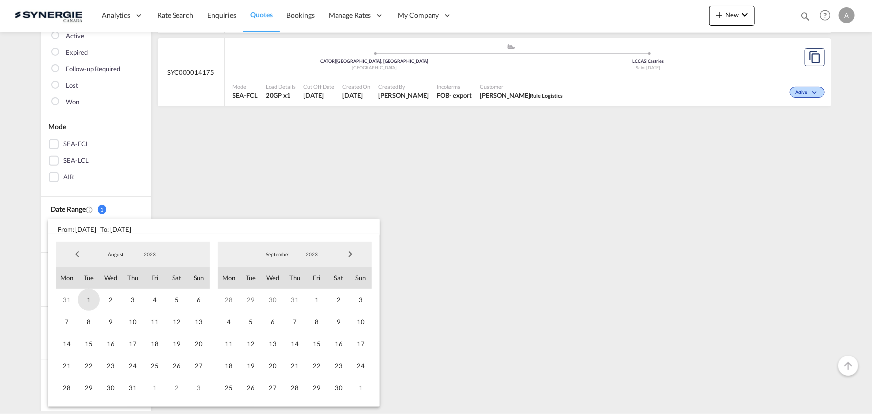
click at [81, 300] on span "1" at bounding box center [89, 300] width 22 height 22
click at [303, 251] on span "2023" at bounding box center [312, 254] width 32 height 7
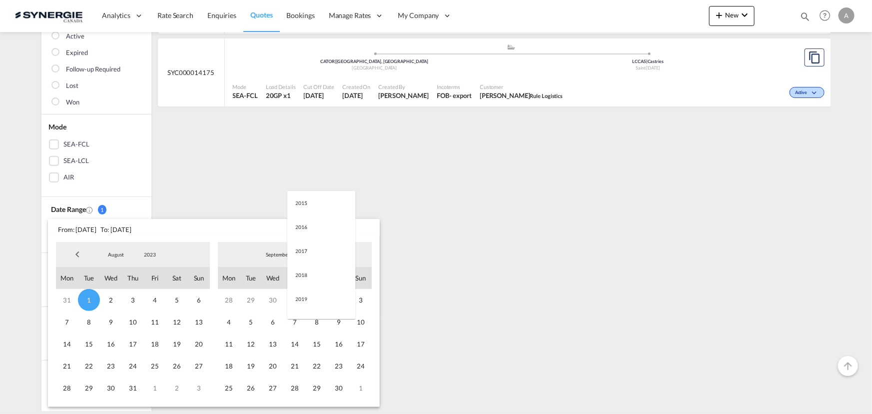
scroll to position [140, 0]
click at [306, 304] on md-option "2025" at bounding box center [321, 303] width 68 height 24
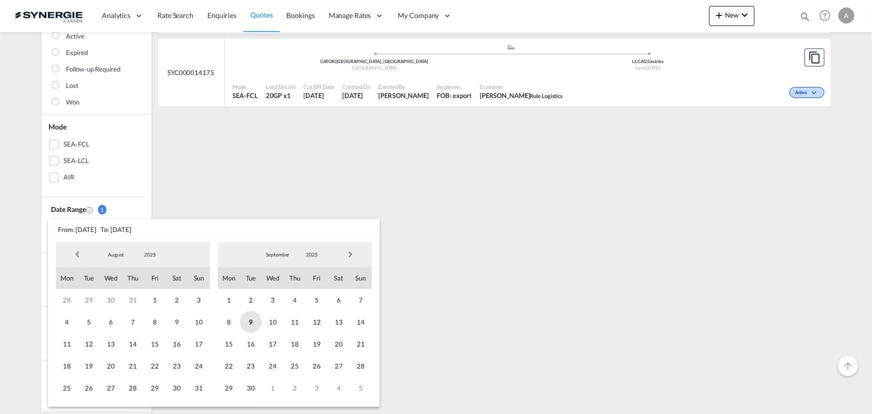
click at [249, 322] on span "9" at bounding box center [251, 322] width 22 height 22
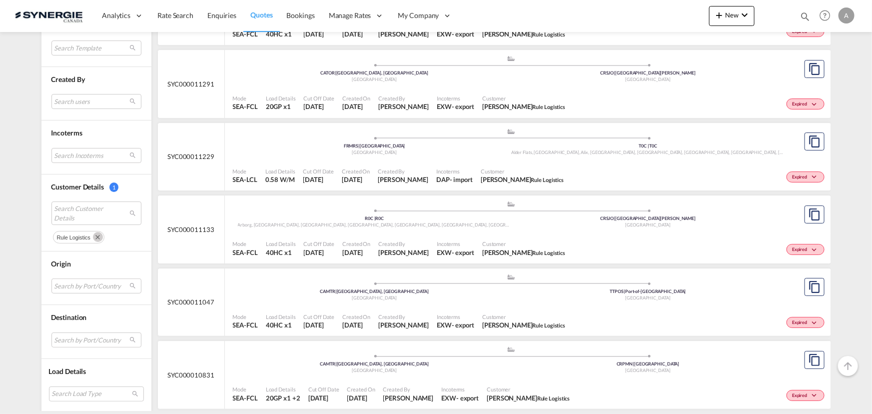
scroll to position [1874, 0]
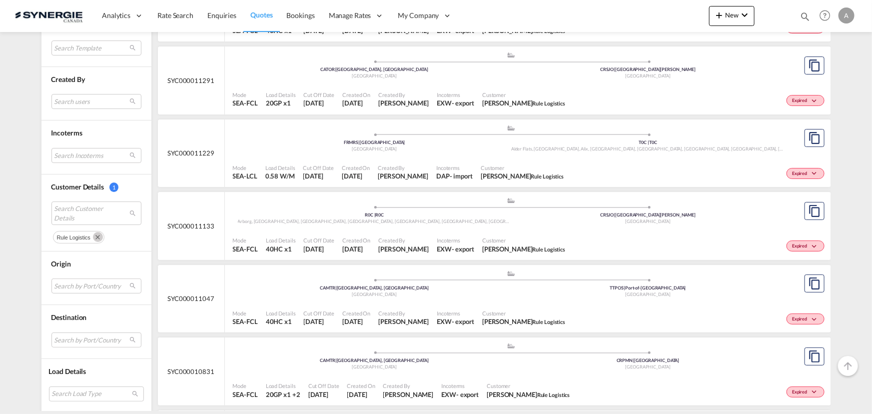
click at [436, 160] on div "Incoterms DAP - import" at bounding box center [454, 172] width 44 height 25
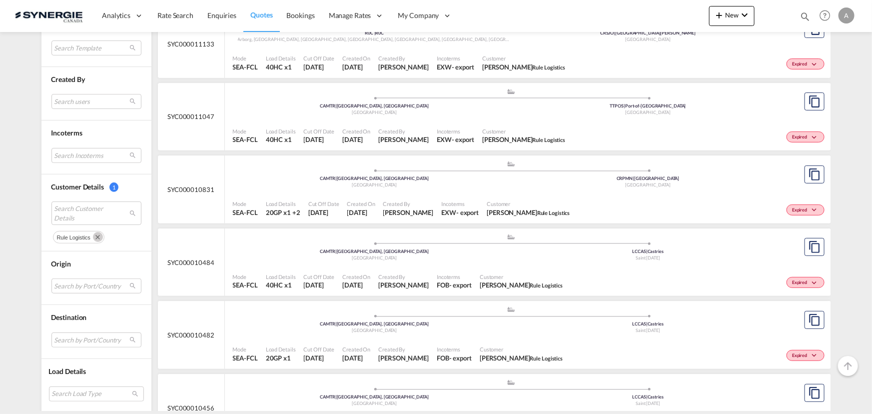
click at [97, 233] on md-icon "Remove" at bounding box center [98, 237] width 10 height 10
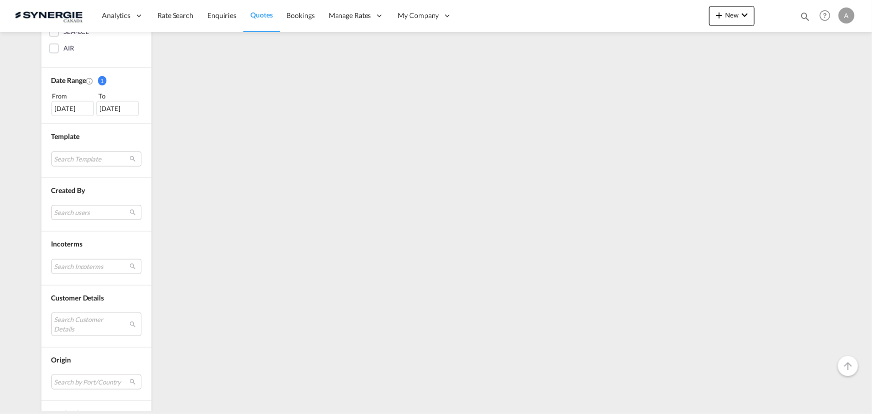
scroll to position [272, 0]
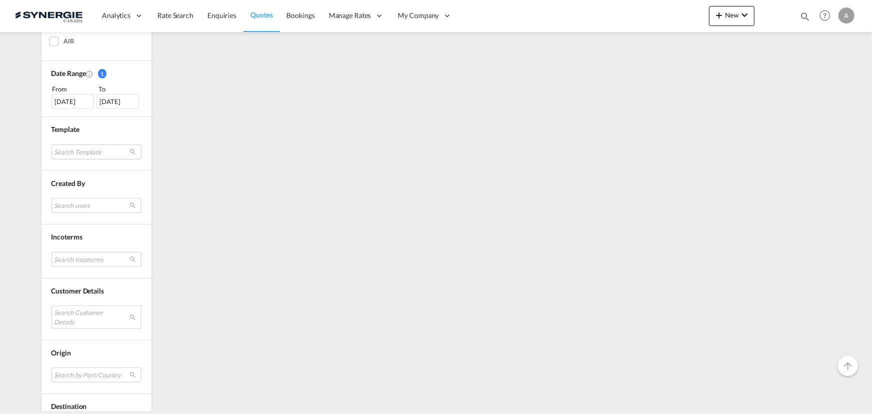
click at [82, 315] on md-select "Search Customer Details" at bounding box center [96, 316] width 90 height 23
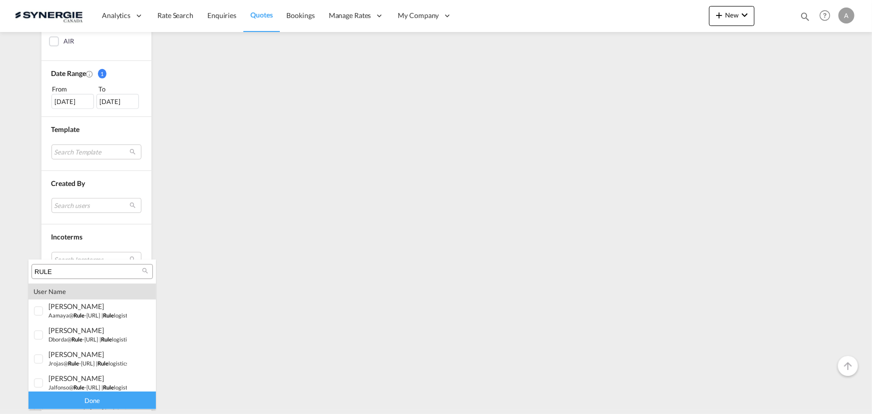
click at [80, 269] on input "RULE" at bounding box center [87, 271] width 107 height 9
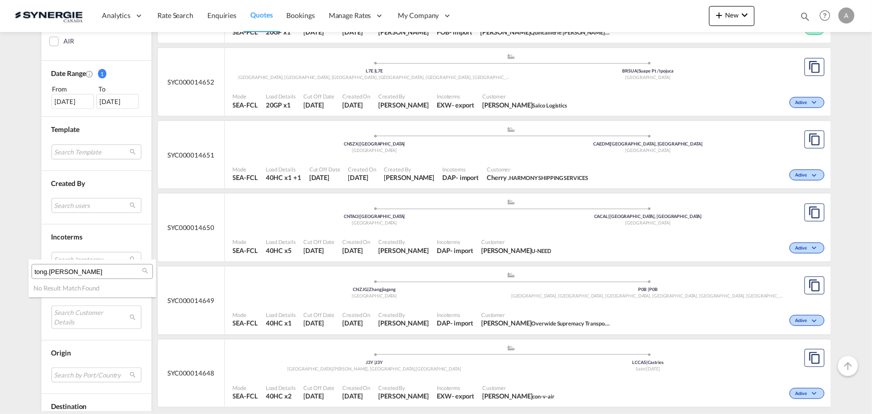
type input "tong.[PERSON_NAME]"
click at [730, 15] on md-backdrop at bounding box center [436, 207] width 872 height 414
click at [738, 19] on button "New" at bounding box center [731, 16] width 45 height 20
click at [709, 77] on span "Quote" at bounding box center [705, 75] width 11 height 20
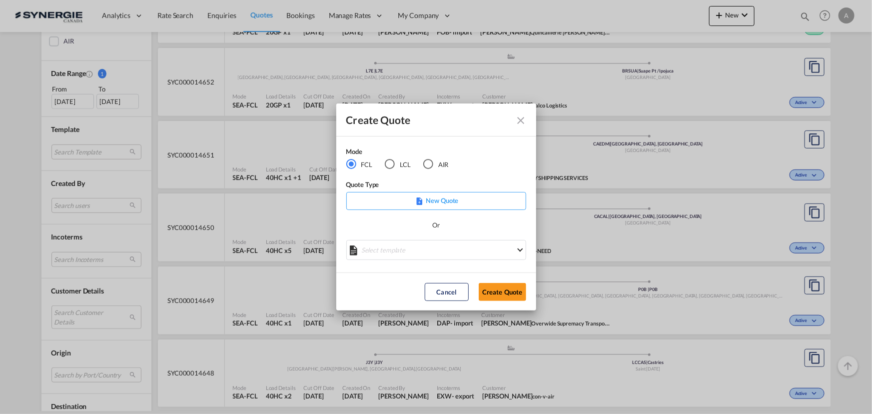
click at [391, 162] on div "LCL" at bounding box center [390, 164] width 10 height 10
click at [413, 256] on md-select "Select template New DAP Import LCL [PERSON_NAME] | [DATE] [GEOGRAPHIC_DATA] LCL…" at bounding box center [436, 250] width 180 height 20
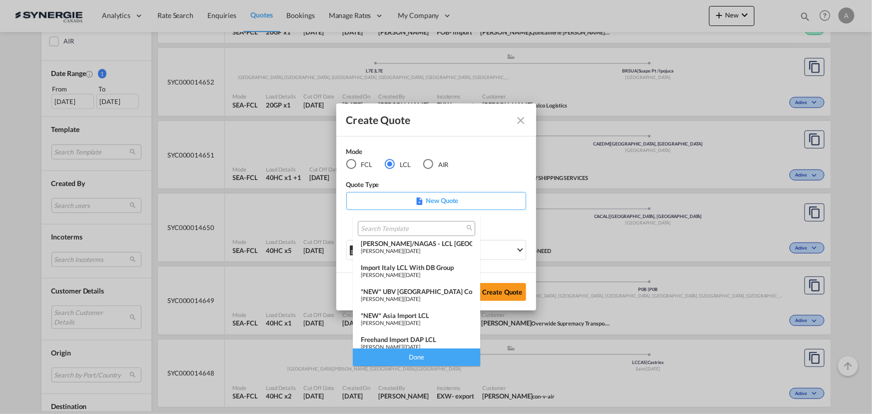
scroll to position [90, 0]
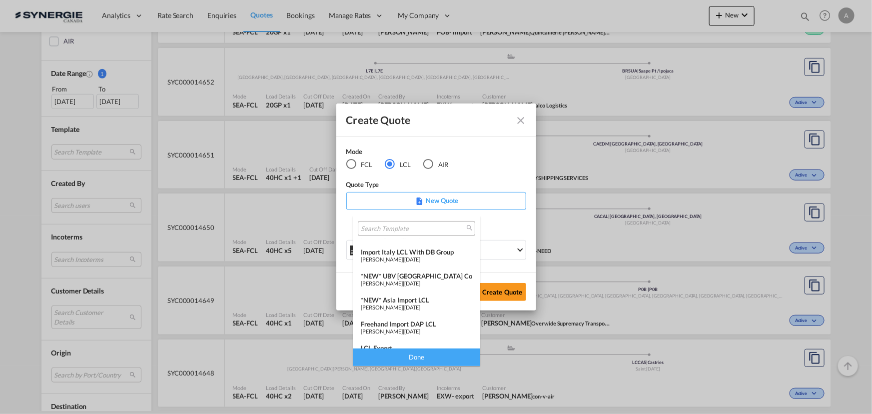
click at [410, 320] on div "Freehand Import DAP LCL" at bounding box center [416, 324] width 111 height 8
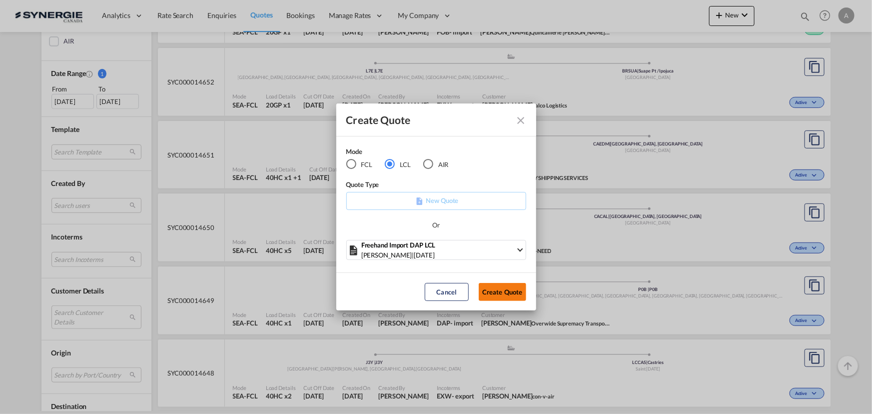
click at [494, 294] on button "Create Quote" at bounding box center [502, 292] width 47 height 18
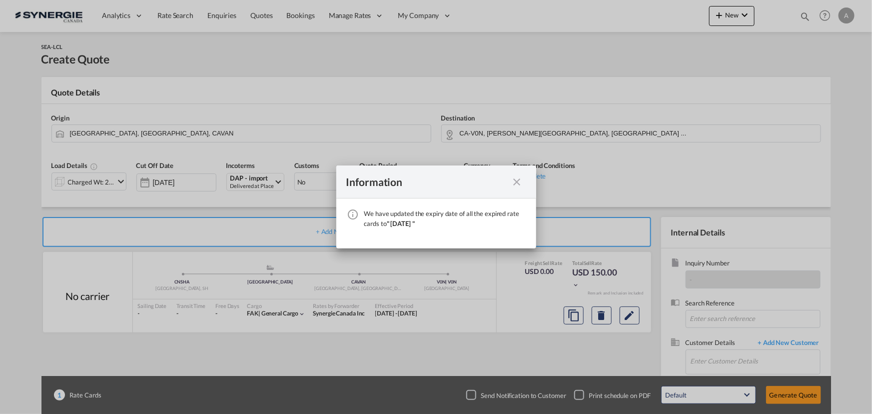
click at [514, 181] on md-icon "icon-close fg-AAA8AD cursor" at bounding box center [517, 182] width 12 height 12
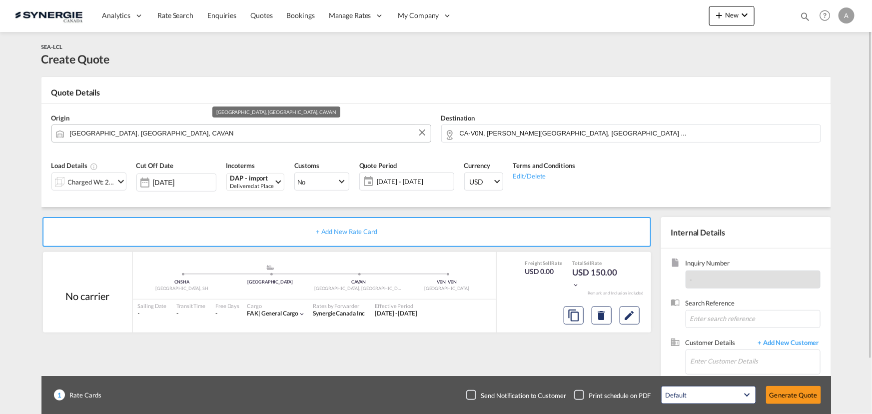
click at [219, 135] on input "[GEOGRAPHIC_DATA], [GEOGRAPHIC_DATA], CAVAN" at bounding box center [248, 132] width 356 height 17
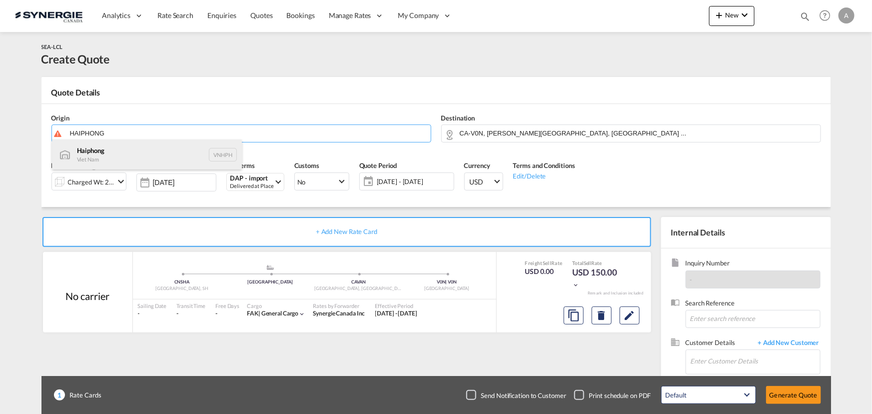
click at [137, 155] on div "Haiphong Viet Nam VNHPH" at bounding box center [147, 154] width 190 height 30
type input "Haiphong, VNHPH"
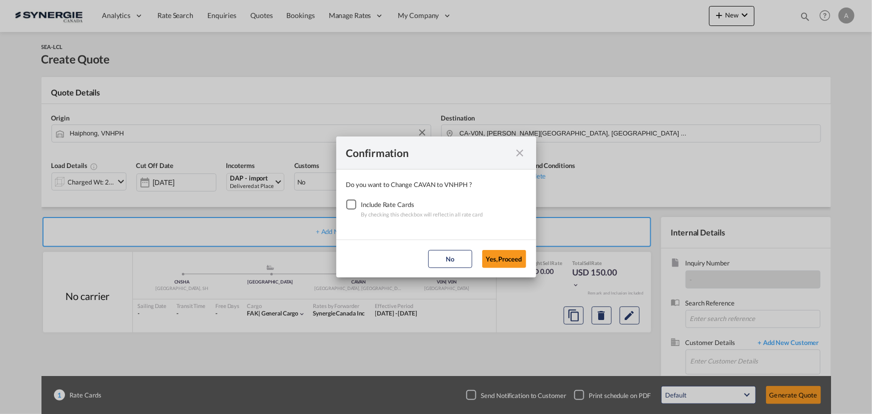
click at [350, 205] on div "Checkbox No Ink" at bounding box center [351, 204] width 10 height 10
click at [503, 260] on button "Yes,Proceed" at bounding box center [504, 259] width 44 height 18
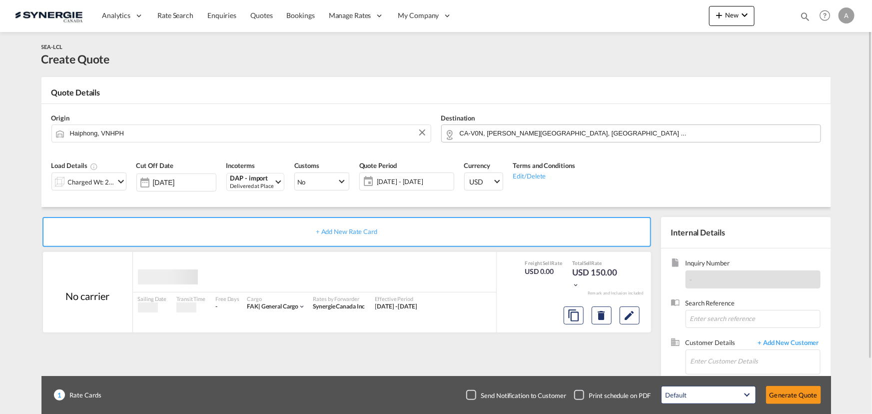
click at [530, 136] on input "CA-V0N, [PERSON_NAME][GEOGRAPHIC_DATA], [GEOGRAPHIC_DATA] ..." at bounding box center [638, 132] width 356 height 17
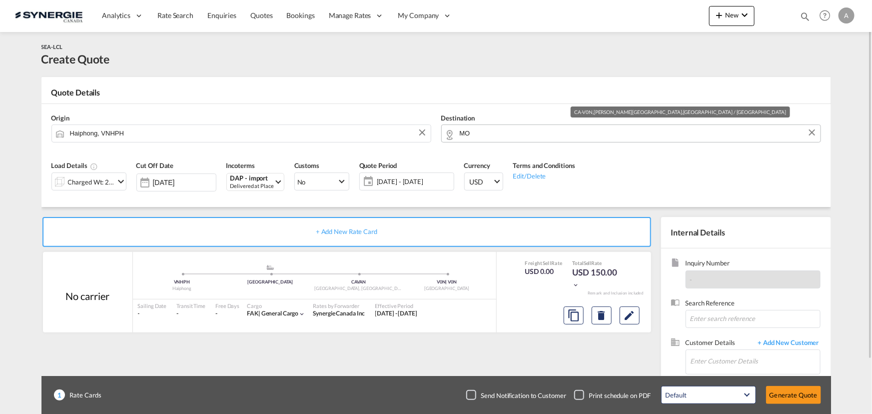
type input "M"
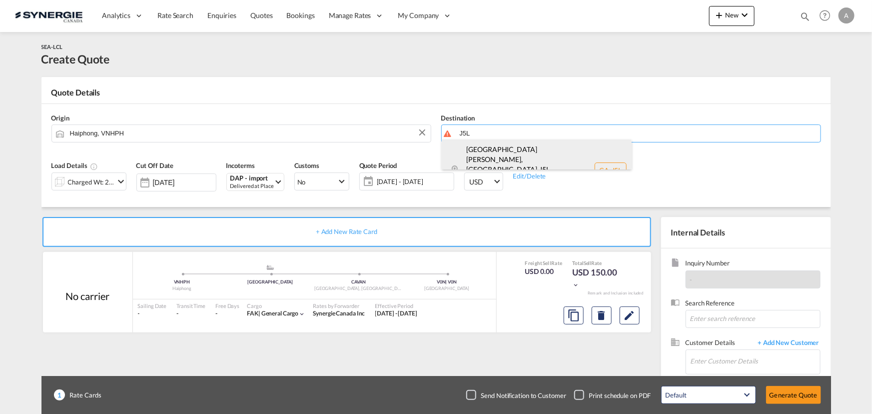
click at [521, 153] on div "[GEOGRAPHIC_DATA][PERSON_NAME], [GEOGRAPHIC_DATA] , [GEOGRAPHIC_DATA] [GEOGRAPH…" at bounding box center [537, 169] width 190 height 61
type input "CA-J5L, [GEOGRAPHIC_DATA][PERSON_NAME], [GEOGRAPHIC_DATA], [GEOGRAPHIC_DATA] / …"
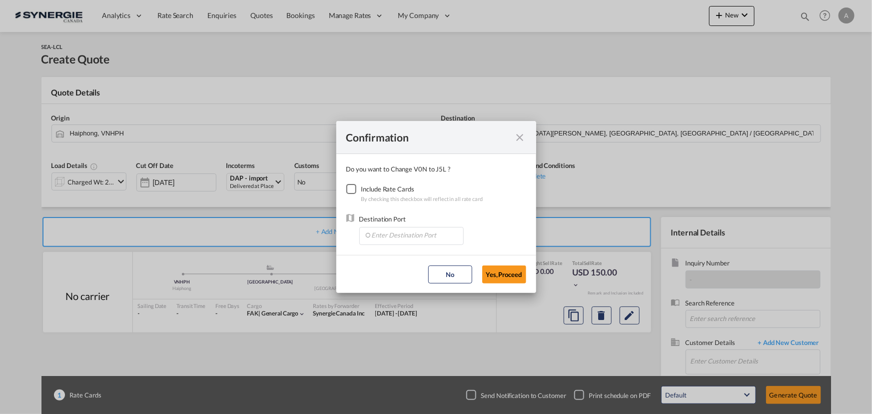
click at [353, 191] on div "Checkbox No Ink" at bounding box center [351, 189] width 10 height 10
click at [395, 235] on input "Enter Destination Port" at bounding box center [413, 234] width 99 height 15
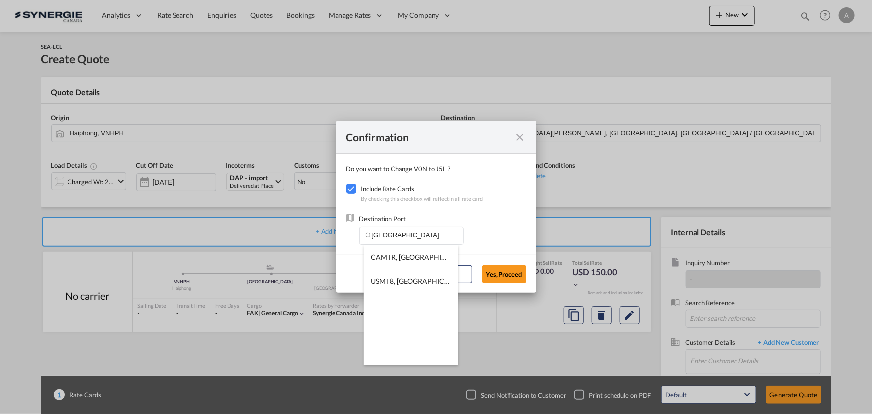
drag, startPoint x: 407, startPoint y: 252, endPoint x: 423, endPoint y: 258, distance: 17.1
click at [408, 254] on span "CAMTR, [GEOGRAPHIC_DATA], [GEOGRAPHIC_DATA], [GEOGRAPHIC_DATA], [GEOGRAPHIC_DAT…" at bounding box center [567, 257] width 392 height 8
type input "CAMTR, [GEOGRAPHIC_DATA], [GEOGRAPHIC_DATA], [GEOGRAPHIC_DATA], [GEOGRAPHIC_DAT…"
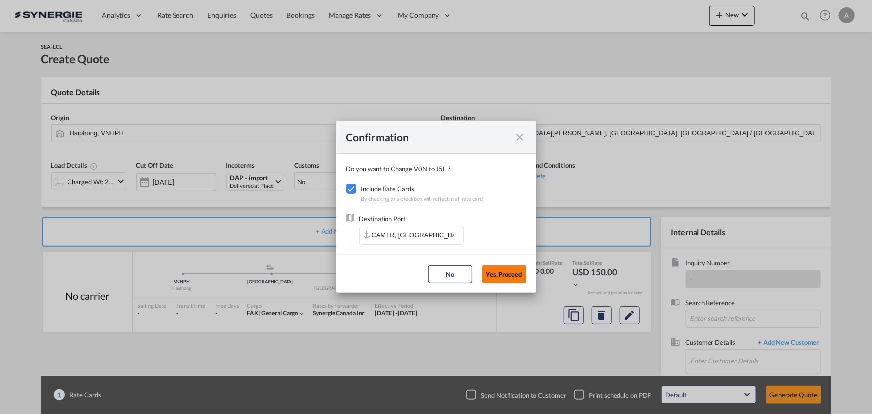
click at [499, 270] on button "Yes,Proceed" at bounding box center [504, 274] width 44 height 18
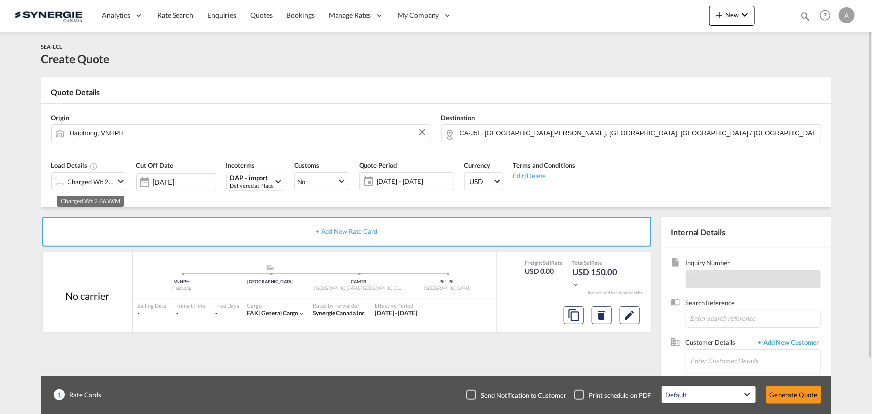
click at [74, 188] on div "Charged Wt: 2.86 W/M" at bounding box center [91, 182] width 47 height 14
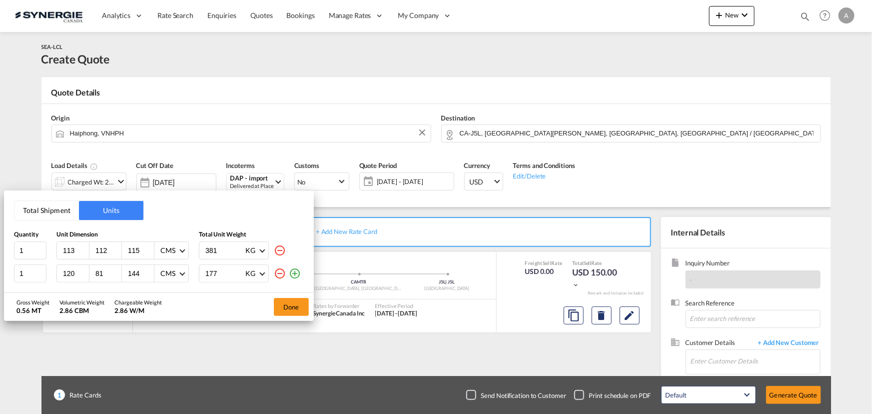
drag, startPoint x: 40, startPoint y: 209, endPoint x: 46, endPoint y: 228, distance: 19.9
click at [41, 209] on button "Total Shipment" at bounding box center [46, 210] width 64 height 19
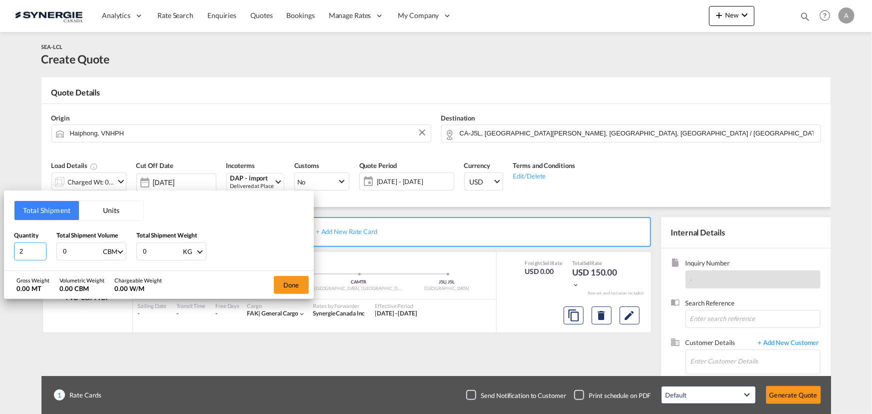
drag, startPoint x: 26, startPoint y: 249, endPoint x: -33, endPoint y: 249, distance: 59.5
click at [0, 249] on html "Analytics Reports Dashboard Rate Search Enquiries Quotes" at bounding box center [436, 207] width 872 height 414
type input "5"
type input "1"
type input "53"
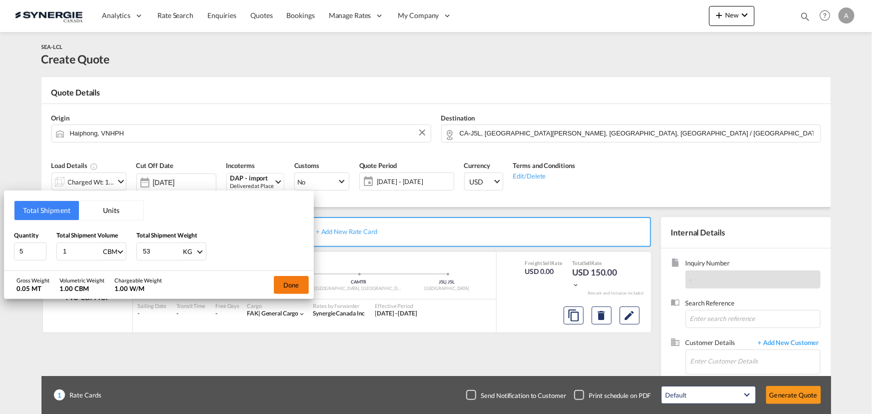
click at [291, 284] on button "Done" at bounding box center [291, 285] width 35 height 18
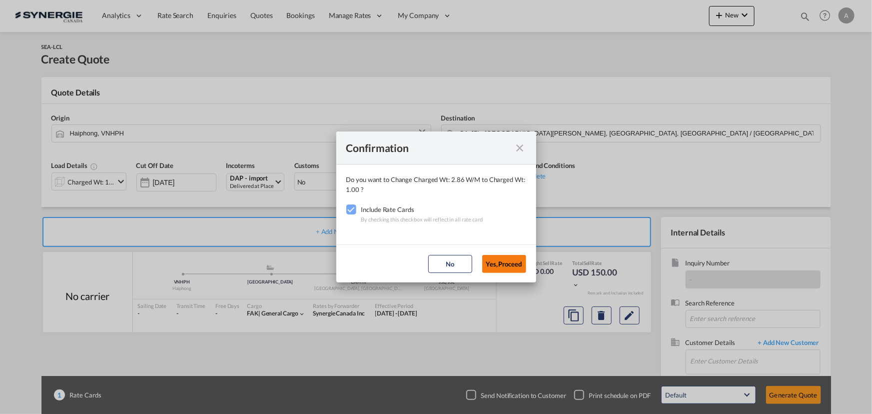
click at [500, 260] on button "Yes,Proceed" at bounding box center [504, 264] width 44 height 18
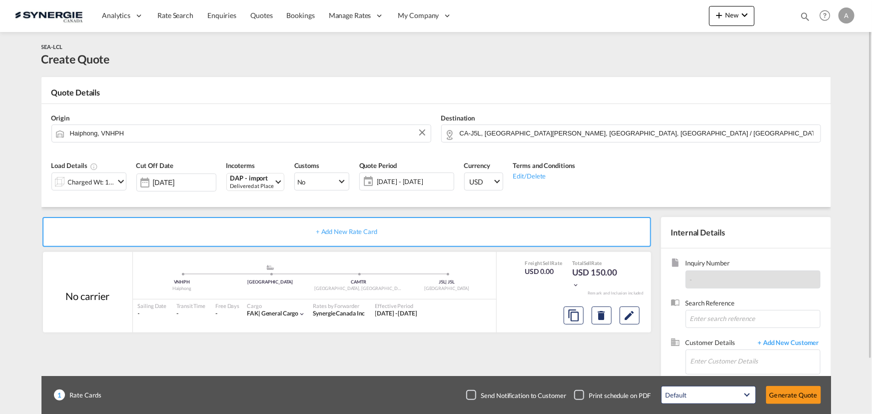
click at [425, 180] on span "[DATE] - [DATE]" at bounding box center [414, 181] width 74 height 9
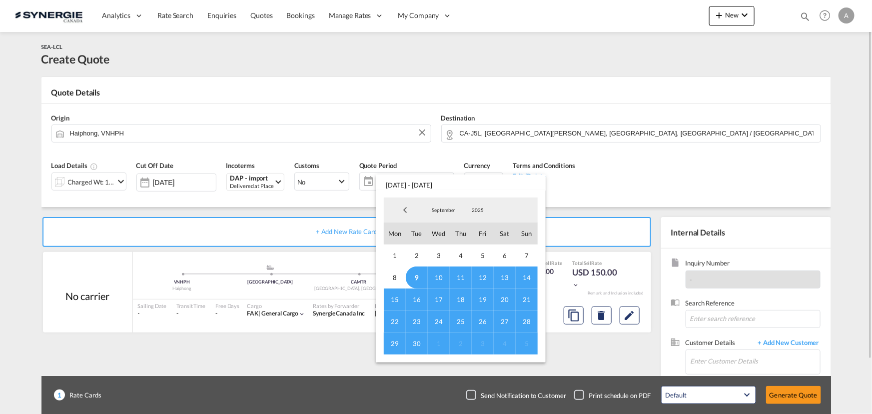
click at [614, 201] on md-backdrop at bounding box center [436, 207] width 872 height 414
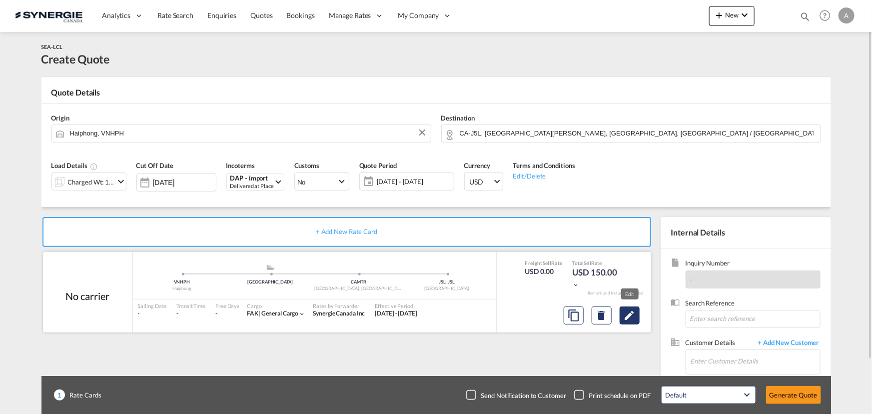
click at [627, 320] on md-icon "Edit" at bounding box center [630, 315] width 12 height 12
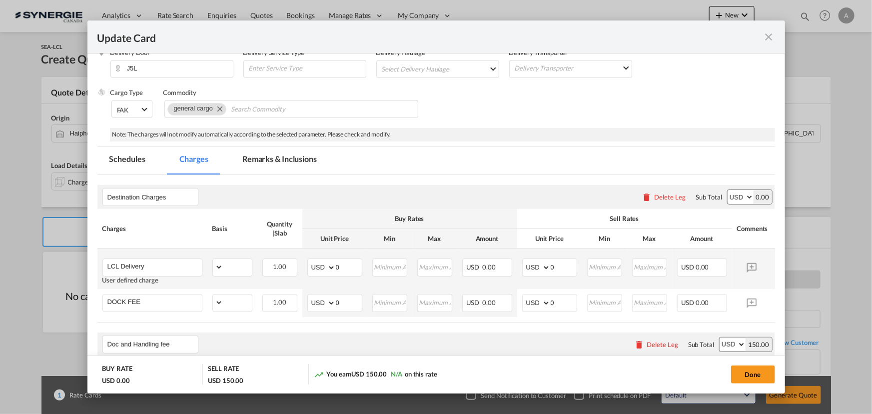
select select "flat"
select select "per_bl"
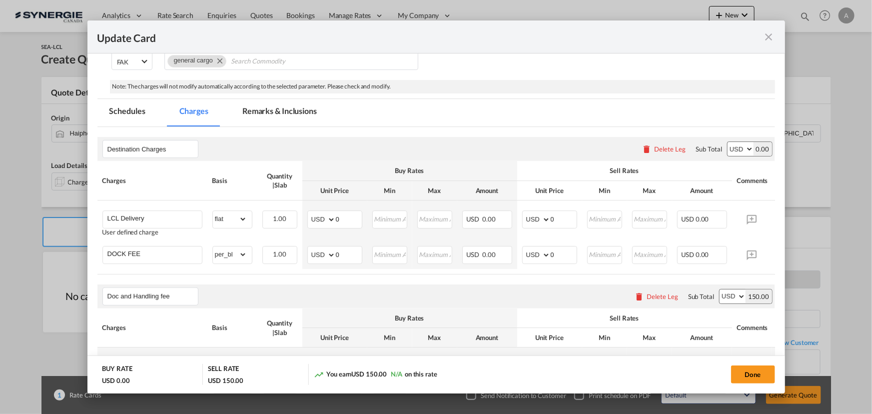
scroll to position [178, 0]
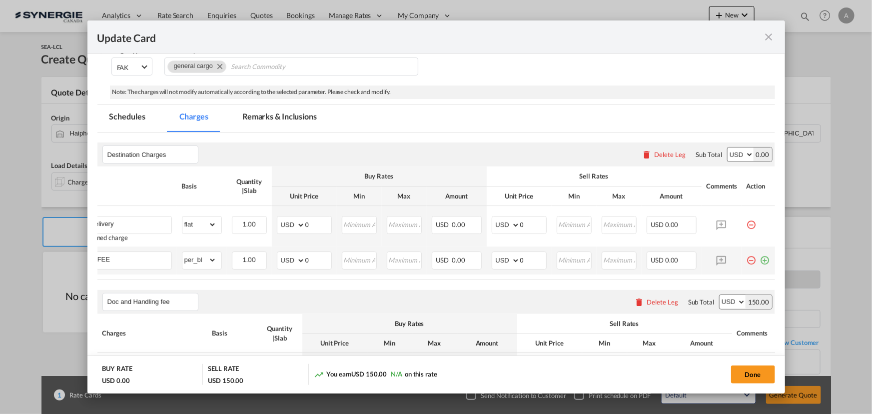
click at [760, 261] on md-icon "icon-plus-circle-outline green-400-fg" at bounding box center [765, 256] width 10 height 10
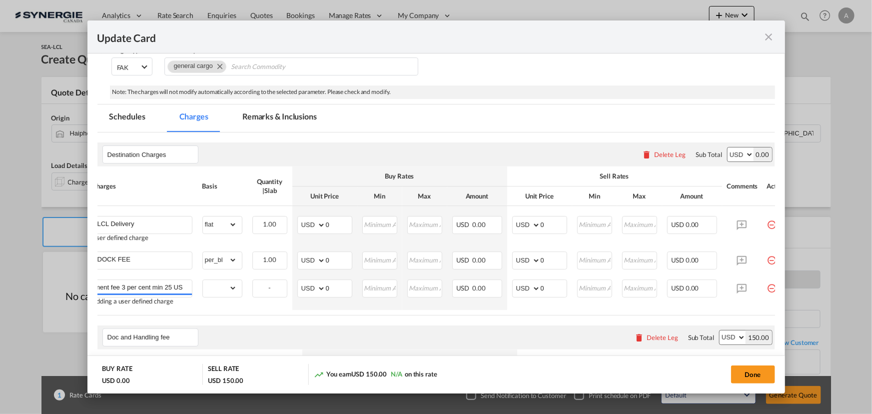
scroll to position [0, 156]
type input "DTHC - if not prepaid will be billed at cost + disbursment fee 3 per cent min 2…"
click at [745, 370] on button "Done" at bounding box center [753, 374] width 44 height 18
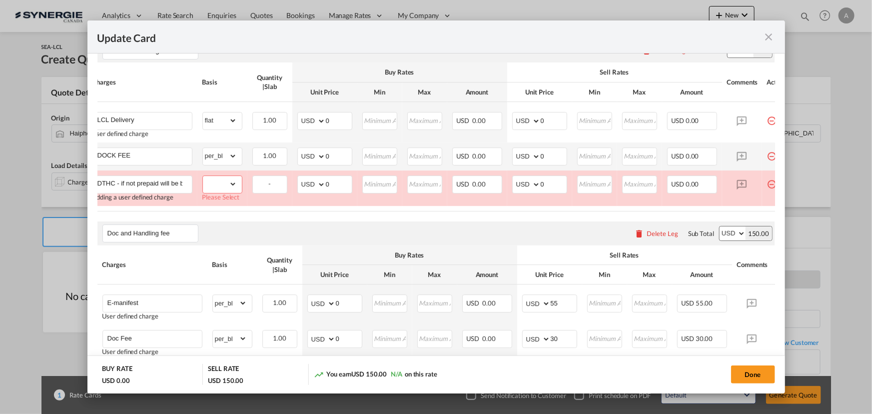
scroll to position [243, 0]
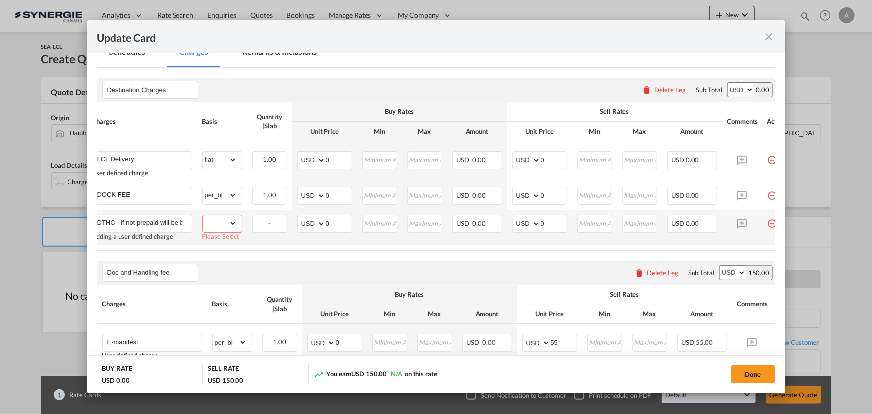
click at [199, 229] on td "gross_weight volumetric_weight per_shipment per_bl per_km per_hawb per_kg flat …" at bounding box center [222, 227] width 50 height 35
click at [220, 227] on select "gross_weight volumetric_weight per_shipment per_bl per_km per_hawb per_kg flat …" at bounding box center [220, 223] width 34 height 16
select select "per_shipment"
click at [203, 215] on select "gross_weight volumetric_weight per_shipment per_bl per_km per_hawb per_kg flat …" at bounding box center [220, 223] width 34 height 16
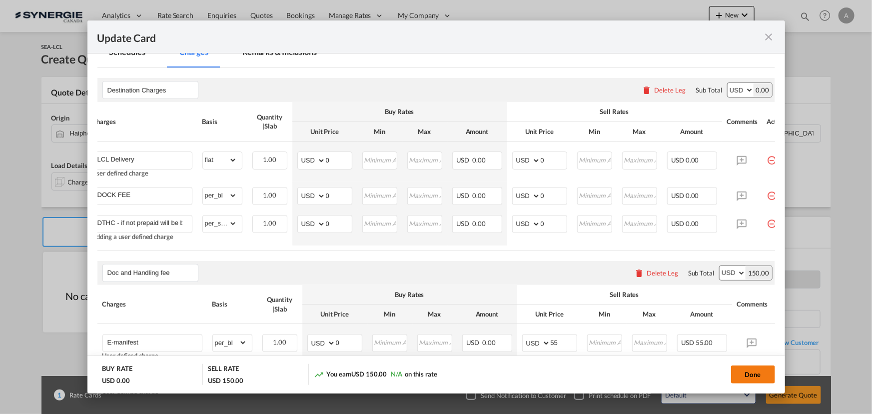
click at [744, 367] on button "Done" at bounding box center [753, 374] width 44 height 18
type input "[DATE]"
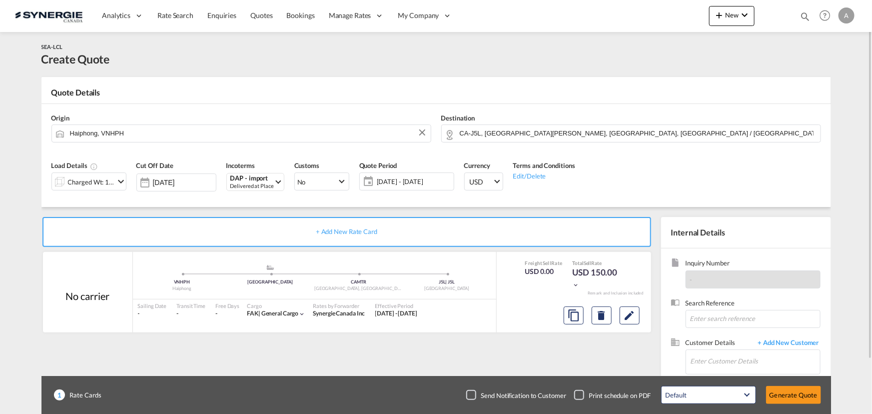
scroll to position [62, 0]
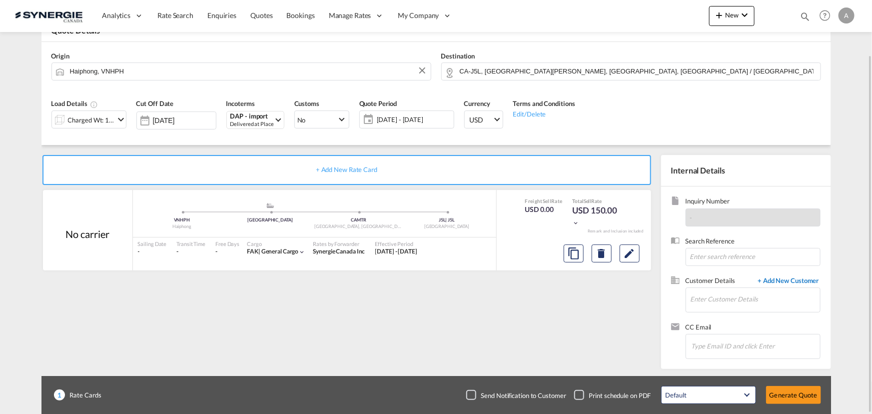
click at [783, 280] on span "+ Add New Customer" at bounding box center [786, 281] width 67 height 11
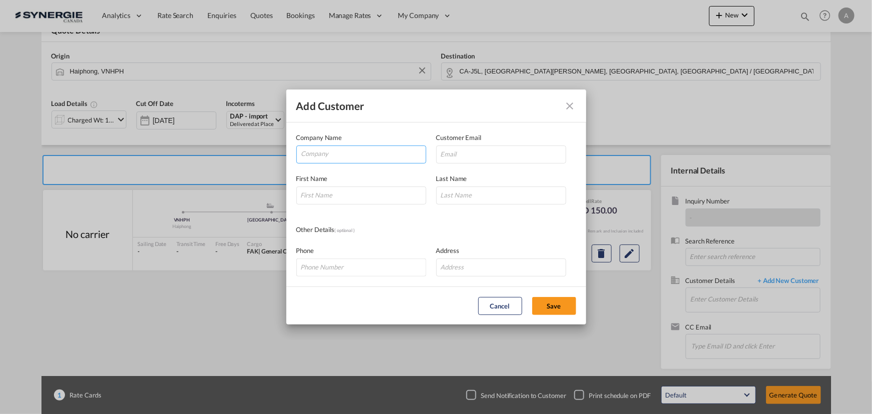
click at [317, 155] on input "Company" at bounding box center [363, 153] width 124 height 15
type input "DB GROUP [GEOGRAPHIC_DATA]"
click at [472, 148] on input "Add Customer Company ..." at bounding box center [501, 154] width 130 height 18
paste input "[EMAIL_ADDRESS][PERSON_NAME][DOMAIN_NAME]"
type input "[EMAIL_ADDRESS][PERSON_NAME][DOMAIN_NAME]"
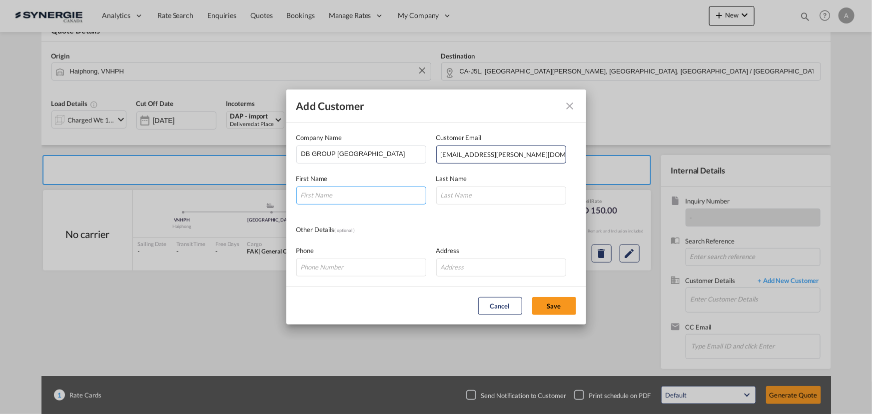
click at [342, 199] on input "Add Customer Company ..." at bounding box center [361, 195] width 130 height 18
type input "TONG"
type input "[PERSON_NAME]"
click at [557, 302] on button "Save" at bounding box center [554, 306] width 44 height 18
type input "DB GROUP [GEOGRAPHIC_DATA], [PERSON_NAME], [PERSON_NAME][EMAIL_ADDRESS][PERSON_…"
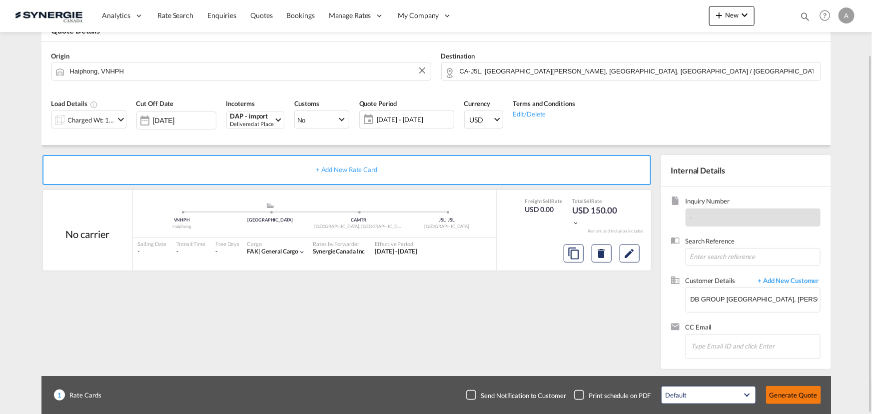
click at [789, 394] on button "Generate Quote" at bounding box center [793, 395] width 55 height 18
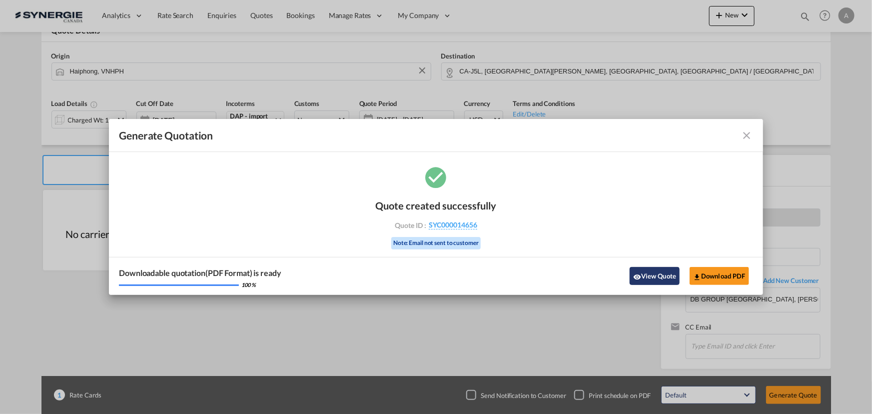
click at [665, 278] on button "View Quote" at bounding box center [655, 276] width 50 height 18
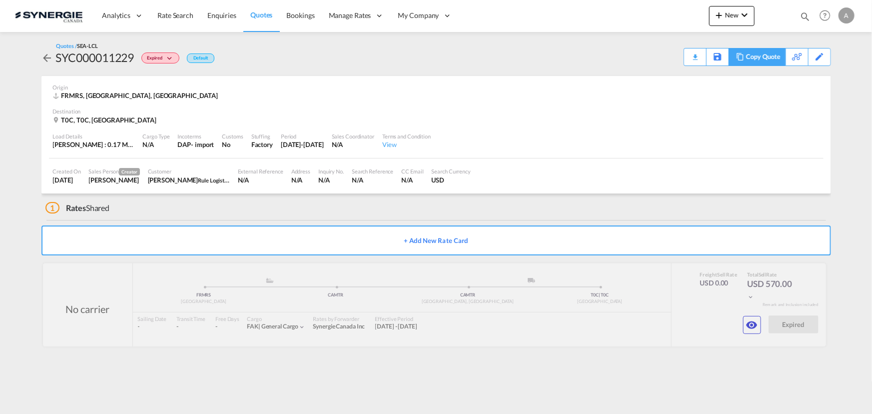
click at [769, 58] on div "Copy Quote" at bounding box center [763, 56] width 34 height 17
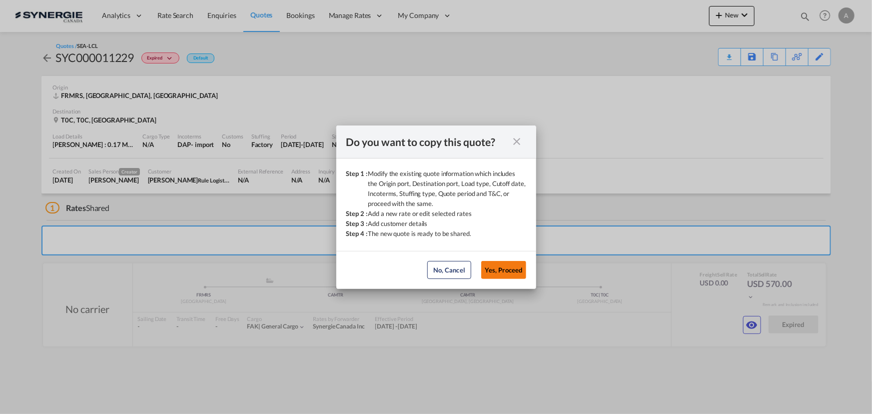
click at [517, 270] on button "Yes, Proceed" at bounding box center [503, 270] width 45 height 18
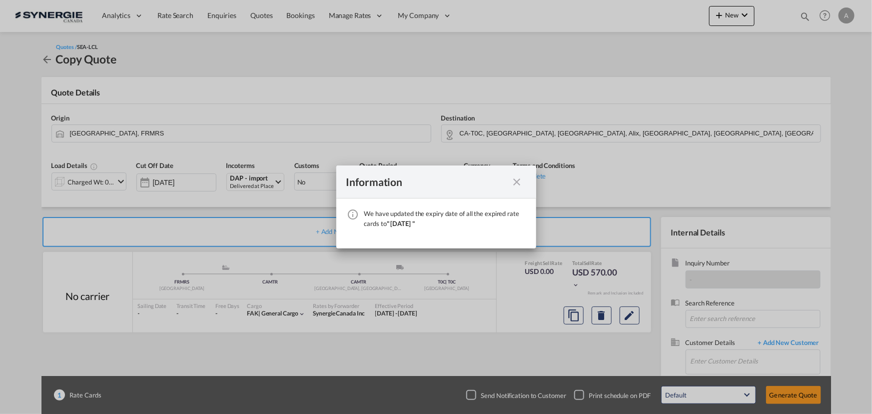
drag, startPoint x: 517, startPoint y: 180, endPoint x: 405, endPoint y: 143, distance: 117.6
click at [517, 181] on md-icon "icon-close fg-AAA8AD cursor" at bounding box center [517, 182] width 12 height 12
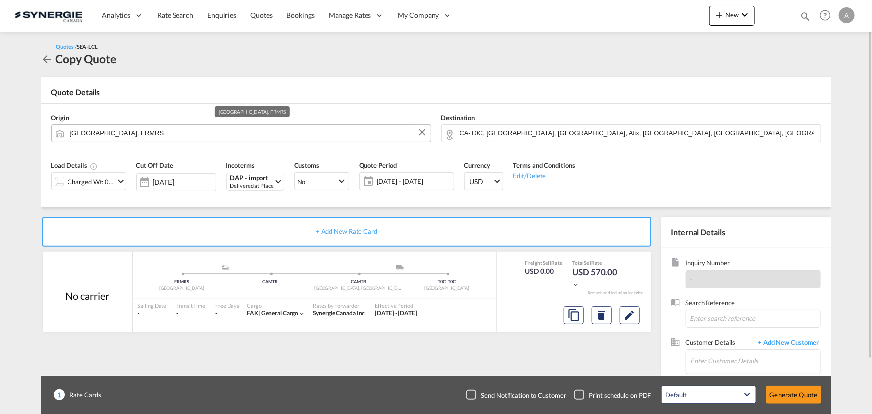
click at [155, 132] on input "Marseille, FRMRS" at bounding box center [248, 132] width 356 height 17
click at [159, 134] on input "Marseille, FRMRS" at bounding box center [248, 132] width 356 height 17
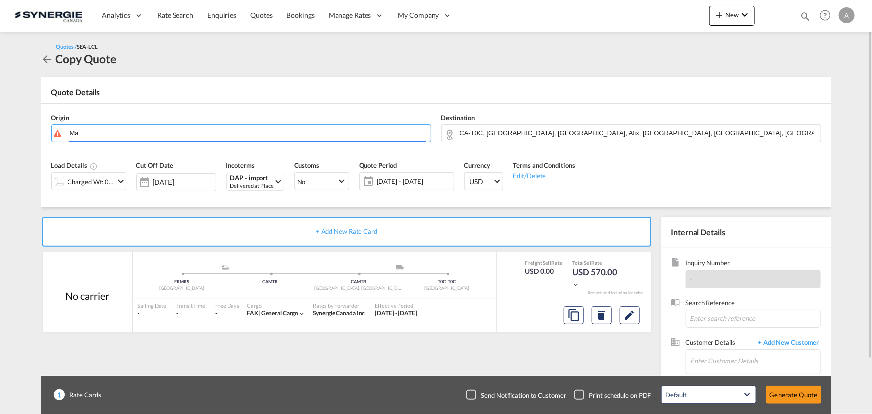
type input "M"
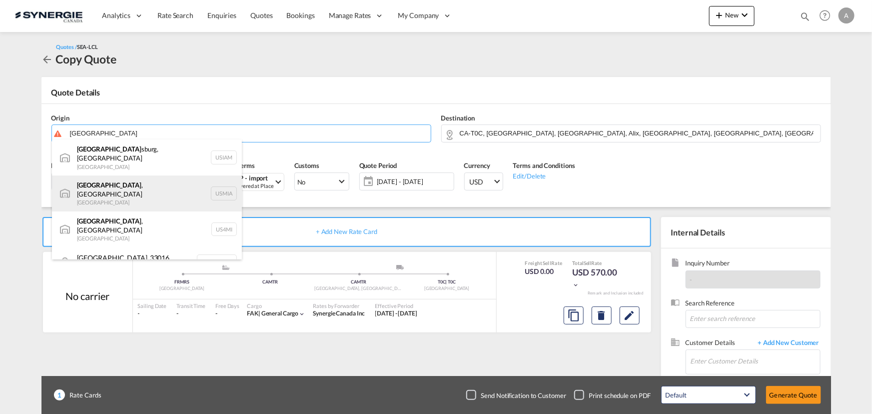
click at [124, 184] on div "Miami , FL United States USMIA" at bounding box center [147, 193] width 190 height 36
type input "Miami, FL, USMIA"
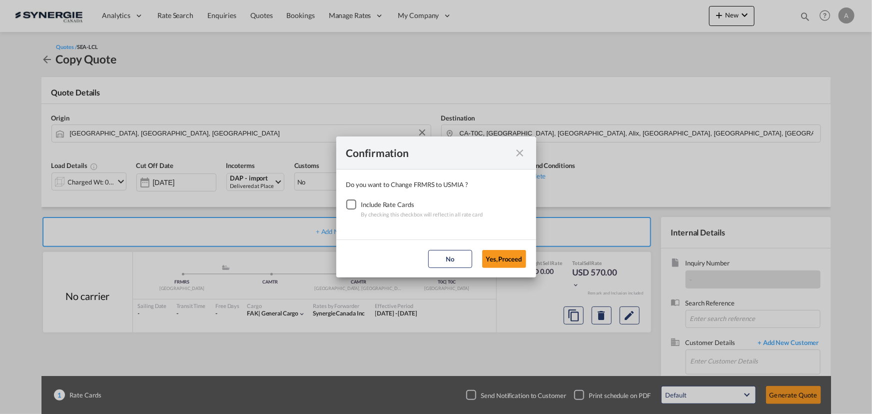
drag, startPoint x: 343, startPoint y: 205, endPoint x: 425, endPoint y: 222, distance: 83.2
click at [346, 205] on div "Checkbox No Ink" at bounding box center [351, 204] width 10 height 10
drag, startPoint x: 501, startPoint y: 259, endPoint x: 489, endPoint y: 224, distance: 36.5
click at [501, 259] on button "Yes,Proceed" at bounding box center [504, 259] width 44 height 18
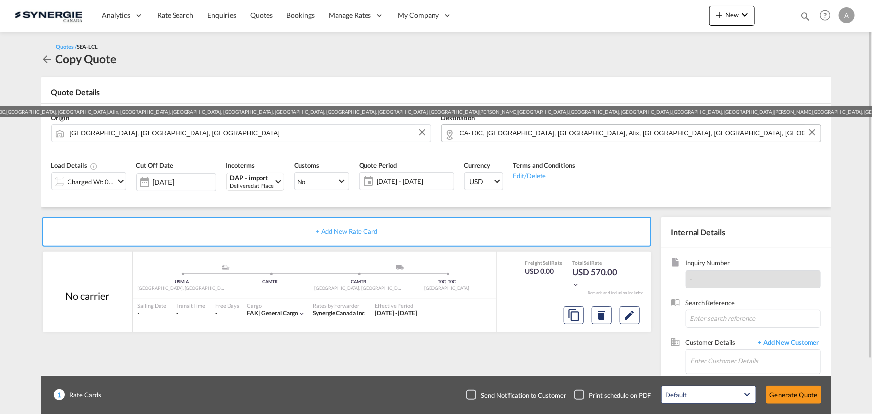
click at [513, 135] on input "CA-T0C, Alder Flats, AB, Alix, Altario, Bentley, Bittern Lake, Bluffton, Botha,…" at bounding box center [638, 132] width 356 height 17
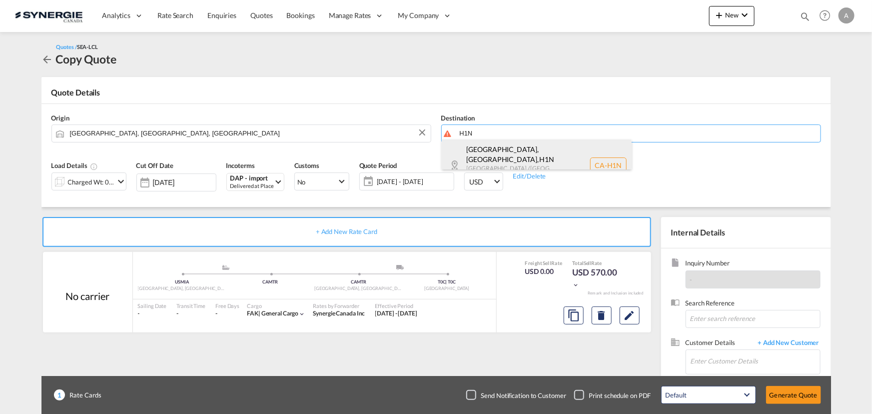
click at [536, 164] on div "Montréal, QC , H1N Quebec / Québec Canada CA-H1N" at bounding box center [537, 164] width 190 height 51
type input "CA-H1N, Montréal, QC, Quebec / Québec"
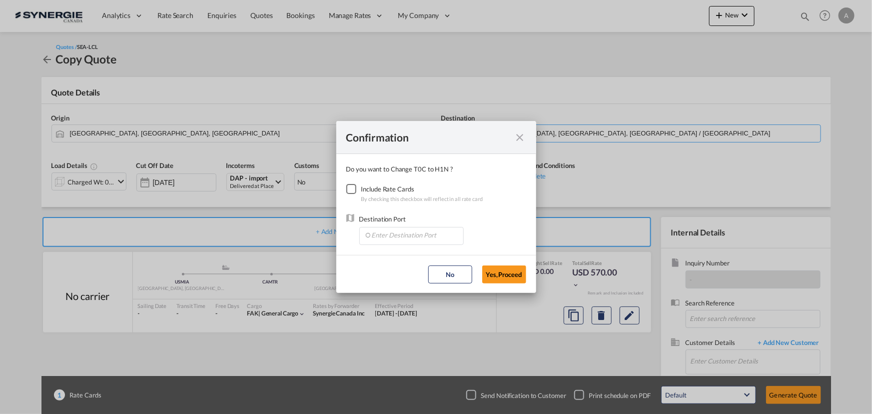
click at [536, 164] on div "Confirmation Do you want to Change T0C to H1N ? Include Rate Cards By checking …" at bounding box center [436, 207] width 872 height 414
click at [354, 189] on div "Checkbox No Ink" at bounding box center [351, 189] width 10 height 10
click at [372, 226] on div "Destination Port" at bounding box center [411, 229] width 104 height 31
click at [378, 232] on input "Enter Destination Port" at bounding box center [413, 234] width 99 height 15
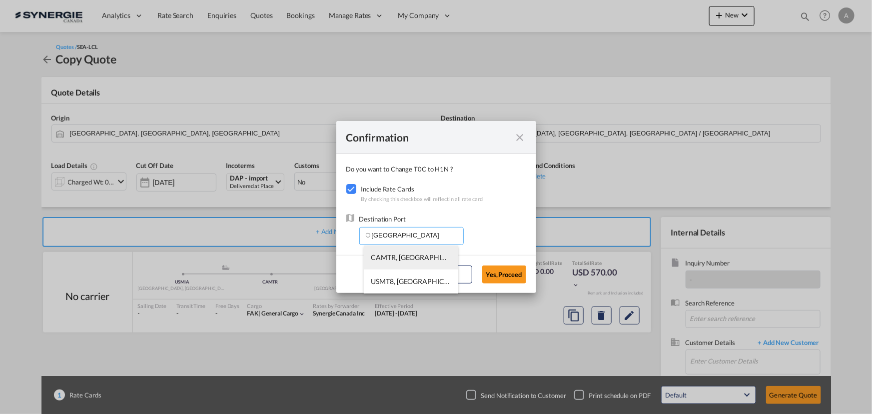
click at [400, 253] on span "CAMTR, [GEOGRAPHIC_DATA], [GEOGRAPHIC_DATA], [GEOGRAPHIC_DATA], [GEOGRAPHIC_DAT…" at bounding box center [567, 257] width 392 height 8
type input "CAMTR, [GEOGRAPHIC_DATA], [GEOGRAPHIC_DATA], [GEOGRAPHIC_DATA], [GEOGRAPHIC_DAT…"
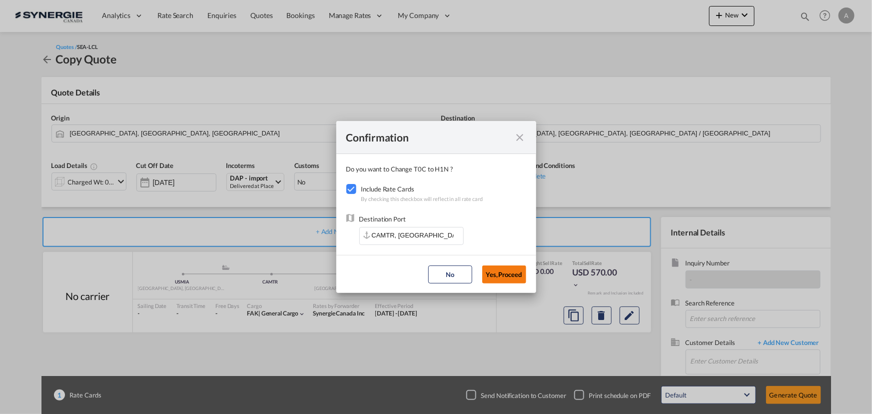
click at [492, 274] on button "Yes,Proceed" at bounding box center [504, 274] width 44 height 18
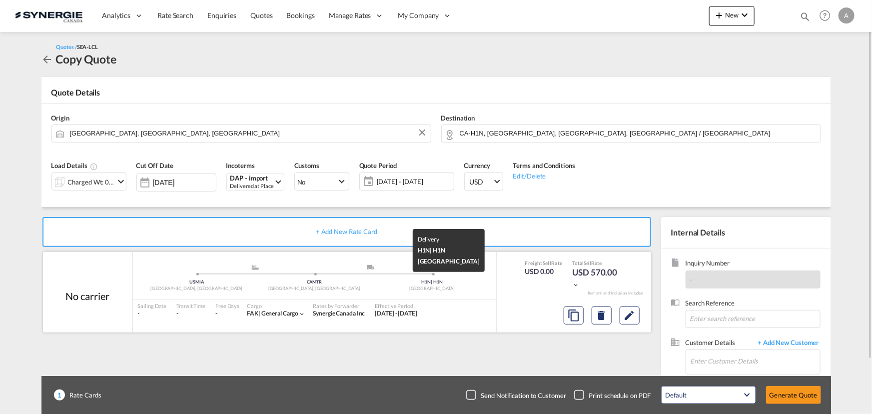
scroll to position [62, 0]
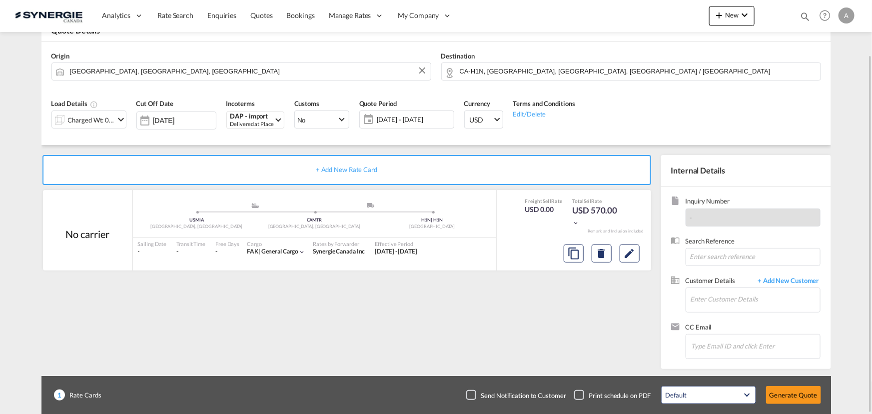
drag, startPoint x: 99, startPoint y: 119, endPoint x: 112, endPoint y: 119, distance: 13.0
click at [99, 119] on div "Charged Wt: 0.58 W/M" at bounding box center [91, 120] width 47 height 14
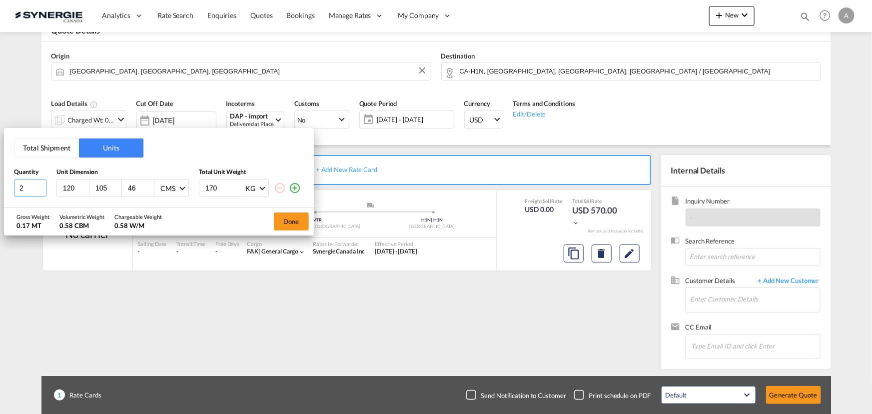
drag, startPoint x: 40, startPoint y: 185, endPoint x: 61, endPoint y: 187, distance: 20.6
click at [41, 185] on input "2" at bounding box center [30, 188] width 32 height 18
drag, startPoint x: 57, startPoint y: 188, endPoint x: 3, endPoint y: 183, distance: 54.2
click at [9, 185] on div "Total Shipment Units Quantity Unit Dimension Total Unit Weight 2 120 105 46 CMS…" at bounding box center [159, 167] width 310 height 79
type input "1"
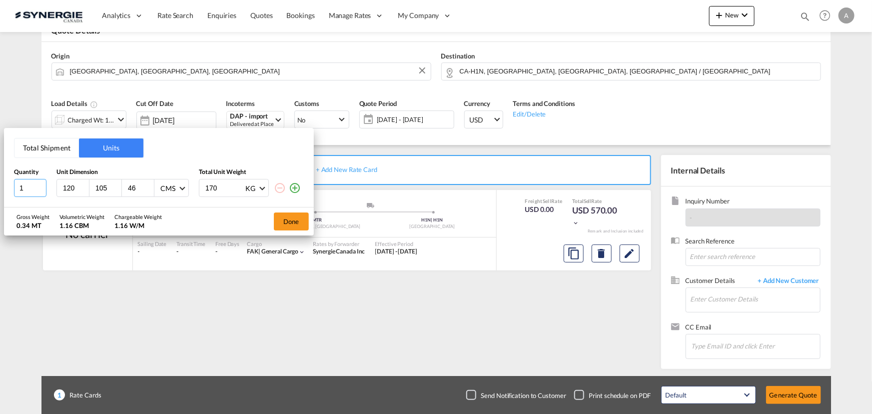
click at [40, 190] on input "1" at bounding box center [30, 188] width 32 height 18
click at [68, 186] on input "120" at bounding box center [75, 187] width 27 height 9
type input "120"
type input "80"
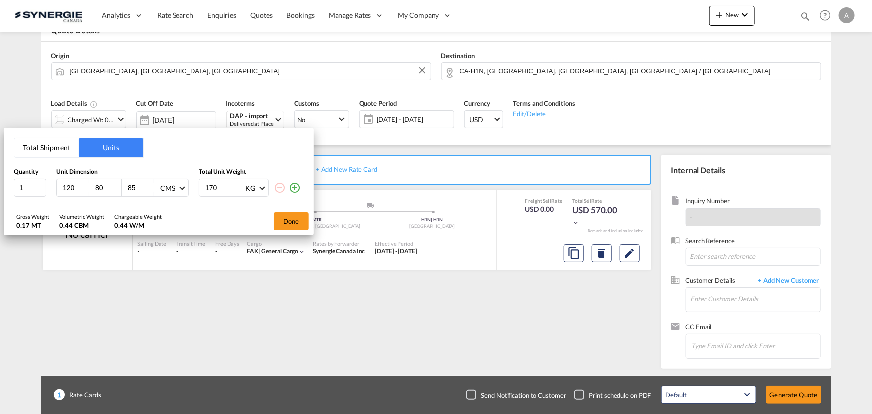
type input "85"
type input "311"
click at [294, 191] on md-icon "icon-plus-circle-outline" at bounding box center [295, 188] width 12 height 12
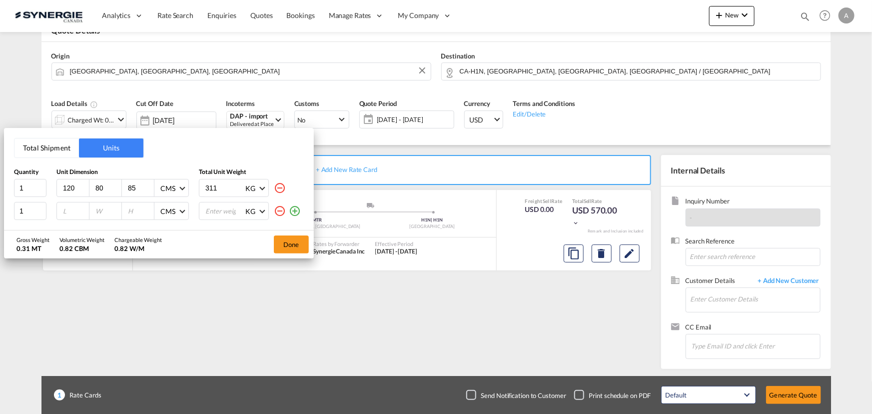
click at [68, 215] on input "number" at bounding box center [75, 210] width 27 height 9
type input "120"
type input "80"
type input "85"
click at [227, 210] on input "number" at bounding box center [224, 210] width 40 height 17
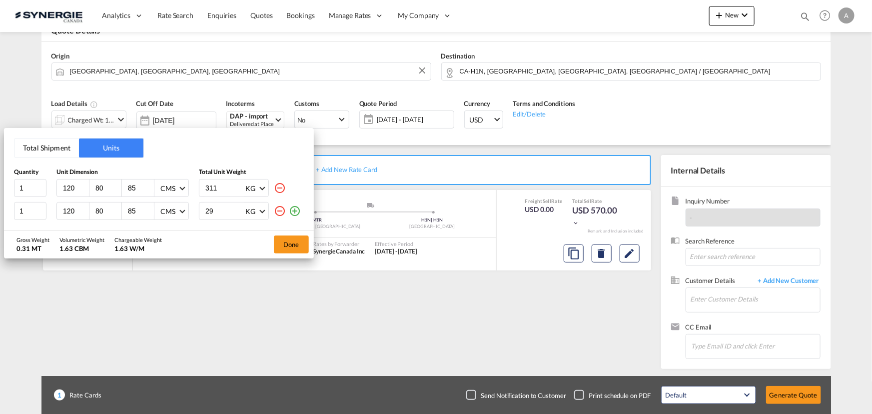
type input "298"
click at [287, 248] on button "Done" at bounding box center [291, 244] width 35 height 18
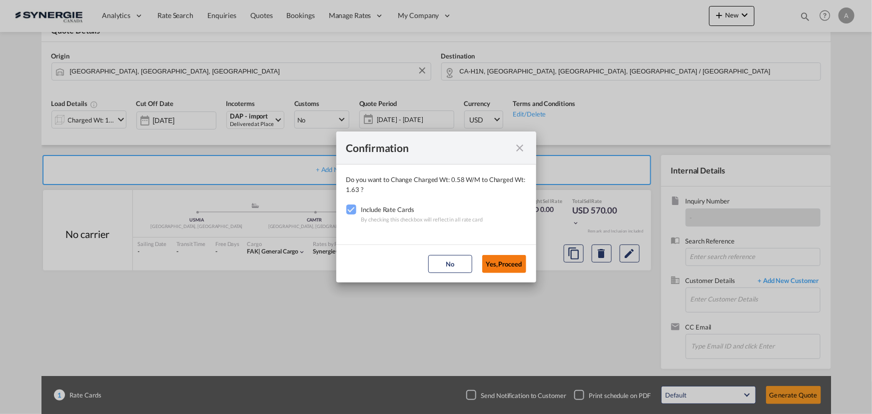
click at [503, 265] on button "Yes,Proceed" at bounding box center [504, 264] width 44 height 18
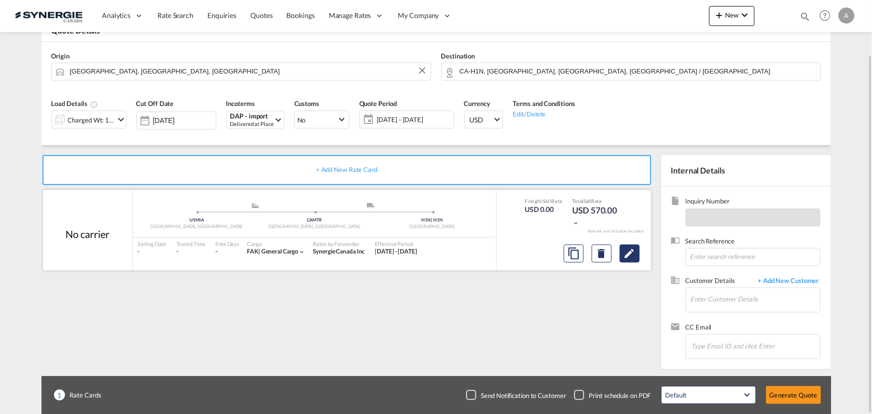
click at [639, 253] on button "Edit" at bounding box center [630, 253] width 20 height 18
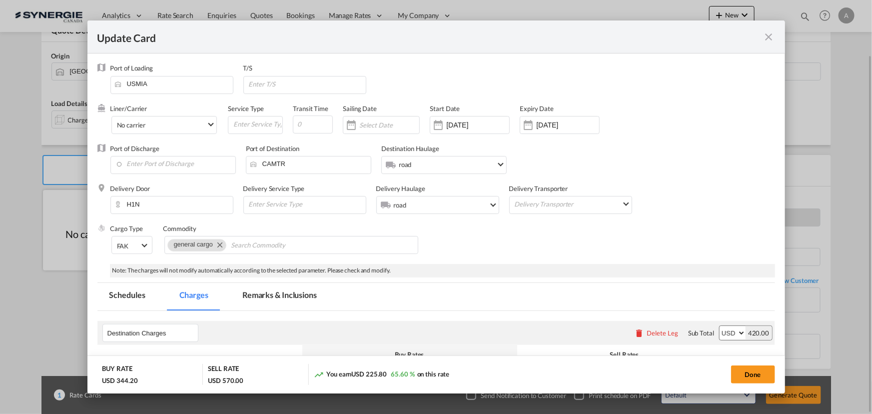
select select "flat"
select select "per_bl"
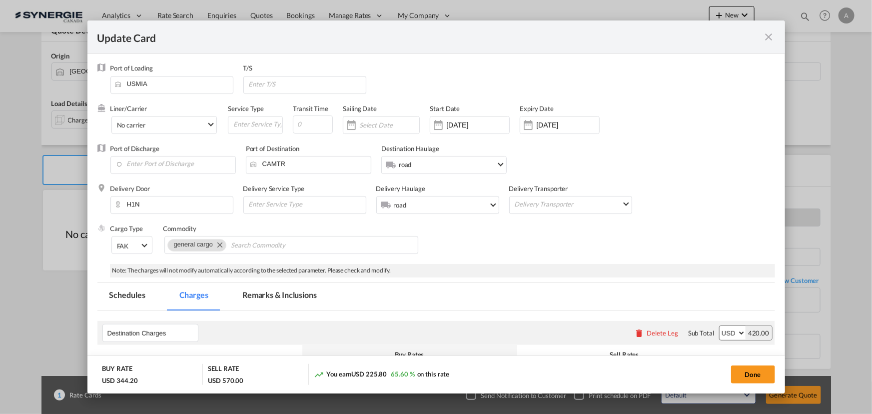
drag, startPoint x: 290, startPoint y: 303, endPoint x: 295, endPoint y: 292, distance: 12.1
click at [290, 303] on md-tab-item "Remarks & Inclusions" at bounding box center [279, 296] width 98 height 27
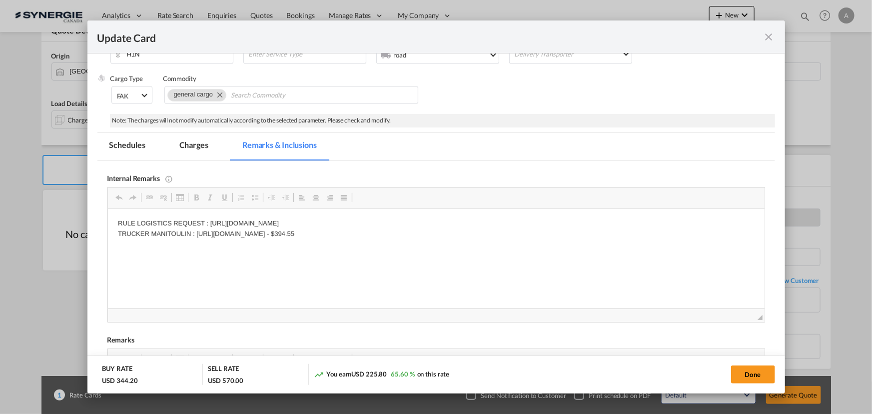
scroll to position [0, 0]
drag, startPoint x: 490, startPoint y: 235, endPoint x: 152, endPoint y: 241, distance: 337.9
click at [152, 241] on html "RULE LOGISTICS REQUEST : https://app.frontapp.com/open/cnv_pe11rin?key=MKvvSG4c…" at bounding box center [435, 228] width 657 height 41
click at [229, 215] on html "RULE LOGISTICS REQUEST : https://app.frontapp.com/open/cnv_pe11rin?key=MKvvSG4c…" at bounding box center [435, 228] width 657 height 41
click at [497, 220] on p "RULE LOGISTICS REQUEST : https://app.frontapp.com/open/cnv_pe11rin?key=MKvvSG4c…" at bounding box center [435, 228] width 637 height 21
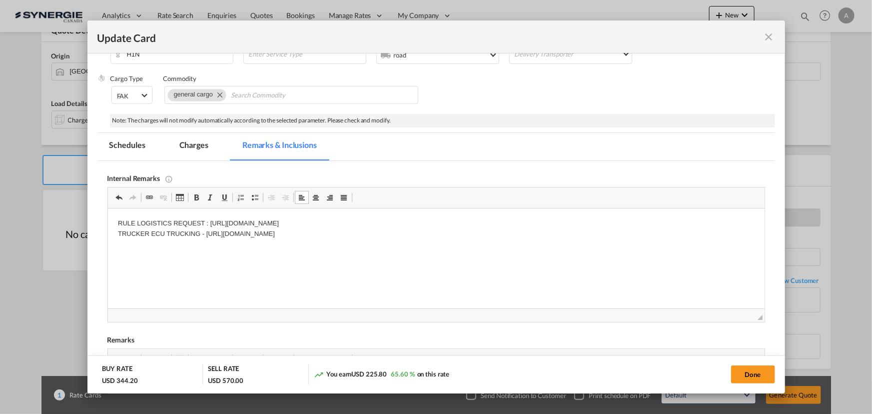
drag, startPoint x: 483, startPoint y: 220, endPoint x: 216, endPoint y: 222, distance: 267.4
click at [216, 222] on p "RULE LOGISTICS REQUEST : https://app.frontapp.com/open/cnv_pe11rin?key=MKvvSG4c…" at bounding box center [435, 228] width 637 height 21
drag, startPoint x: 188, startPoint y: 143, endPoint x: 275, endPoint y: 180, distance: 94.1
click at [188, 143] on md-tab-item "Charges" at bounding box center [193, 146] width 53 height 27
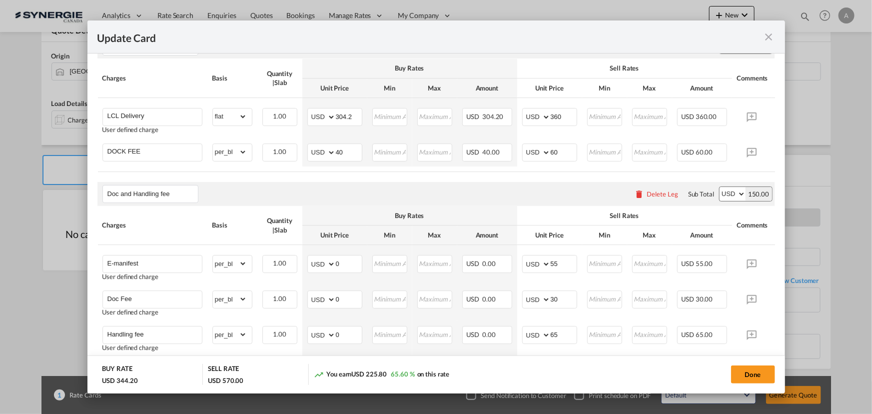
scroll to position [195, 0]
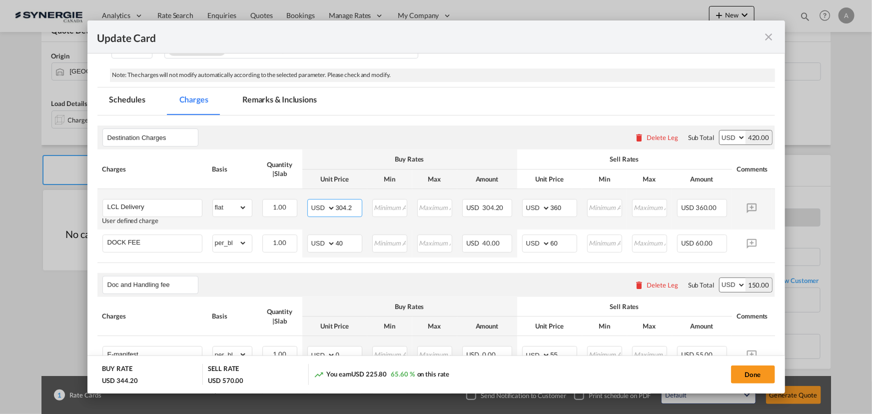
drag, startPoint x: 354, startPoint y: 203, endPoint x: 324, endPoint y: 197, distance: 30.7
click at [324, 197] on td "AED AFN ALL AMD ANG AOA ARS AUD AWG AZN BAM BBD BDT BGN BHD BIF BMD BND BOB BRL…" at bounding box center [334, 209] width 65 height 40
type input "702"
type input "850"
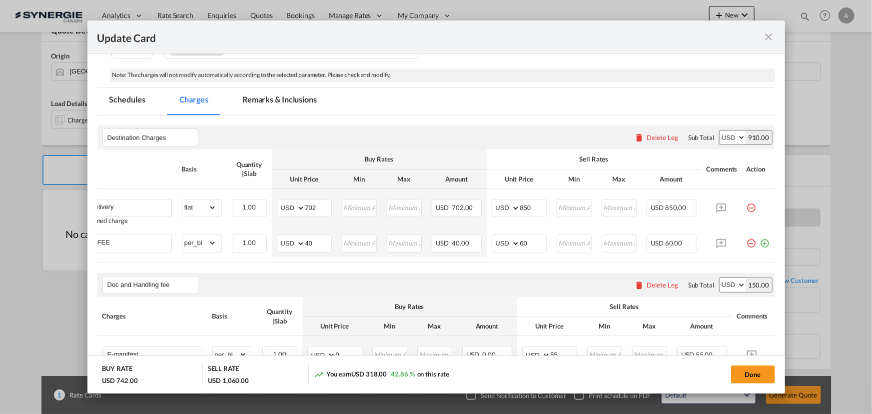
scroll to position [0, 0]
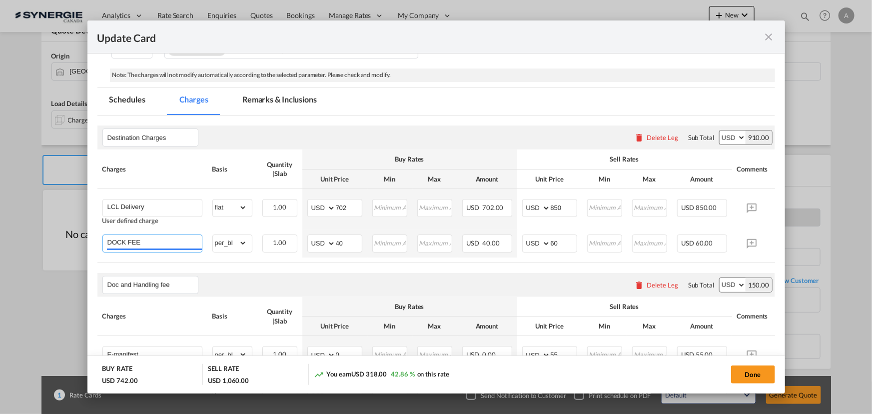
drag, startPoint x: 146, startPoint y: 244, endPoint x: -55, endPoint y: 231, distance: 201.9
click at [0, 231] on html "Analytics Reports Dashboard Rate Search Enquiries Quotes" at bounding box center [436, 207] width 872 height 414
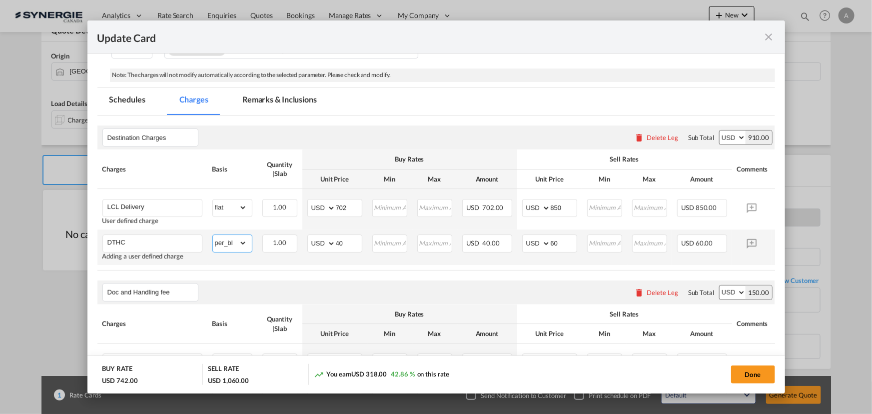
drag, startPoint x: 229, startPoint y: 239, endPoint x: 234, endPoint y: 236, distance: 5.8
click at [229, 239] on select "gross_weight volumetric_weight per_shipment per_bl per_km per_hawb per_kg flat …" at bounding box center [230, 243] width 34 height 16
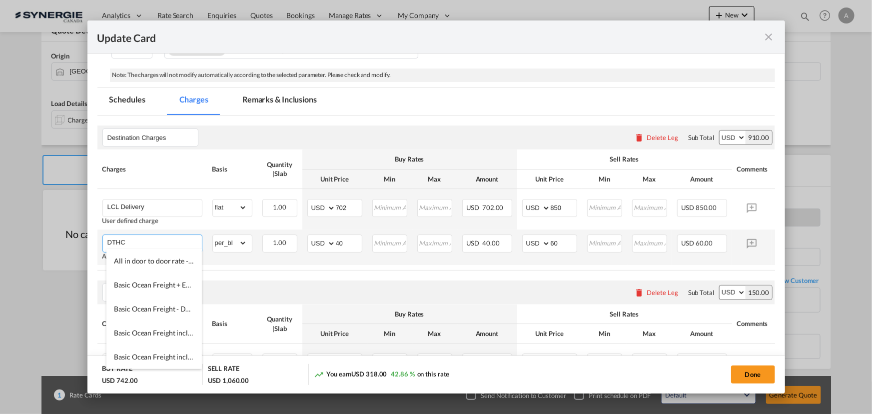
click at [138, 239] on input "DTHC" at bounding box center [154, 242] width 94 height 15
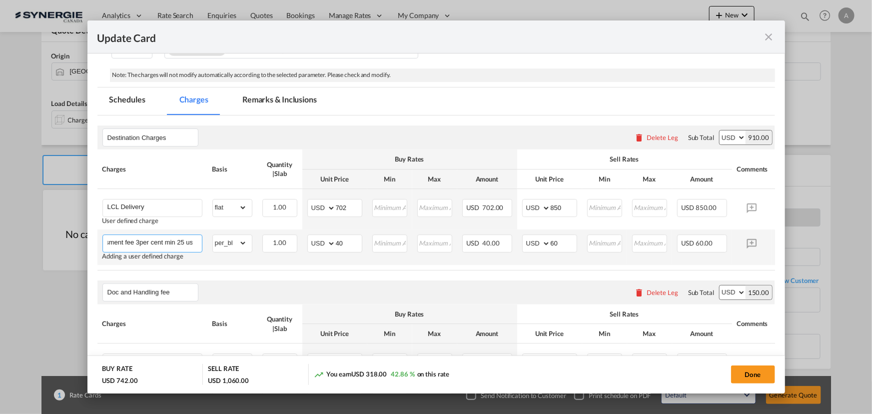
scroll to position [0, 150]
type input "DTHC - if not prepaid will be billed at cost + disbursment fee 3per cent min 25…"
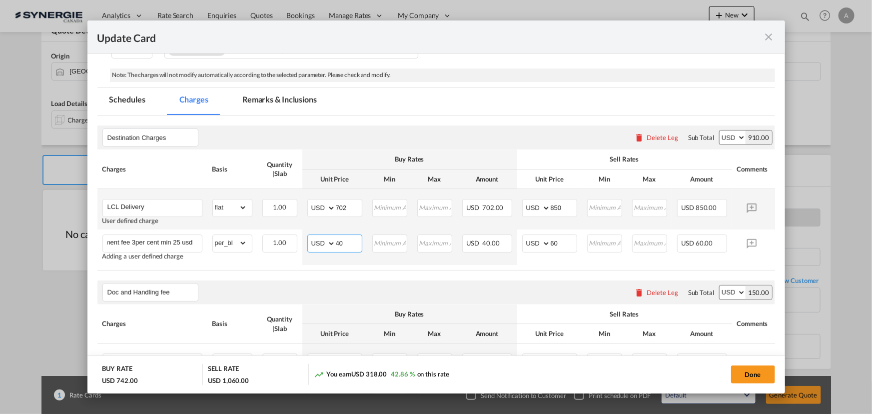
drag, startPoint x: 329, startPoint y: 238, endPoint x: 234, endPoint y: 223, distance: 96.6
click at [238, 229] on tr "DTHC - if not prepaid will be billed at cost + disbursment fee 3per cent min 25…" at bounding box center [451, 246] width 708 height 35
type input "0"
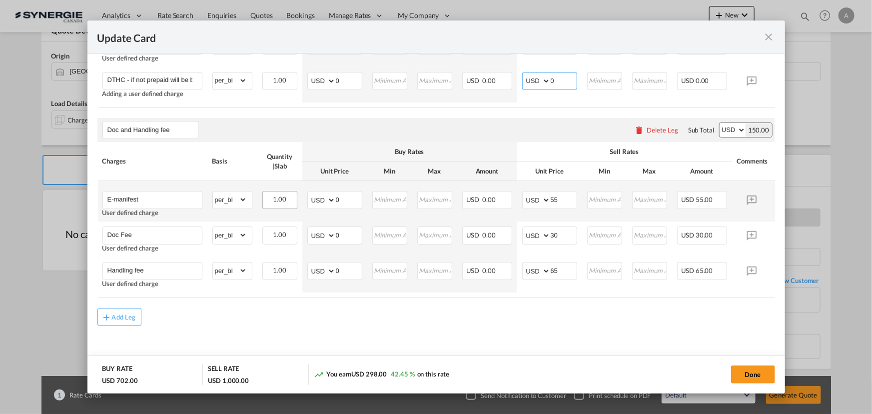
scroll to position [368, 0]
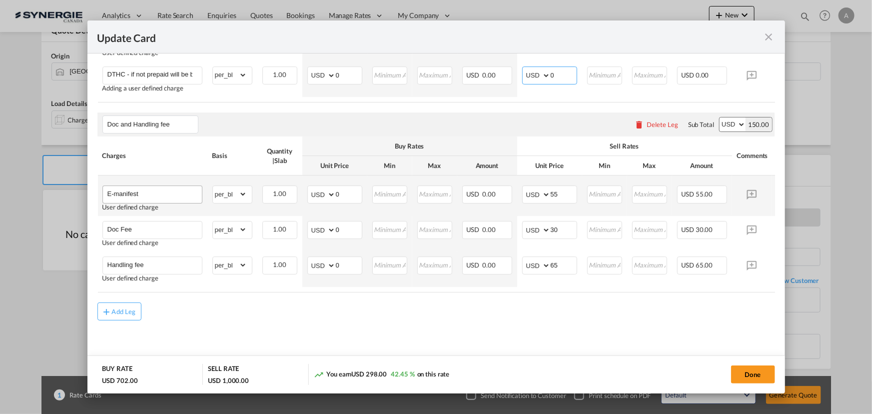
type input "0"
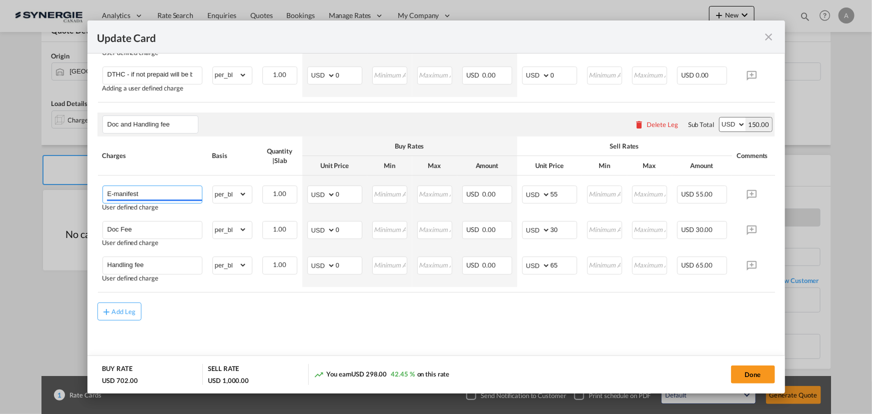
drag, startPoint x: 152, startPoint y: 195, endPoint x: 81, endPoint y: 191, distance: 71.1
click at [103, 193] on md-autocomplete "E-manifest" at bounding box center [152, 193] width 99 height 15
click at [423, 300] on air-lcl-rate-modification "Destination Charges Please enter leg name Leg Name Already Exists Delete Leg Su…" at bounding box center [436, 134] width 678 height 373
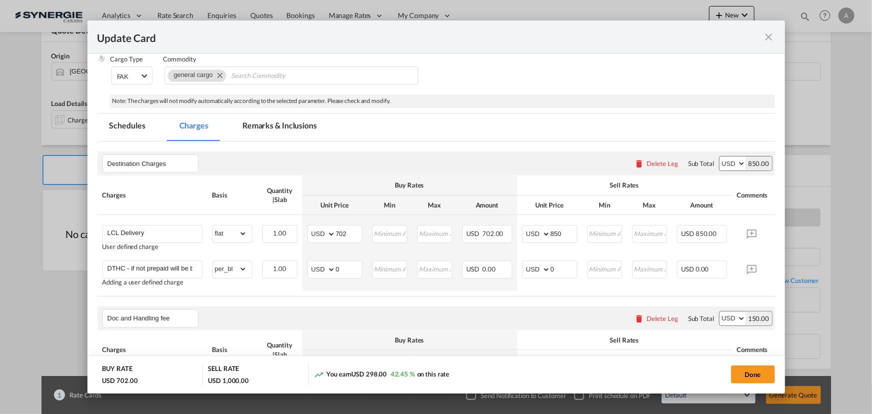
scroll to position [95, 0]
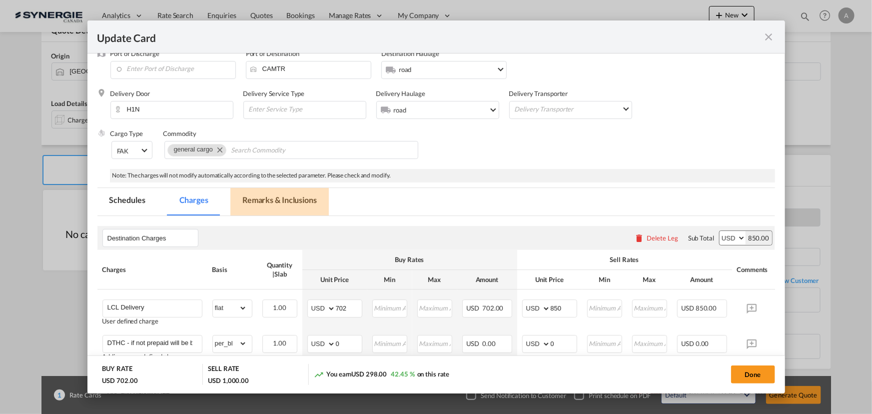
click at [271, 211] on md-tab-item "Remarks & Inclusions" at bounding box center [279, 201] width 98 height 27
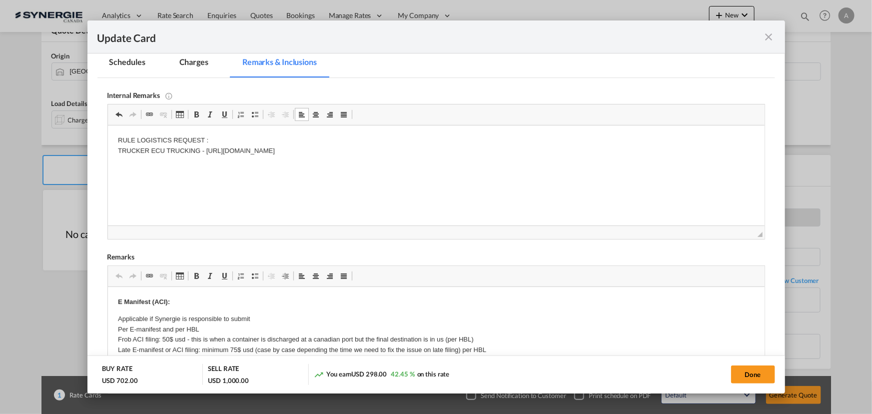
scroll to position [277, 0]
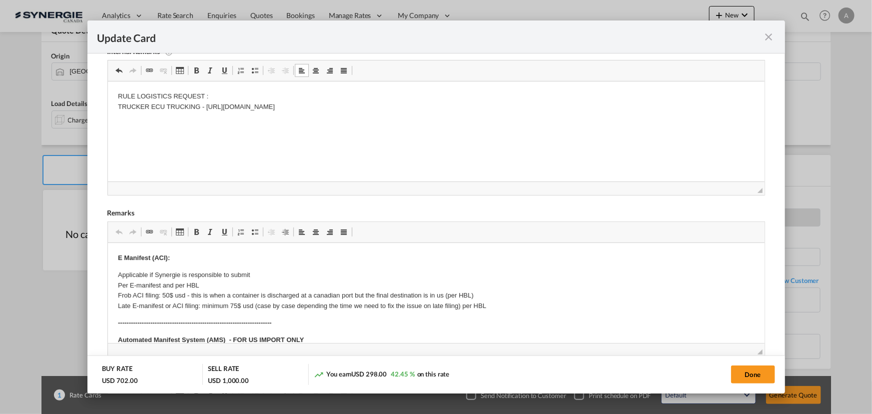
click at [241, 93] on p "RULE LOGISTICS REQUEST : TRUCKER ECU TRUCKING - https://app.frontapp.com/open/c…" at bounding box center [435, 101] width 637 height 21
click at [746, 371] on button "Done" at bounding box center [753, 374] width 44 height 18
type input "07 May 2025"
type input "[DATE]"
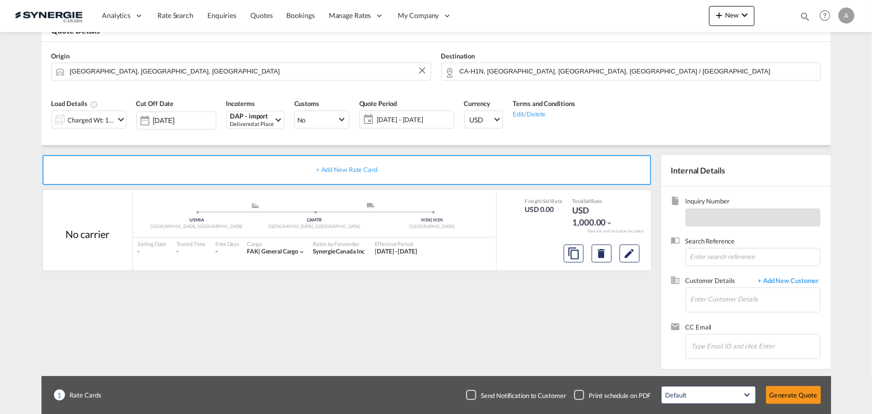
scroll to position [150, 0]
click at [728, 302] on input "Enter Customer Details" at bounding box center [755, 299] width 129 height 22
click at [710, 299] on input "Enter Customer Details" at bounding box center [755, 299] width 129 height 22
click at [743, 295] on input "aguevara" at bounding box center [755, 299] width 129 height 22
drag, startPoint x: 743, startPoint y: 295, endPoint x: 545, endPoint y: 288, distance: 198.1
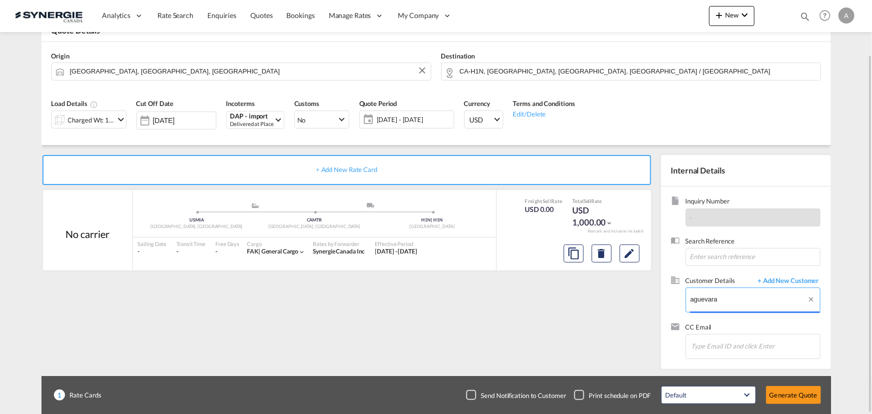
click at [545, 291] on div "+ Add New Rate Card No carrier added by you .a{fill:#aaa8ad;} .a{fill:#aaa8ad;}…" at bounding box center [436, 257] width 790 height 224
paste input "@rule-logistics.com"
click at [795, 296] on input "aguevara@rule-logistics.com" at bounding box center [755, 299] width 129 height 22
drag, startPoint x: 786, startPoint y: 297, endPoint x: 499, endPoint y: 303, distance: 287.0
click at [504, 303] on div "+ Add New Rate Card No carrier added by you .a{fill:#aaa8ad;} .a{fill:#aaa8ad;}…" at bounding box center [436, 257] width 790 height 224
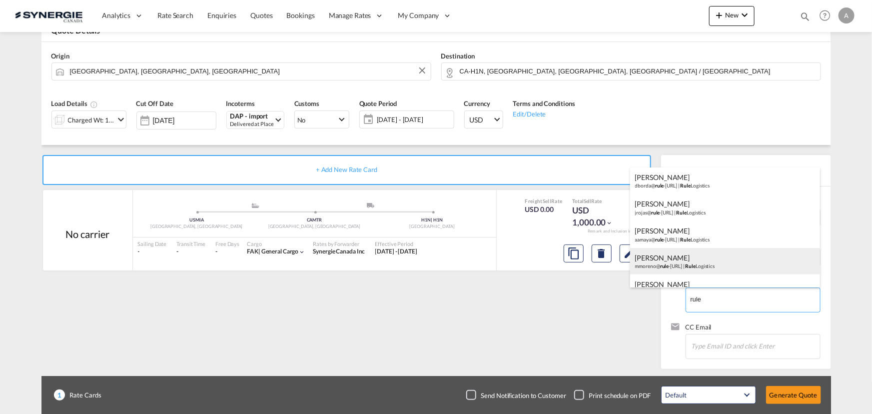
click at [678, 265] on div "Mike Moreno mmoreno@ rule -logistics.com | Rule Logistics" at bounding box center [725, 261] width 190 height 27
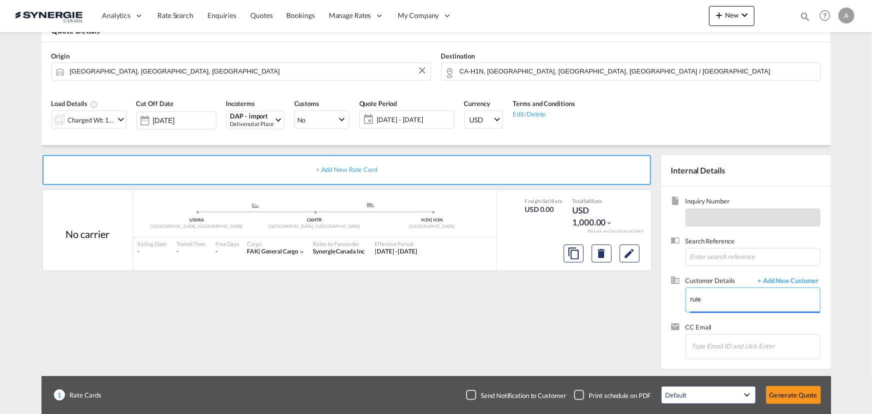
type input "Rule Logistics, Mike Moreno, mmoreno@rule-logistics.com"
click at [802, 395] on button "Generate Quote" at bounding box center [793, 395] width 55 height 18
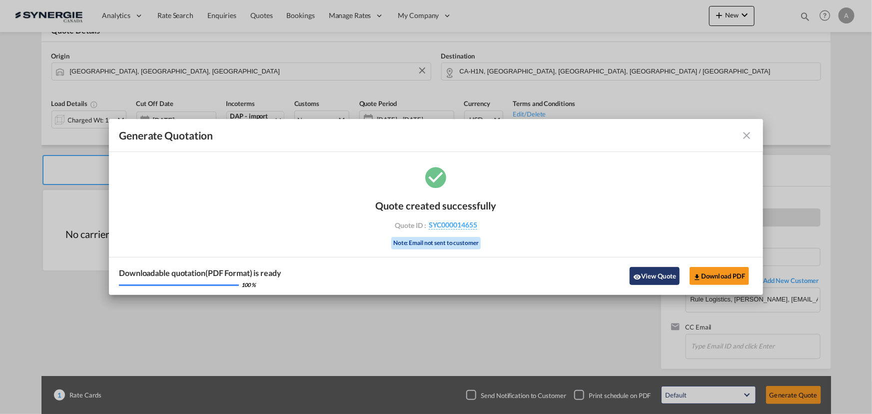
click at [673, 270] on button "View Quote" at bounding box center [655, 276] width 50 height 18
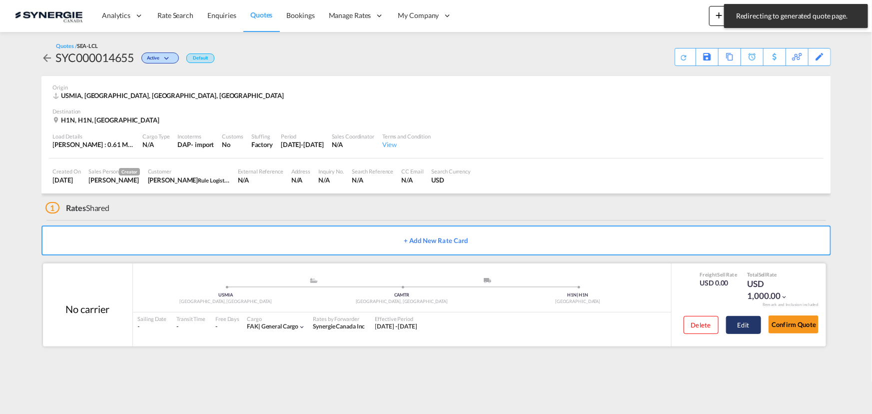
click at [736, 322] on button "Edit" at bounding box center [743, 325] width 35 height 18
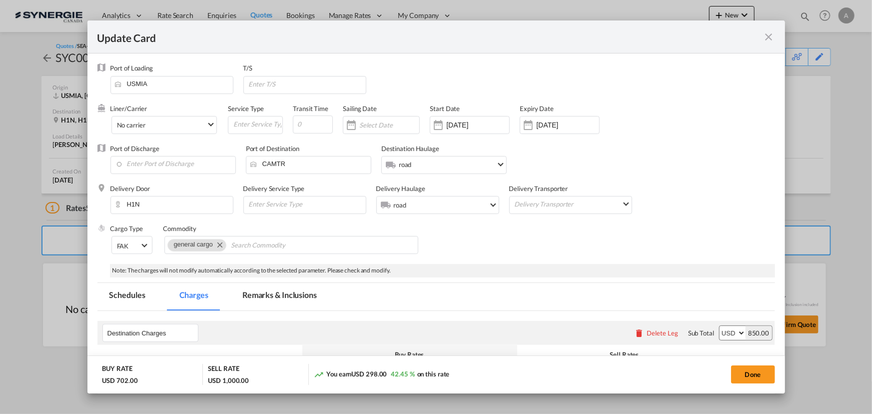
click at [289, 292] on md-tab-item "Remarks & Inclusions" at bounding box center [279, 296] width 98 height 27
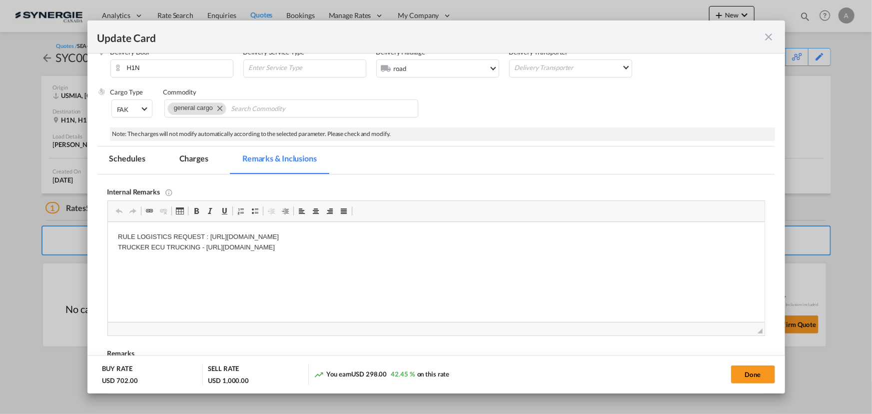
scroll to position [150, 0]
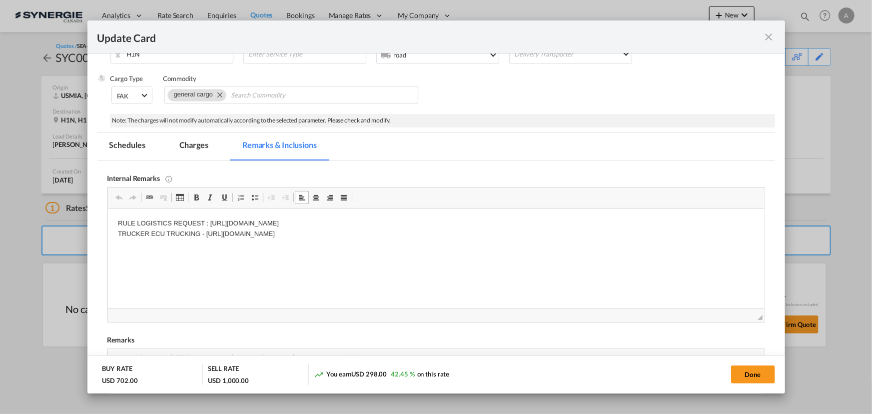
click at [207, 145] on md-tab-item "Charges" at bounding box center [193, 146] width 53 height 27
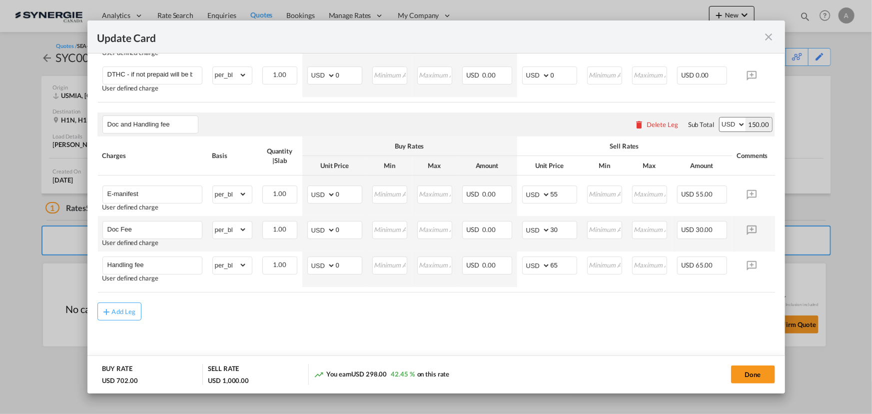
scroll to position [368, 0]
click at [637, 304] on div "Add Leg" at bounding box center [436, 311] width 678 height 18
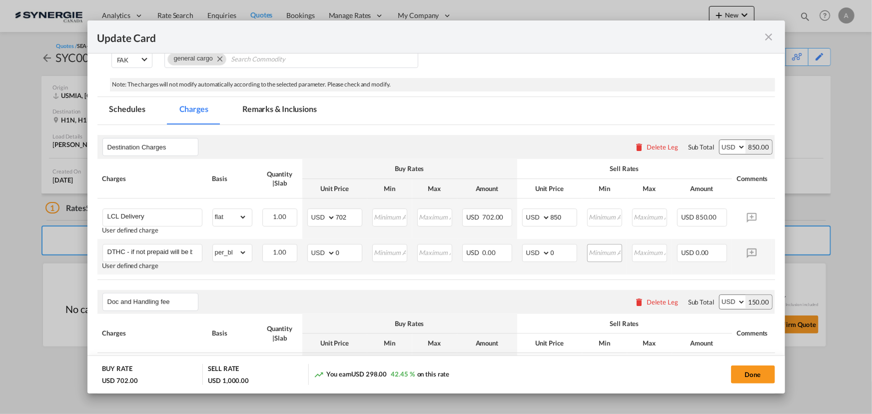
scroll to position [231, 0]
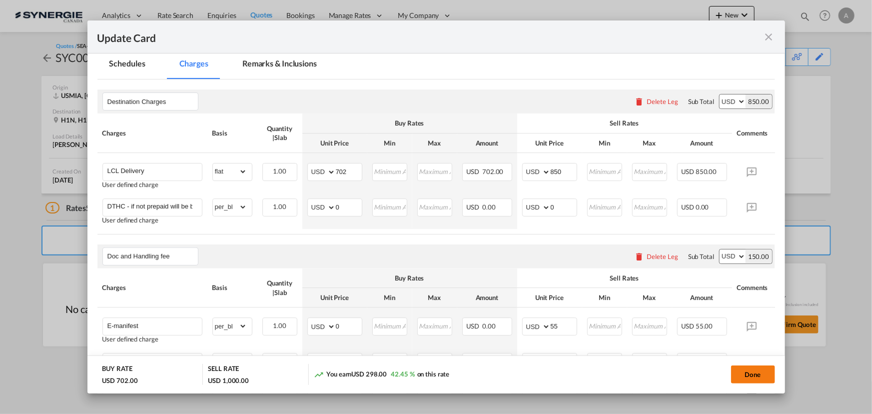
click at [761, 375] on button "Done" at bounding box center [753, 374] width 44 height 18
type input "07 May 2025"
type input "[DATE]"
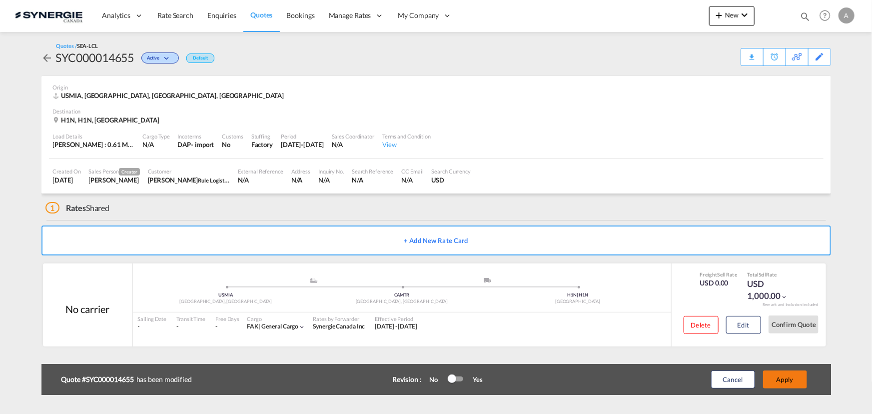
click at [768, 379] on button "Apply" at bounding box center [785, 379] width 44 height 18
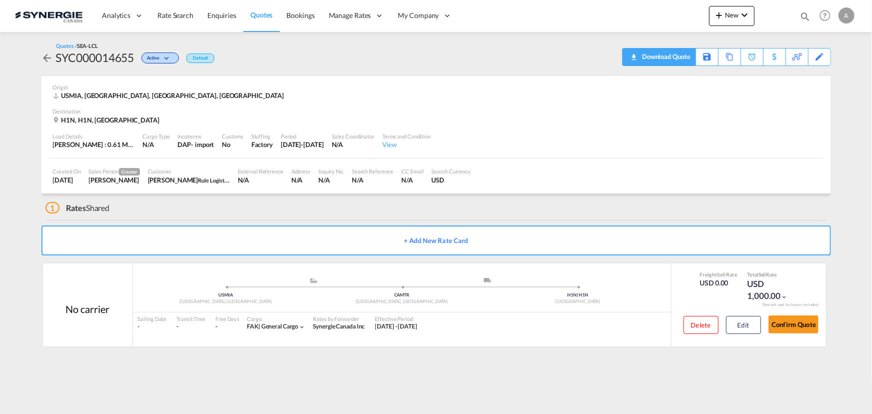
click at [678, 59] on div "Download Quote" at bounding box center [665, 56] width 51 height 16
click at [739, 325] on button "Edit" at bounding box center [743, 325] width 35 height 18
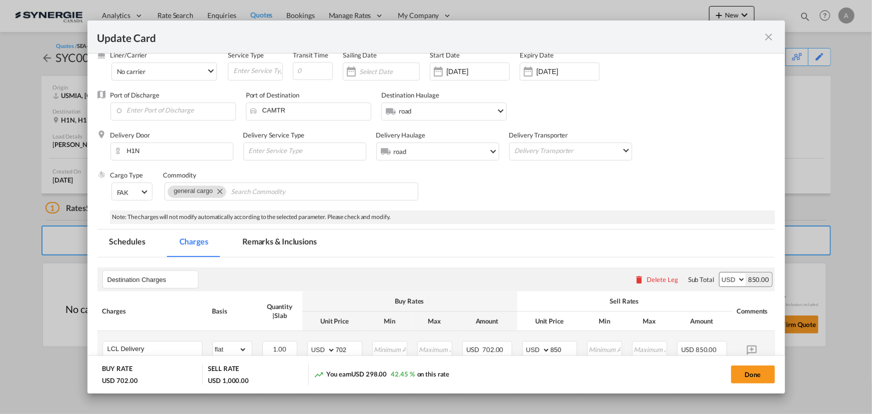
scroll to position [136, 0]
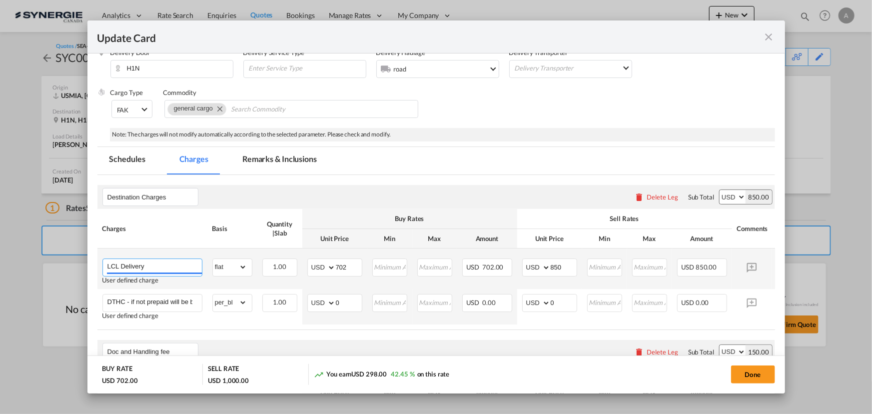
click at [154, 268] on input "LCL Delivery" at bounding box center [154, 266] width 94 height 15
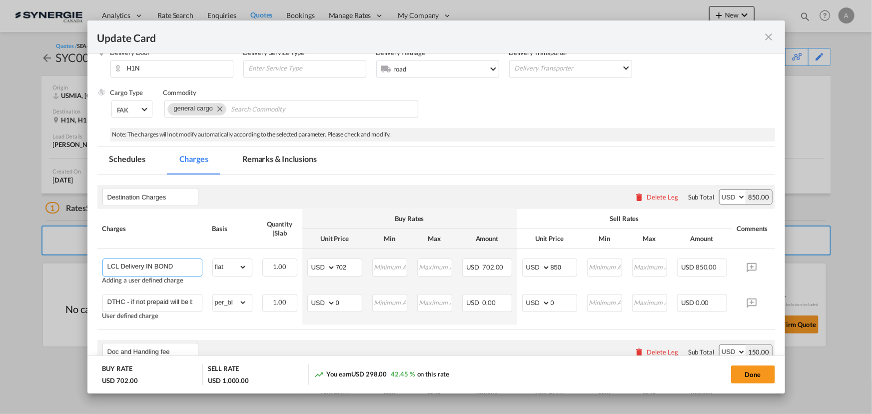
type input "LCL Delivery IN BOND"
click at [275, 166] on md-tab-item "Remarks & Inclusions" at bounding box center [279, 160] width 98 height 27
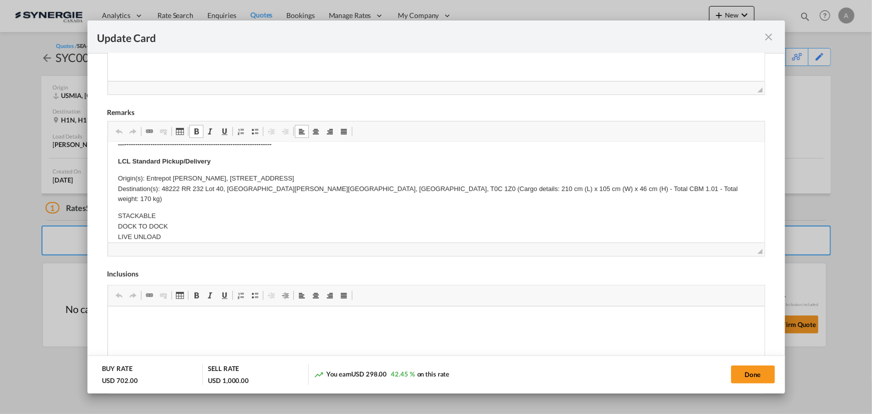
scroll to position [227, 0]
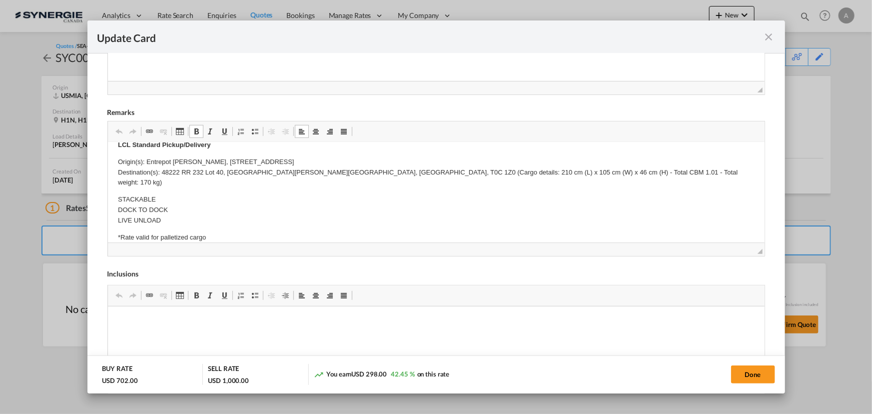
click at [157, 163] on p "Origin(s): Entrepot Lafrance, 7055 Notre Dame E Montreal, QC H1N 3R8 Destinatio…" at bounding box center [435, 172] width 637 height 31
drag, startPoint x: 143, startPoint y: 161, endPoint x: 347, endPoint y: 160, distance: 203.9
click at [347, 160] on p "Origin(s): Entrepot Lafrance, 7055 Notre Dame E Montreal, QC H1N 3R8 Destinatio…" at bounding box center [435, 172] width 637 height 31
drag, startPoint x: 162, startPoint y: 171, endPoint x: 354, endPoint y: 168, distance: 192.0
click at [354, 168] on p "Origin(s): MIAMI CFS, QC Destination(s): 48222 RR 232 Lot 40, County of Leduc, …" at bounding box center [435, 172] width 637 height 31
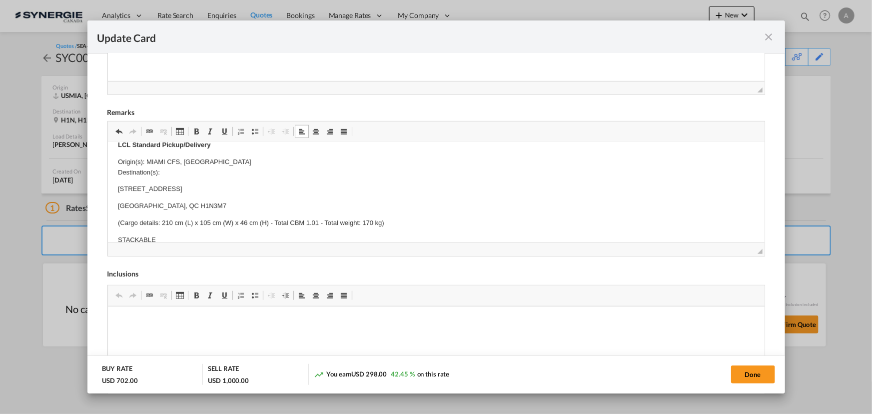
scroll to position [272, 0]
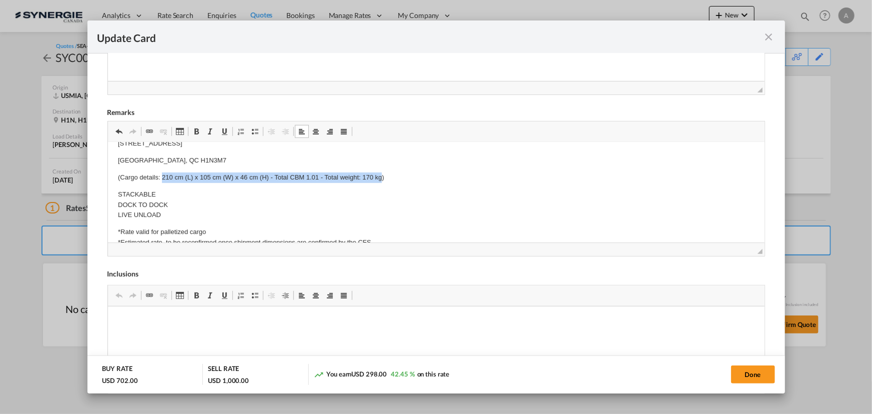
drag, startPoint x: 161, startPoint y: 177, endPoint x: 381, endPoint y: 176, distance: 219.9
click at [381, 176] on p "(Cargo details: 210 cm (L) x 105 cm (W) x 46 cm (H) - Total CBM 1.01 - Total we…" at bounding box center [435, 177] width 637 height 10
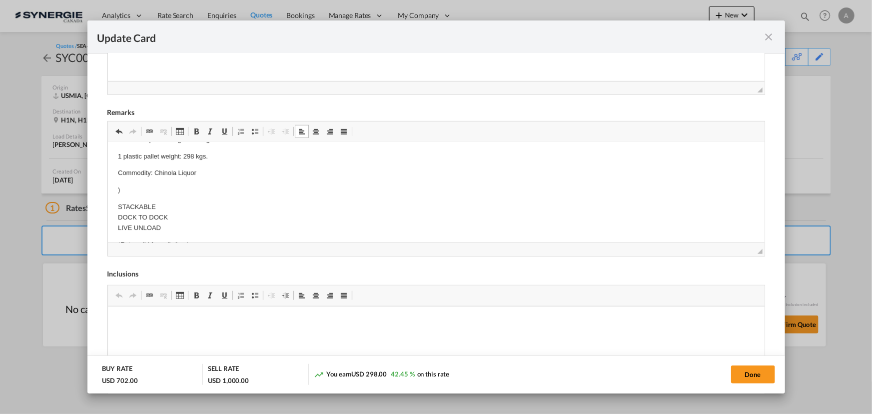
scroll to position [391, 0]
click at [230, 186] on body "E Manifest (ACI): Applicable if Synergie is responsible to submit Per E-manifes…" at bounding box center [435, 174] width 637 height 826
click at [738, 372] on button "Done" at bounding box center [753, 374] width 44 height 18
type input "07 May 2025"
type input "[DATE]"
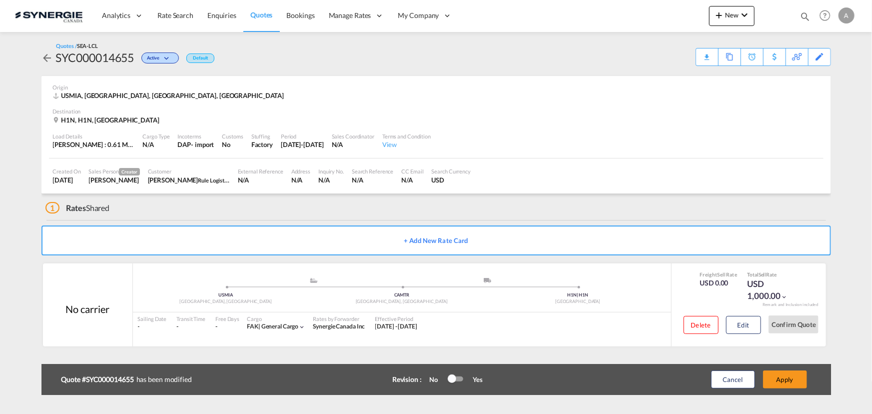
scroll to position [150, 0]
click at [788, 376] on button "Apply" at bounding box center [785, 379] width 44 height 18
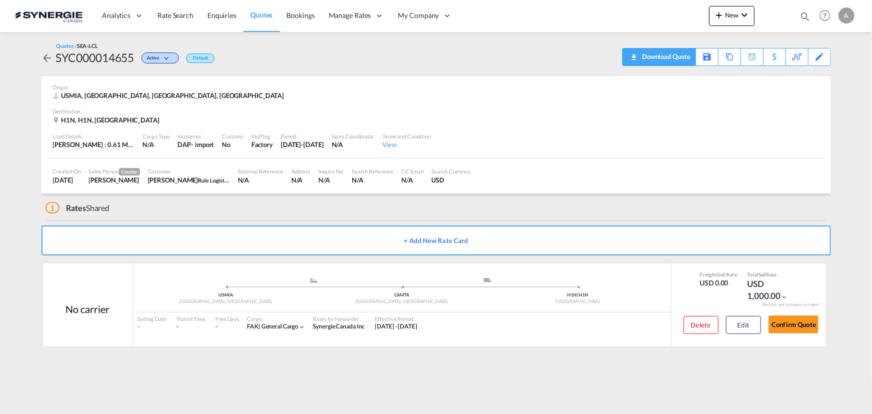
click at [665, 57] on div "Download Quote" at bounding box center [665, 56] width 51 height 16
